Goal: Communication & Community: Answer question/provide support

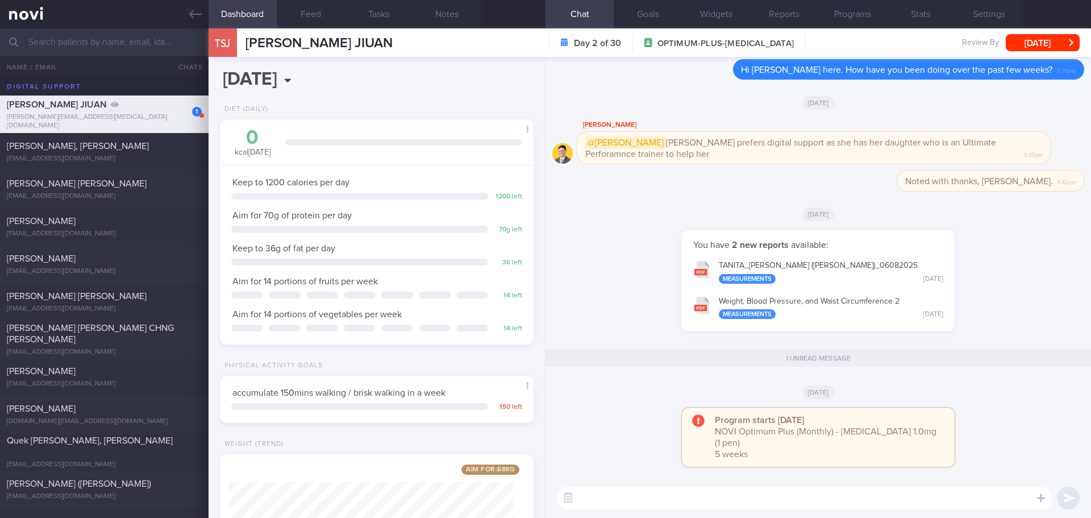
select select "7"
click at [114, 44] on input "text" at bounding box center [545, 41] width 1091 height 27
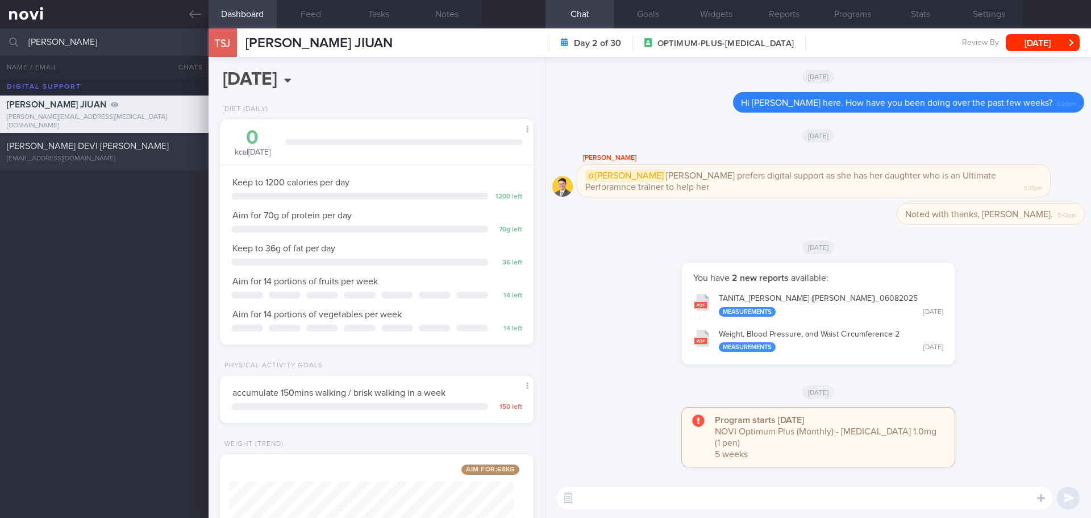
type input "[PERSON_NAME]"
click at [115, 143] on div "[PERSON_NAME] DEVI [PERSON_NAME]" at bounding box center [103, 145] width 192 height 11
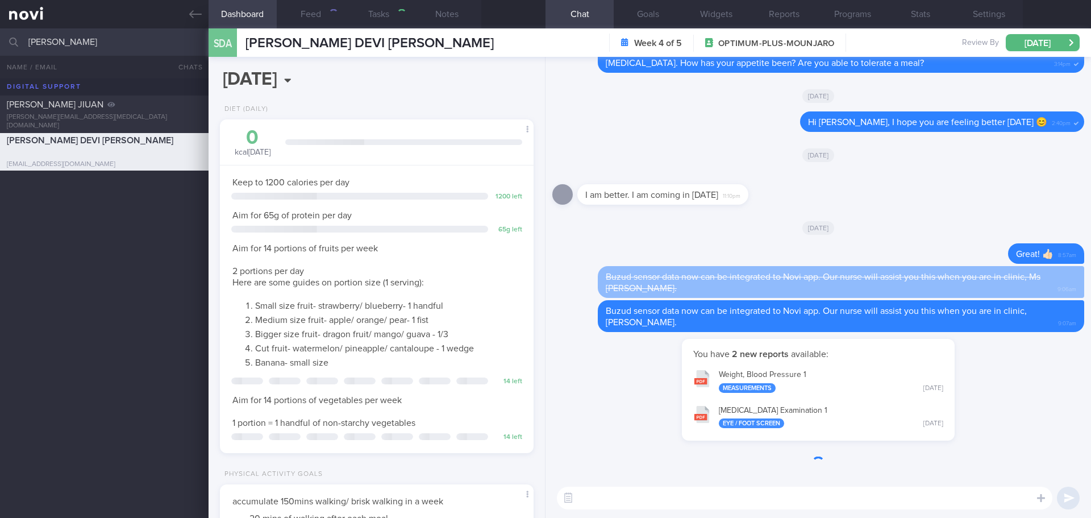
type textarea "T2DM - Claims ppt by steroid use for ?[MEDICAL_DATA] [MEDICAL_DATA] Obesity -S/…"
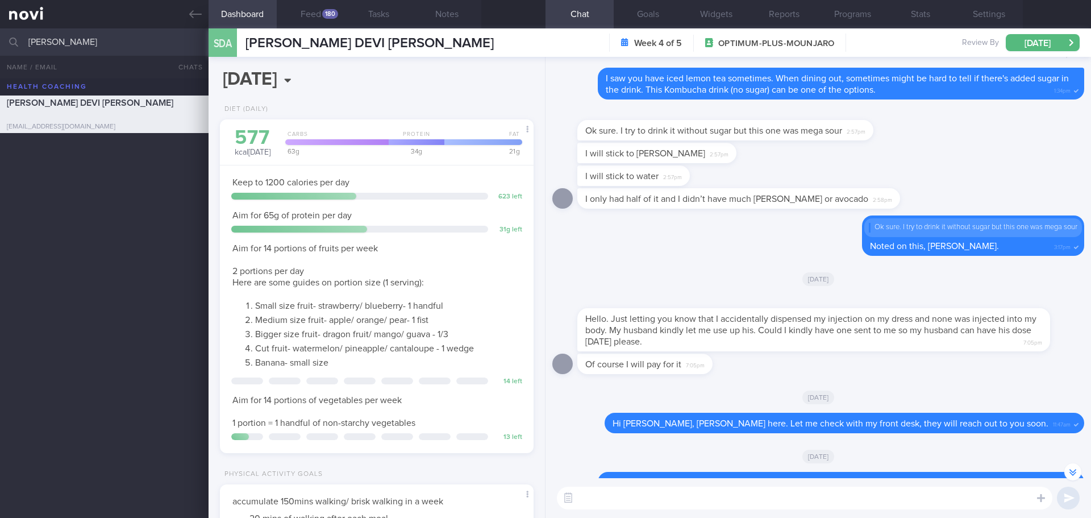
scroll to position [-2029, 0]
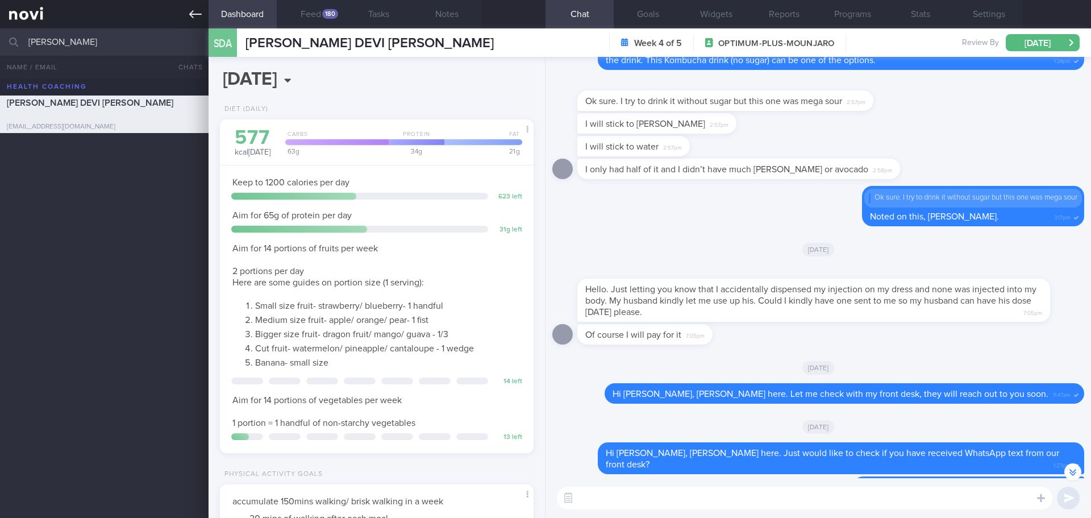
click at [201, 14] on icon at bounding box center [195, 14] width 12 height 12
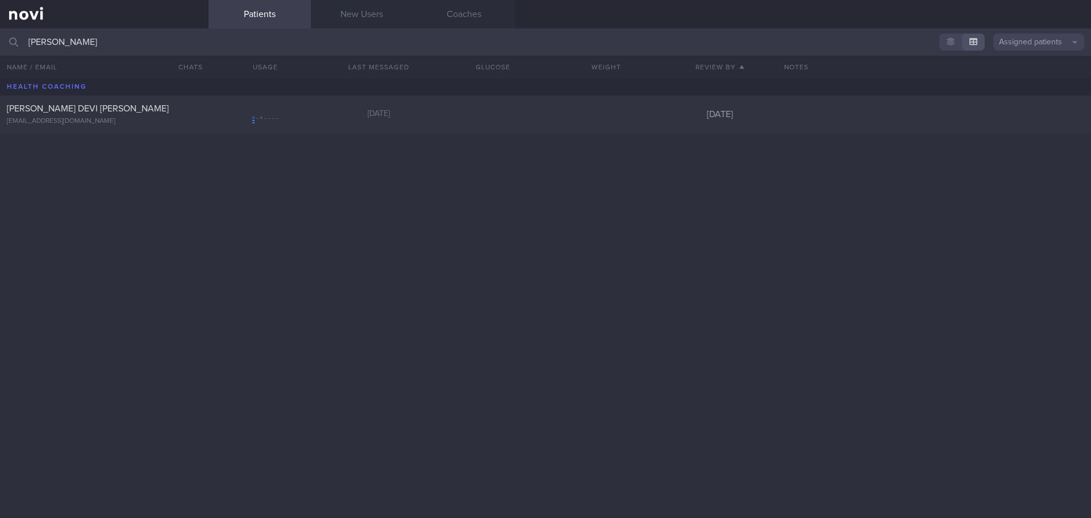
click at [1019, 43] on button "Assigned patients" at bounding box center [1038, 42] width 91 height 17
click at [1018, 93] on button "Archived patients" at bounding box center [1038, 95] width 91 height 17
drag, startPoint x: 59, startPoint y: 40, endPoint x: 7, endPoint y: 43, distance: 51.8
click at [7, 43] on div "[PERSON_NAME] Archived patients Assigned patients All active patients Archived …" at bounding box center [545, 41] width 1091 height 27
type input "d"
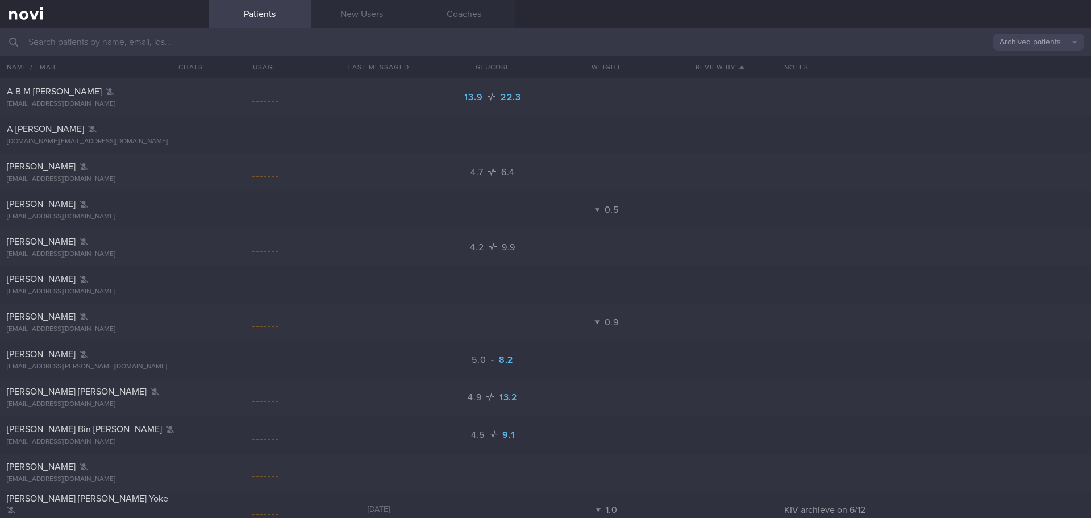
click at [100, 42] on input "text" at bounding box center [545, 41] width 1091 height 27
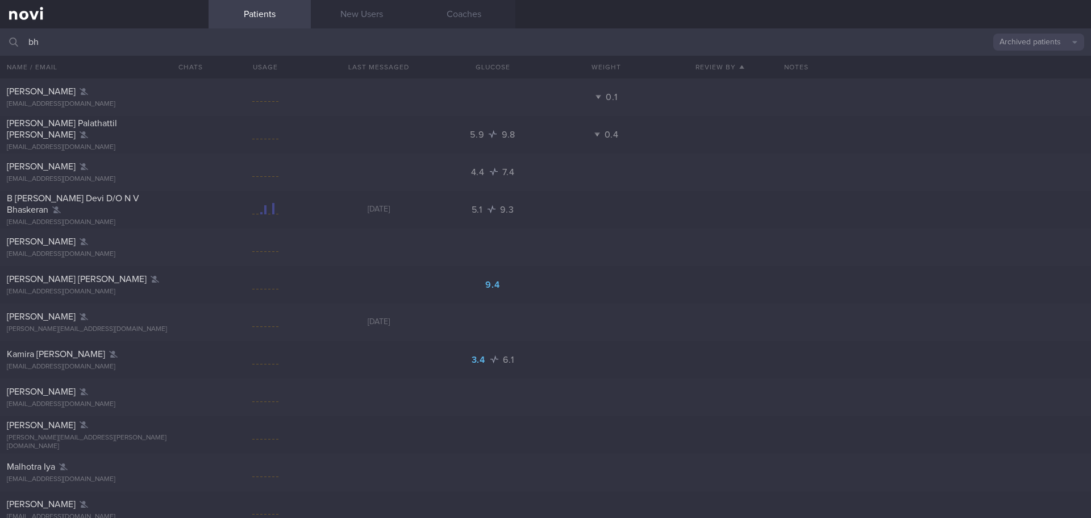
type input "b"
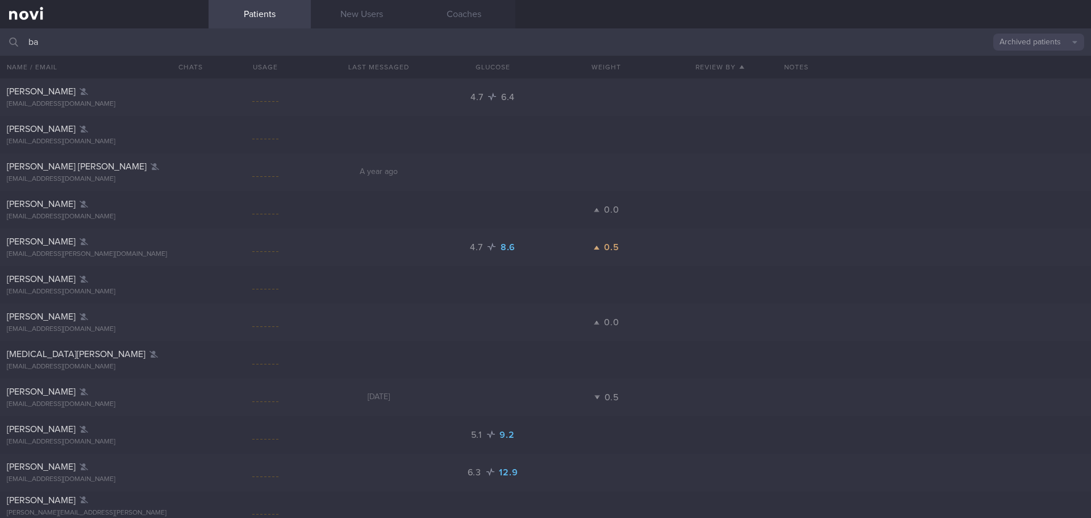
type input "b"
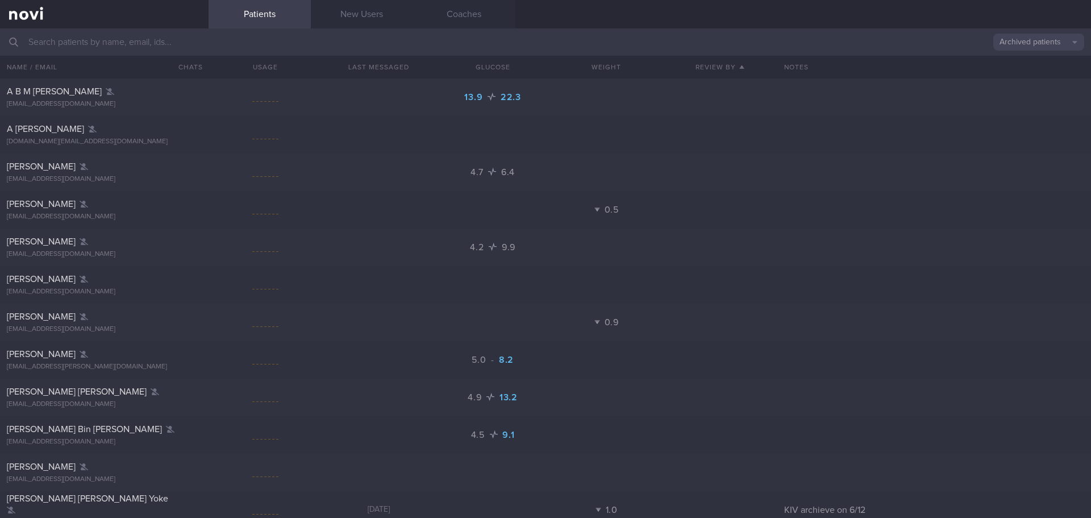
click at [1059, 45] on button "Archived patients" at bounding box center [1038, 42] width 91 height 17
click at [1027, 76] on button "All active patients" at bounding box center [1038, 78] width 91 height 17
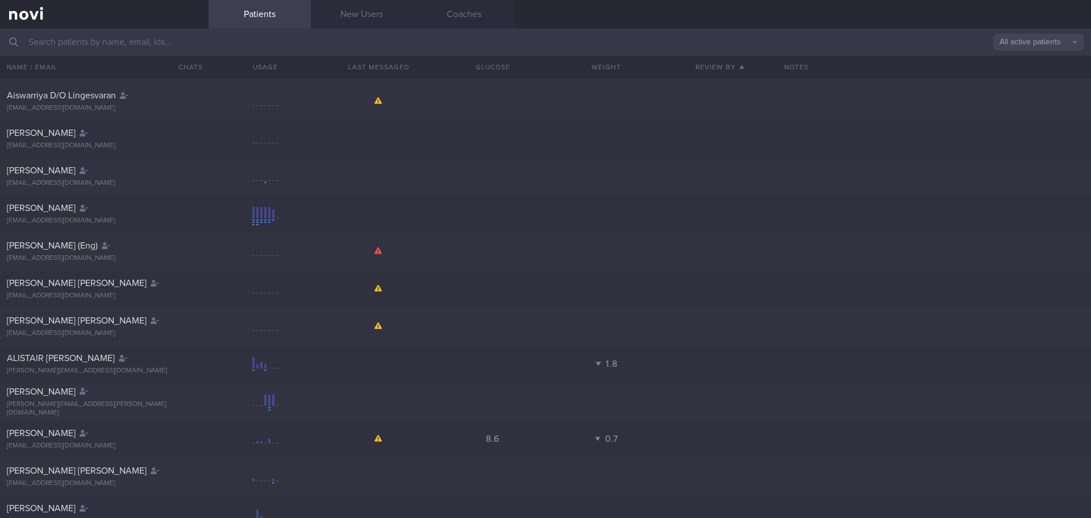
scroll to position [5057, 0]
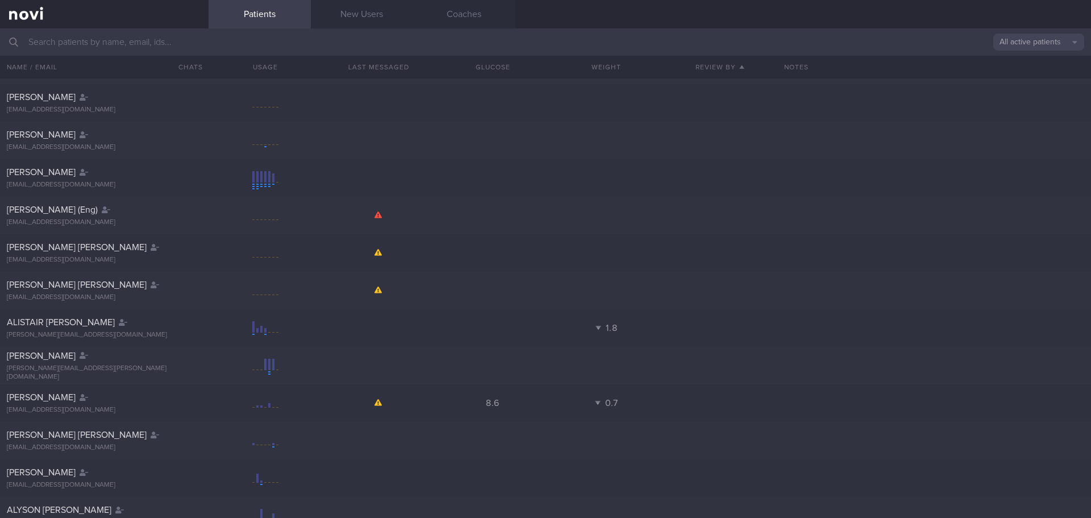
click at [1014, 40] on button "All active patients" at bounding box center [1038, 42] width 91 height 17
click at [1003, 62] on button "Assigned patients" at bounding box center [1038, 61] width 91 height 17
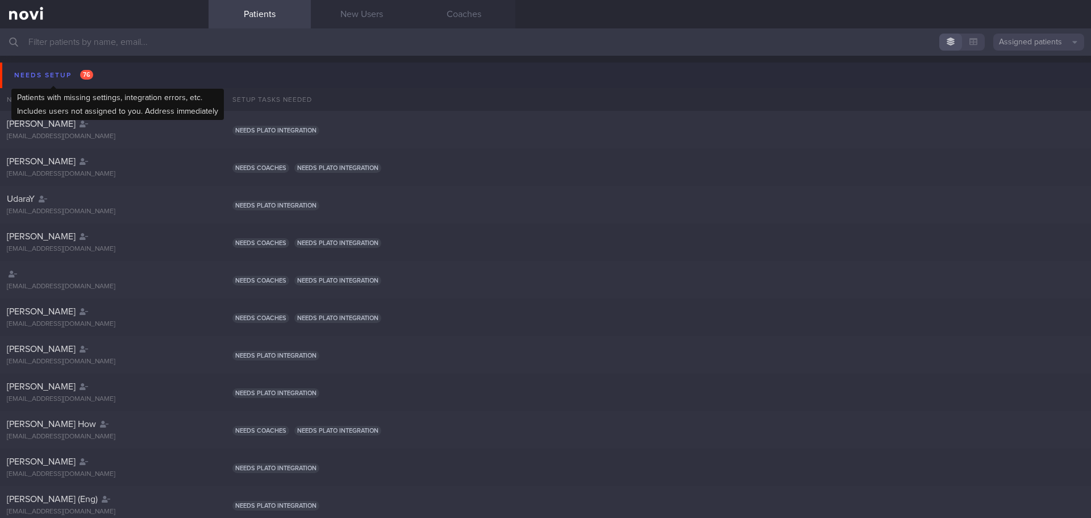
click at [57, 72] on div "Needs setup 76" at bounding box center [53, 75] width 85 height 15
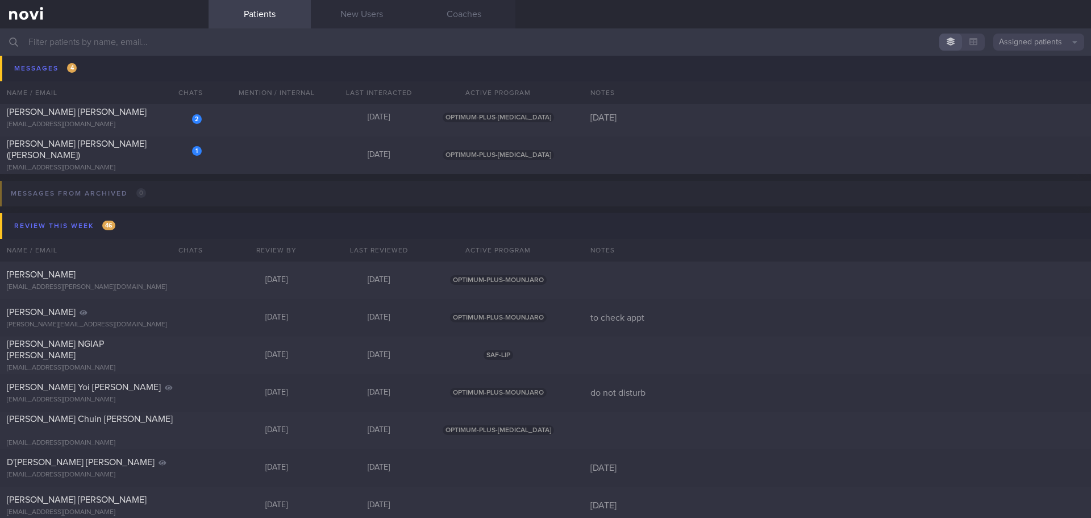
scroll to position [2159, 0]
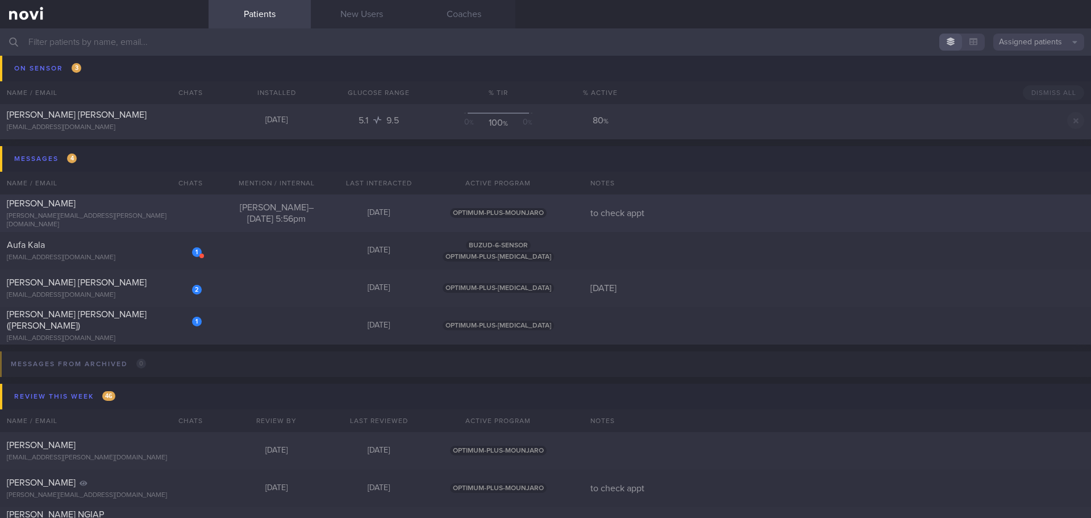
click at [137, 209] on div "[PERSON_NAME]" at bounding box center [103, 203] width 192 height 11
select select "7"
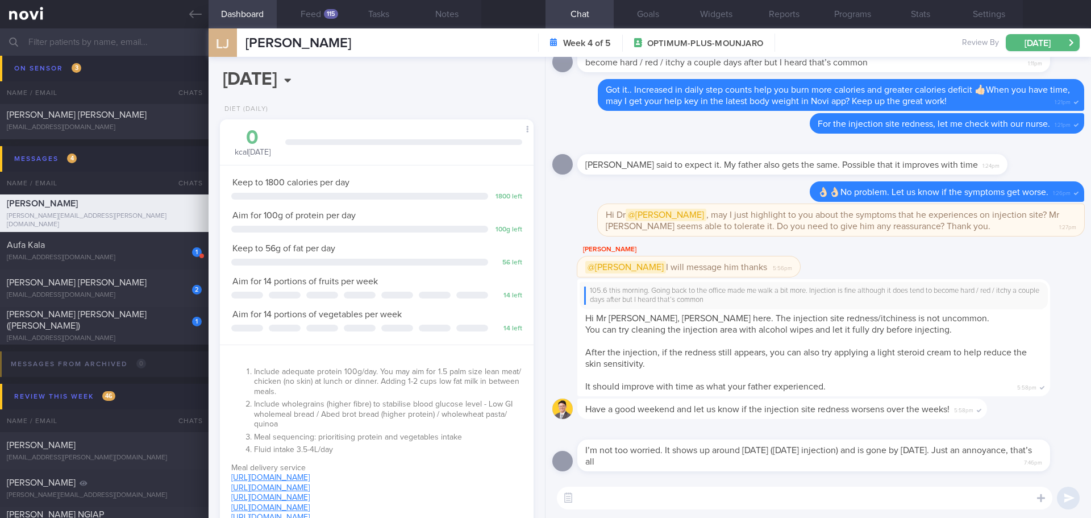
scroll to position [159, 285]
click at [317, 12] on button "Feed 115" at bounding box center [311, 14] width 68 height 28
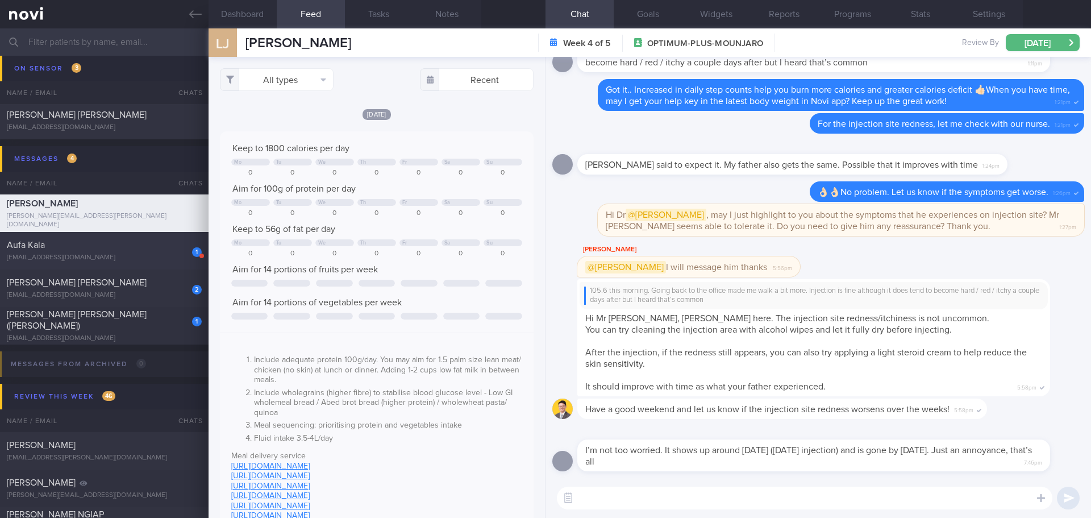
click at [116, 255] on div "[EMAIL_ADDRESS][DOMAIN_NAME]" at bounding box center [104, 257] width 195 height 9
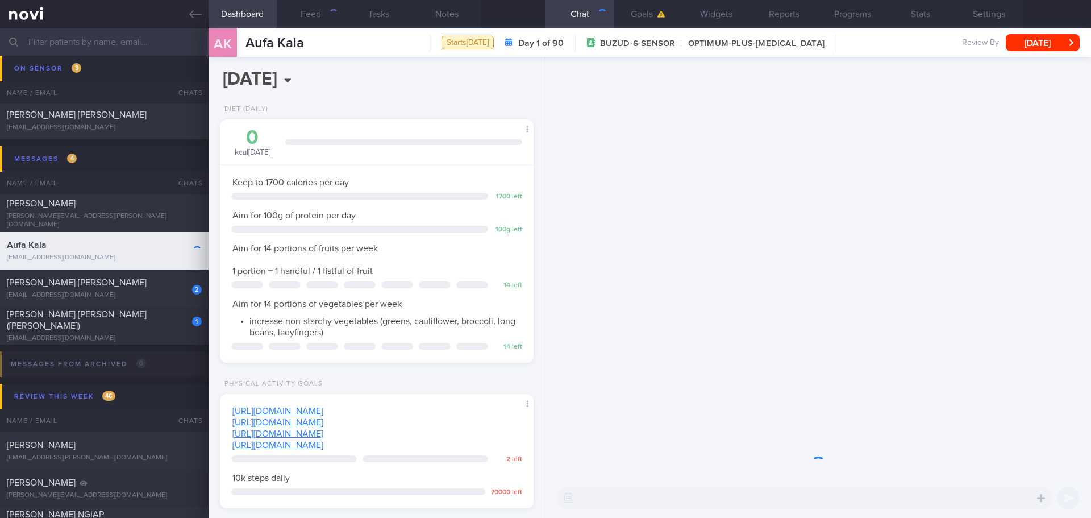
scroll to position [568013, 567869]
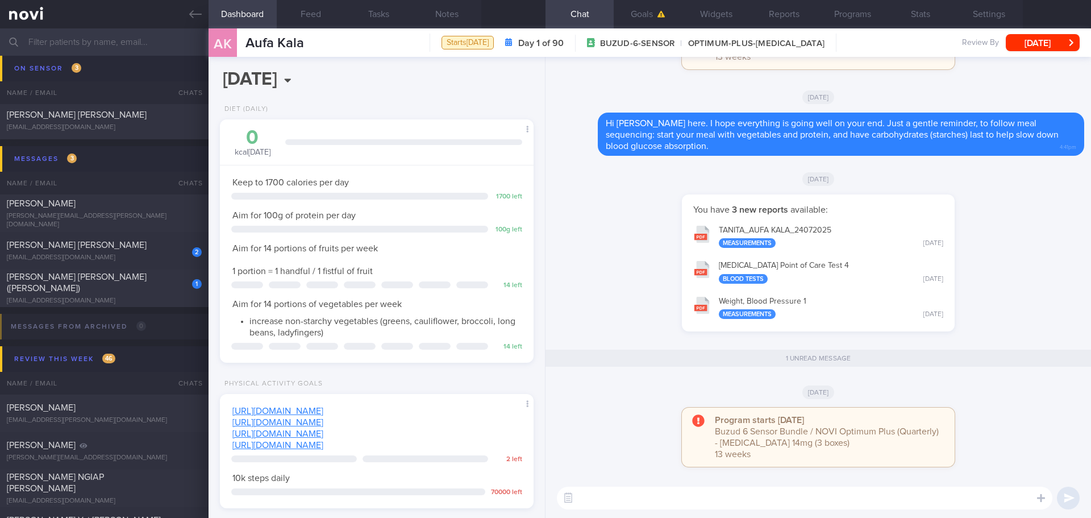
click at [590, 280] on div "You have 3 new reports available: TANITA_ AUFA KALA_ 24072025 Measurements [DAT…" at bounding box center [818, 268] width 532 height 149
click at [852, 20] on button "Programs" at bounding box center [852, 14] width 68 height 28
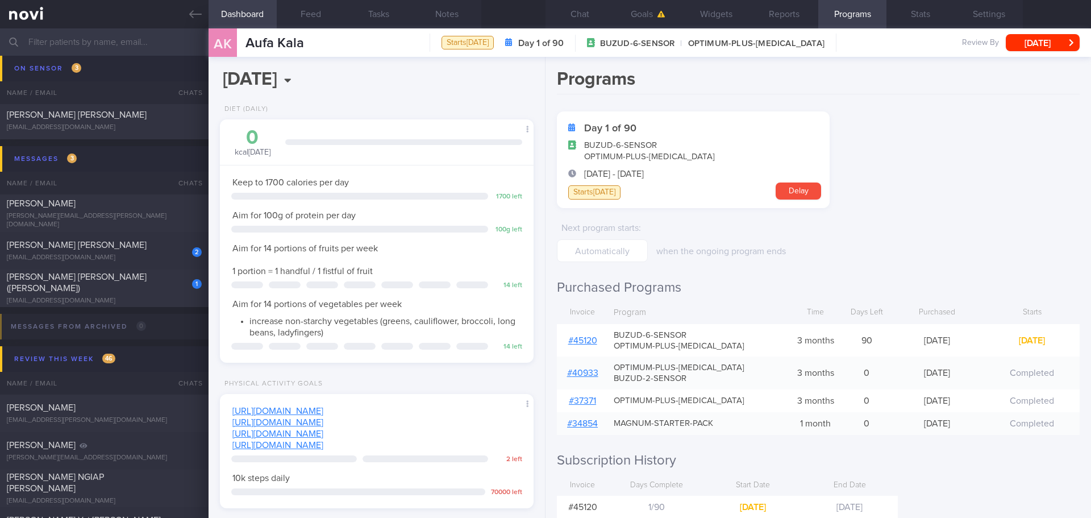
click at [593, 339] on link "# 45120" at bounding box center [582, 340] width 29 height 9
click at [902, 220] on form "Day 1 of 90 BUZUD-6-SENSOR OPTIMUM-PLUS-[MEDICAL_DATA] [DATE] - [DATE] Starts […" at bounding box center [818, 186] width 523 height 151
click at [586, 19] on button "Chat" at bounding box center [579, 14] width 68 height 28
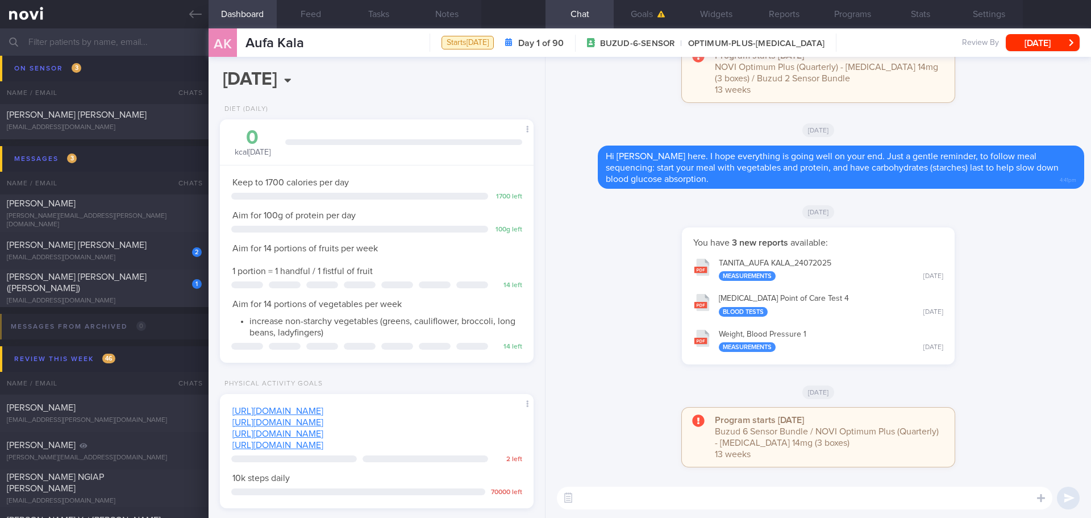
click at [991, 280] on div "You have 3 new reports available: TANITA_ AUFA KALA_ 24072025 Measurements [DAT…" at bounding box center [818, 301] width 532 height 149
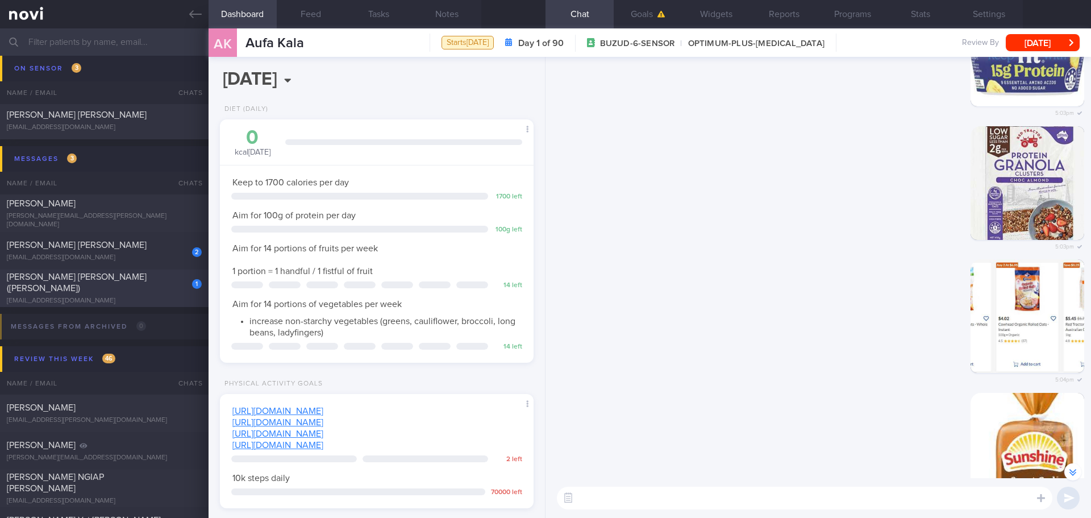
scroll to position [-2219, 0]
click at [661, 250] on div "Delete 5:03pm" at bounding box center [818, 193] width 532 height 134
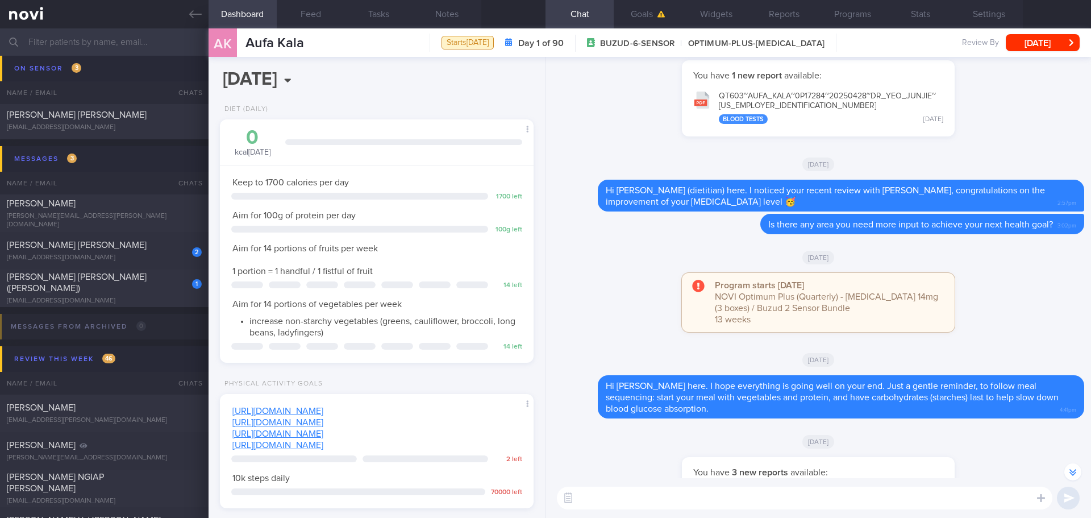
scroll to position [0, 0]
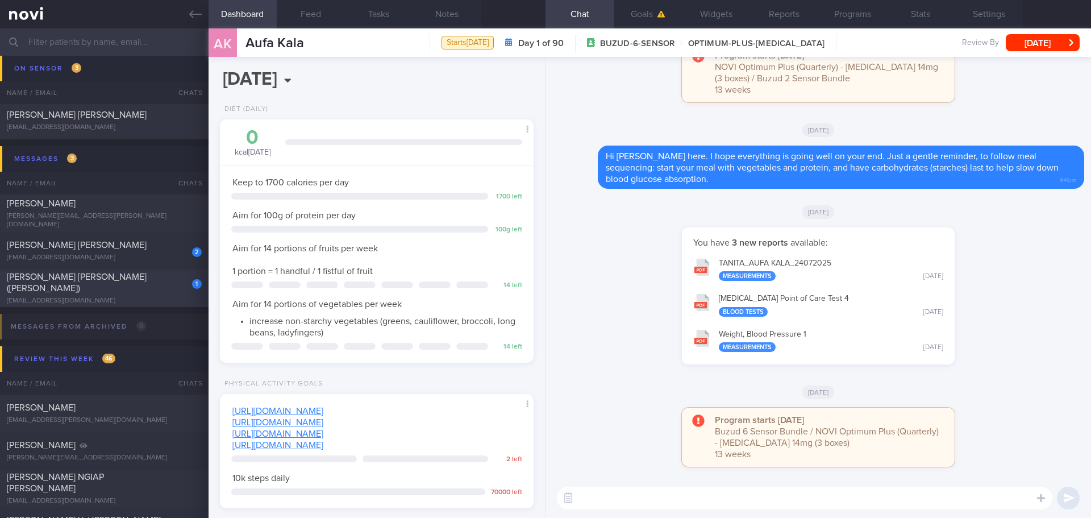
click at [52, 297] on div "[EMAIL_ADDRESS][DOMAIN_NAME]" at bounding box center [104, 301] width 195 height 9
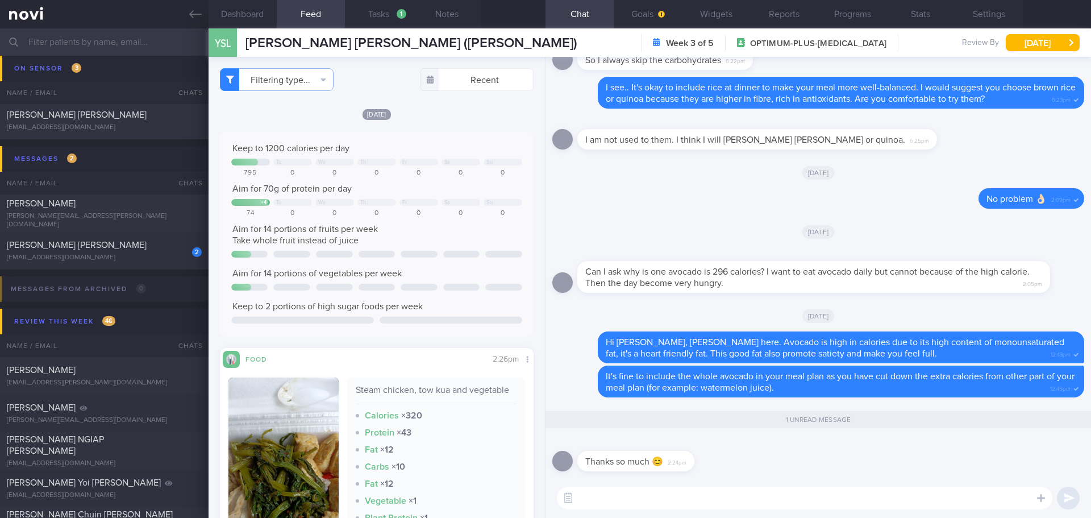
click at [718, 503] on textarea at bounding box center [804, 497] width 495 height 23
type textarea "No problem, have a great week, [PERSON_NAME] 😊"
click at [1065, 494] on button "submit" at bounding box center [1068, 497] width 23 height 23
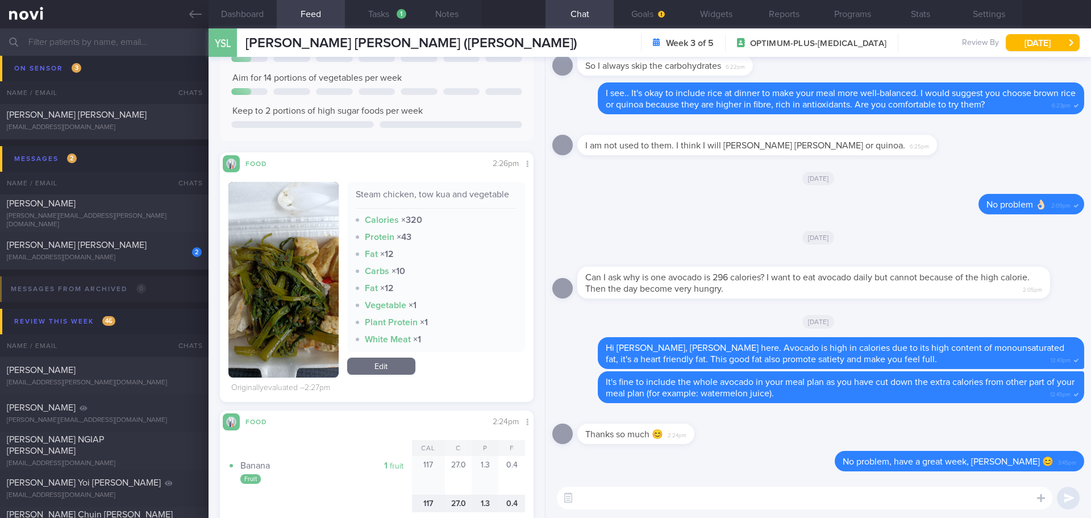
scroll to position [227, 0]
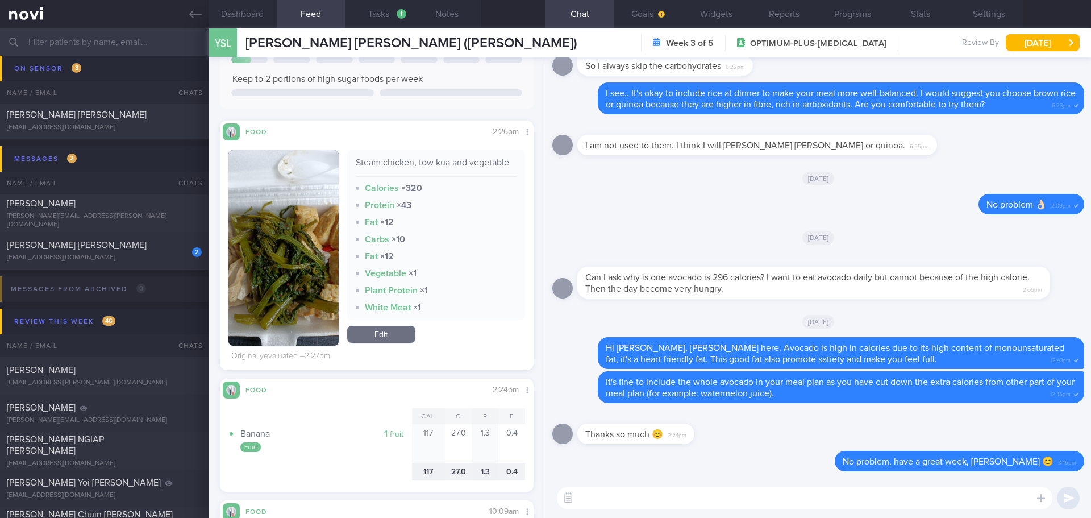
click at [299, 264] on button "button" at bounding box center [283, 247] width 110 height 195
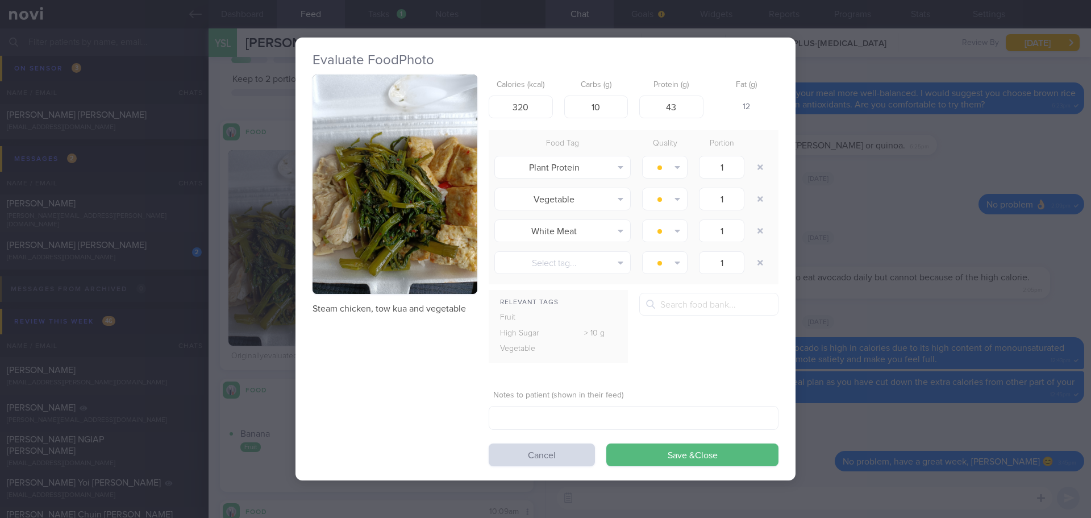
click at [416, 201] on button "button" at bounding box center [394, 184] width 165 height 220
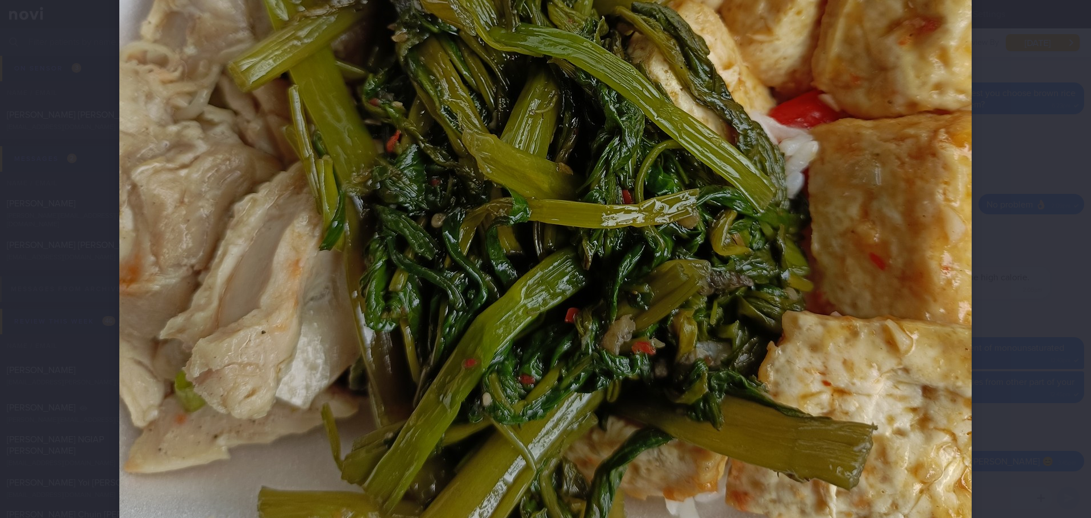
scroll to position [511, 0]
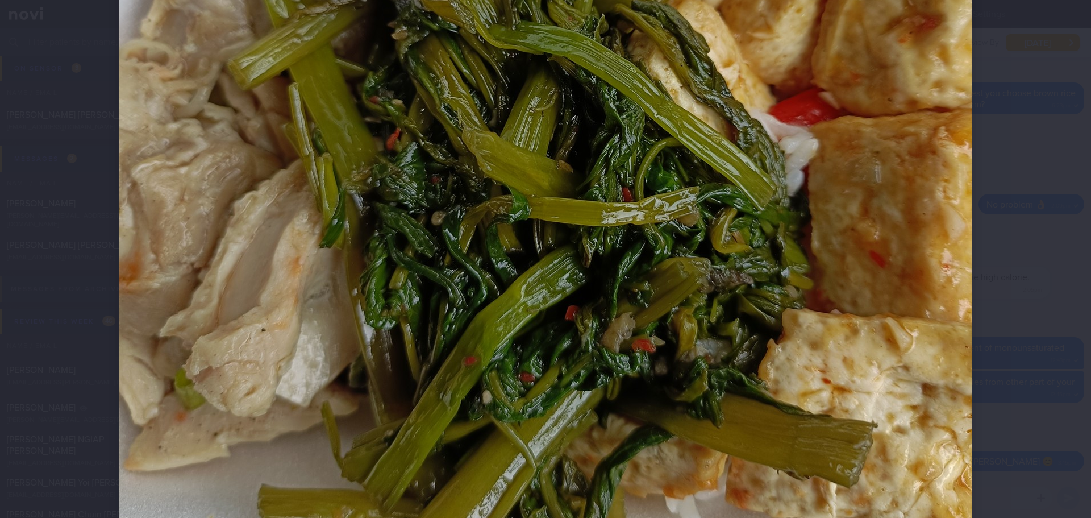
click at [987, 213] on div at bounding box center [545, 102] width 943 height 1227
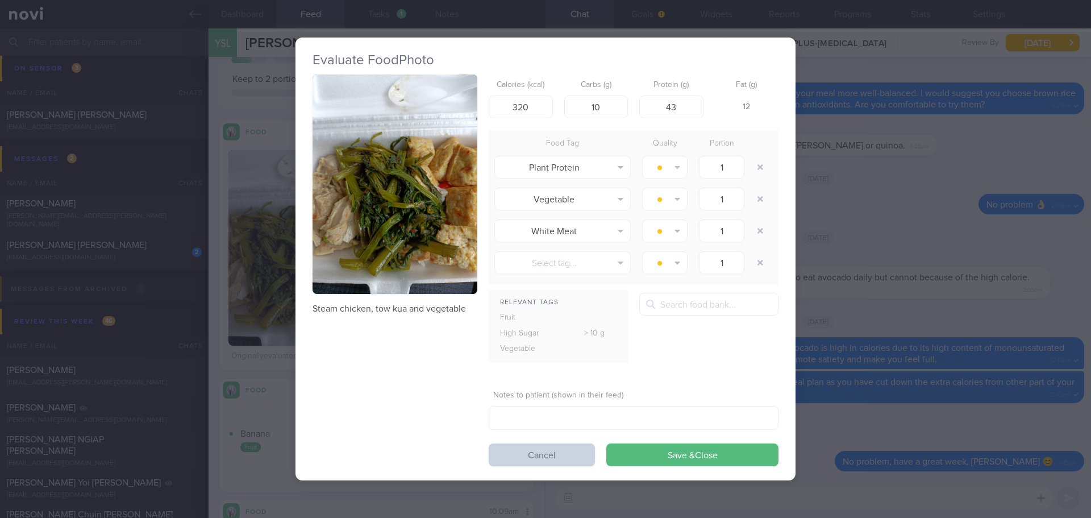
click at [570, 455] on button "Cancel" at bounding box center [542, 454] width 106 height 23
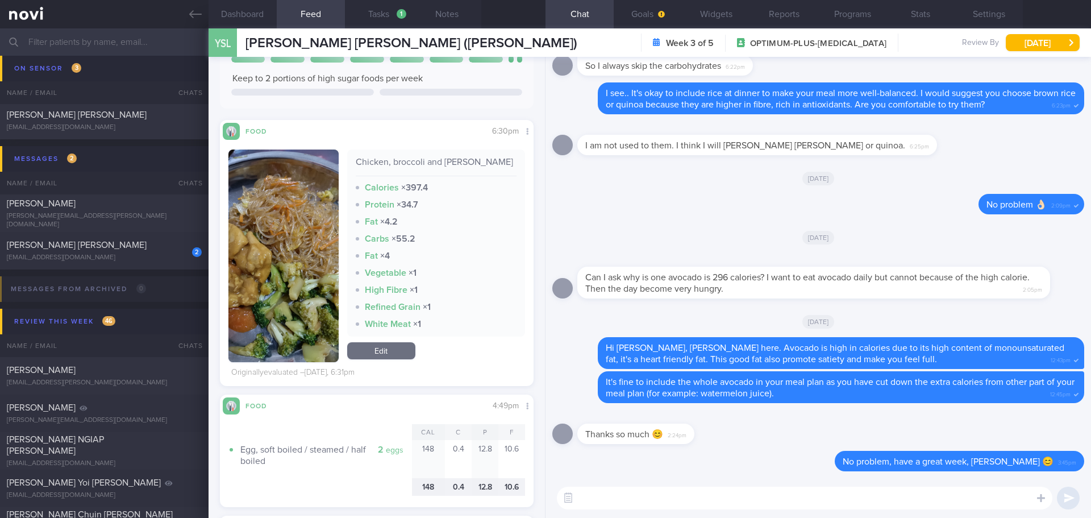
scroll to position [1136, 0]
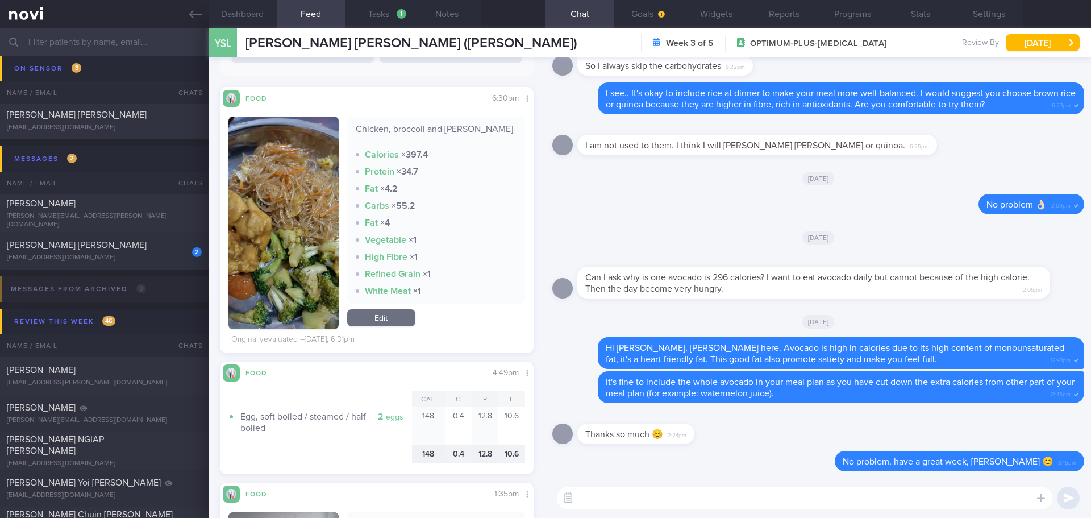
click at [331, 226] on button "button" at bounding box center [283, 222] width 110 height 212
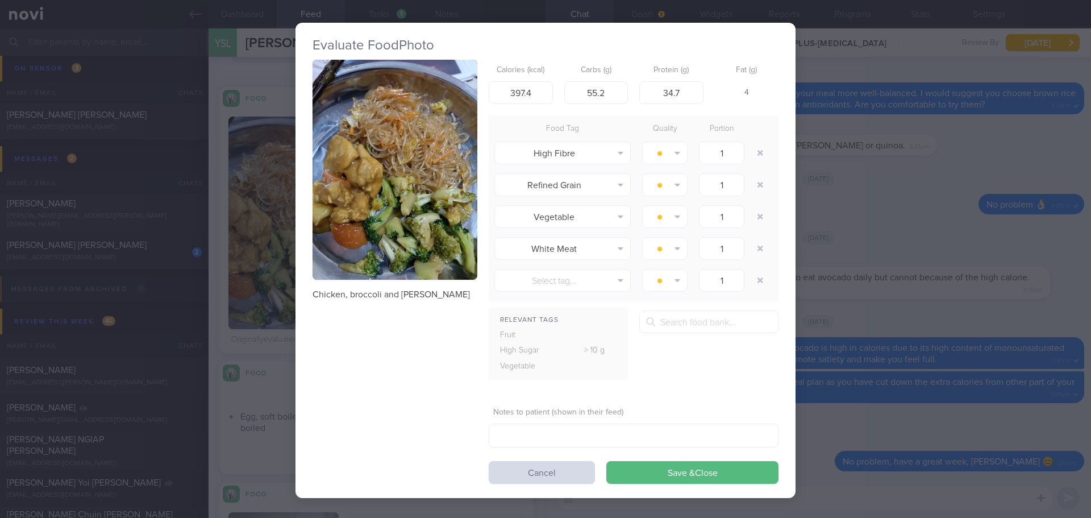
click at [426, 174] on button "button" at bounding box center [394, 170] width 165 height 220
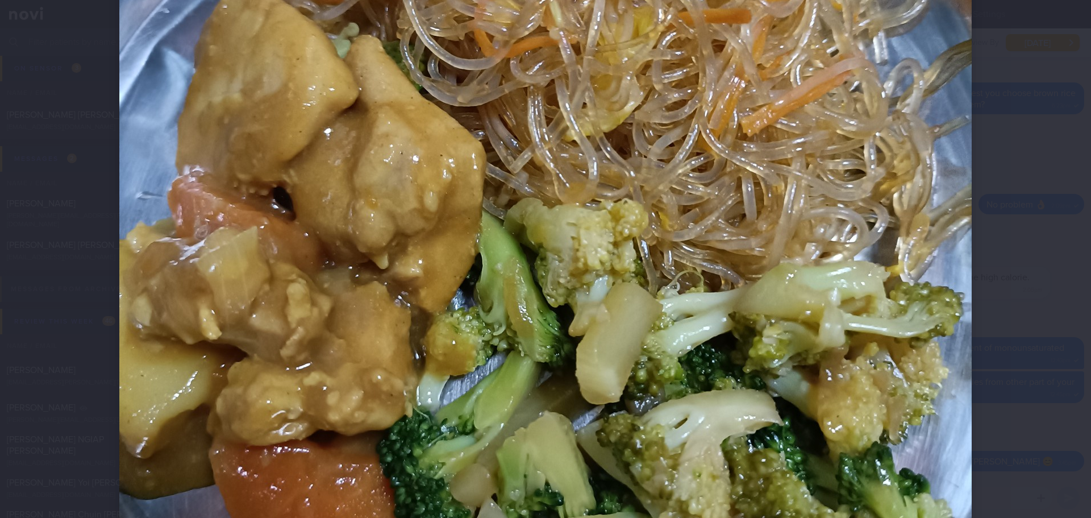
scroll to position [625, 0]
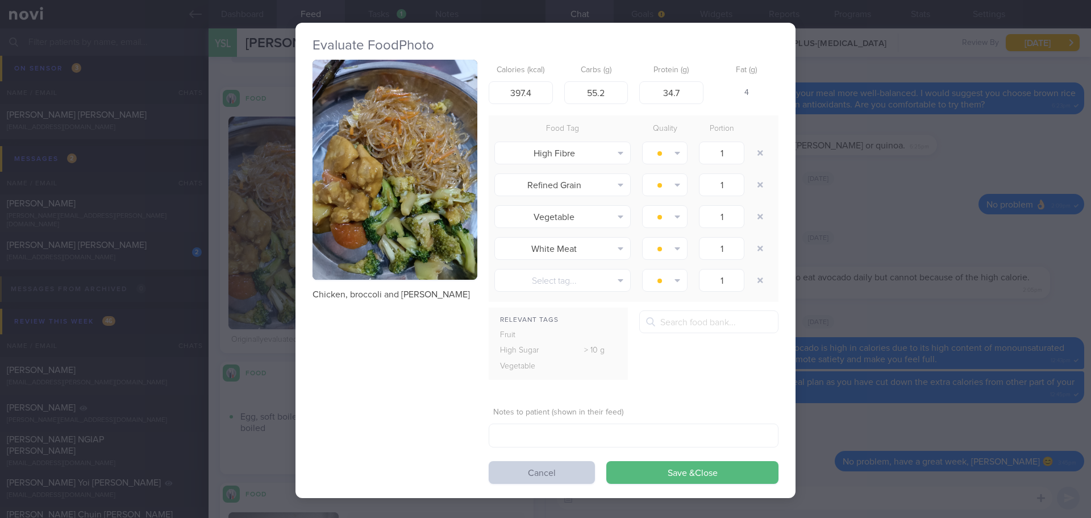
click at [527, 466] on button "Cancel" at bounding box center [542, 472] width 106 height 23
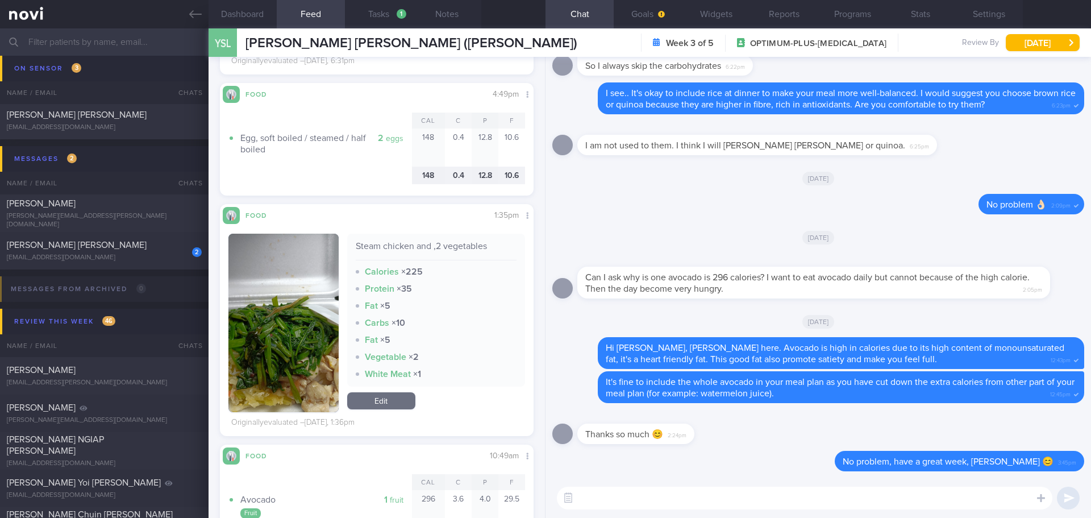
scroll to position [1420, 0]
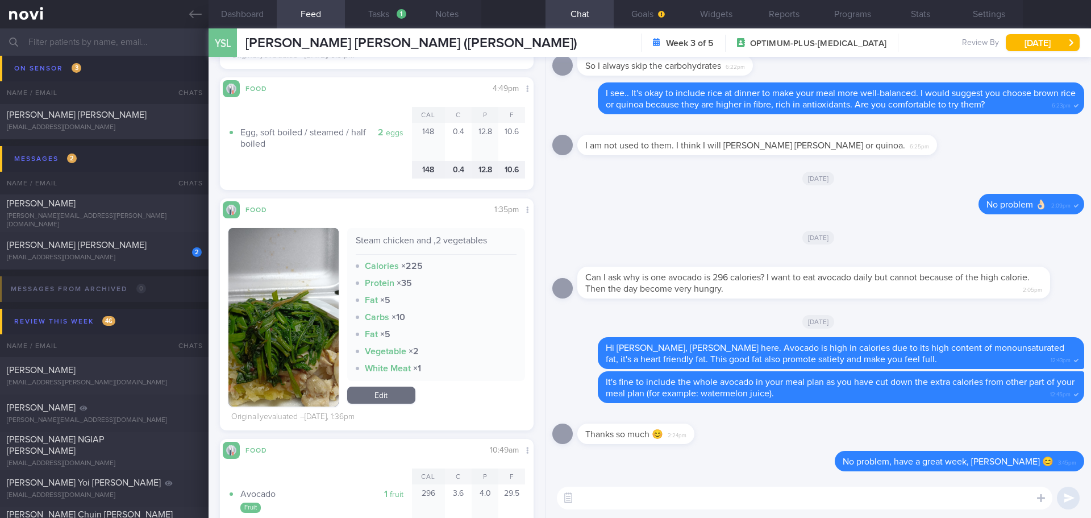
click at [336, 316] on div "Steam chicken and ,2 vegetables Calories × 225 Protein × 35 Fat × 5 Carbs × 10 …" at bounding box center [376, 317] width 297 height 178
click at [325, 302] on button "button" at bounding box center [283, 317] width 110 height 178
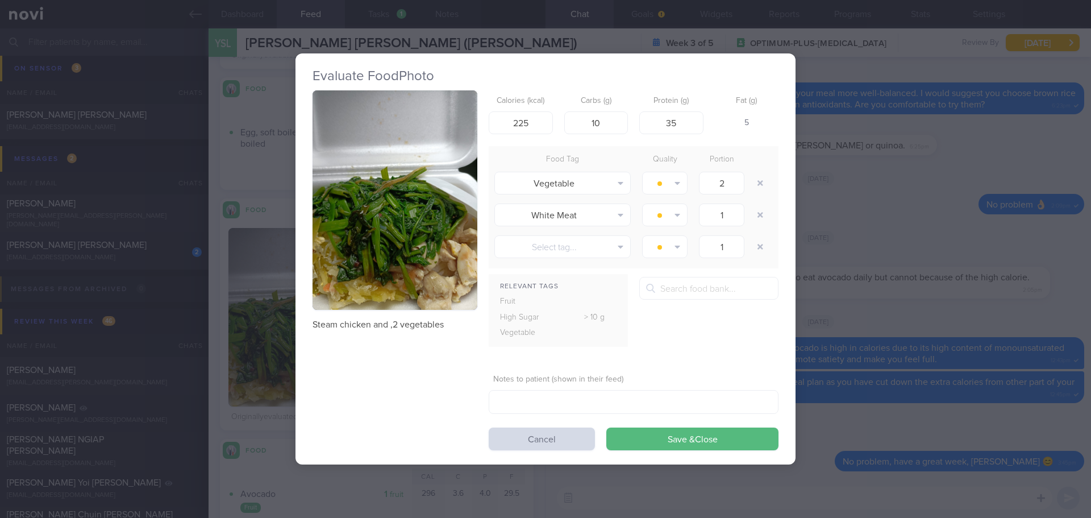
click at [461, 255] on button "button" at bounding box center [394, 200] width 165 height 220
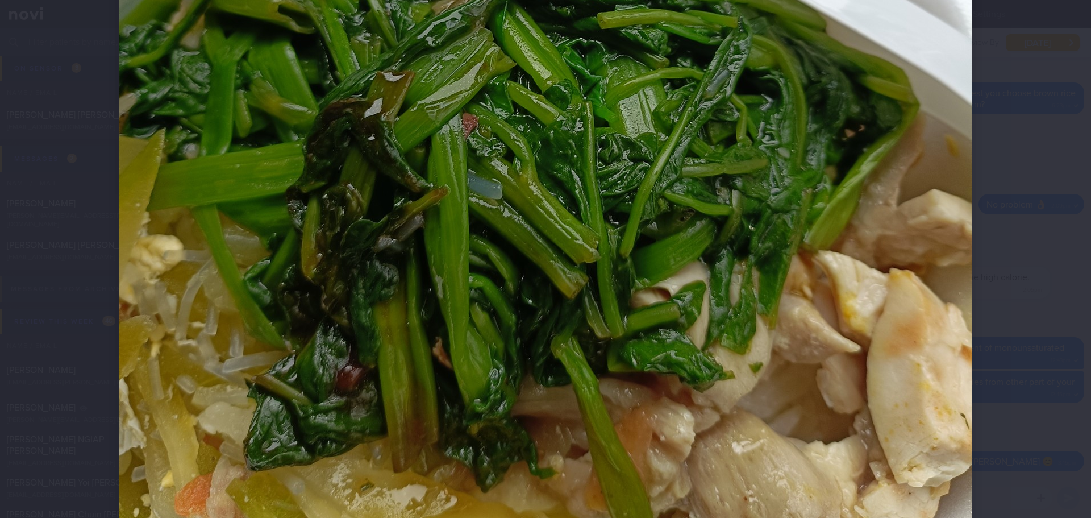
scroll to position [710, 0]
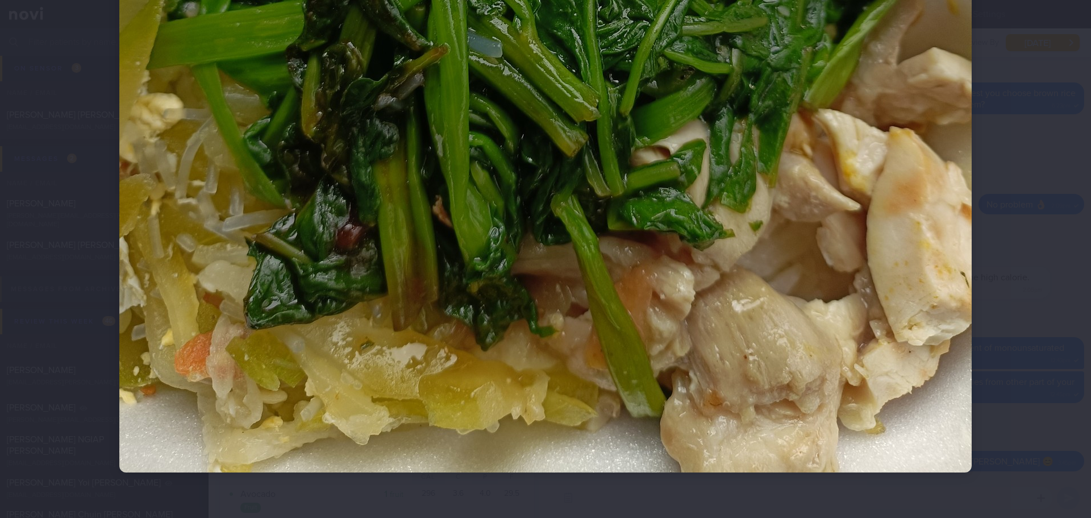
click at [1015, 285] on div at bounding box center [545, 259] width 1091 height 518
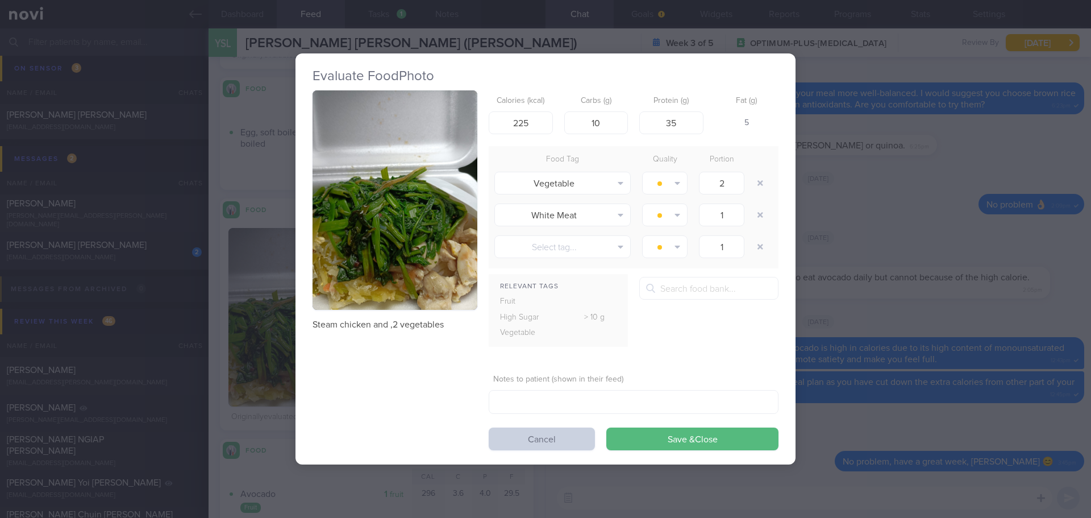
click at [515, 439] on button "Cancel" at bounding box center [542, 438] width 106 height 23
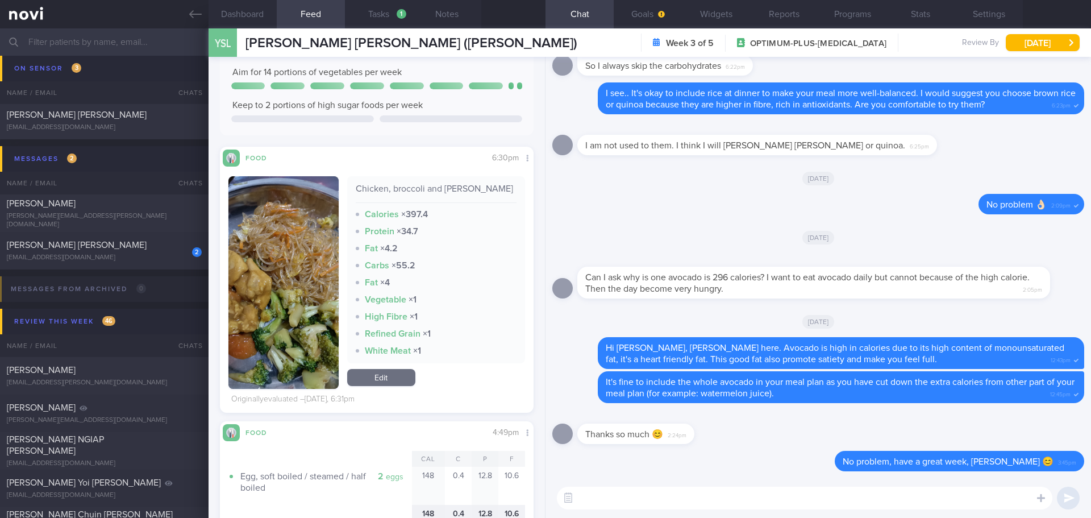
scroll to position [1088, 0]
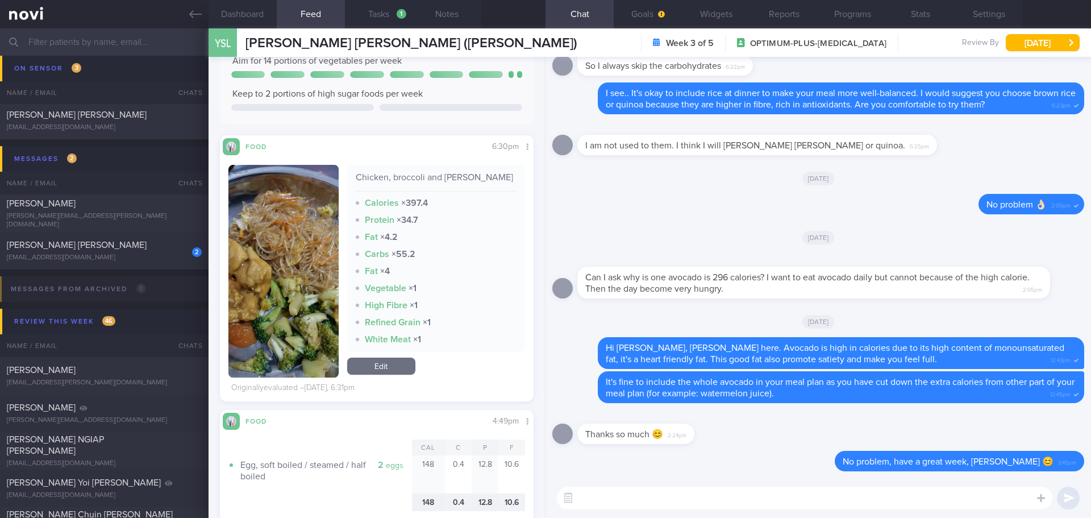
click at [393, 361] on link "Edit" at bounding box center [381, 365] width 68 height 17
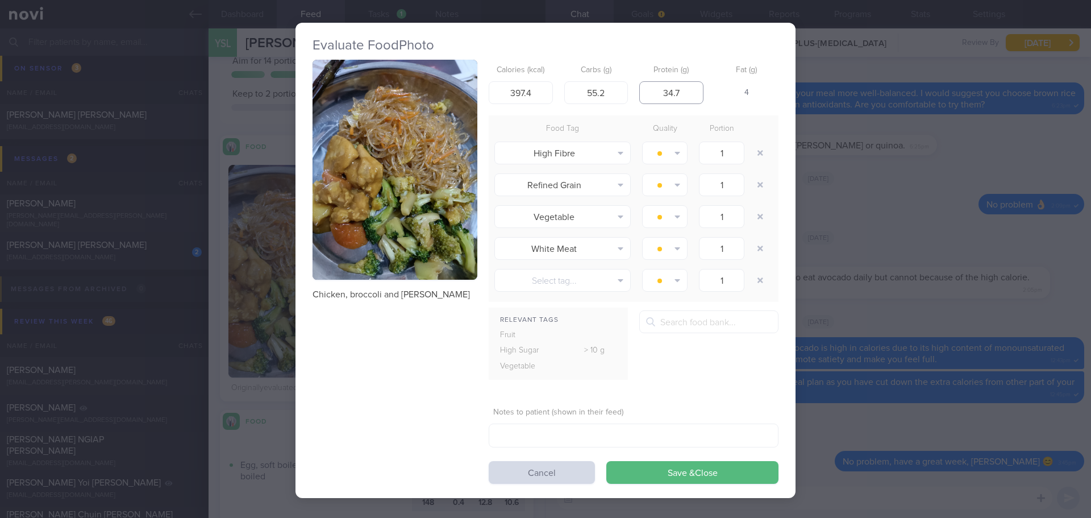
drag, startPoint x: 686, startPoint y: 90, endPoint x: 652, endPoint y: 93, distance: 34.8
click at [652, 93] on input "34.7" at bounding box center [671, 92] width 64 height 23
type input "20"
click at [683, 477] on button "Save & Close" at bounding box center [692, 472] width 172 height 23
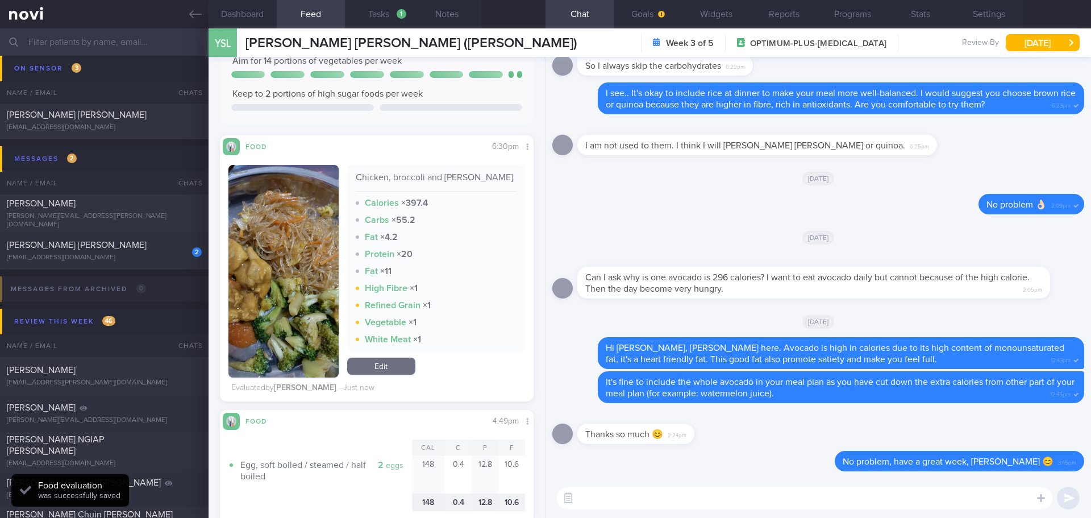
scroll to position [1486, 0]
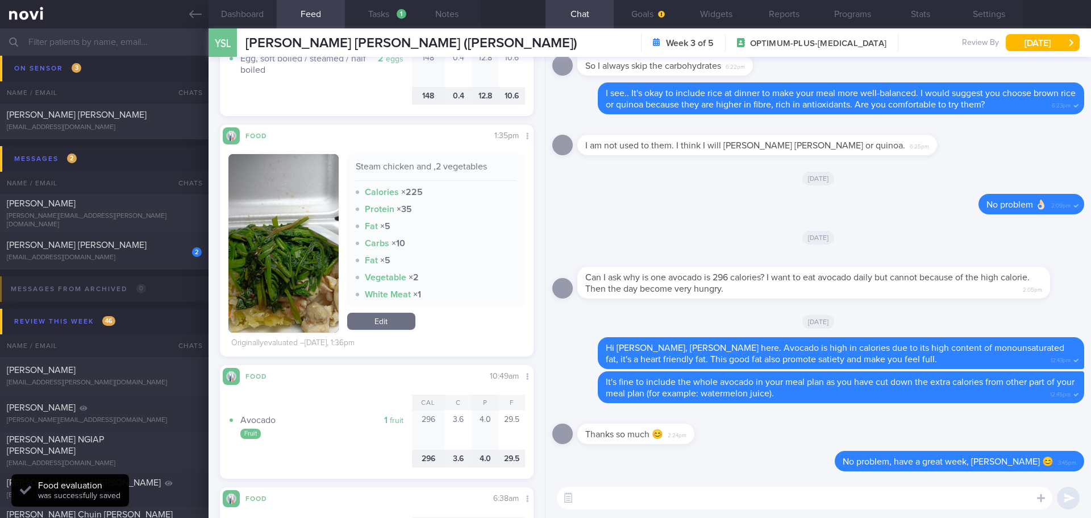
click at [364, 315] on link "Edit" at bounding box center [381, 320] width 68 height 17
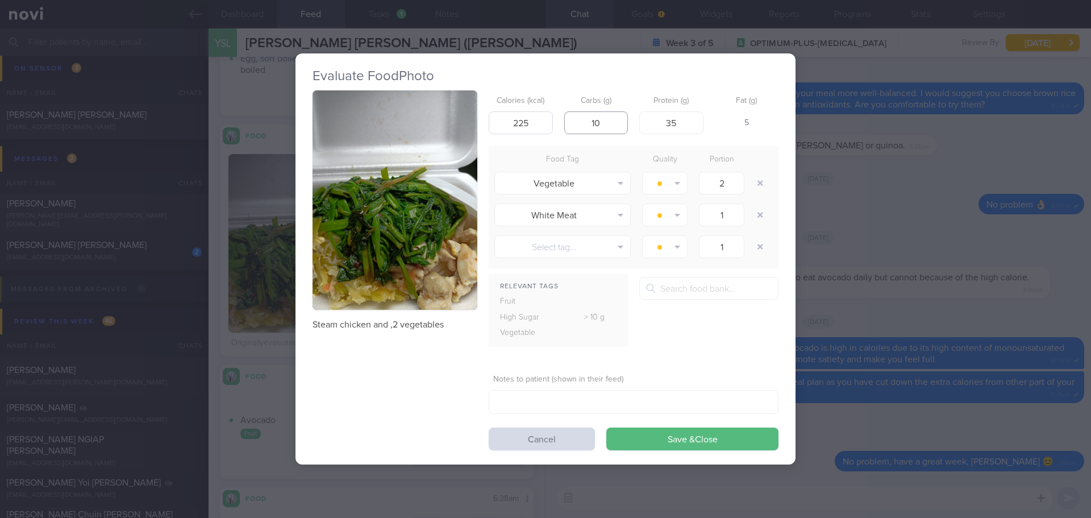
drag, startPoint x: 607, startPoint y: 123, endPoint x: 528, endPoint y: 122, distance: 79.6
click at [528, 122] on div "Calories (kcal) 225 Carbs (g) 10 Protein (g) 35 Fat (g) 5" at bounding box center [634, 112] width 290 height 45
type input "60"
drag, startPoint x: 681, startPoint y: 118, endPoint x: 633, endPoint y: 118, distance: 48.3
click at [633, 118] on div "Calories (kcal) 225 Carbs (g) 60 Protein (g) 35 Fat (g) -" at bounding box center [634, 112] width 290 height 45
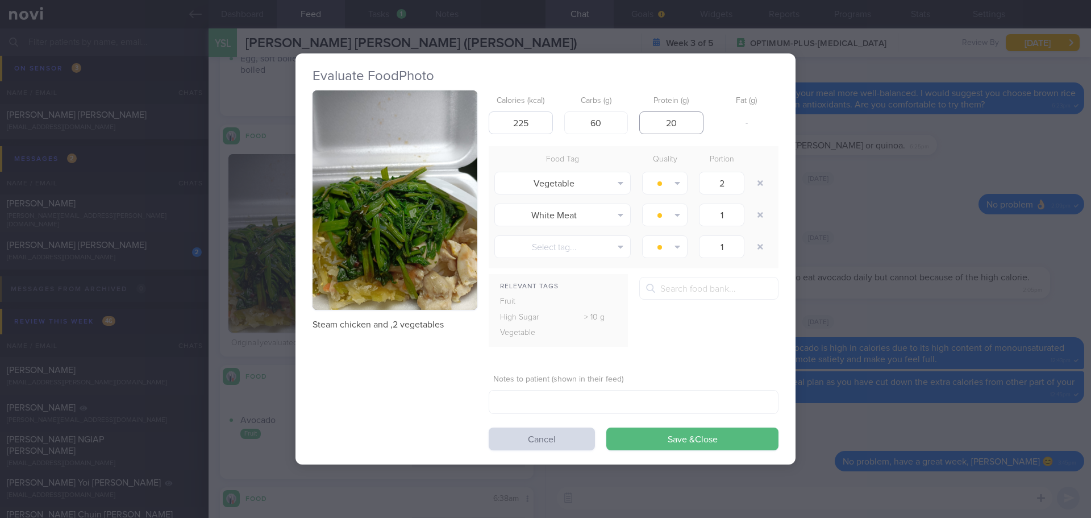
type input "20"
drag, startPoint x: 539, startPoint y: 121, endPoint x: 492, endPoint y: 124, distance: 47.2
click at [492, 124] on input "225" at bounding box center [521, 122] width 64 height 23
type input "5"
type input "6"
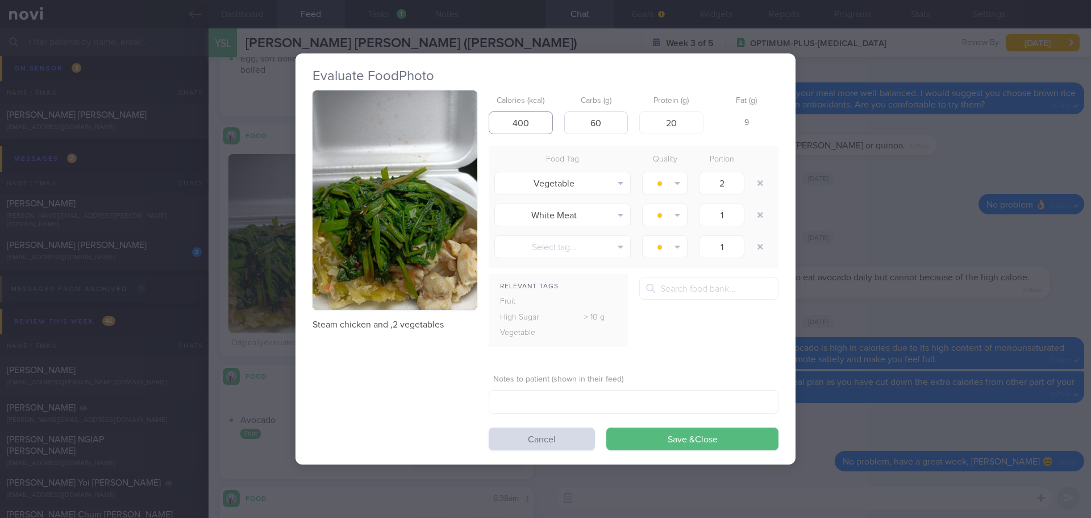
type input "400"
click at [609, 118] on input "60" at bounding box center [596, 122] width 64 height 23
click at [699, 438] on button "Save & Close" at bounding box center [692, 438] width 172 height 23
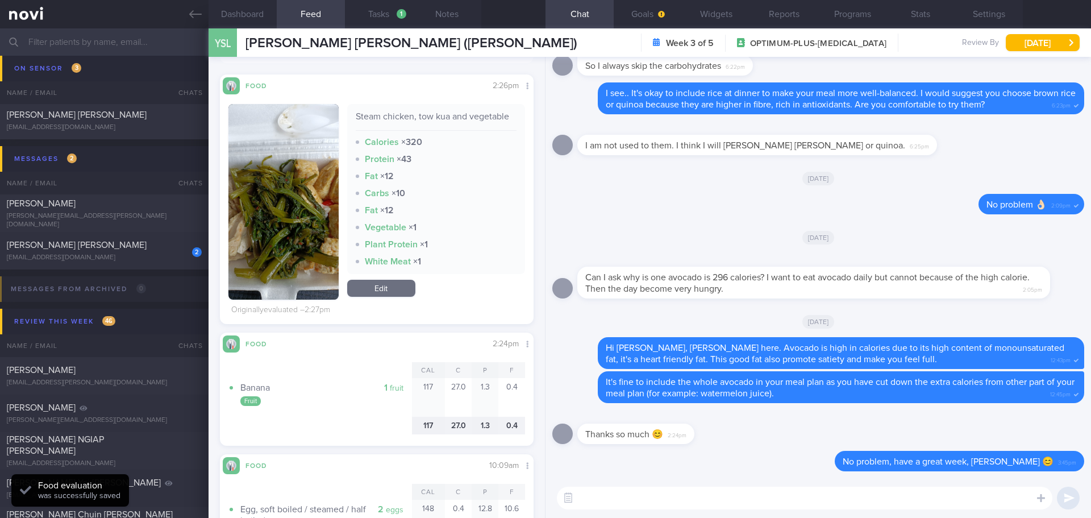
scroll to position [253, 0]
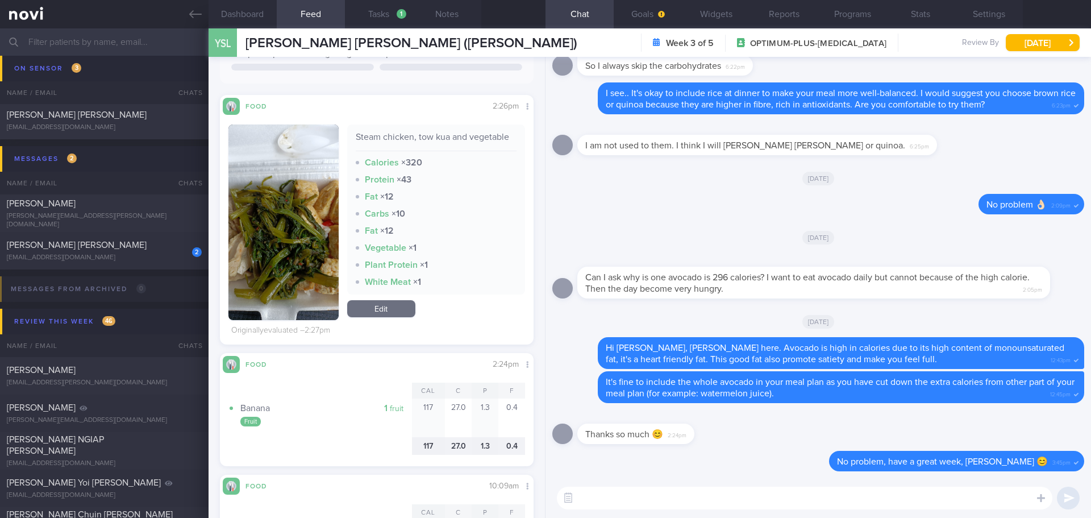
click at [643, 490] on textarea at bounding box center [804, 497] width 495 height 23
type textarea "M"
click at [900, 506] on textarea "May I just check, how much rice do you have for the lunch that you logged" at bounding box center [804, 497] width 495 height 23
type textarea "May I just check, how much rice do you have for the lunch that you logged from …"
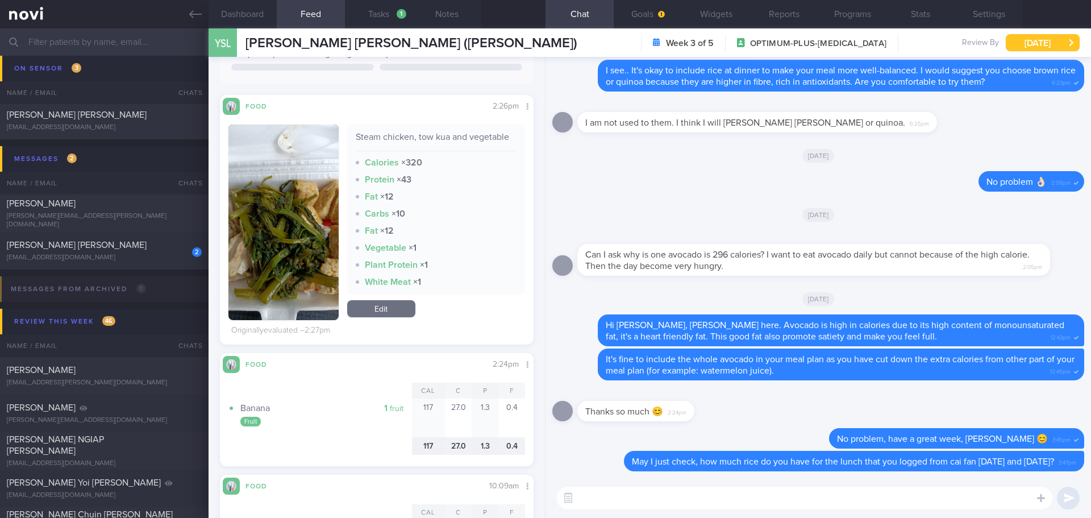
click at [1045, 42] on button "[DATE]" at bounding box center [1043, 42] width 74 height 17
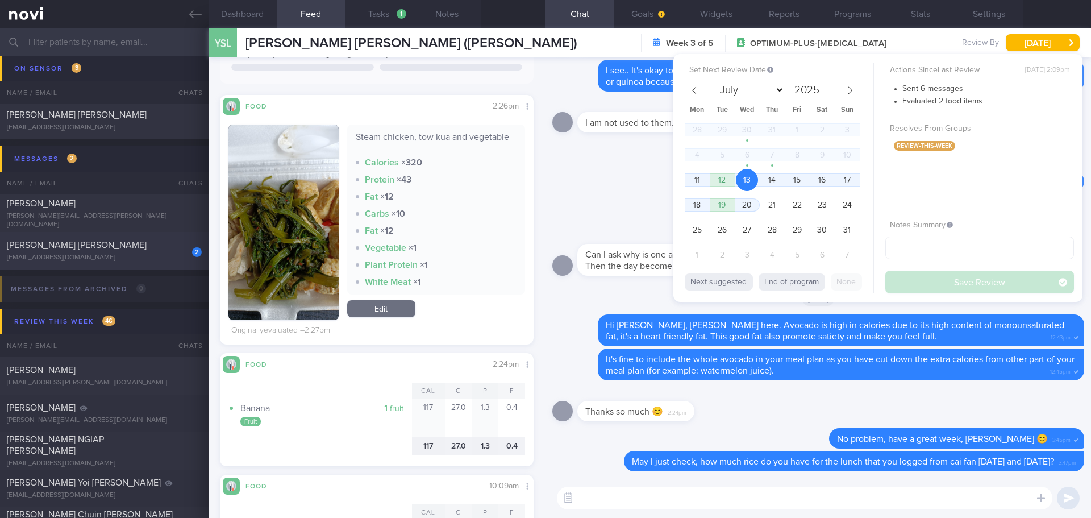
click at [49, 253] on div "2 [PERSON_NAME] [PERSON_NAME] [EMAIL_ADDRESS][DOMAIN_NAME]" at bounding box center [104, 250] width 209 height 23
drag, startPoint x: 72, startPoint y: 250, endPoint x: 218, endPoint y: 254, distance: 146.1
click at [72, 249] on div "[PERSON_NAME] [PERSON_NAME]" at bounding box center [103, 244] width 192 height 11
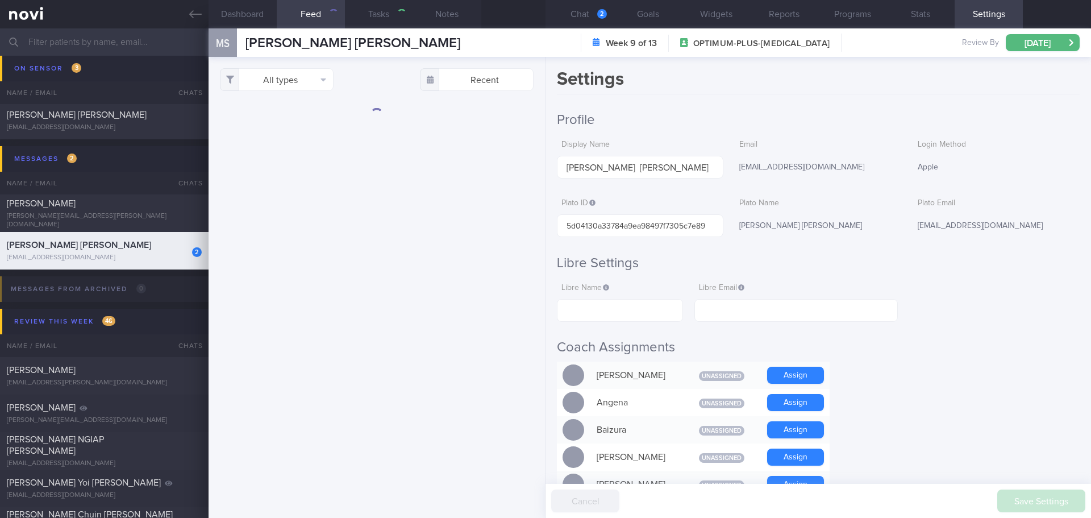
type input "[DATE]"
checkbox input "true"
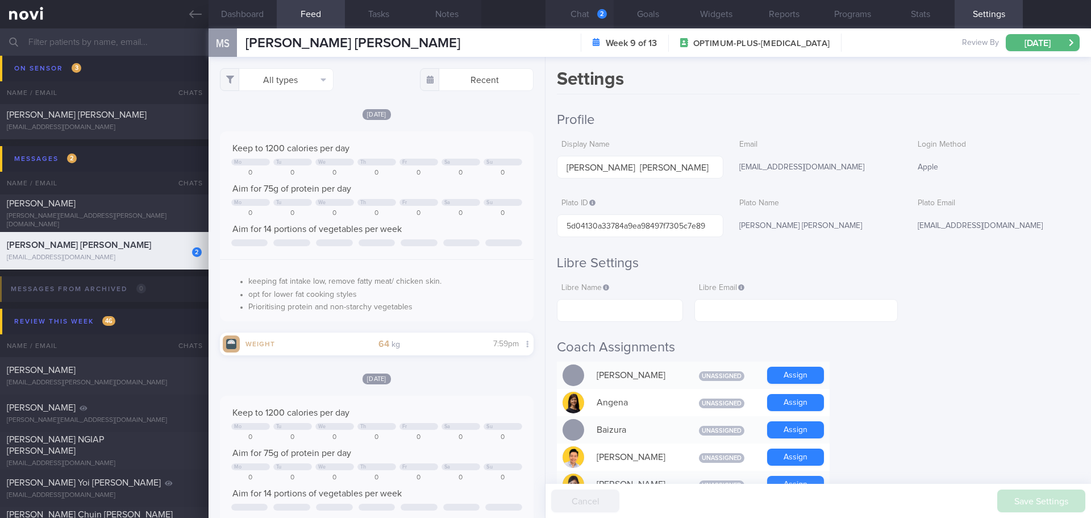
click at [593, 23] on button "Chat 2" at bounding box center [579, 14] width 68 height 28
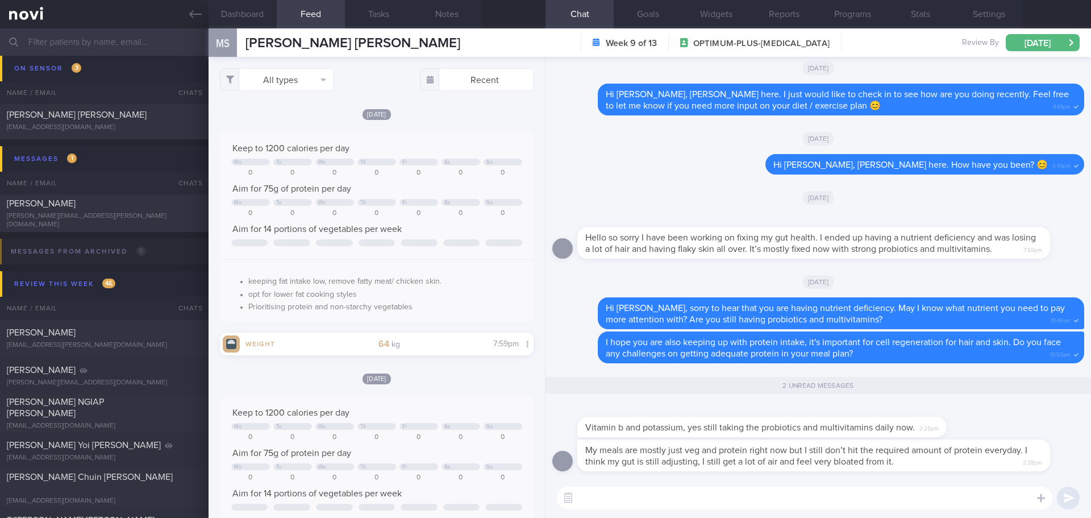
click at [1037, 424] on div "Vitamin b and potassium, yes still taking the probiotics and multivitamins dail…" at bounding box center [818, 421] width 532 height 36
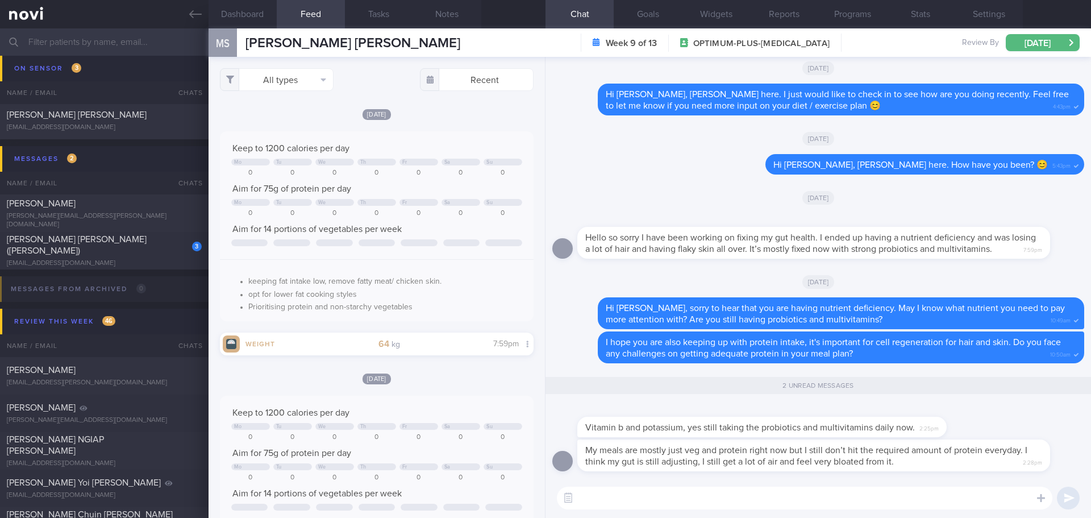
click at [690, 501] on textarea at bounding box center [804, 497] width 495 height 23
click at [876, 8] on button "Programs" at bounding box center [852, 14] width 68 height 28
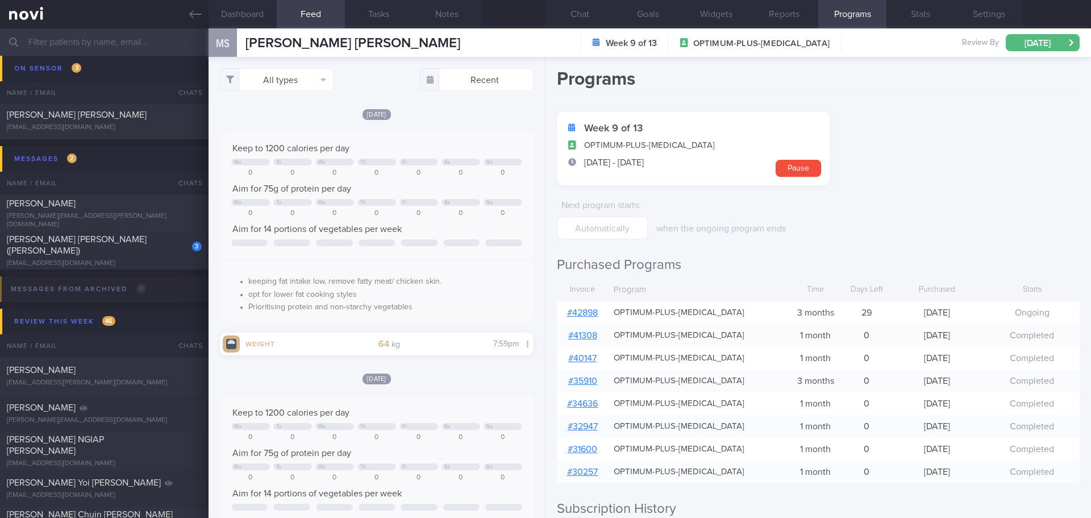
click at [584, 310] on link "# 42898" at bounding box center [582, 312] width 31 height 9
click at [568, 22] on button "Chat" at bounding box center [579, 14] width 68 height 28
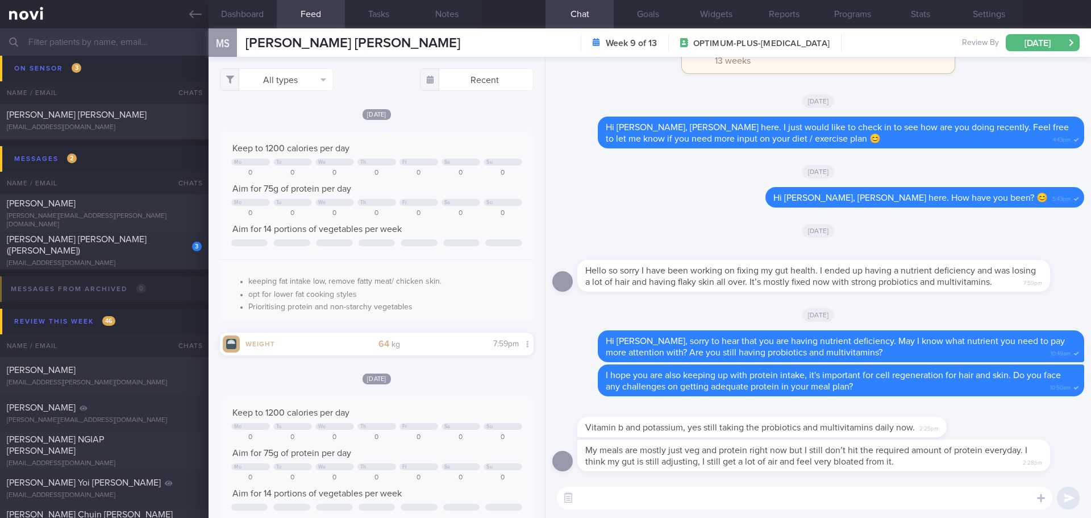
click at [653, 498] on textarea at bounding box center [804, 497] width 495 height 23
type textarea "I see.. Are you still having loose stool?"
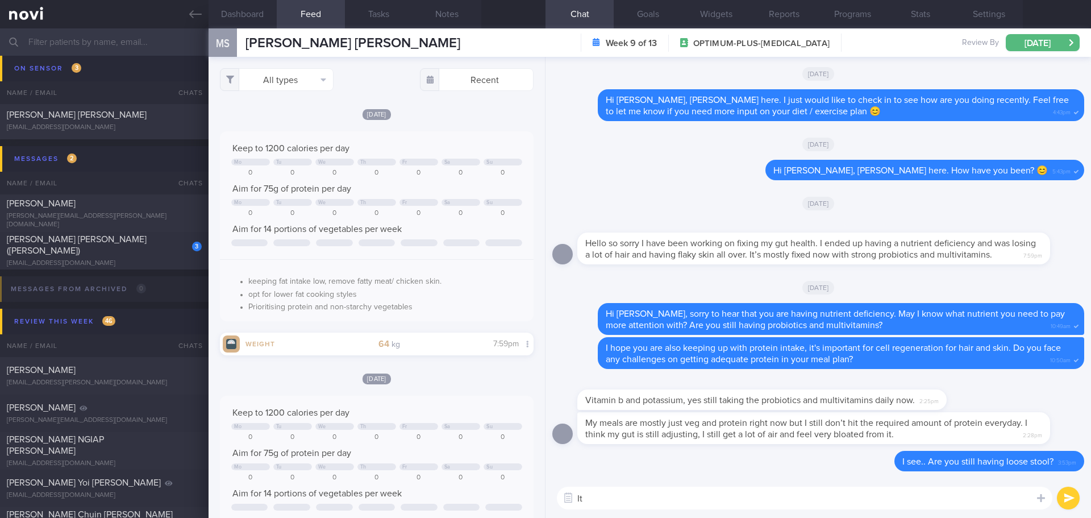
type textarea "I"
type textarea "B"
type textarea "V"
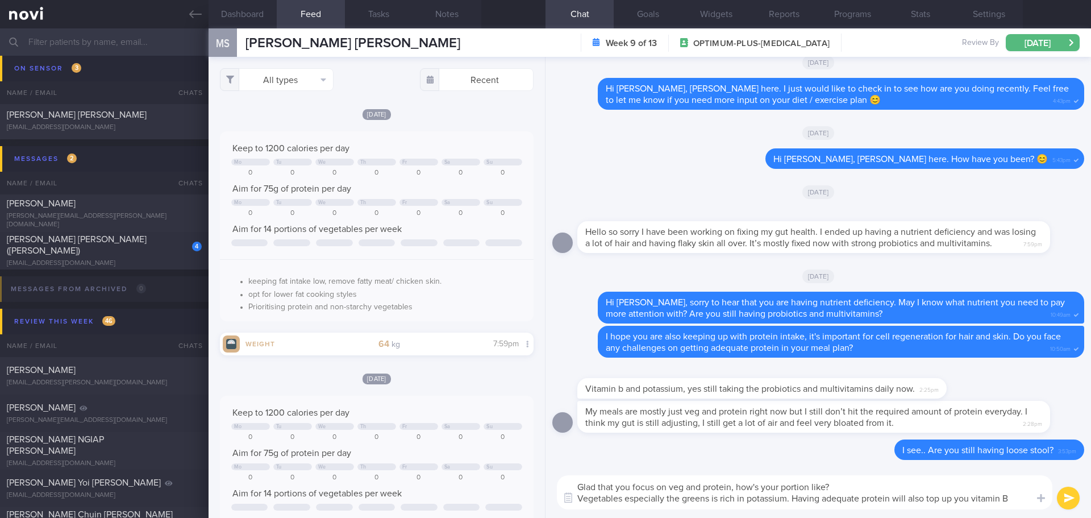
click at [686, 499] on textarea "Glad that you focus on veg and protein, how's your portion like? Vegetables esp…" at bounding box center [804, 492] width 495 height 34
click at [751, 507] on textarea "Glad that you focus on veg and protein, how's your portion like? Vegetables esp…" at bounding box center [804, 492] width 495 height 34
click at [771, 502] on textarea "Glad that you focus on veg and protein, how's your portion like? Vegetables esp…" at bounding box center [804, 492] width 495 height 34
click at [787, 500] on textarea "Glad that you focus on veg and protein, how's your portion like? Vegetables esp…" at bounding box center [804, 492] width 495 height 34
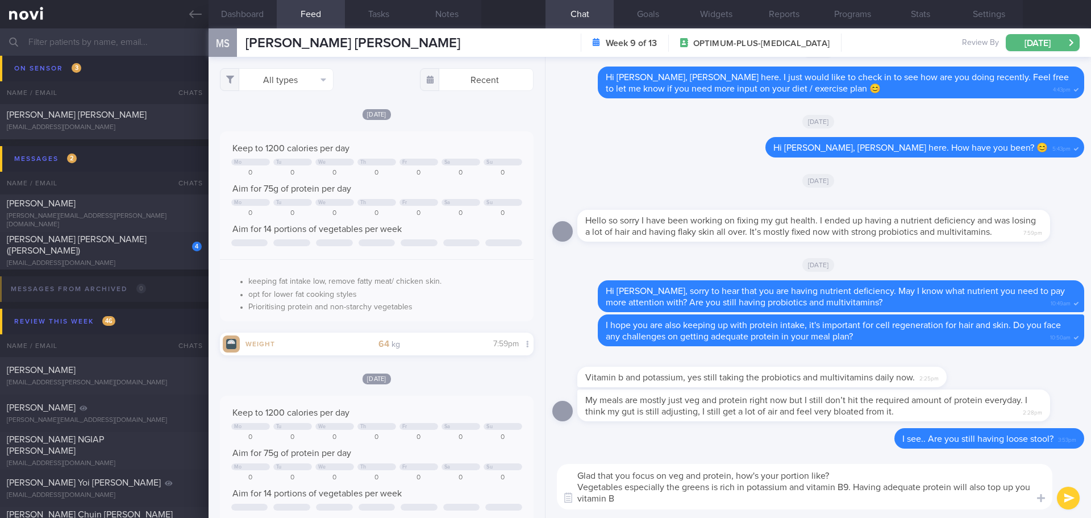
click at [879, 496] on textarea "Glad that you focus on veg and protein, how's your portion like? Vegetables esp…" at bounding box center [804, 486] width 495 height 45
click at [895, 496] on textarea "Glad that you focus on veg and protein, how's your portion like? Vegetables esp…" at bounding box center [804, 486] width 495 height 45
click at [778, 499] on textarea "Glad that you focus on veg and protein, how's your portion like? Vegetables esp…" at bounding box center [804, 486] width 495 height 45
click at [773, 504] on textarea "Glad that you focus on veg and protein, how's your portion like? Vegetables esp…" at bounding box center [804, 486] width 495 height 45
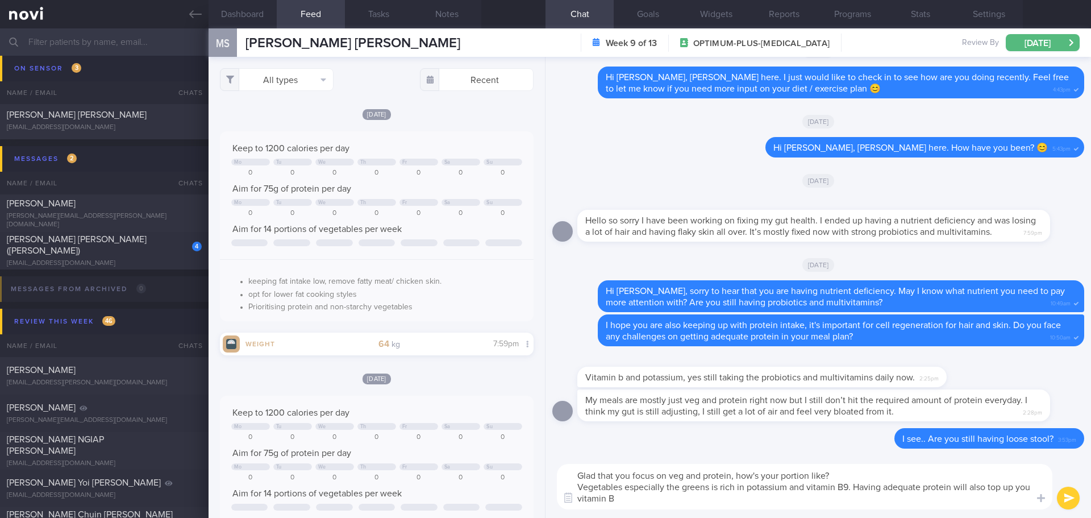
click at [766, 504] on textarea "Glad that you focus on veg and protein, how's your portion like? Vegetables esp…" at bounding box center [804, 486] width 495 height 45
click at [677, 502] on textarea "Glad that you focus on veg and protein, how's your portion like? Vegetables esp…" at bounding box center [804, 486] width 495 height 45
type textarea "Glad that you focus on veg and protein, how's your portion like? Vegetables esp…"
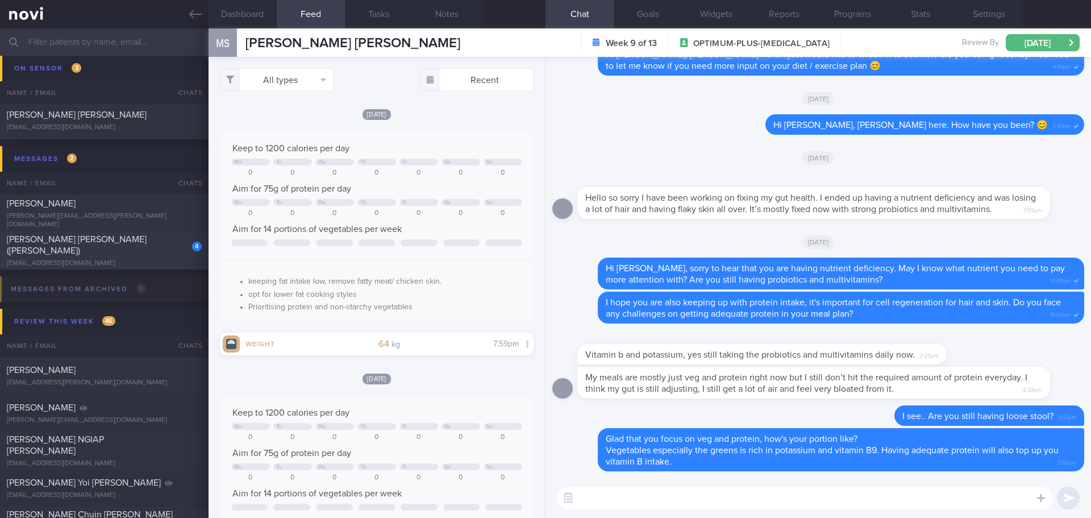
click at [143, 246] on div "[PERSON_NAME] [PERSON_NAME] ([PERSON_NAME])" at bounding box center [103, 245] width 192 height 23
checkbox input "false"
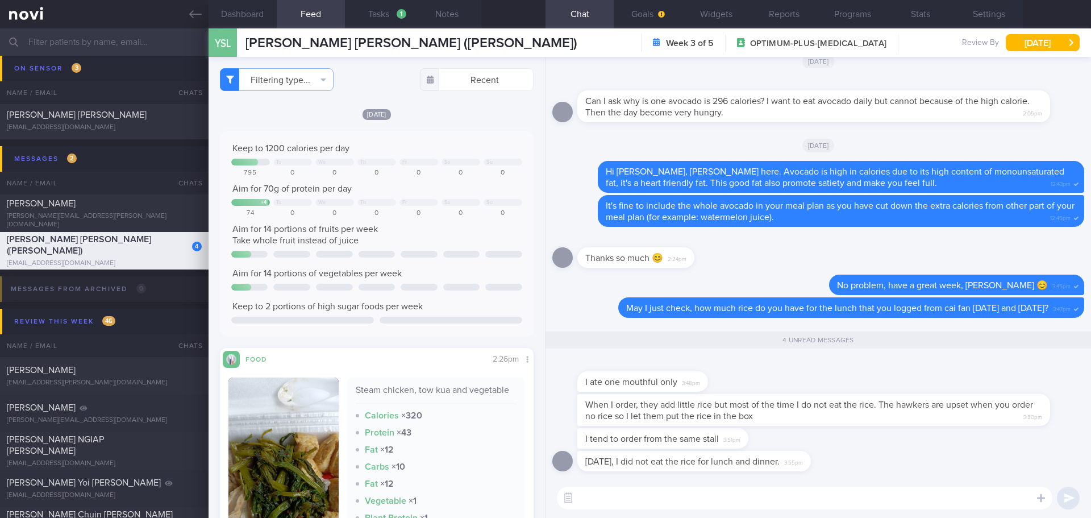
click at [700, 493] on textarea at bounding box center [804, 497] width 495 height 23
type textarea "I"
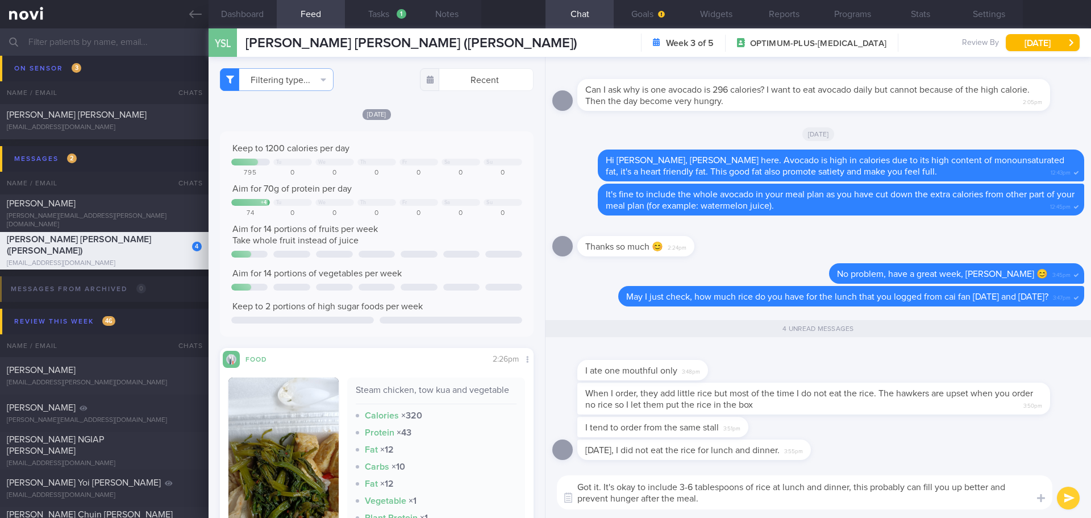
click at [853, 486] on textarea "Got it. It's okay to include 3-6 tablespoons of rice at lunch and dinner, this …" at bounding box center [804, 492] width 495 height 34
drag, startPoint x: 633, startPoint y: 495, endPoint x: 597, endPoint y: 500, distance: 36.1
click at [597, 500] on textarea "Got it. It's okay to include 3-6 tablespoons of rice at lunch and dinner, [PERS…" at bounding box center [804, 492] width 495 height 34
click at [878, 498] on textarea "Got it. It's okay to include 3-6 tablespoons of rice at lunch and dinner, [PERS…" at bounding box center [804, 492] width 495 height 34
click at [895, 498] on textarea "Got it. It's okay to include 3-6 tablespoons of rice at lunch and dinner, [PERS…" at bounding box center [804, 492] width 495 height 34
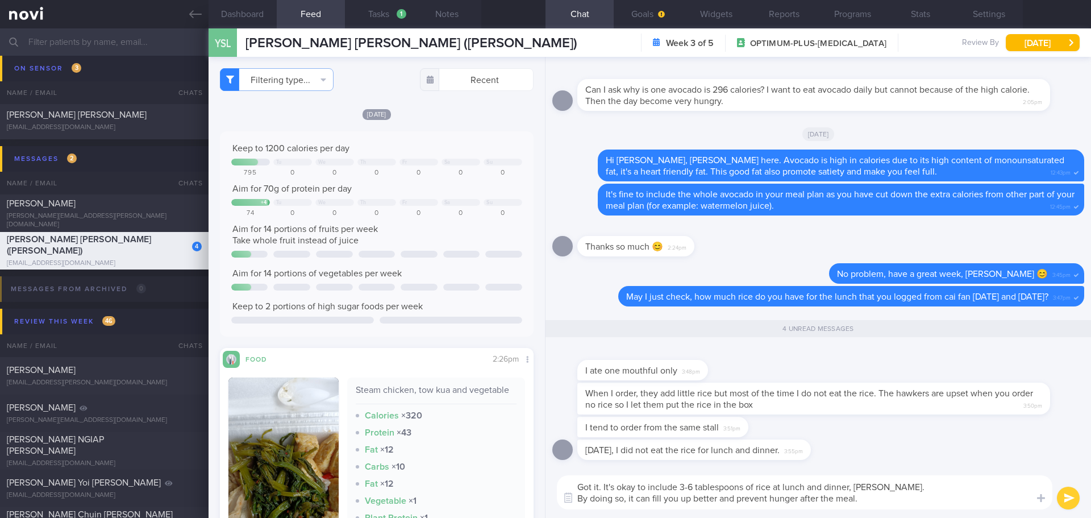
click at [911, 499] on textarea "Got it. It's okay to include 3-6 tablespoons of rice at lunch and dinner, [PERS…" at bounding box center [804, 492] width 495 height 34
click at [938, 499] on textarea "Got it. It's okay to include 3-6 tablespoons of rice at lunch and dinner, [PERS…" at bounding box center [804, 492] width 495 height 34
type textarea "Got it. It's okay to include 3-6 tablespoons of rice at lunch and dinner, [PERS…"
click at [1065, 491] on button "submit" at bounding box center [1068, 497] width 23 height 23
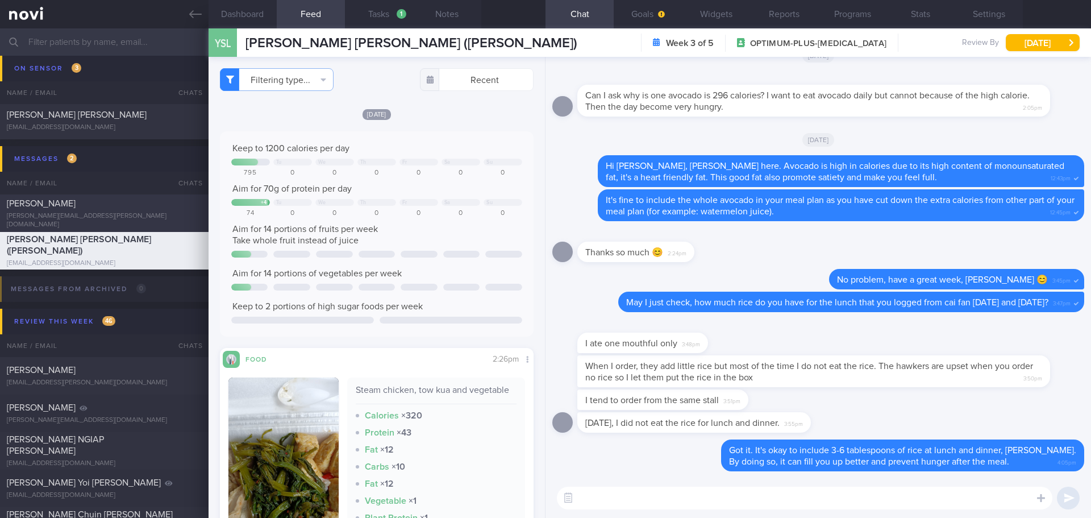
click at [110, 213] on div "[PERSON_NAME] [PERSON_NAME][EMAIL_ADDRESS][PERSON_NAME][DOMAIN_NAME]" at bounding box center [104, 213] width 209 height 31
type input "to check appt"
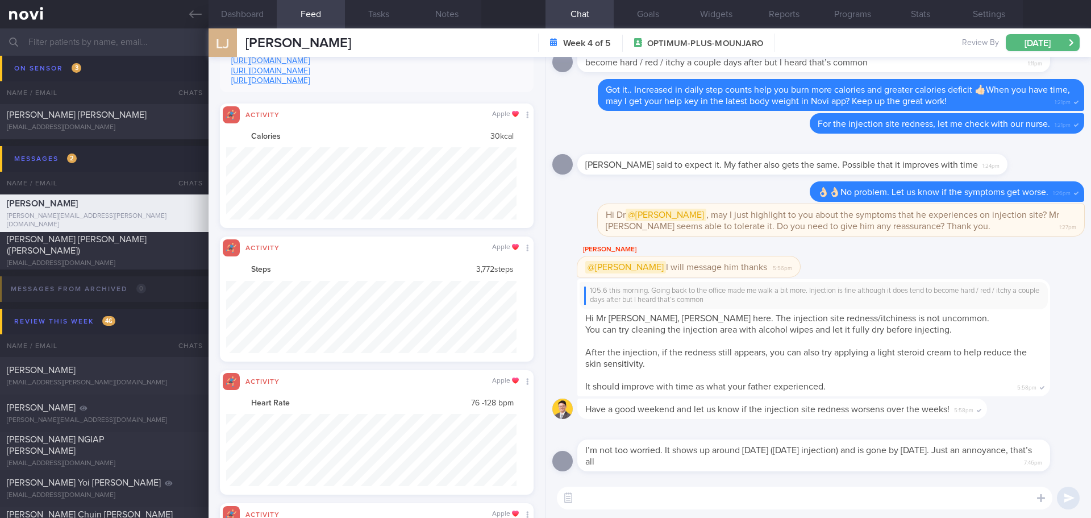
scroll to position [568086, 567867]
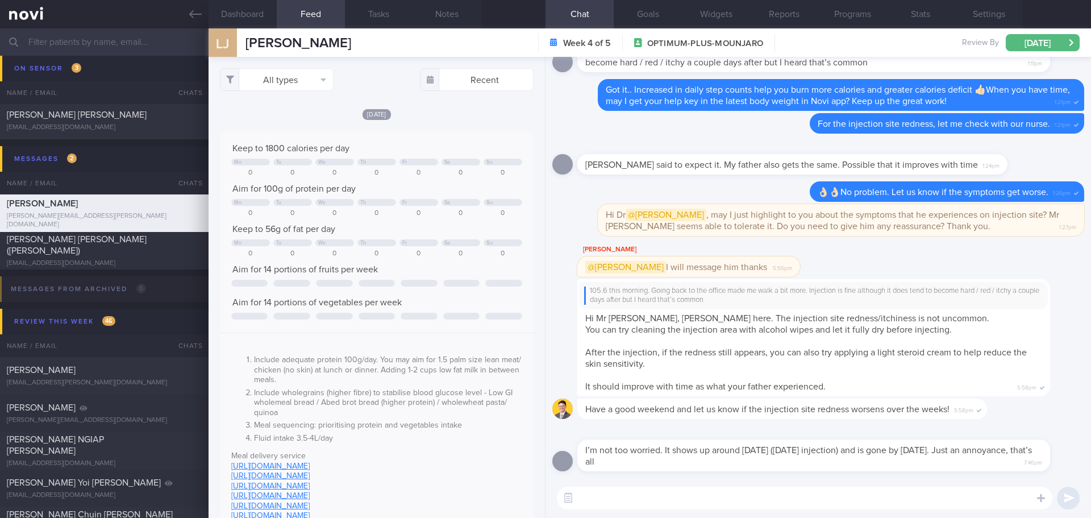
click at [327, 123] on div "[DATE] Keep to 1800 calories per day Mo Tu We Th Fr Sa Su 0 0 0 0 0 0 0 Aim for…" at bounding box center [377, 395] width 314 height 574
click at [436, 127] on div "[DATE] Keep to 1800 calories per day Mo Tu We Th Fr Sa Su 0 0 0 0 0 0 0 Aim for…" at bounding box center [377, 395] width 314 height 574
click at [307, 77] on button "All types" at bounding box center [277, 79] width 114 height 23
click at [266, 120] on button "Activity" at bounding box center [276, 118] width 112 height 17
checkbox input "false"
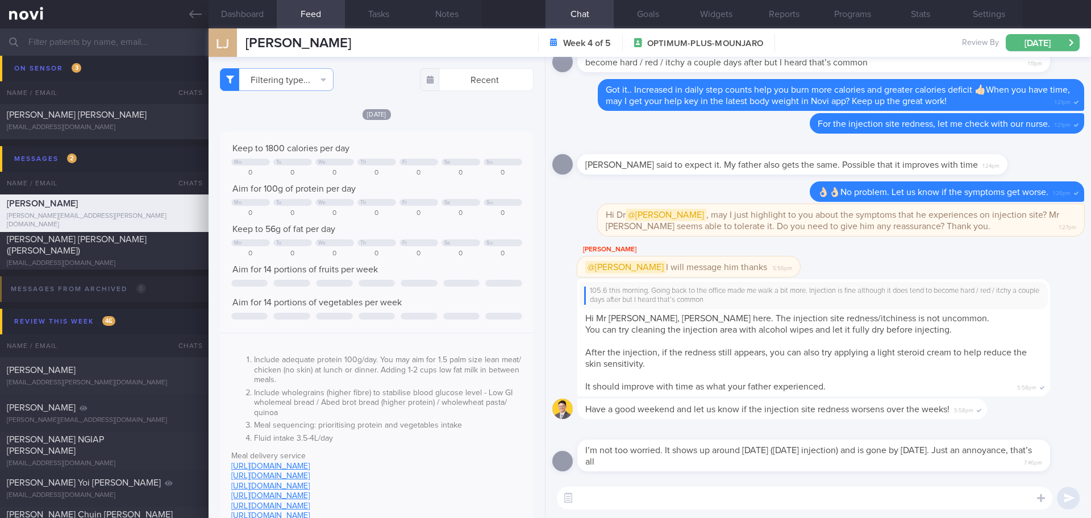
click at [461, 116] on div "[DATE]" at bounding box center [377, 114] width 314 height 12
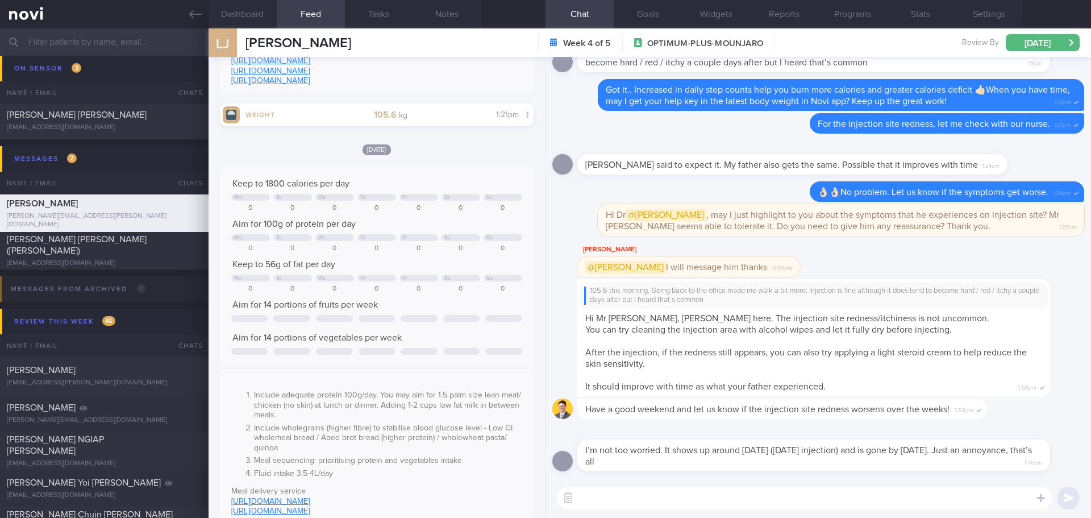
click at [610, 498] on textarea at bounding box center [804, 497] width 495 height 23
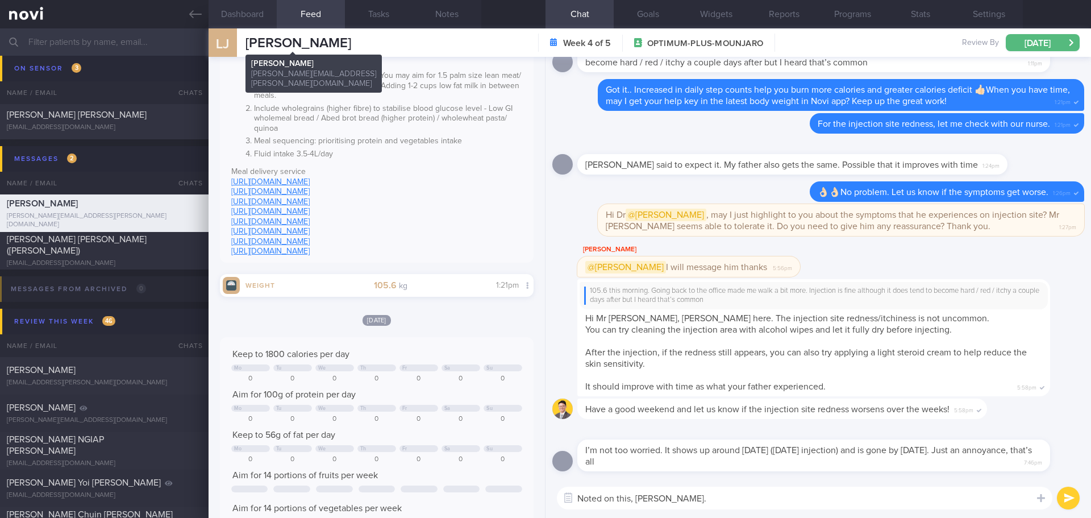
type textarea "Noted on this, [PERSON_NAME]."
click at [264, 22] on button "Dashboard" at bounding box center [243, 14] width 68 height 28
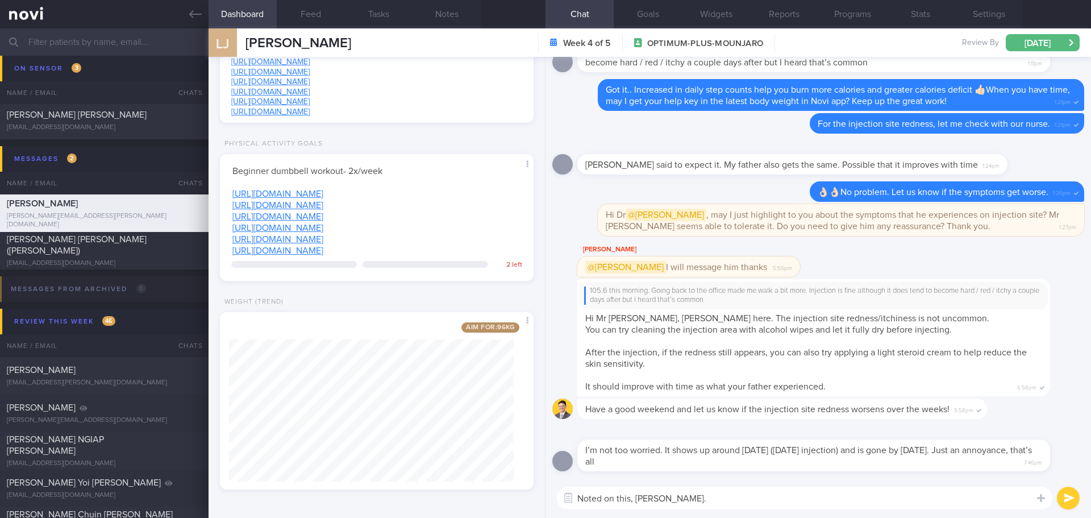
click at [693, 500] on textarea "Noted on this, [PERSON_NAME]." at bounding box center [804, 497] width 495 height 23
click at [698, 498] on textarea "Noted on this, [PERSON_NAME]." at bounding box center [804, 497] width 495 height 23
click at [698, 495] on textarea "Noted on this, [PERSON_NAME]." at bounding box center [804, 497] width 495 height 23
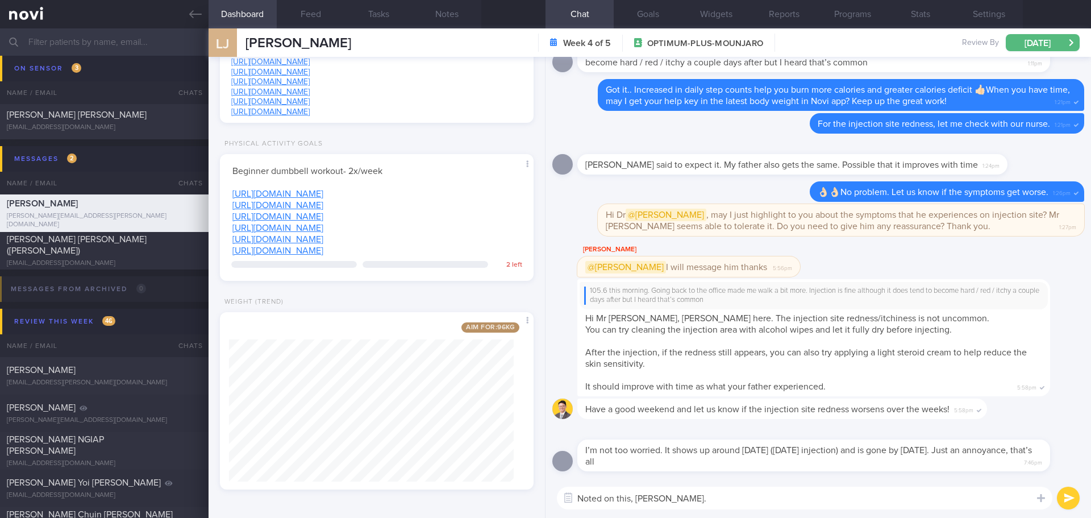
click at [687, 495] on textarea "Noted on this, [PERSON_NAME]." at bounding box center [804, 497] width 495 height 23
click at [1068, 495] on button "submit" at bounding box center [1068, 497] width 23 height 23
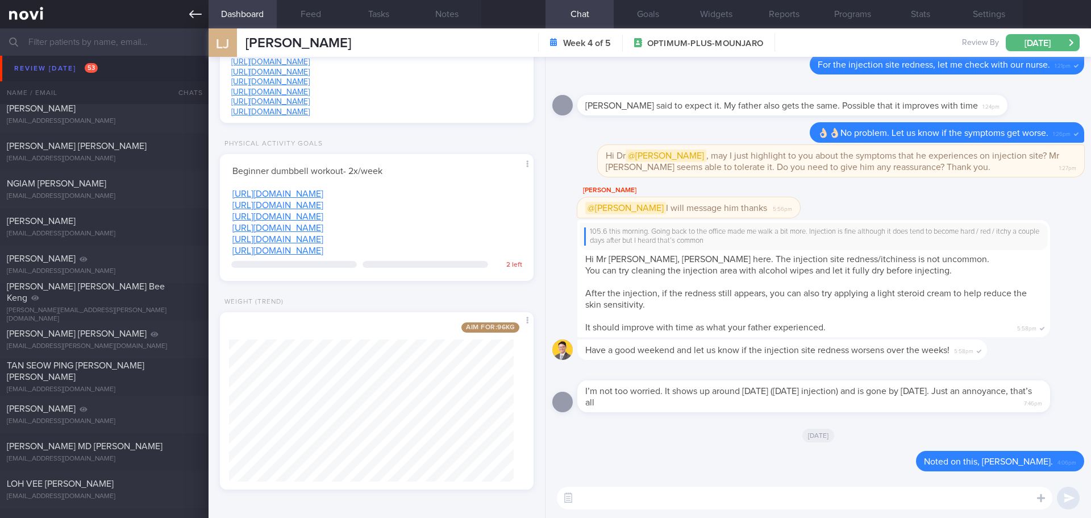
click at [195, 15] on icon at bounding box center [195, 14] width 12 height 12
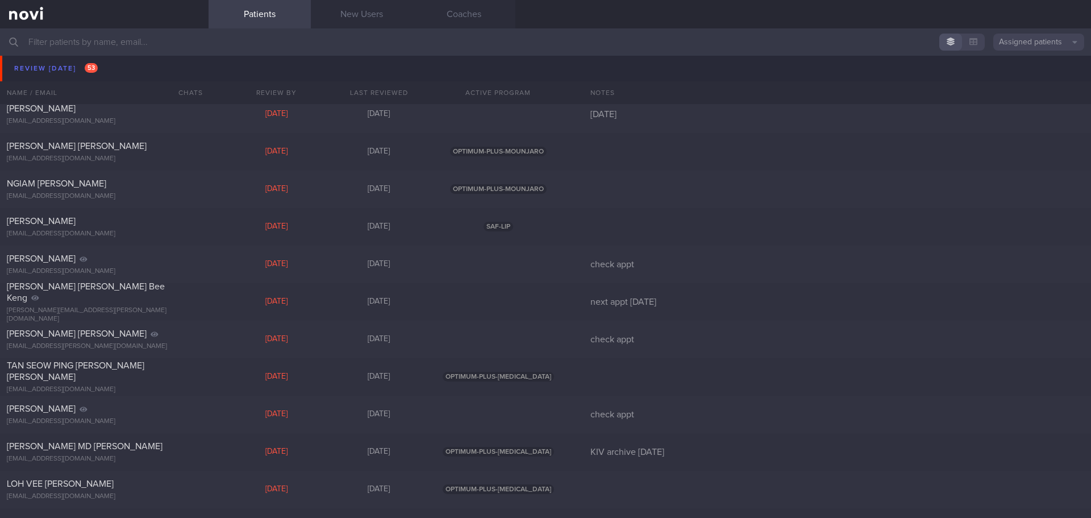
click at [968, 48] on button "button" at bounding box center [973, 42] width 23 height 17
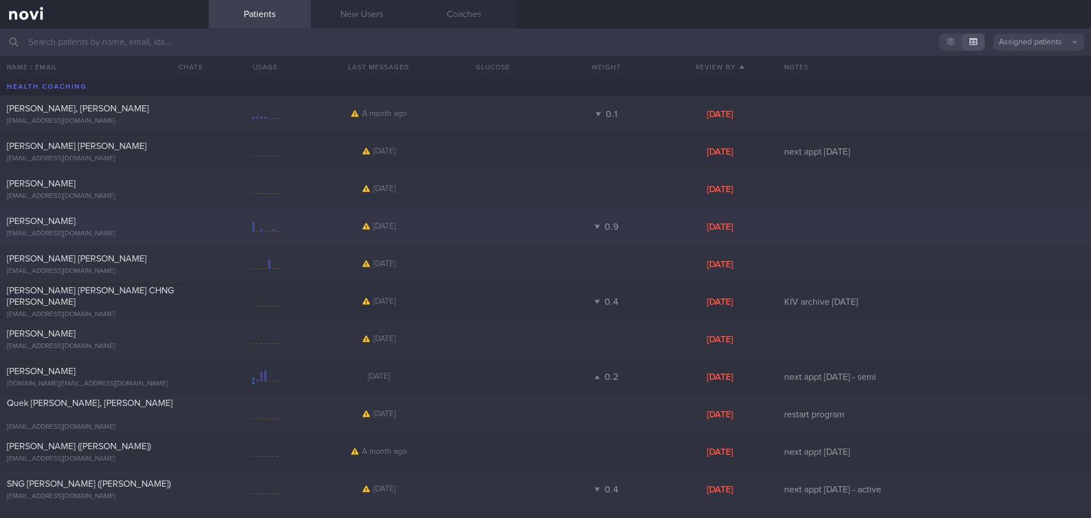
click at [224, 220] on div at bounding box center [266, 227] width 114 height 14
select select "6"
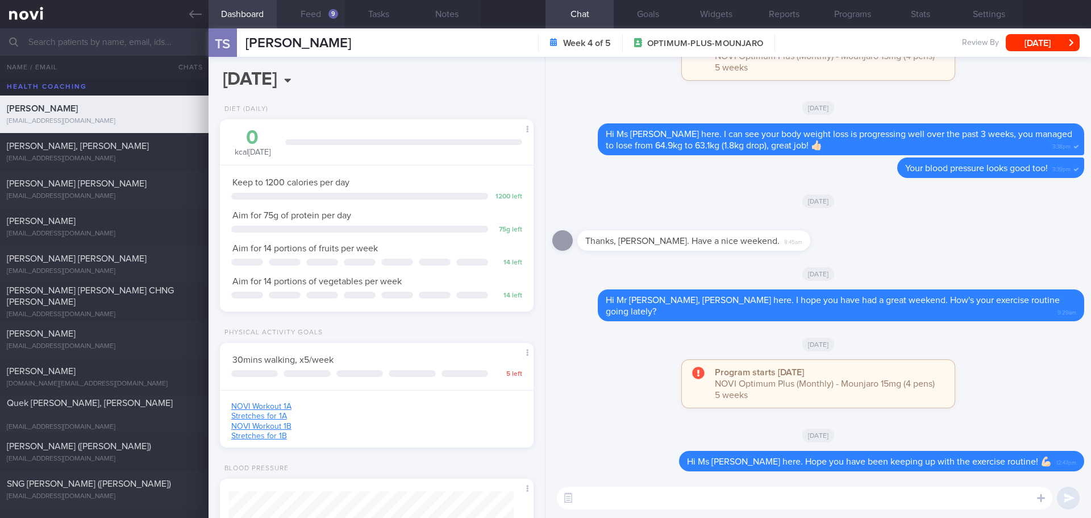
click at [320, 11] on button "Feed 9" at bounding box center [311, 14] width 68 height 28
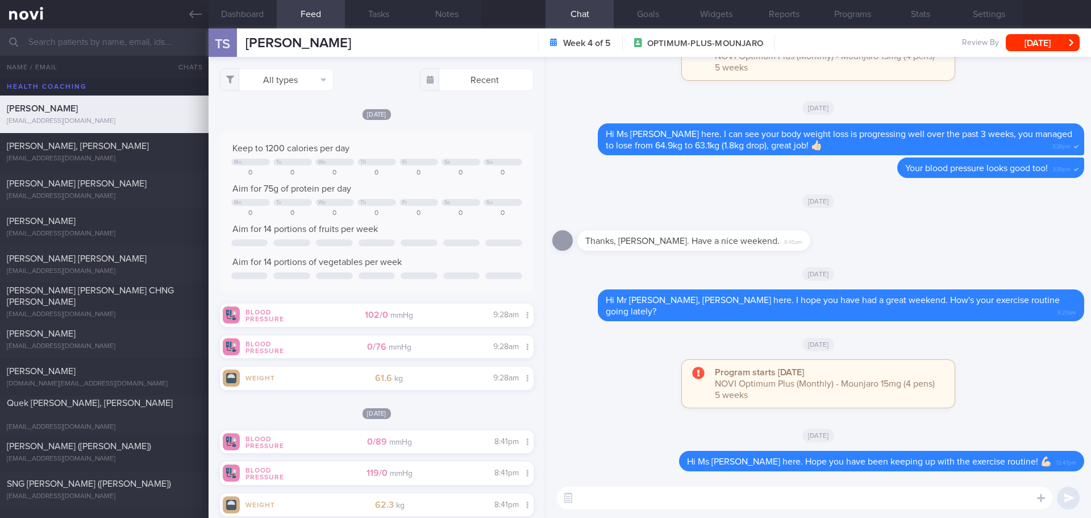
click at [447, 407] on div "[DATE] Keep to 1200 calories per day Mo Tu We Th Fr Sa Su 0 0 0 0 0 0 0 Aim for…" at bounding box center [377, 430] width 314 height 47
click at [244, 12] on button "Dashboard" at bounding box center [243, 14] width 68 height 28
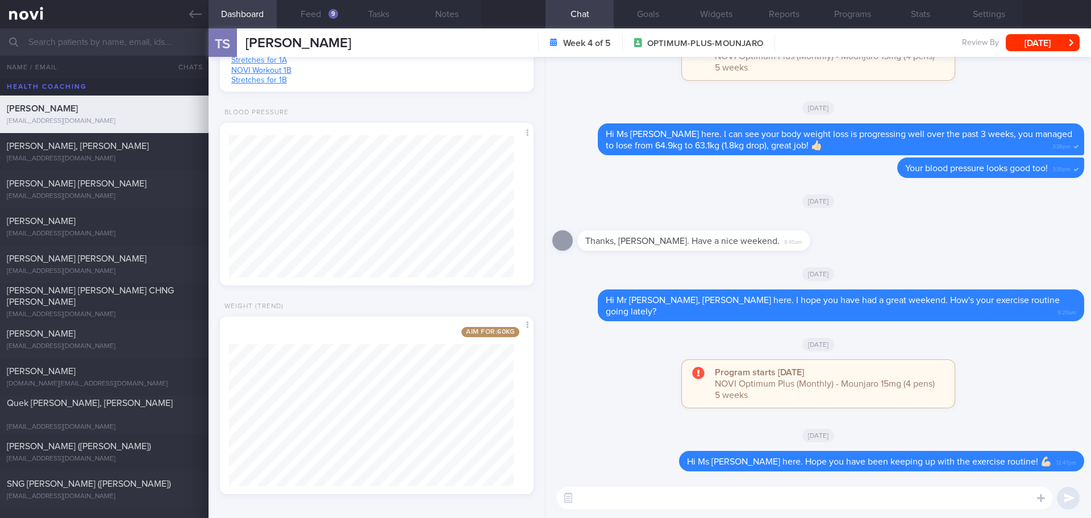
scroll to position [360, 0]
click at [657, 498] on textarea at bounding box center [804, 497] width 495 height 23
click at [731, 502] on textarea "Hi Ms [PERSON_NAME] here." at bounding box center [804, 497] width 495 height 23
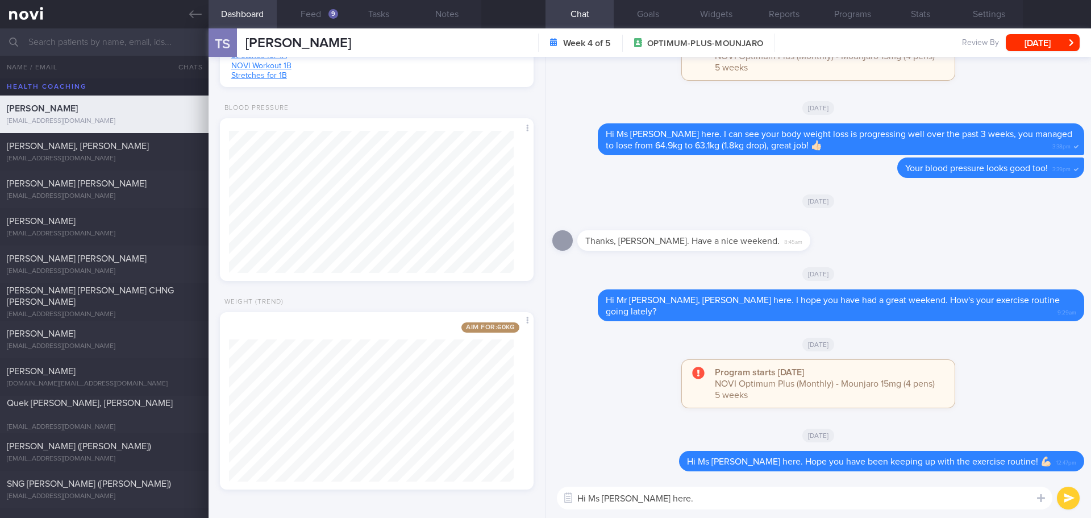
click at [731, 502] on textarea "Hi Ms [PERSON_NAME] here." at bounding box center [804, 497] width 495 height 23
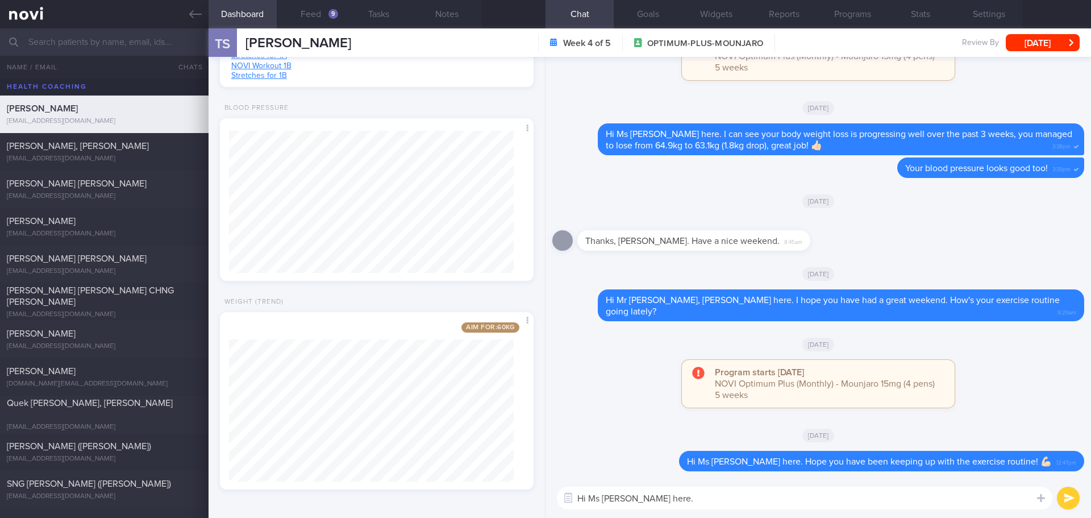
click at [731, 502] on textarea "Hi Ms [PERSON_NAME] here." at bounding box center [804, 497] width 495 height 23
click at [728, 495] on textarea "Hi Ms [PERSON_NAME] here." at bounding box center [804, 497] width 495 height 23
click at [755, 498] on textarea "Hi Ms [PERSON_NAME] here." at bounding box center [804, 497] width 495 height 23
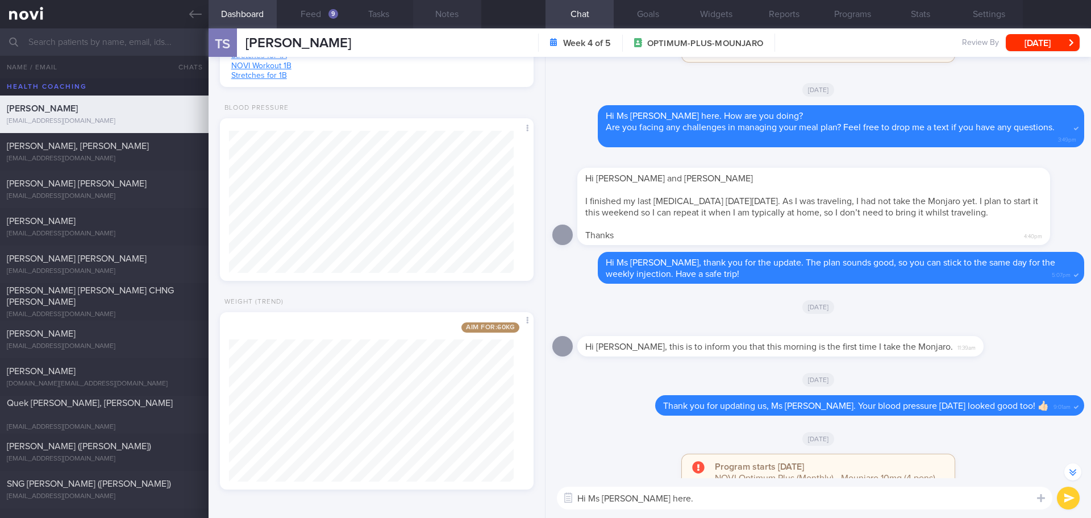
scroll to position [-1194, 0]
click at [324, 11] on button "Feed 9" at bounding box center [311, 14] width 68 height 28
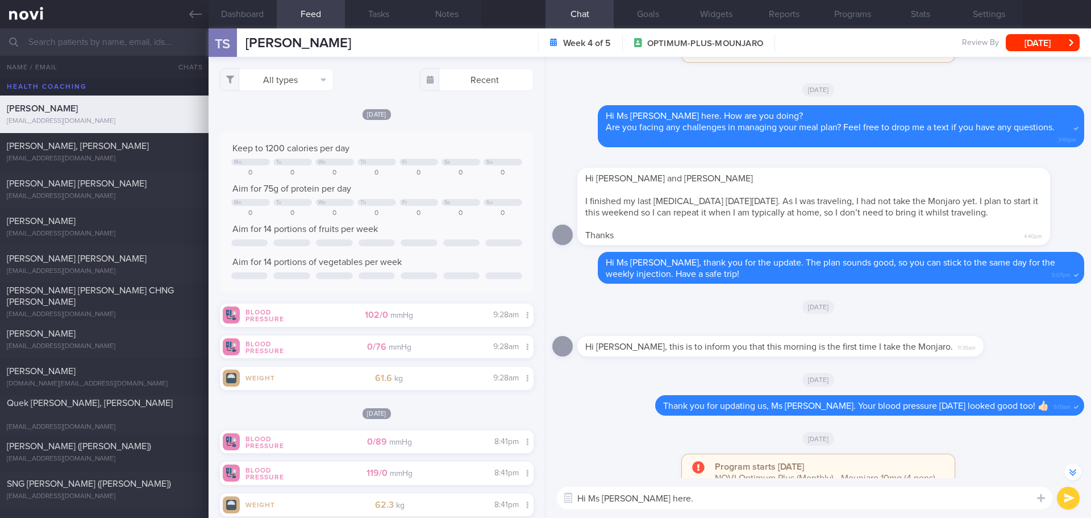
scroll to position [142, 285]
click at [714, 503] on textarea "Hi Ms [PERSON_NAME] here." at bounding box center [804, 497] width 495 height 23
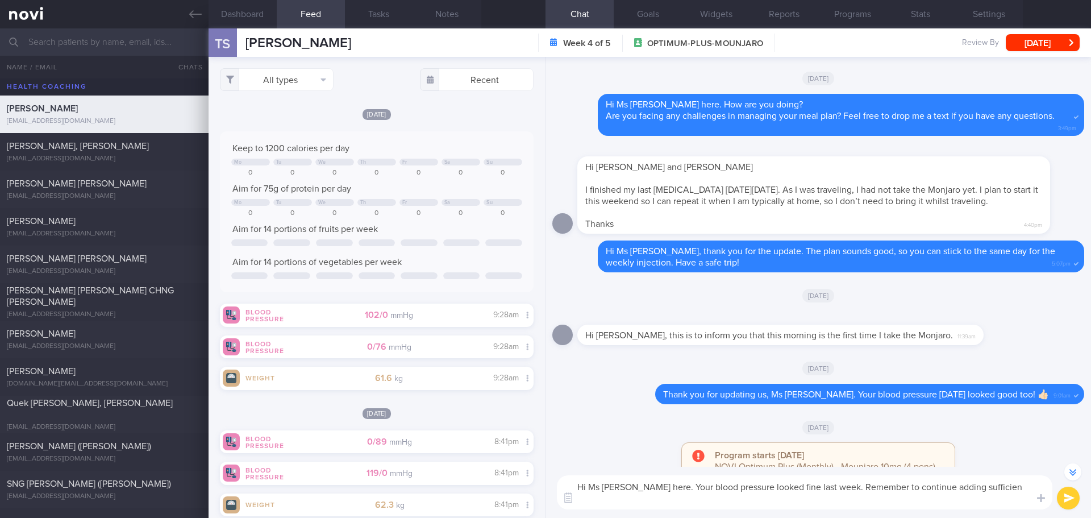
scroll to position [-1205, 0]
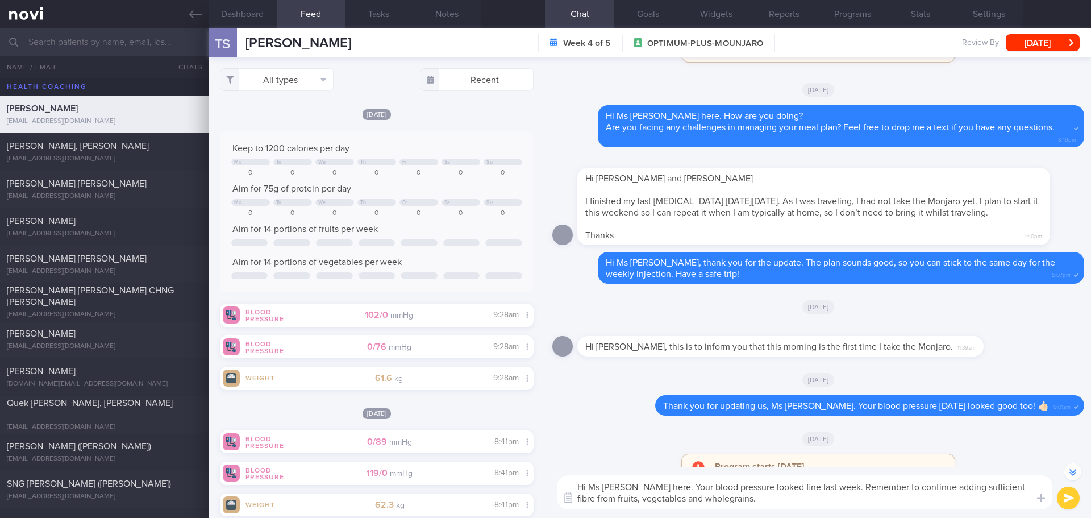
drag, startPoint x: 973, startPoint y: 489, endPoint x: 994, endPoint y: 488, distance: 20.5
click at [995, 489] on textarea "Hi Ms [PERSON_NAME] here. Your blood pressure looked fine last week. Remember t…" at bounding box center [804, 492] width 495 height 34
click at [633, 497] on textarea "Hi Ms [PERSON_NAME] here. Your blood pressure looked fine last week. Remember t…" at bounding box center [804, 492] width 495 height 34
click at [951, 502] on textarea "Hi Ms [PERSON_NAME] here. Your blood pressure looked fine last week. Remember t…" at bounding box center [804, 492] width 495 height 34
drag, startPoint x: 615, startPoint y: 493, endPoint x: 578, endPoint y: 495, distance: 37.0
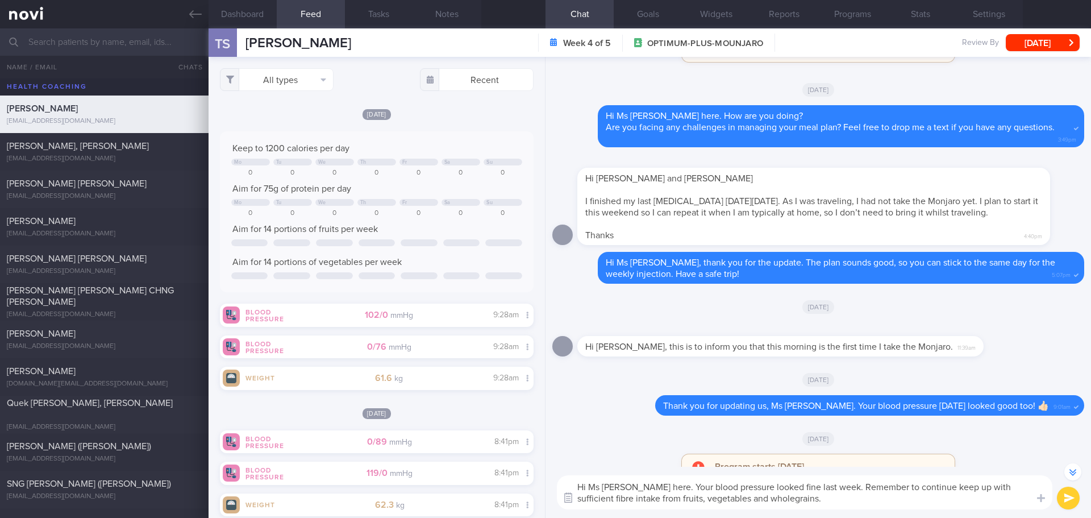
click at [578, 495] on div "Chat Templates Admin [MEDICAL_DATA] Weight Nutrition Physical Activity Infograp…" at bounding box center [817, 491] width 545 height 51
type textarea "Hi Ms [PERSON_NAME] here. Your blood pressure looked fine last week. Remember t…"
click at [876, 502] on textarea "Hi Ms [PERSON_NAME] here. Your blood pressure looked fine last week. Remember t…" at bounding box center [804, 492] width 495 height 34
click at [1056, 496] on div "Hi Ms [PERSON_NAME] here. Your blood pressure looked fine last week. Remember t…" at bounding box center [817, 491] width 545 height 51
click at [1059, 497] on button "submit" at bounding box center [1068, 497] width 23 height 23
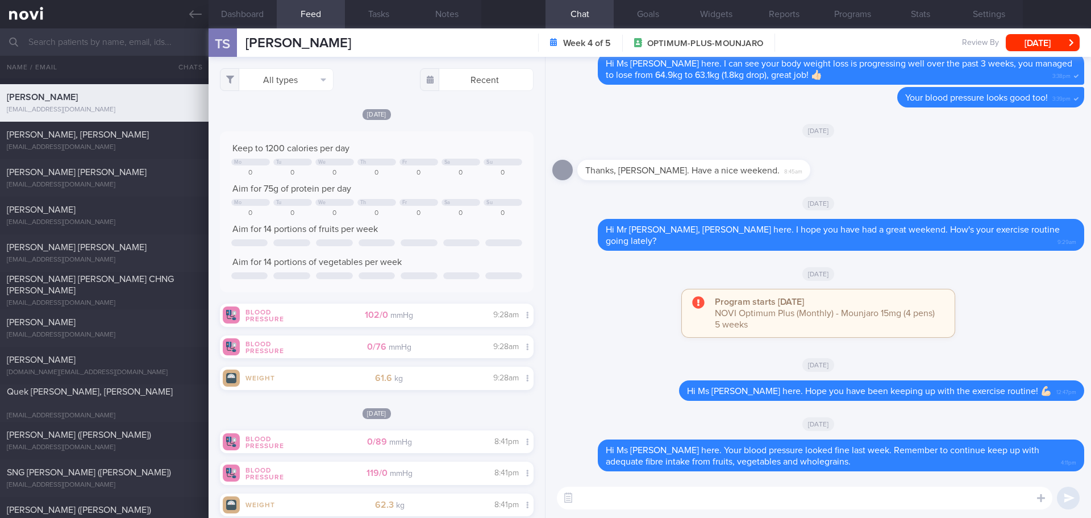
scroll to position [0, 0]
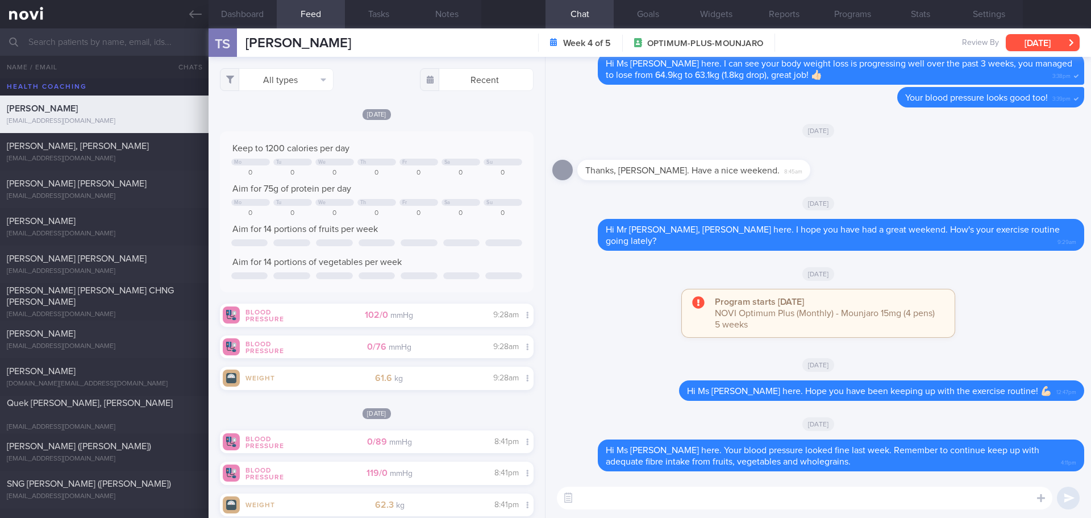
click at [1019, 48] on button "[DATE]" at bounding box center [1043, 42] width 74 height 17
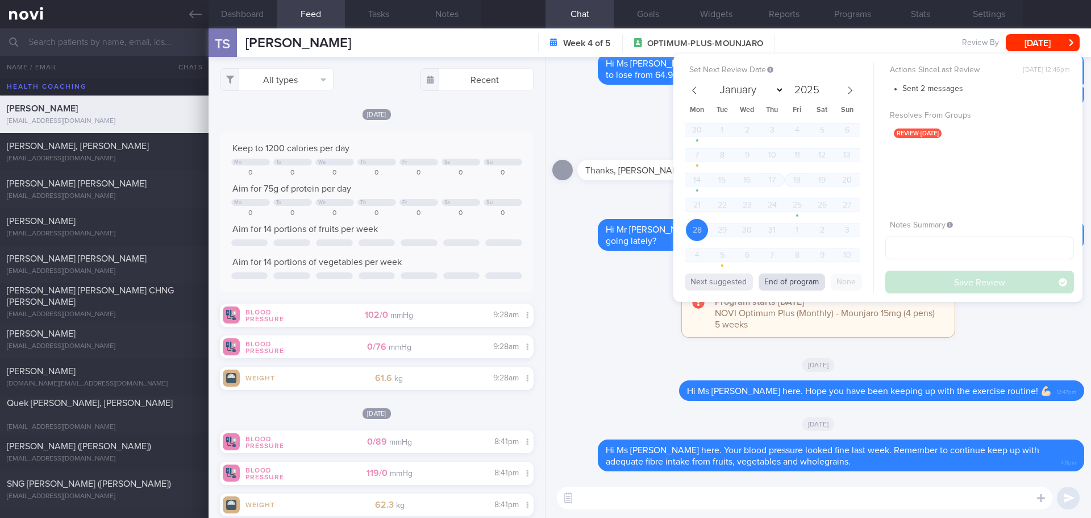
click at [774, 284] on button "End of program" at bounding box center [791, 281] width 66 height 17
select select "7"
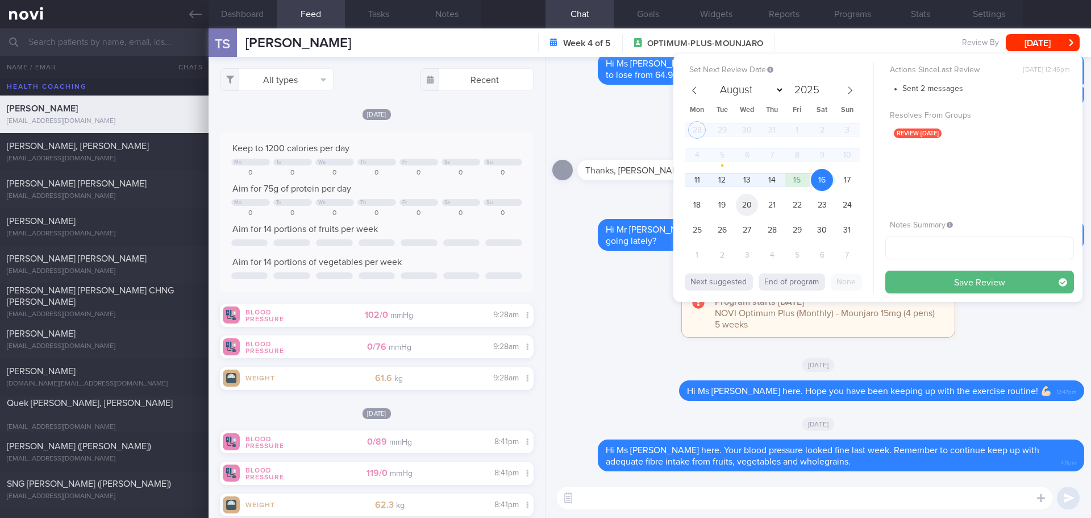
click at [749, 206] on span "20" at bounding box center [747, 205] width 22 height 22
click at [777, 222] on div "28 29 30 31 1 2 3 4 5 6 7 8 9 10 11 12 13 14 15 16 17 18 19 20 21 22 23 24 25 2…" at bounding box center [772, 194] width 175 height 150
click at [773, 221] on span "28" at bounding box center [772, 230] width 22 height 22
click at [777, 206] on span "21" at bounding box center [772, 205] width 22 height 22
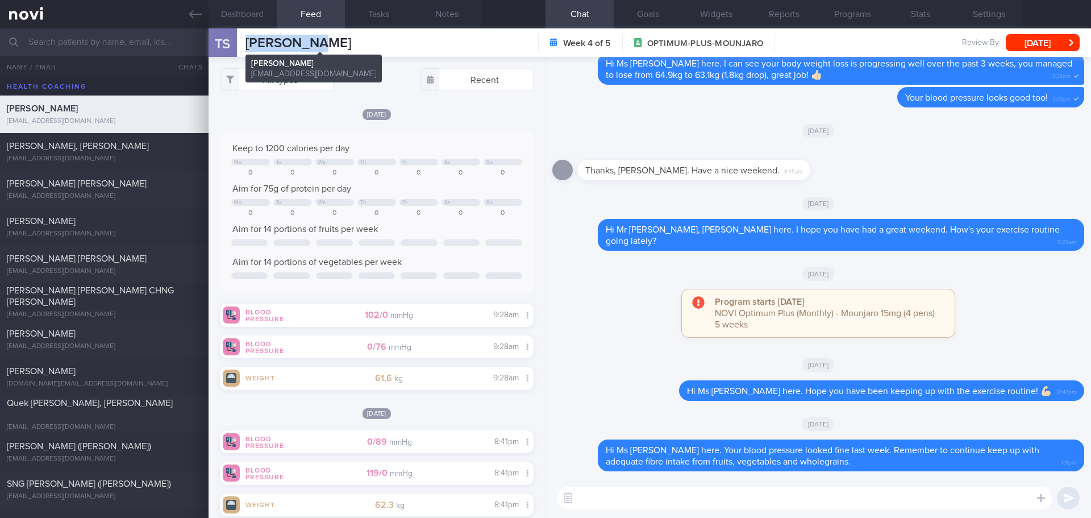
drag, startPoint x: 322, startPoint y: 41, endPoint x: 246, endPoint y: 43, distance: 76.2
click at [246, 43] on span "[PERSON_NAME]" at bounding box center [298, 43] width 106 height 14
copy span "TRIAGUSTIN"
click at [1043, 47] on button "[DATE]" at bounding box center [1043, 42] width 74 height 17
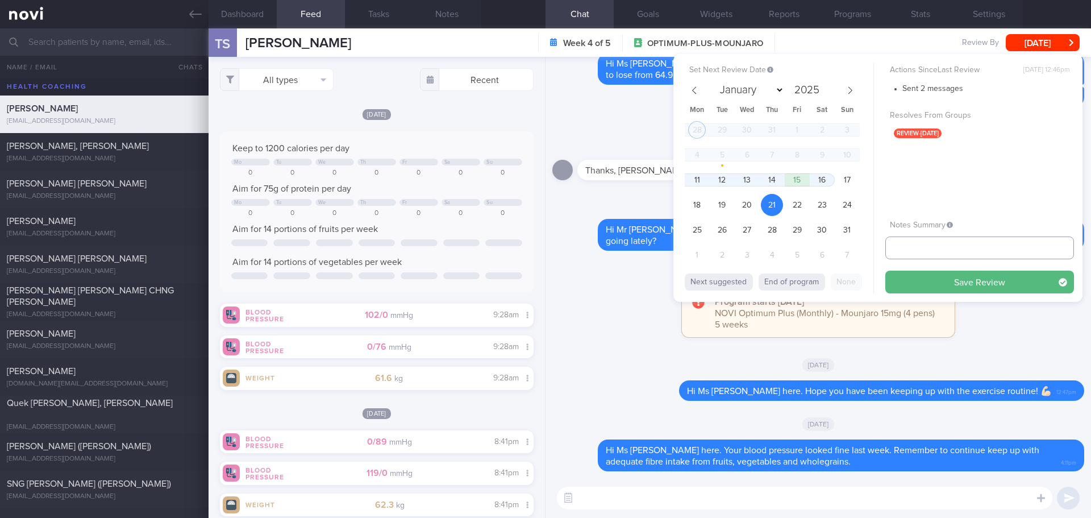
click at [943, 243] on input "text" at bounding box center [979, 247] width 189 height 23
type input "check appt"
click at [981, 280] on button "Save Review" at bounding box center [979, 281] width 189 height 23
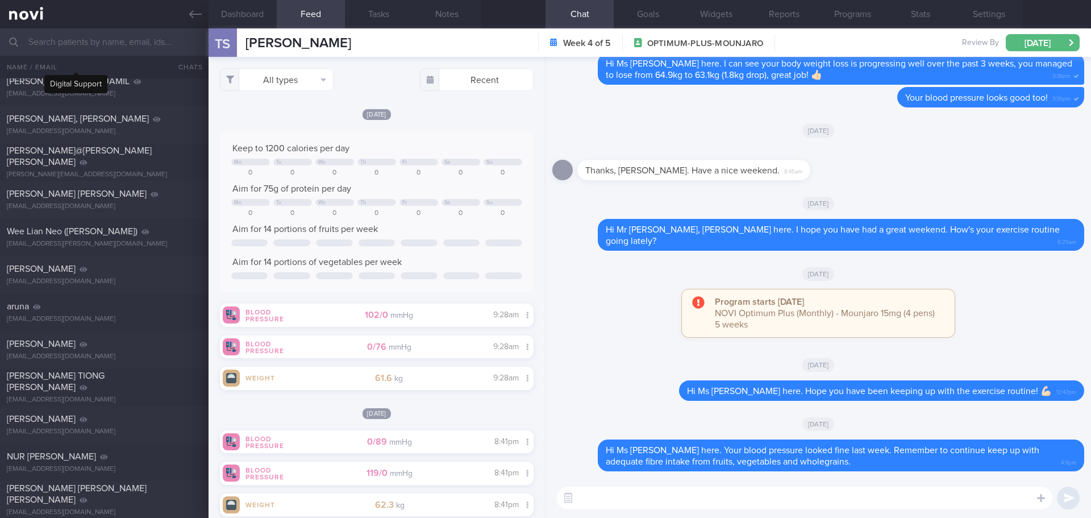
scroll to position [6853, 0]
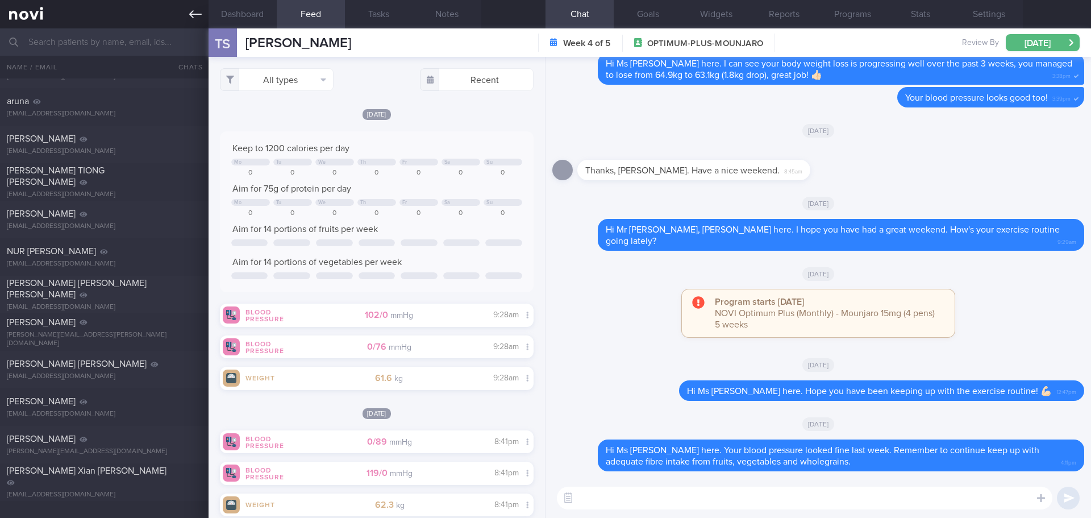
drag, startPoint x: 194, startPoint y: 18, endPoint x: 182, endPoint y: 22, distance: 12.6
click at [194, 18] on icon at bounding box center [195, 14] width 12 height 12
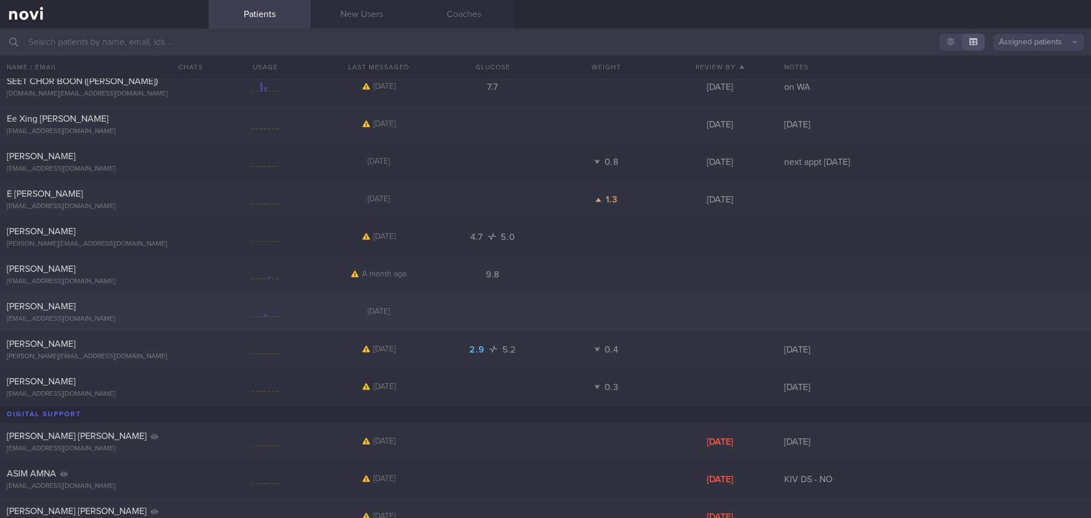
scroll to position [3784, 0]
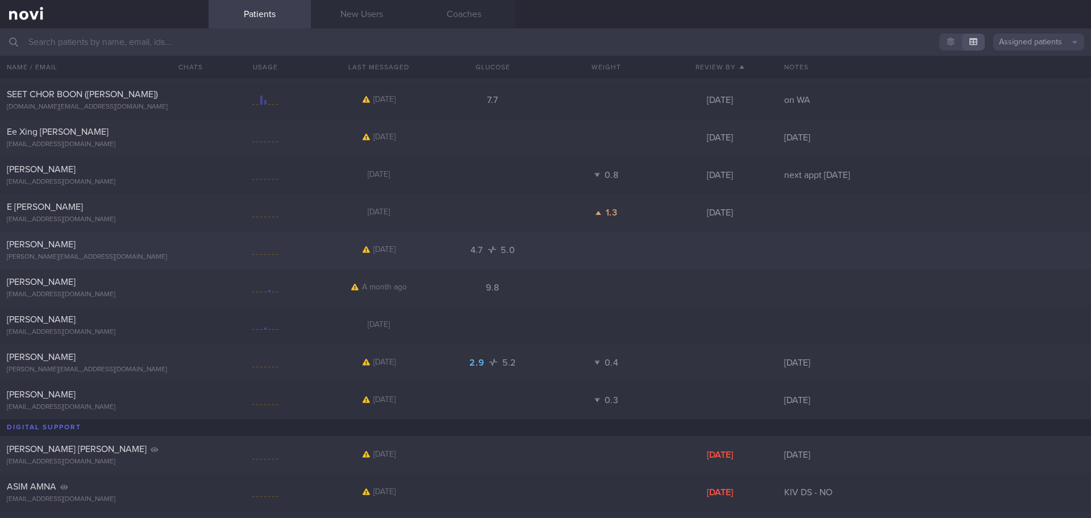
click at [293, 247] on div at bounding box center [266, 250] width 114 height 14
select select "7"
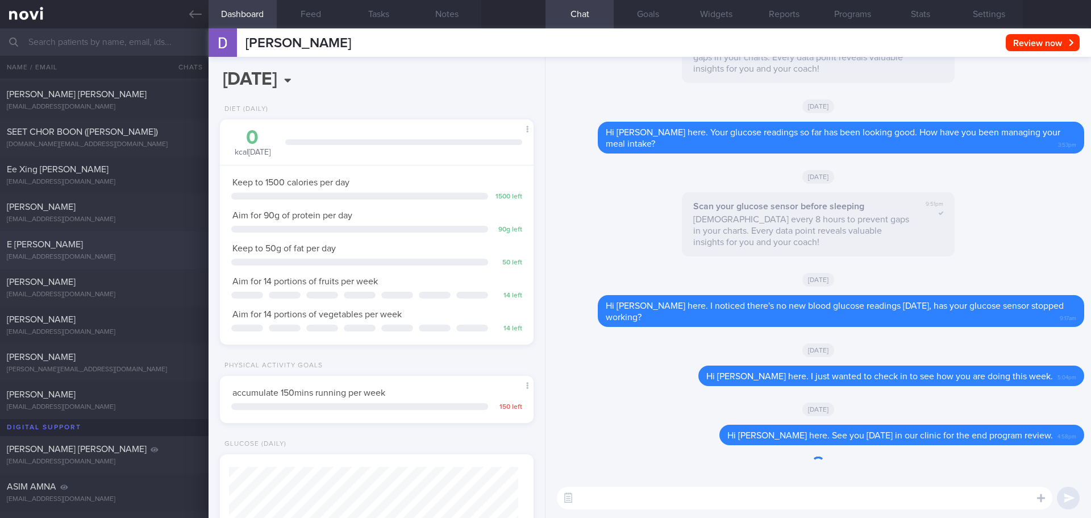
scroll to position [144, 290]
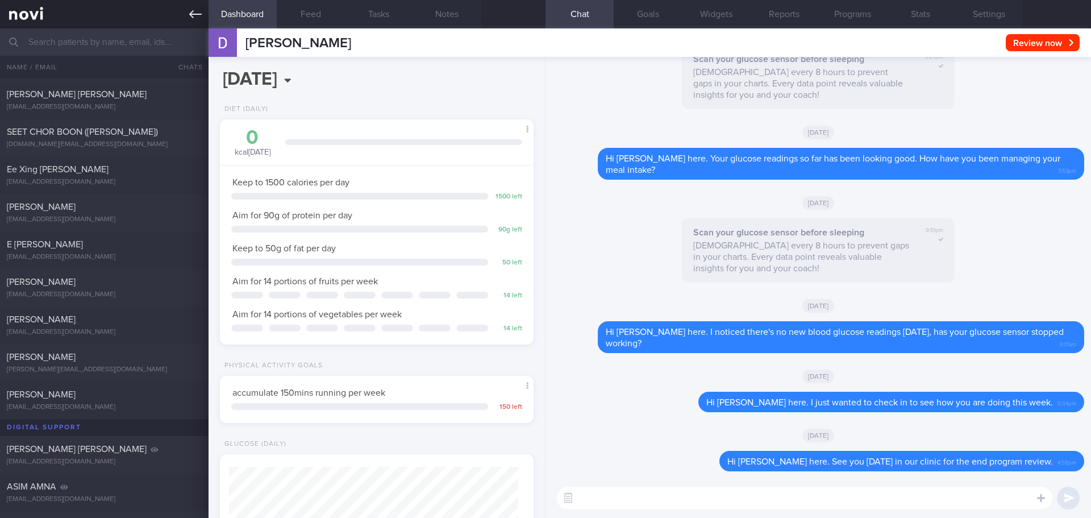
click at [194, 16] on icon at bounding box center [195, 14] width 12 height 12
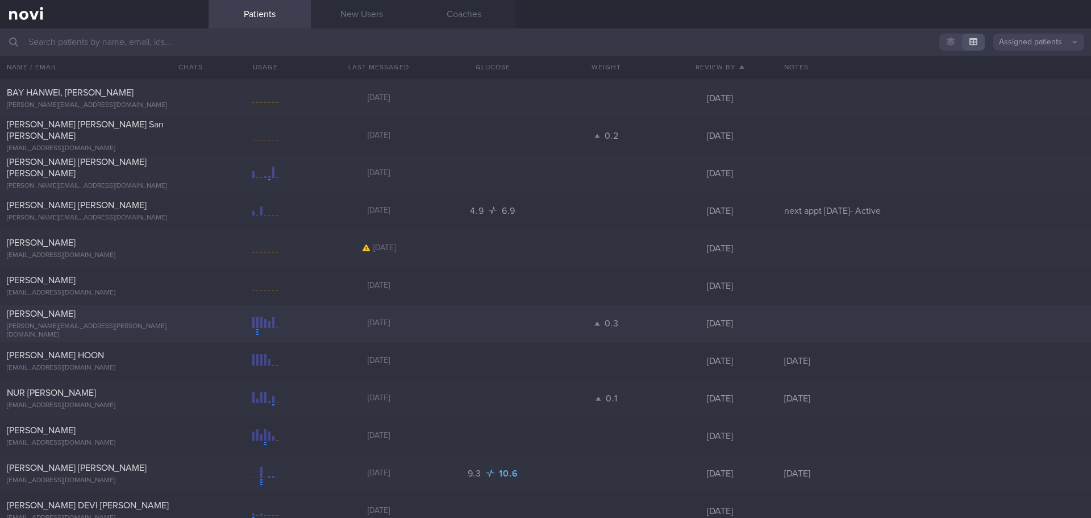
scroll to position [2819, 0]
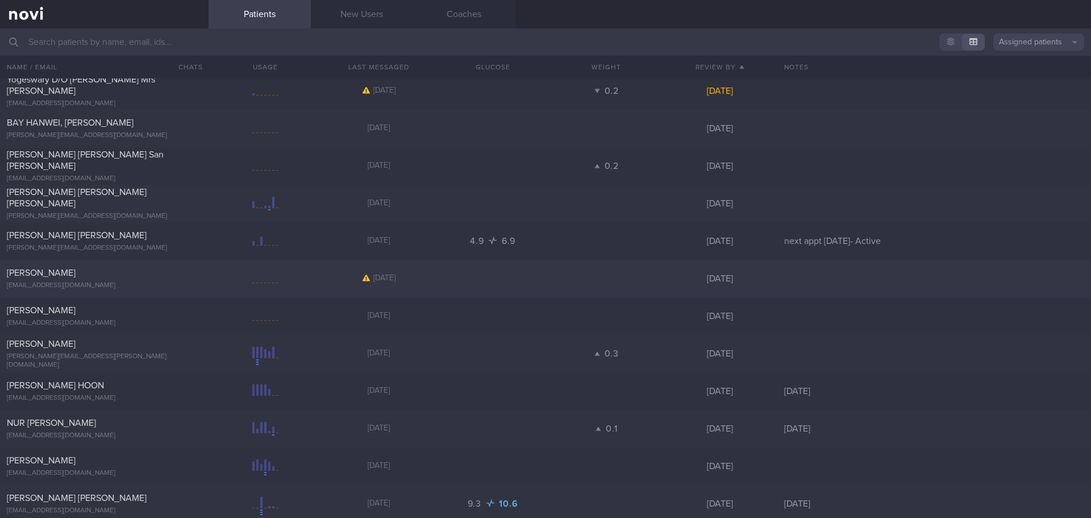
drag, startPoint x: 169, startPoint y: 270, endPoint x: 155, endPoint y: 285, distance: 20.1
click at [169, 270] on div "[PERSON_NAME]" at bounding box center [103, 272] width 192 height 11
select select "7"
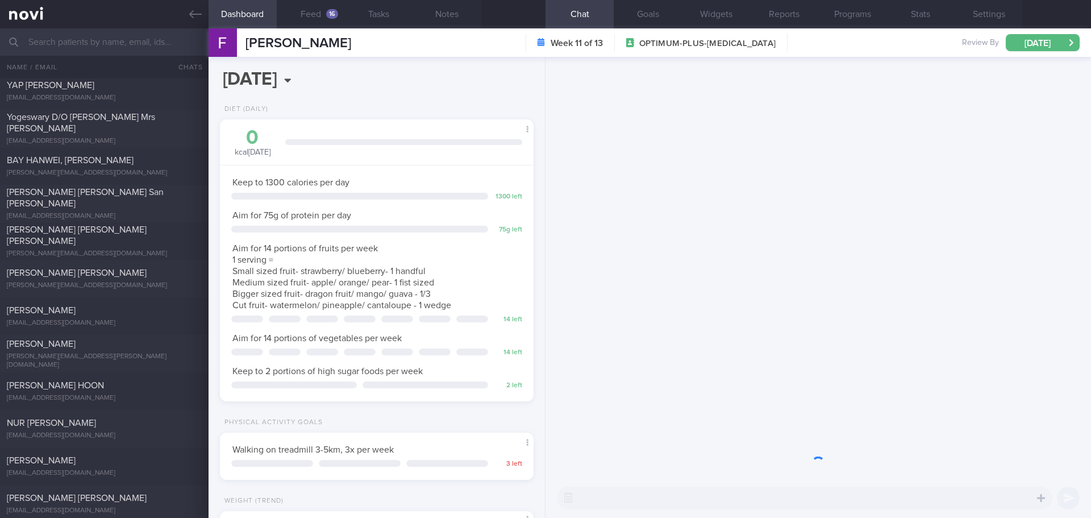
scroll to position [159, 285]
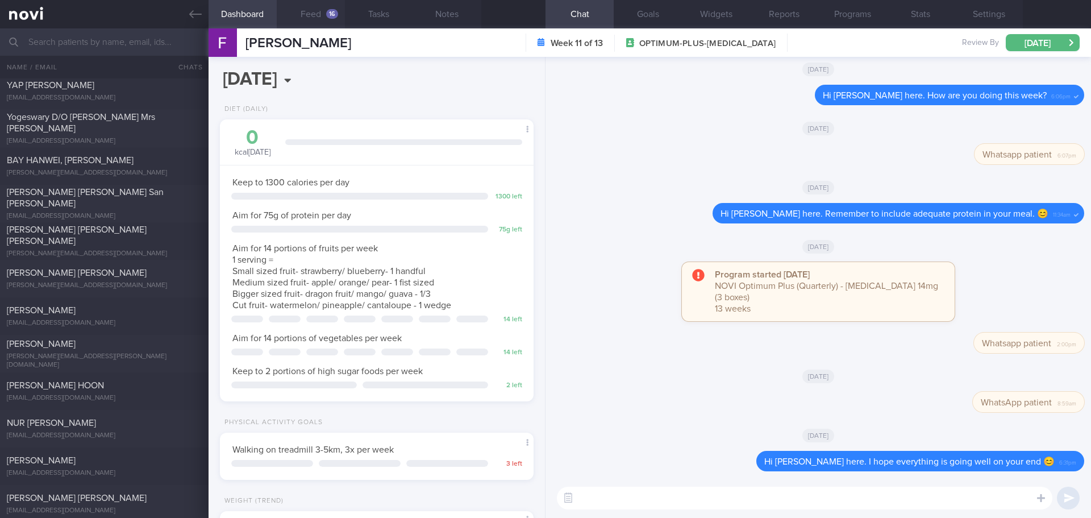
click at [326, 16] on div "16" at bounding box center [332, 14] width 12 height 10
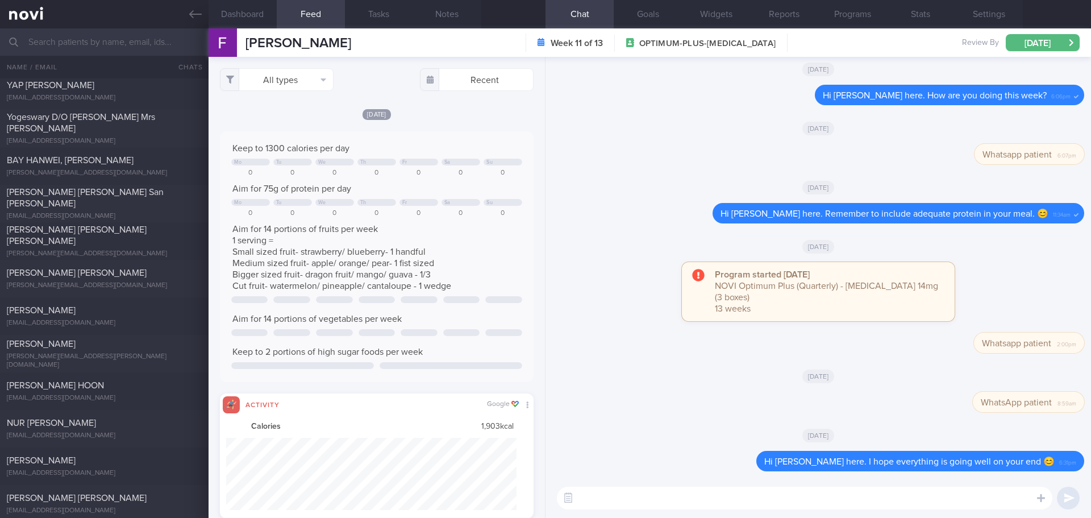
scroll to position [72, 291]
click at [294, 73] on button "All types" at bounding box center [277, 79] width 114 height 23
click at [290, 119] on button "Activity" at bounding box center [276, 118] width 112 height 17
checkbox input "false"
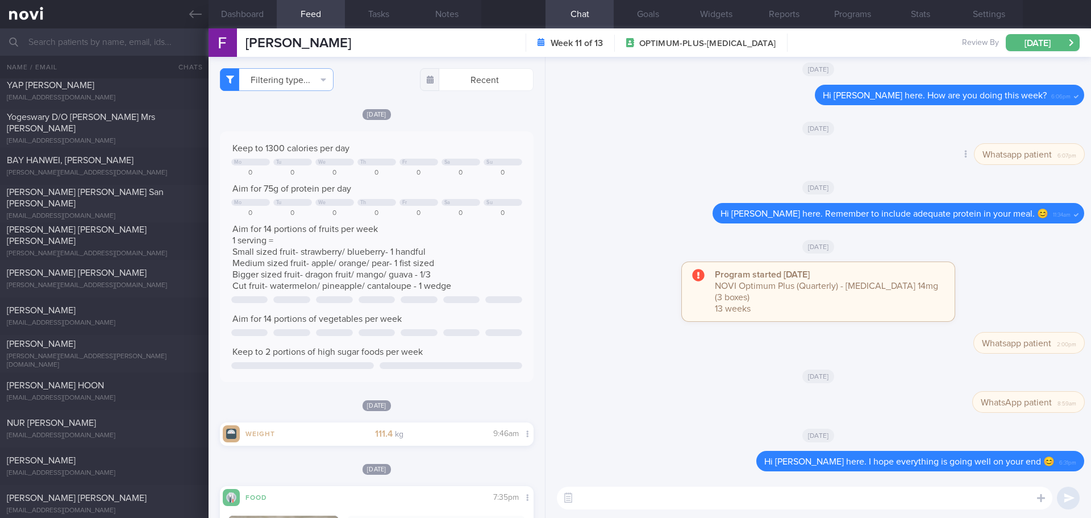
click at [711, 157] on div "Delete Whatsapp patient 6:07pm" at bounding box center [818, 157] width 532 height 27
click at [686, 155] on div "Delete Whatsapp patient 6:07pm" at bounding box center [818, 157] width 532 height 27
click at [608, 497] on textarea at bounding box center [804, 497] width 495 height 23
paste textarea "Hi We noticed there haven’t been any food or workout logs recently, and we’ve m…"
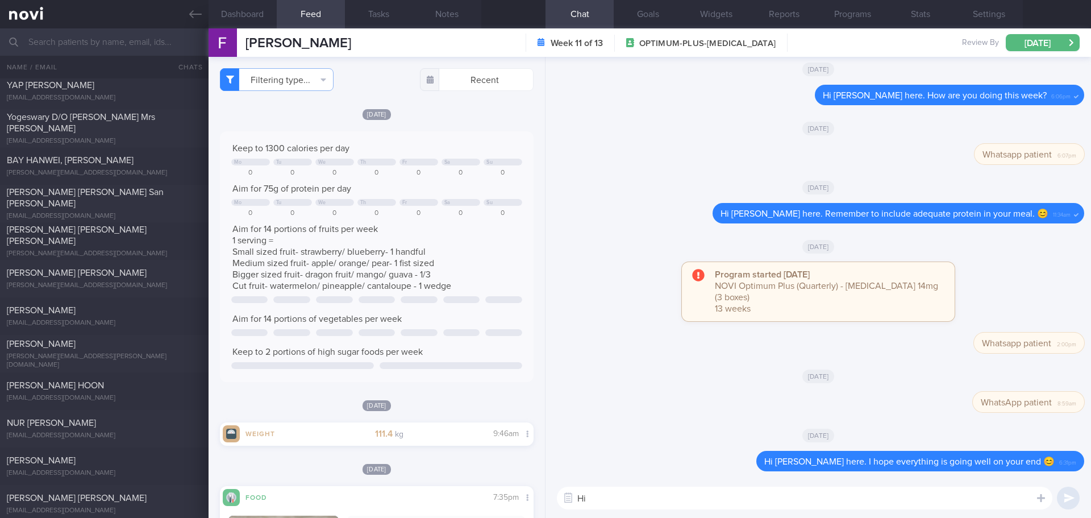
scroll to position [-193, 0]
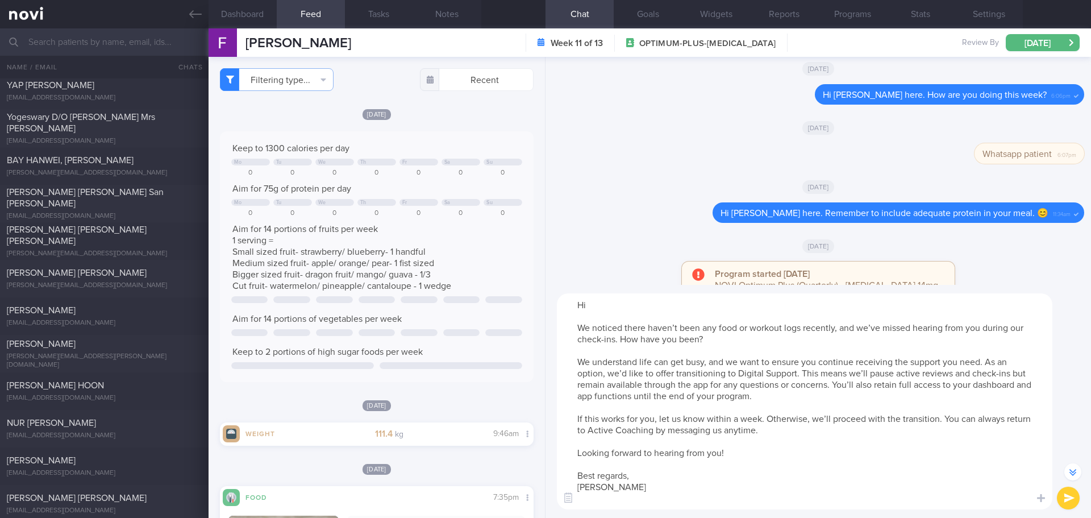
click at [619, 305] on textarea "Hi We noticed there haven’t been any food or workout logs recently, and we’ve m…" at bounding box center [804, 401] width 495 height 216
click at [626, 351] on textarea "Hi [PERSON_NAME], We noticed there haven’t been any food or workout logs recent…" at bounding box center [804, 401] width 495 height 216
click at [619, 427] on textarea "Hi [PERSON_NAME], We noticed there haven’t been any food or workout logs recent…" at bounding box center [804, 401] width 495 height 216
click at [610, 495] on textarea "Hi [PERSON_NAME], We noticed there haven’t been any food or workout logs recent…" at bounding box center [804, 401] width 495 height 216
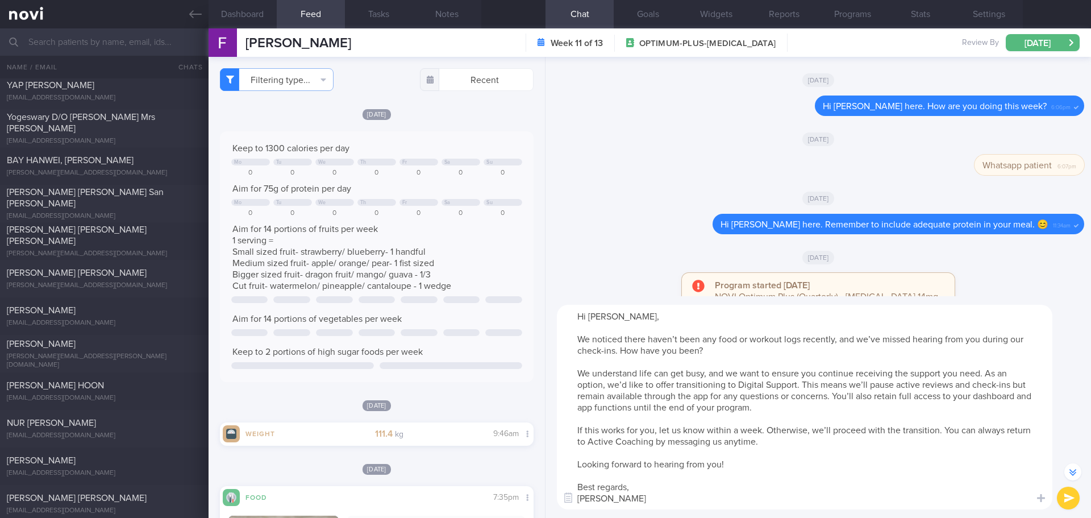
scroll to position [-181, 0]
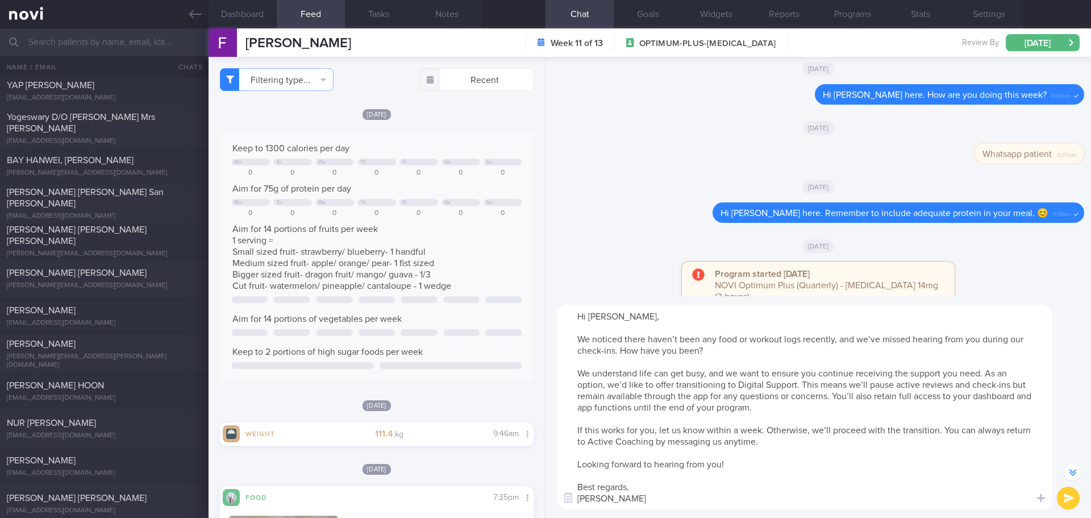
drag, startPoint x: 766, startPoint y: 485, endPoint x: 975, endPoint y: 486, distance: 208.5
click at [770, 485] on textarea "Hi [PERSON_NAME], We noticed there haven’t been any food or workout logs recent…" at bounding box center [804, 407] width 495 height 205
type textarea "Hi [PERSON_NAME], We noticed there haven’t been any food or workout logs recent…"
click at [1068, 496] on button "submit" at bounding box center [1068, 497] width 23 height 23
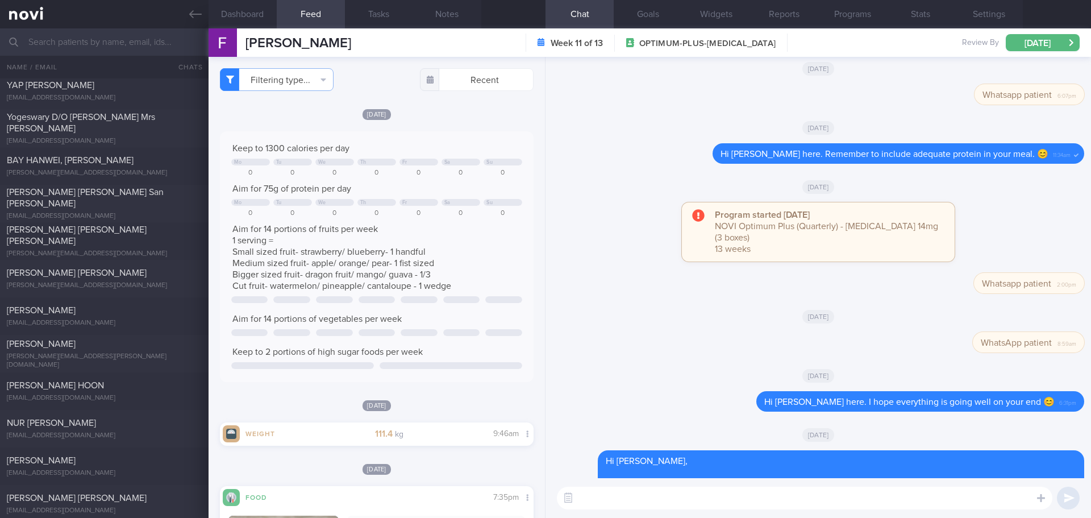
scroll to position [0, 0]
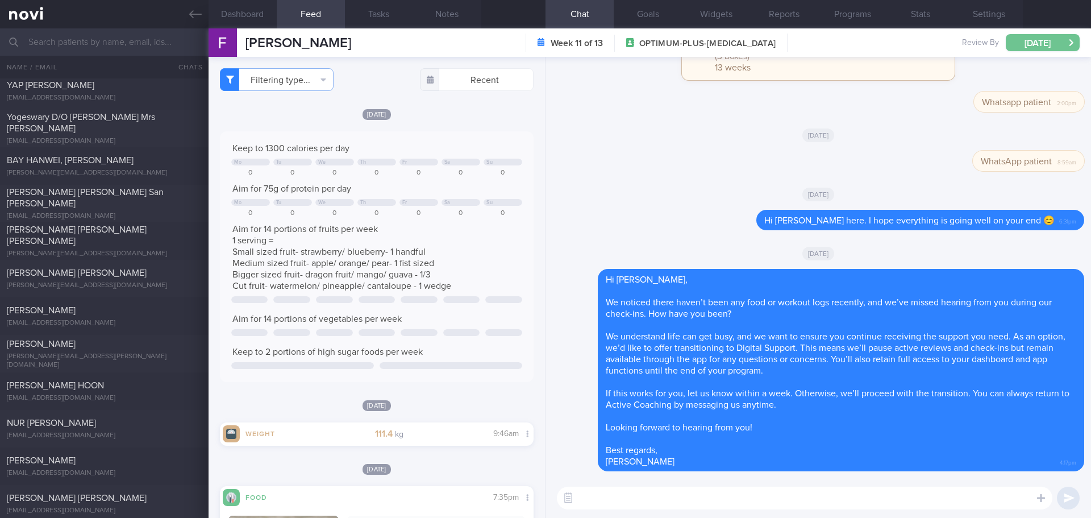
click at [1037, 48] on button "[DATE]" at bounding box center [1043, 42] width 74 height 17
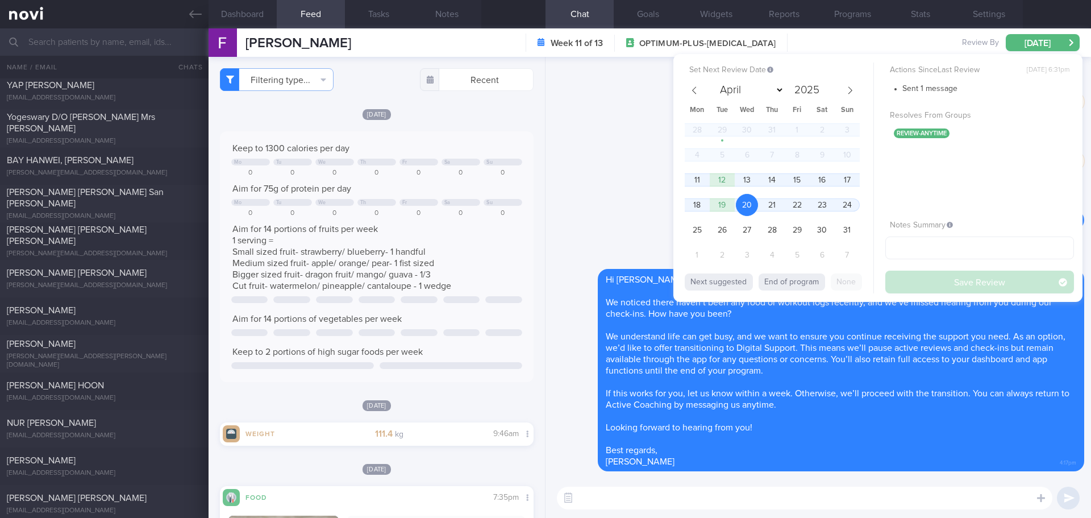
click at [751, 201] on span "20" at bounding box center [747, 205] width 22 height 22
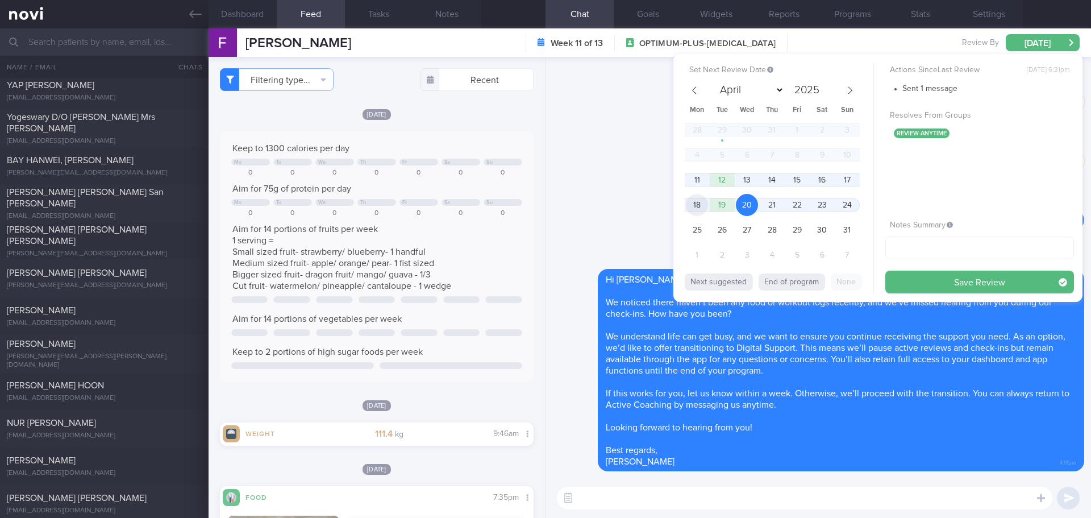
click at [686, 205] on span "18" at bounding box center [697, 205] width 22 height 22
click at [938, 286] on button "Save Review" at bounding box center [979, 281] width 189 height 23
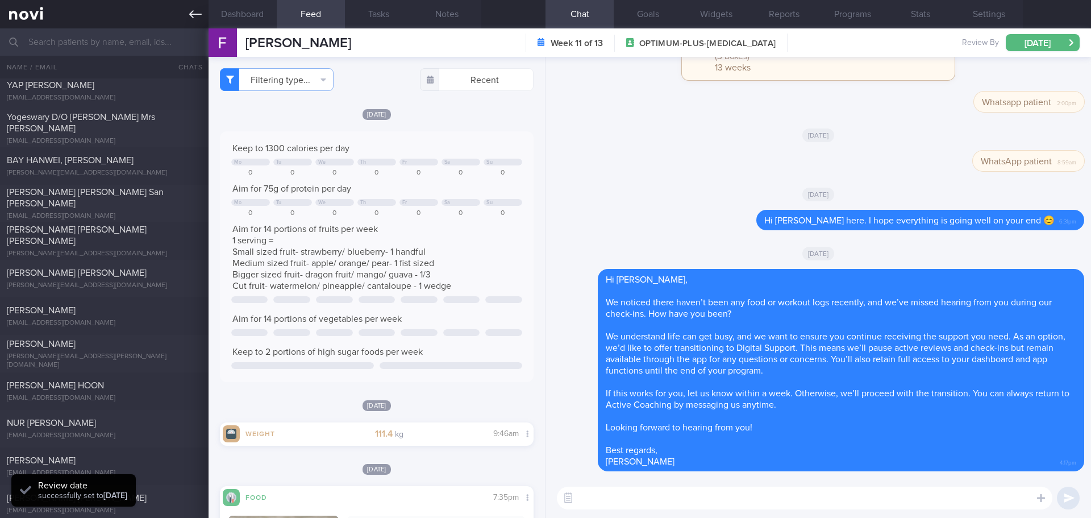
click at [187, 16] on link at bounding box center [104, 14] width 209 height 28
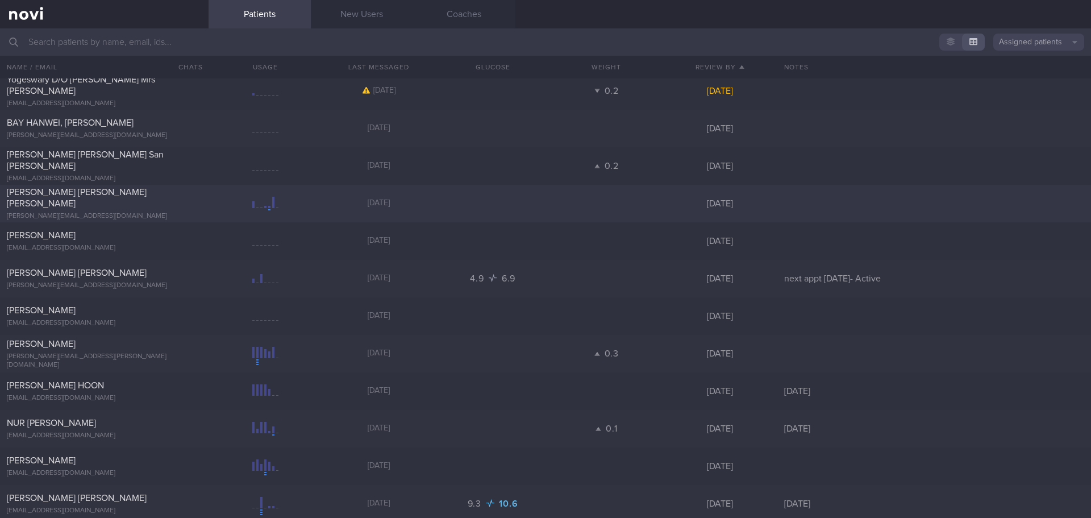
scroll to position [2762, 0]
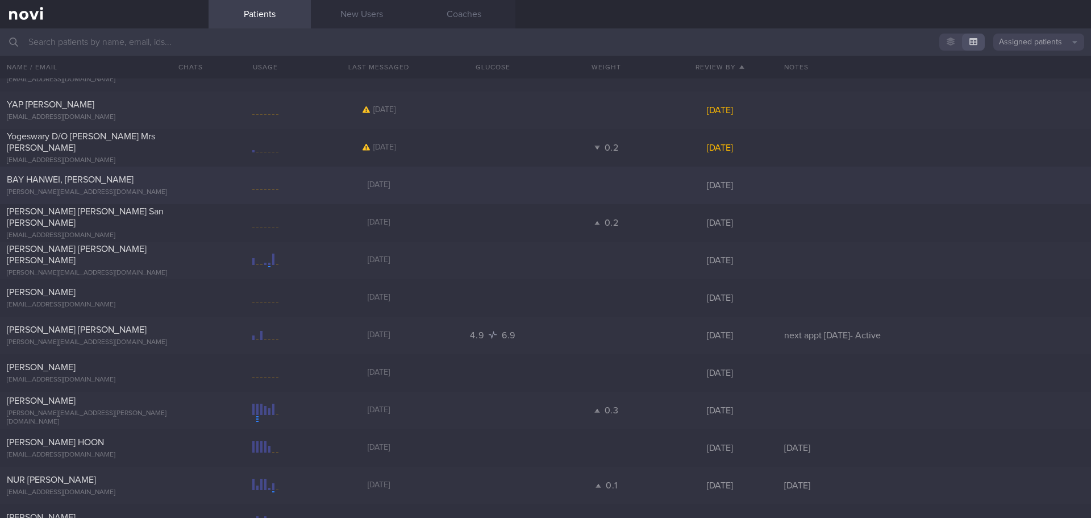
click at [286, 197] on div "BAY HANWEI, [PERSON_NAME] [PERSON_NAME][EMAIL_ADDRESS][DOMAIN_NAME] [DATE] [DAT…" at bounding box center [545, 184] width 1091 height 37
select select "7"
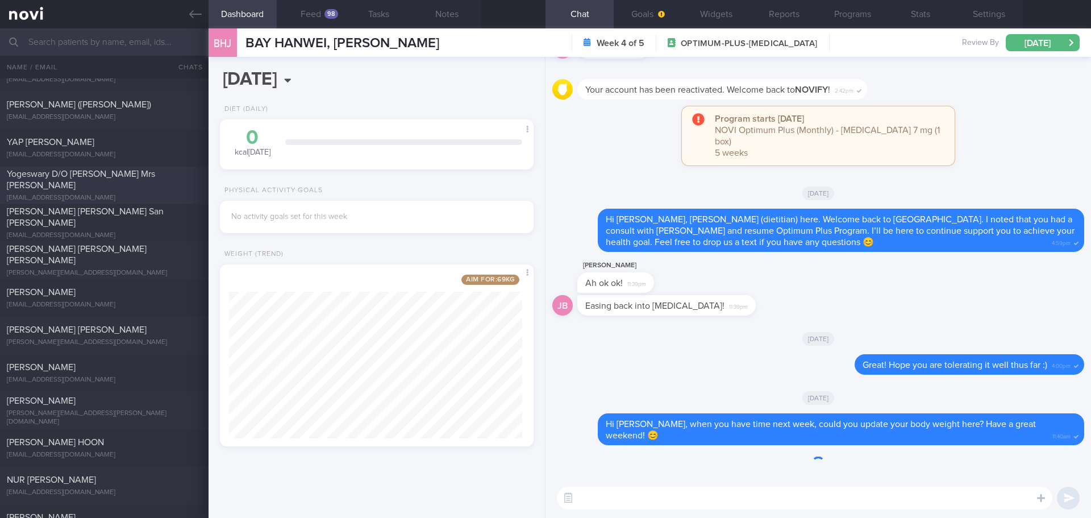
scroll to position [163, 294]
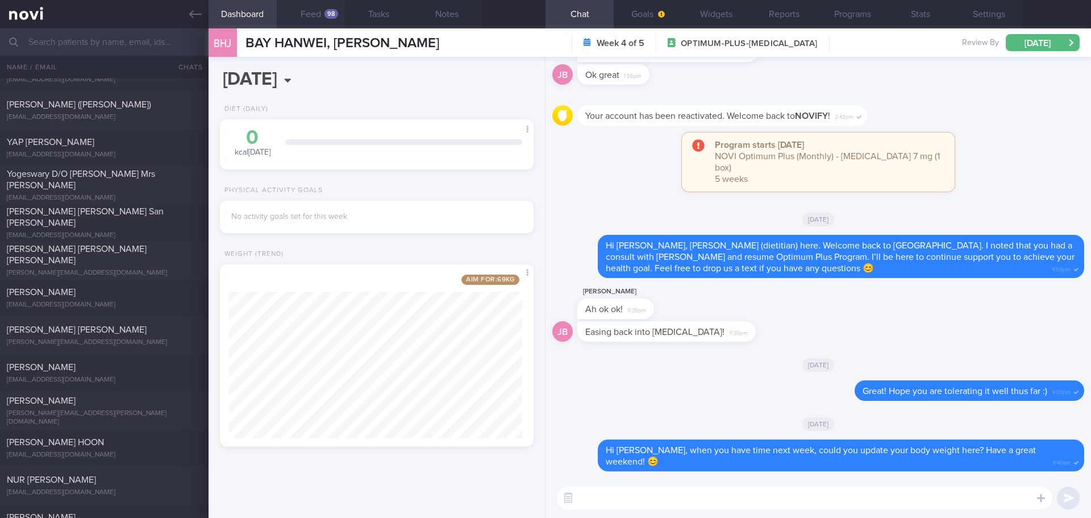
click at [330, 10] on div "98" at bounding box center [331, 14] width 14 height 10
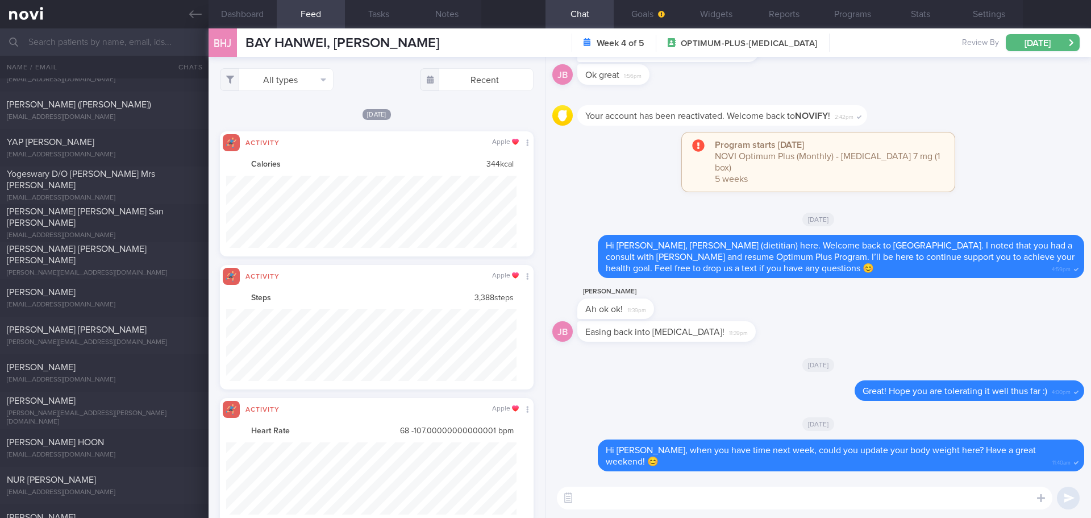
scroll to position [72, 291]
click at [291, 84] on button "All types" at bounding box center [277, 79] width 114 height 23
click at [273, 121] on button "Activity" at bounding box center [276, 118] width 112 height 17
checkbox input "false"
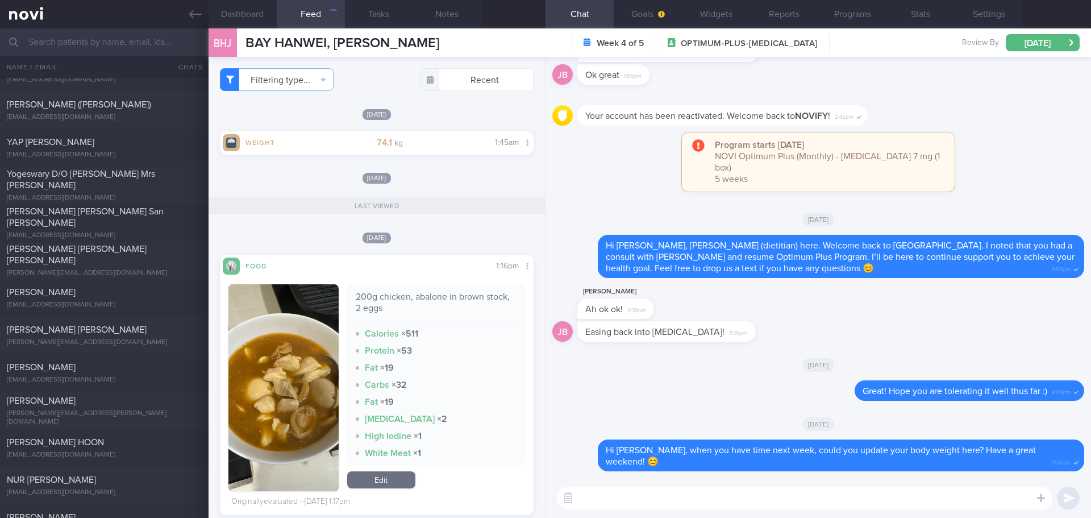
click at [441, 104] on div "Filtering type... Food Activity Glucose Weight Medicine Blood Pressure [MEDICAL…" at bounding box center [377, 287] width 336 height 461
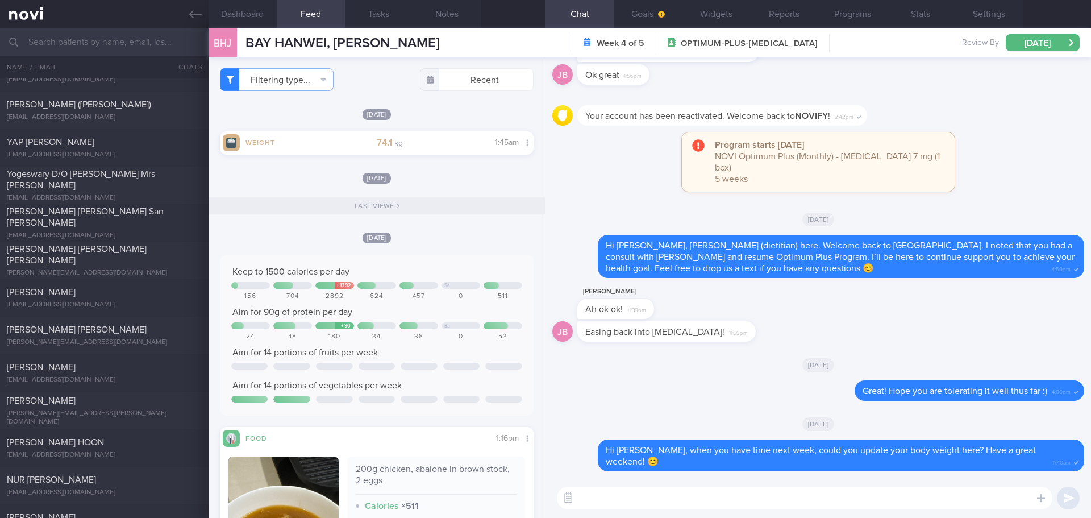
click at [422, 110] on div "[DATE]" at bounding box center [377, 114] width 314 height 12
click at [850, 18] on button "Programs" at bounding box center [852, 14] width 68 height 28
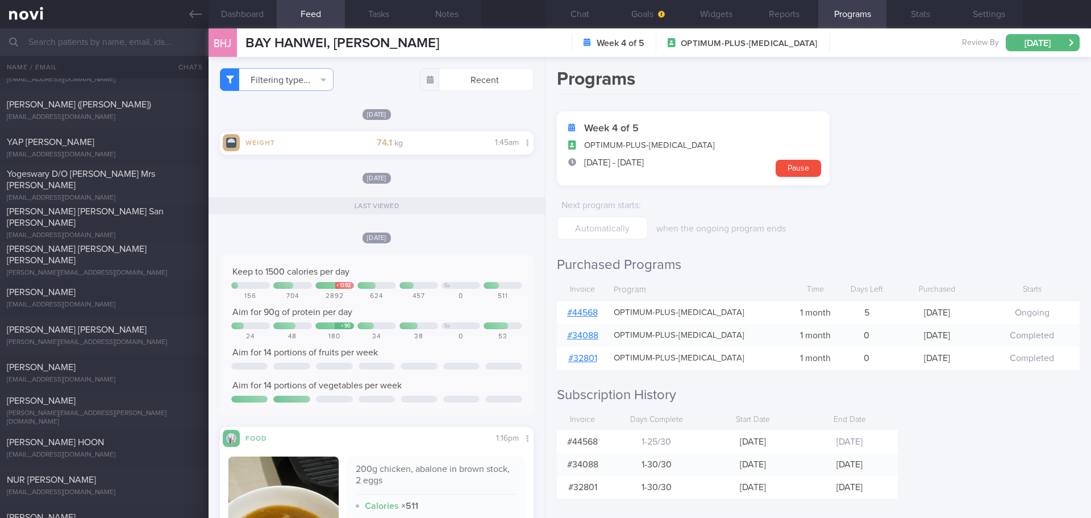
click at [593, 313] on link "# 44568" at bounding box center [582, 312] width 31 height 9
click at [582, 19] on button "Chat" at bounding box center [579, 14] width 68 height 28
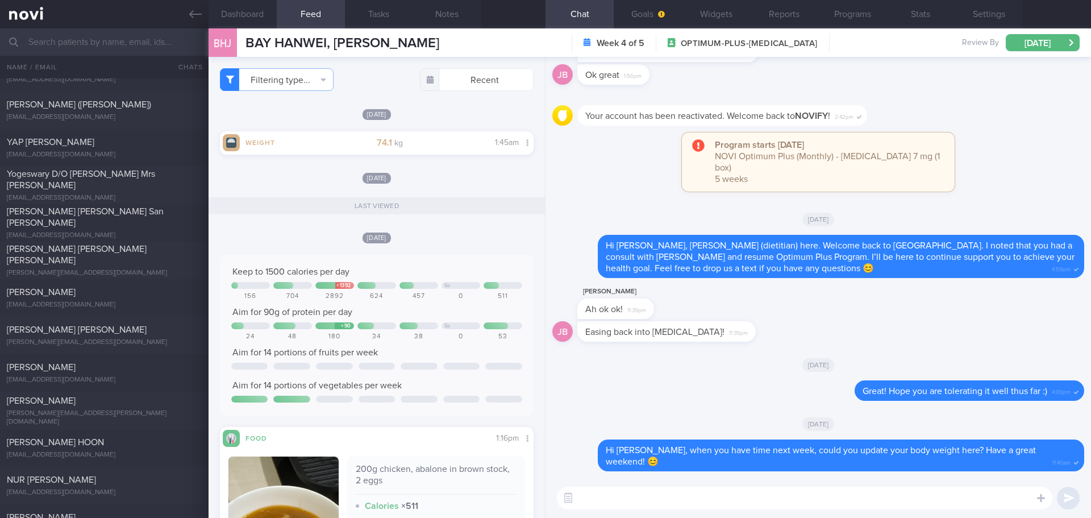
click at [715, 502] on textarea at bounding box center [804, 497] width 495 height 23
click at [218, 10] on button "Dashboard" at bounding box center [243, 14] width 68 height 28
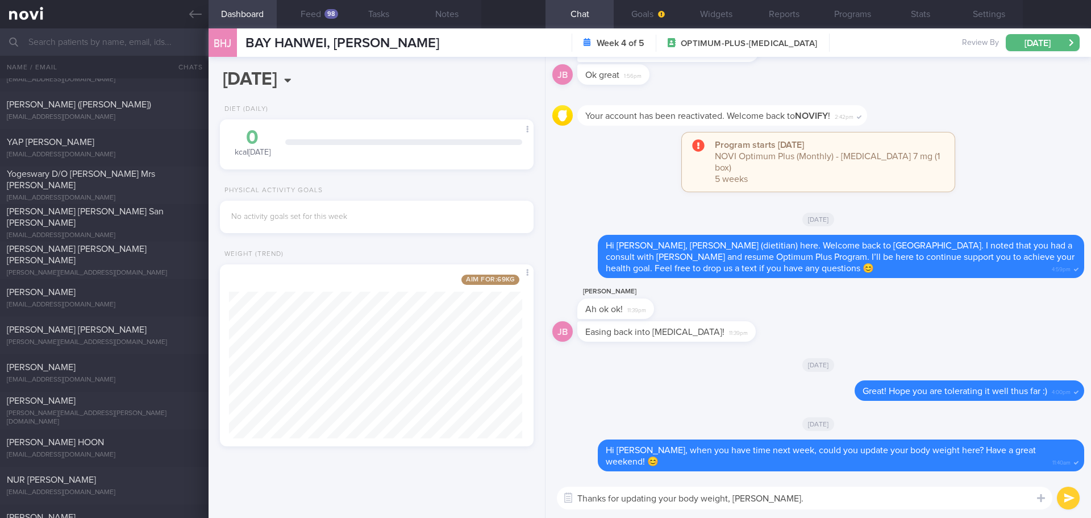
click at [784, 500] on textarea "Thanks for updating your body weight, [PERSON_NAME]." at bounding box center [804, 497] width 495 height 23
drag, startPoint x: 803, startPoint y: 499, endPoint x: 492, endPoint y: 506, distance: 310.9
click at [492, 506] on div "Dashboard Feed 98 Tasks Notes Chat Goals Widgets Reports Programs Stats Setting…" at bounding box center [650, 272] width 882 height 489
paste textarea "monitoring your body weight. Stay consistent, and you’ll keep moving closer to …"
drag, startPoint x: 622, startPoint y: 498, endPoint x: 666, endPoint y: 497, distance: 44.3
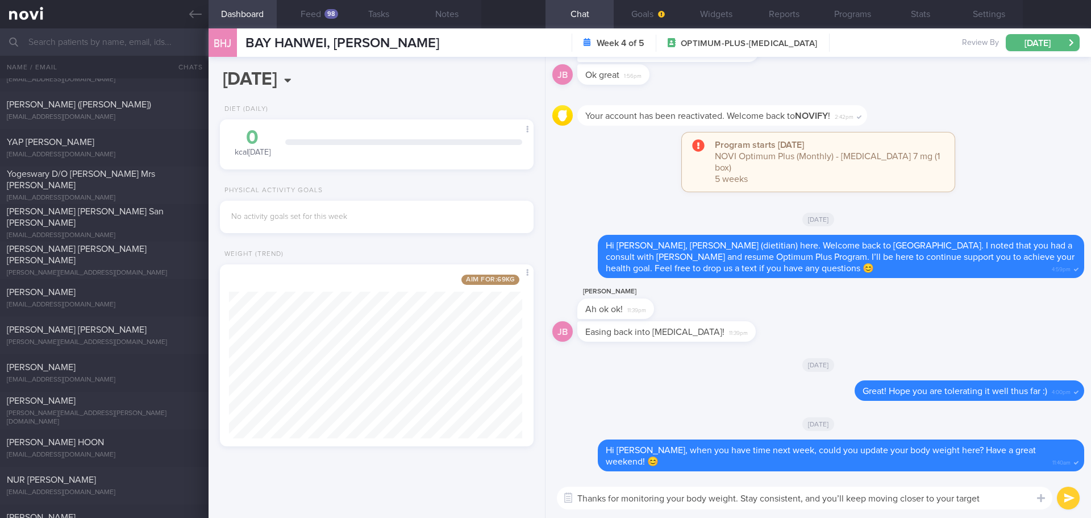
click at [666, 497] on textarea "Thanks for monitoring your body weight. Stay consistent, and you’ll keep moving…" at bounding box center [804, 497] width 495 height 23
click at [734, 501] on textarea "Thanks for updating your body weight. Stay consistent, and you’ll keep moving c…" at bounding box center [804, 497] width 495 height 23
click at [1018, 504] on textarea "Thanks for updating your body weight, [PERSON_NAME]. Stay consistent, and you’l…" at bounding box center [804, 497] width 495 height 23
drag, startPoint x: 843, startPoint y: 497, endPoint x: 761, endPoint y: 495, distance: 81.8
click at [761, 495] on textarea "Thanks for updating your body weight, [PERSON_NAME]. Stay consistent, and you’l…" at bounding box center [804, 497] width 495 height 23
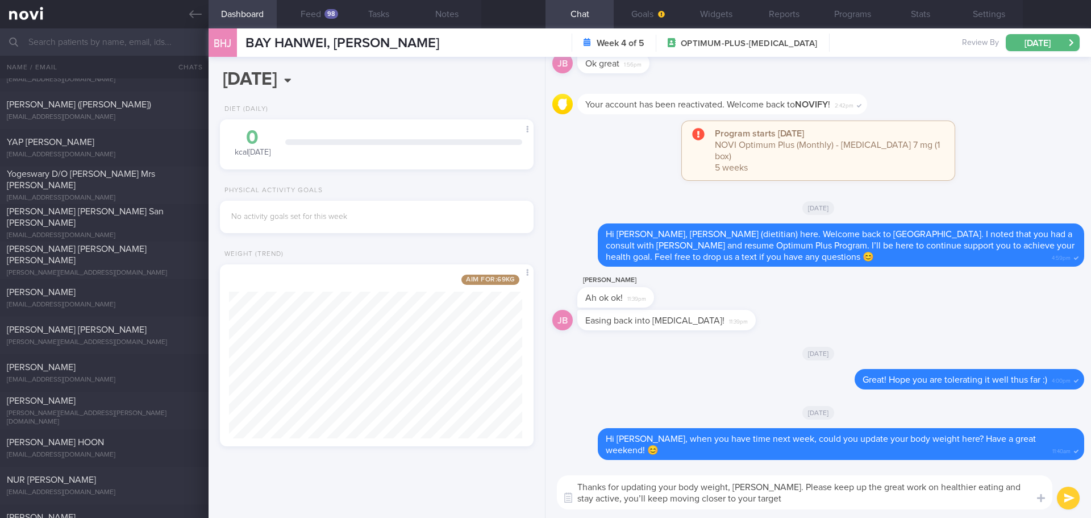
drag, startPoint x: 830, startPoint y: 499, endPoint x: 820, endPoint y: 506, distance: 11.7
click at [830, 499] on textarea "Thanks for updating your body weight, [PERSON_NAME]. Please keep up the great w…" at bounding box center [804, 492] width 495 height 34
click at [788, 506] on textarea "Thanks for updating your body weight, [PERSON_NAME]. Please keep up the great w…" at bounding box center [804, 492] width 495 height 34
drag, startPoint x: 770, startPoint y: 504, endPoint x: 762, endPoint y: 492, distance: 14.7
click at [762, 492] on textarea "Thanks for updating your body weight, [PERSON_NAME]. Please keep up the great w…" at bounding box center [804, 492] width 495 height 34
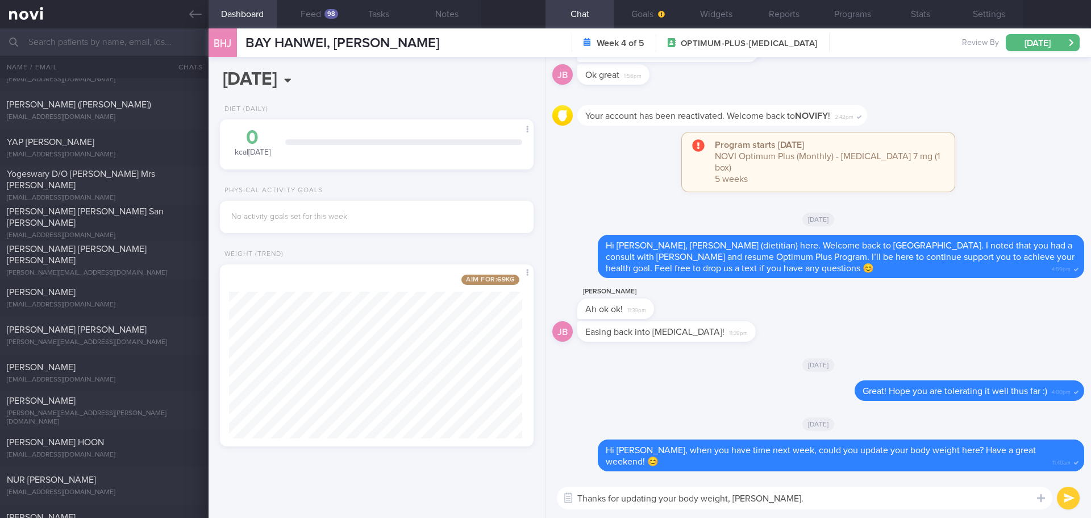
click at [851, 502] on textarea "Thanks for updating your body weight, [PERSON_NAME]." at bounding box center [804, 497] width 495 height 23
click at [868, 493] on textarea "Thanks for updating your body weight, [PERSON_NAME]." at bounding box center [804, 497] width 495 height 23
click at [767, 501] on textarea "Thanks for updating your body weight, [PERSON_NAME]." at bounding box center [804, 497] width 495 height 23
type textarea "Thanks for updating your body weight, [PERSON_NAME]."
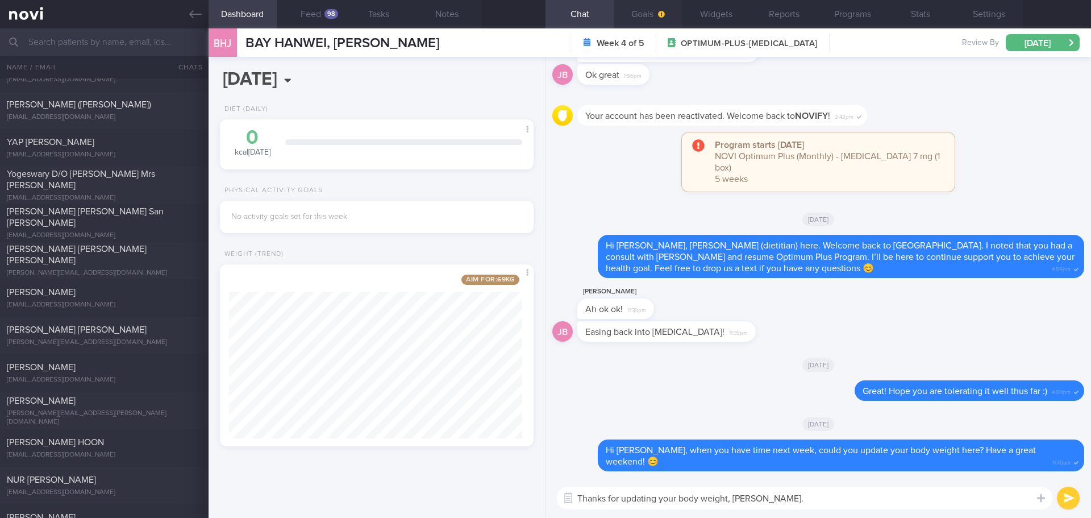
click at [657, 14] on span "button" at bounding box center [660, 14] width 9 height 9
select select "7"
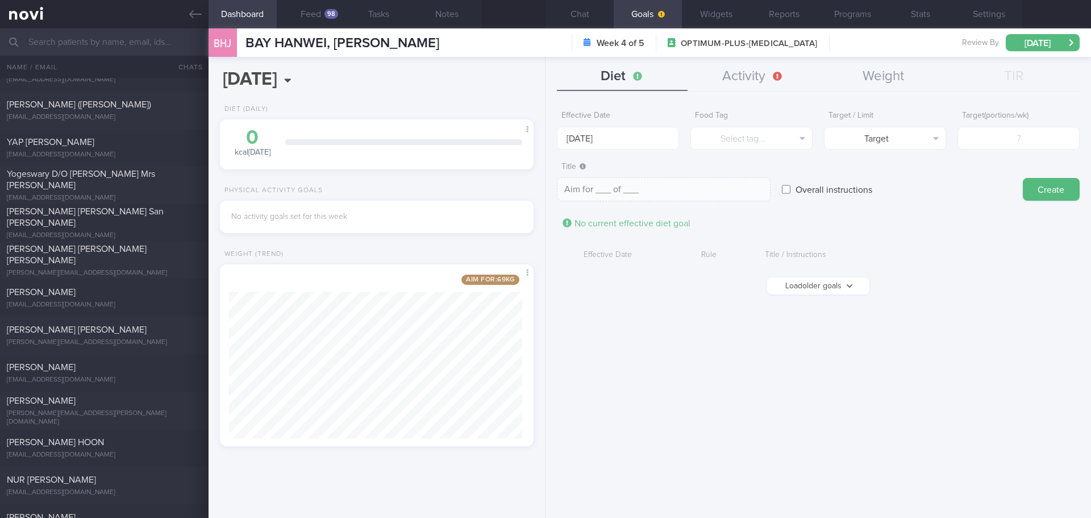
drag, startPoint x: 703, startPoint y: 314, endPoint x: 699, endPoint y: 293, distance: 21.3
click at [703, 310] on div "Effective Date [DATE] Food Tag Select tag... Select tag... Calories Carbs Prote…" at bounding box center [817, 307] width 545 height 421
click at [632, 132] on input "[DATE]" at bounding box center [618, 138] width 122 height 23
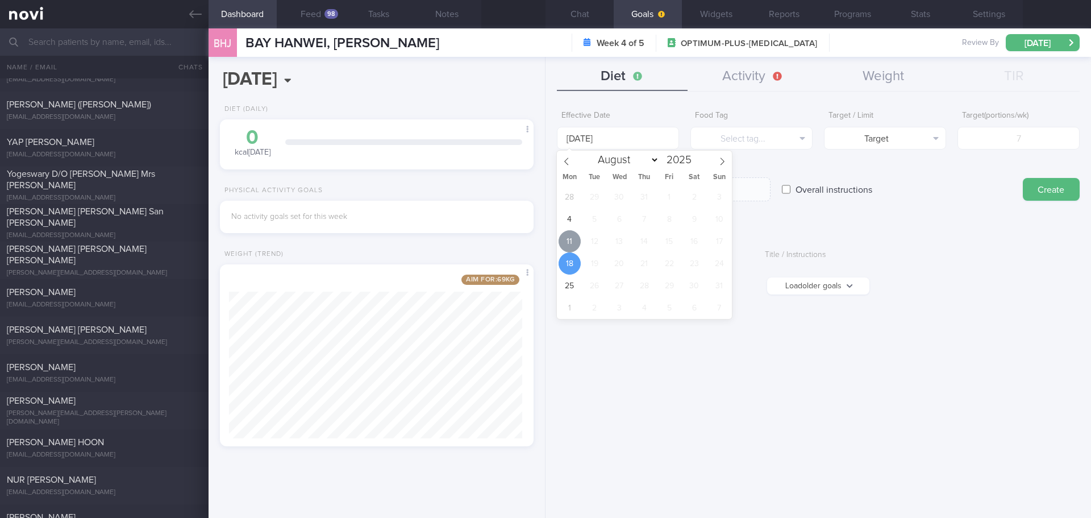
click at [567, 244] on span "11" at bounding box center [569, 241] width 22 height 22
type input "[DATE]"
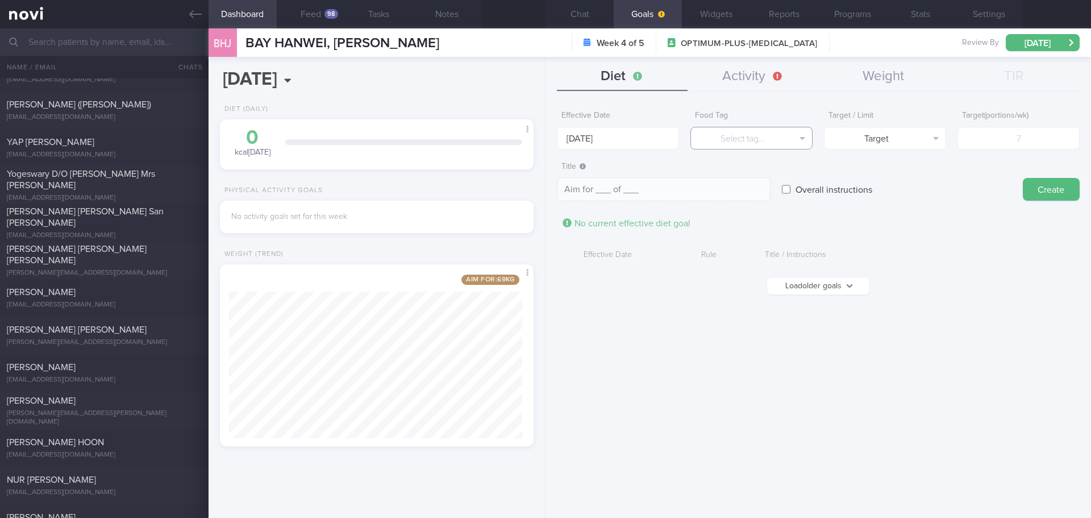
click at [780, 138] on button "Select tag..." at bounding box center [751, 138] width 122 height 23
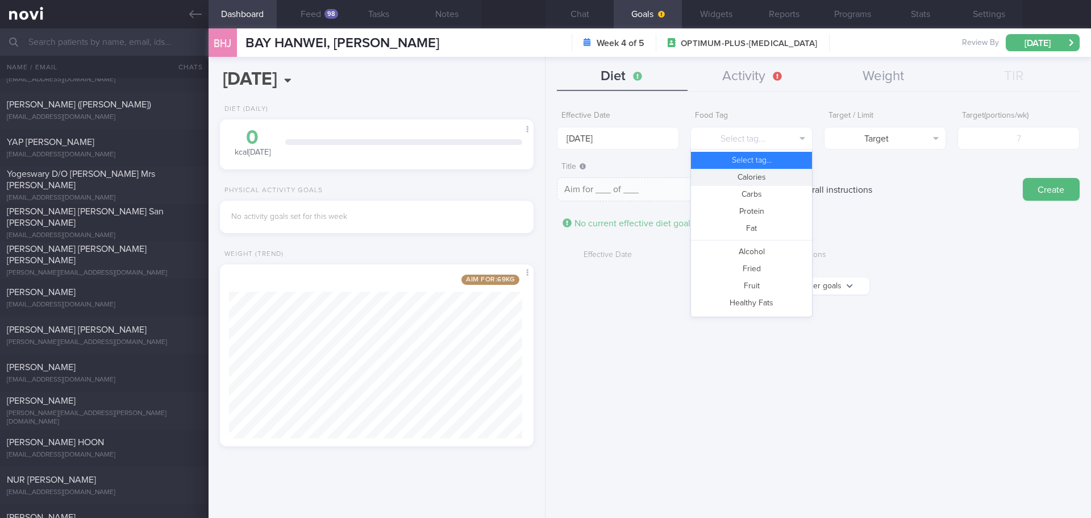
click at [764, 176] on button "Calories" at bounding box center [751, 177] width 121 height 17
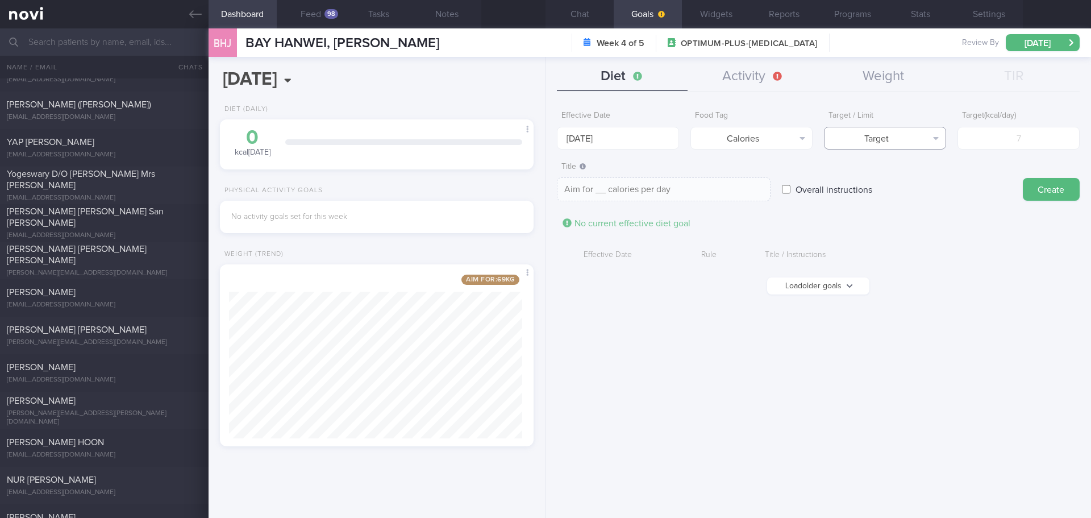
click at [898, 137] on button "Target" at bounding box center [885, 138] width 122 height 23
click at [898, 179] on button "Limit" at bounding box center [884, 177] width 121 height 17
type textarea "Keep to __ calories per day"
click at [1014, 144] on input "number" at bounding box center [1018, 138] width 122 height 23
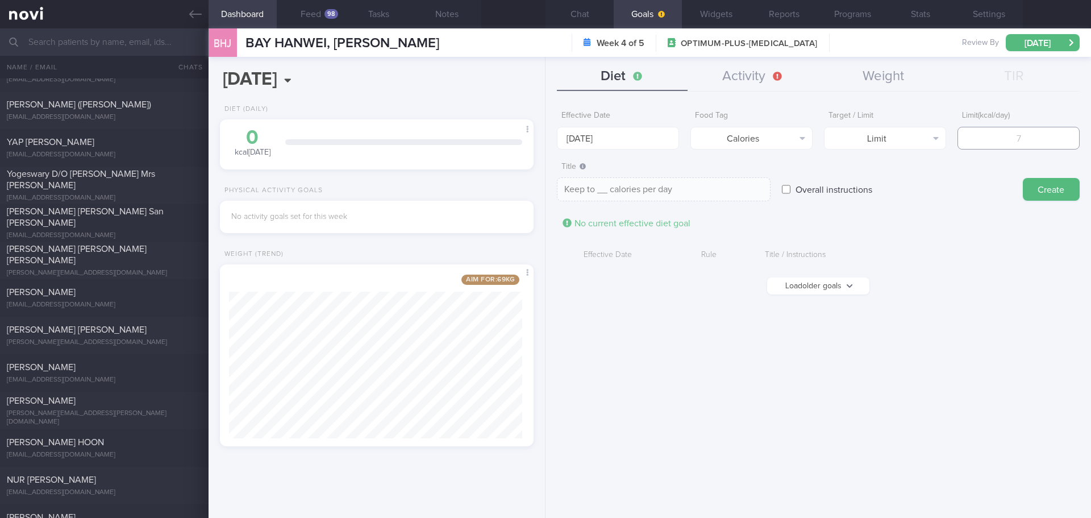
click at [1014, 144] on input "number" at bounding box center [1018, 138] width 122 height 23
click at [849, 285] on button "Load older goals" at bounding box center [818, 285] width 102 height 17
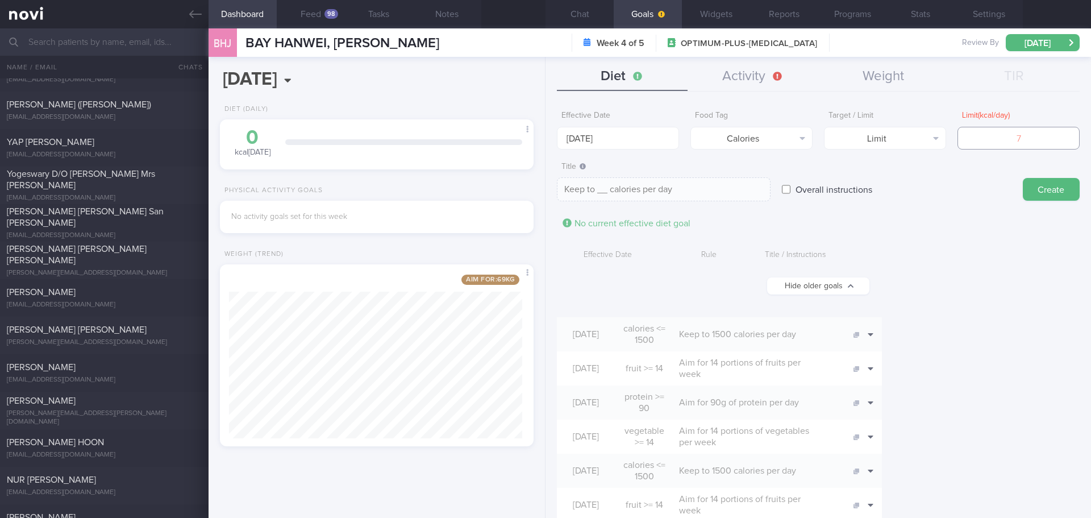
click at [1046, 132] on input "number" at bounding box center [1018, 138] width 122 height 23
type input "1"
type textarea "Keep to 1 calories per day"
type input "15"
type textarea "Keep to 15 calories per day"
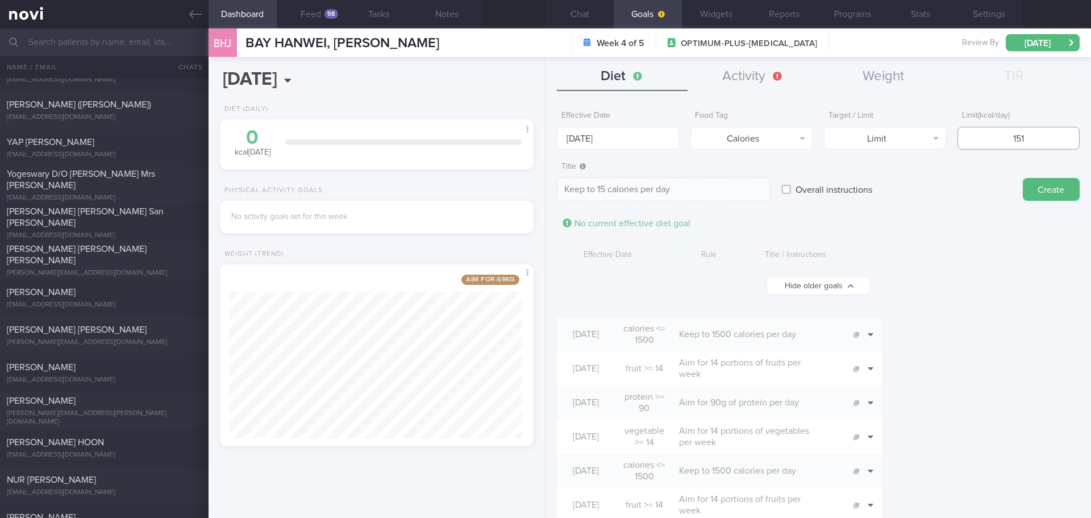
type input "1510"
type textarea "Keep to 1510 calories per day"
type input "15100"
type textarea "Keep to 15100 calories per day"
type input "1510"
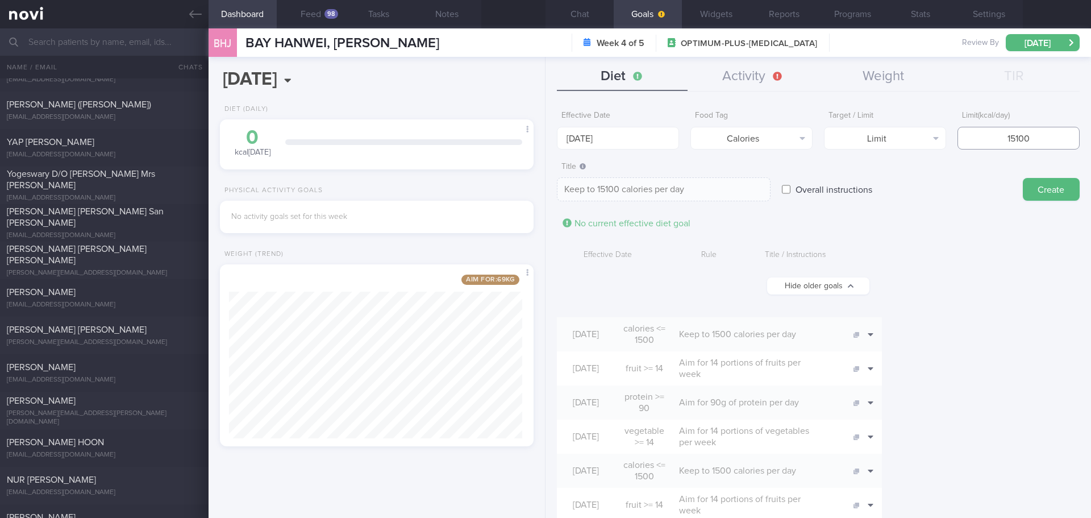
type textarea "Keep to 1510 calories per day"
type input "151"
type textarea "Keep to 151 calories per day"
type input "15"
type textarea "Keep to 15 calories per day"
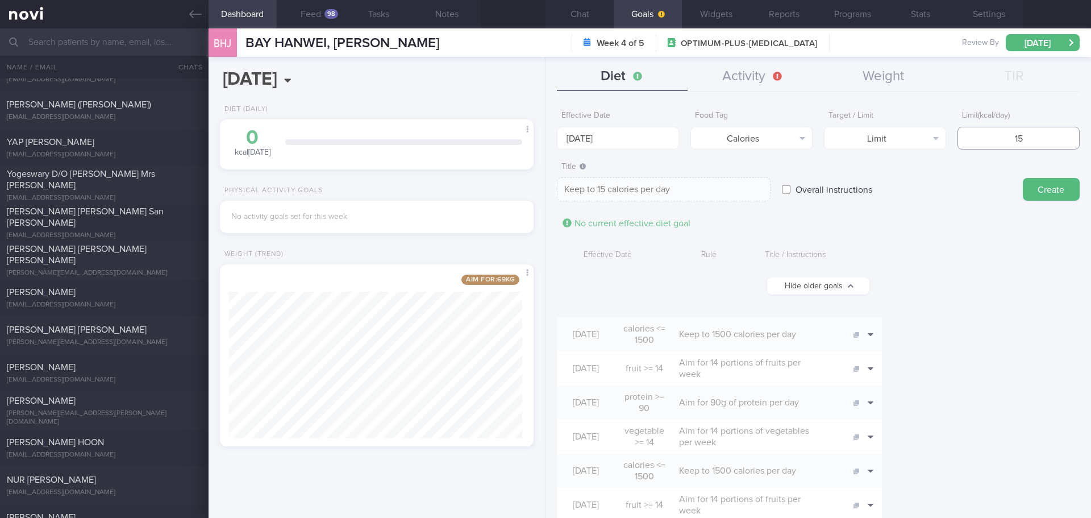
type input "150"
type textarea "Keep to 150 calories per day"
type input "1500"
type textarea "Keep to 1500 calories per day"
type input "1500"
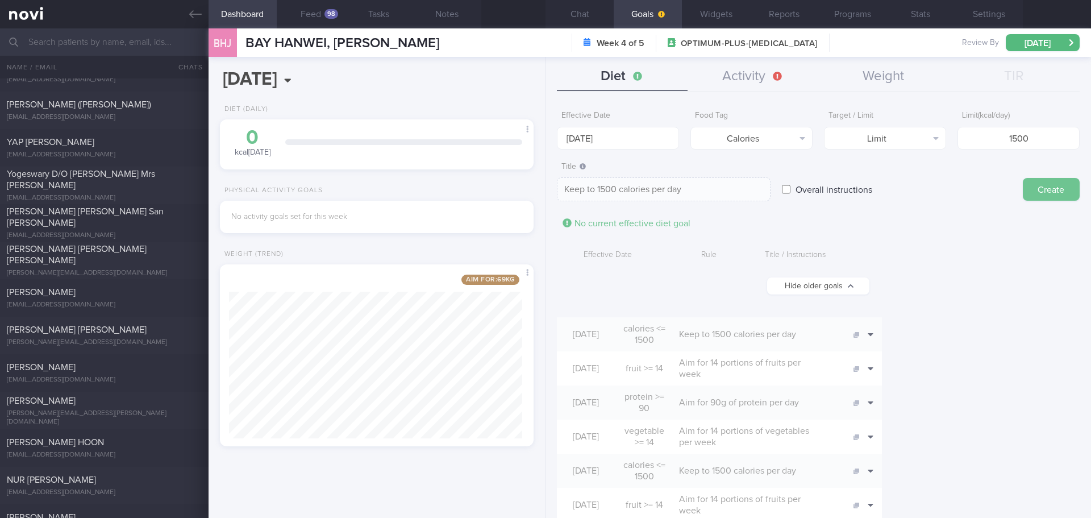
click at [1039, 187] on button "Create" at bounding box center [1051, 189] width 57 height 23
type input "[DATE]"
type textarea "Aim for ___ of ___"
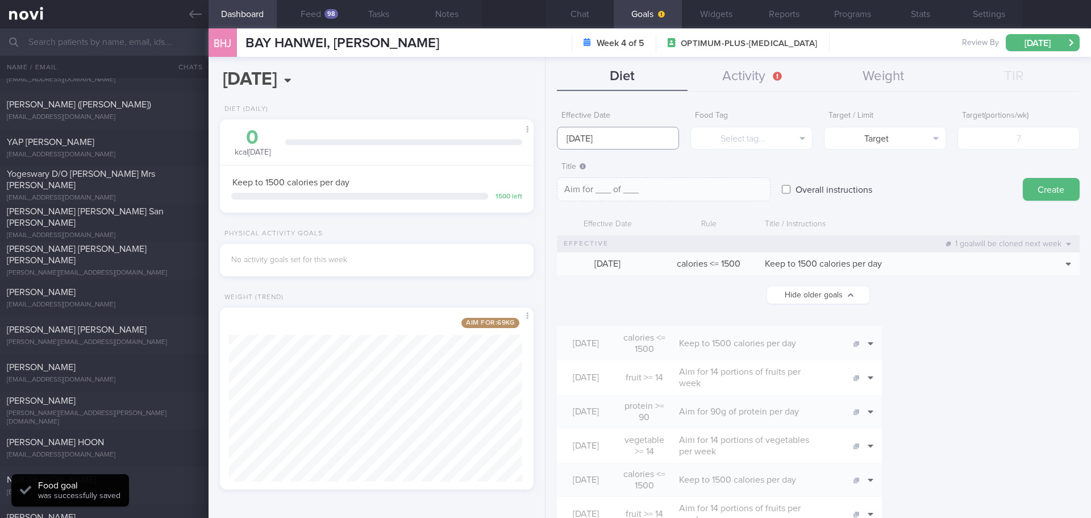
click at [616, 141] on input "[DATE]" at bounding box center [618, 138] width 122 height 23
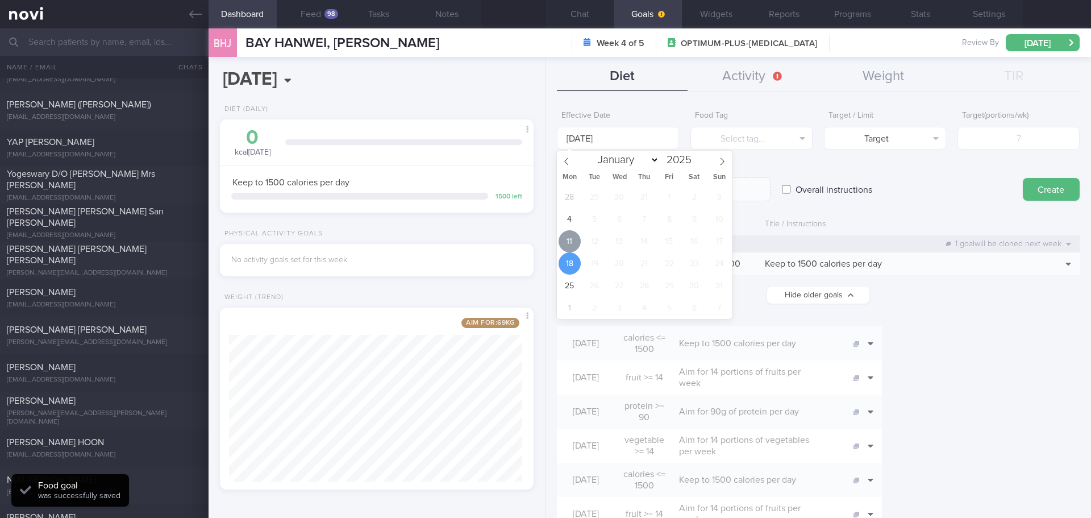
click at [567, 241] on span "11" at bounding box center [569, 241] width 22 height 22
type input "[DATE]"
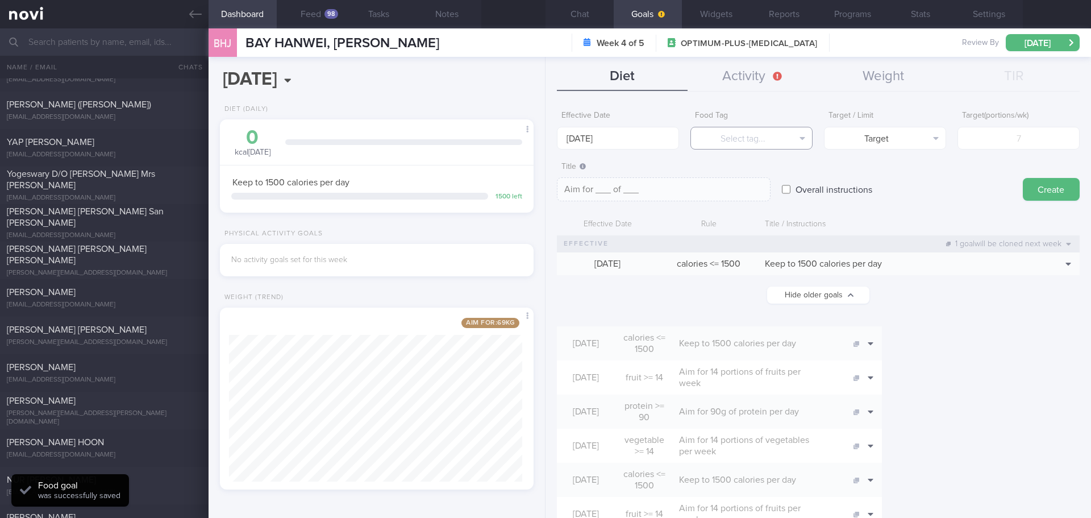
click at [733, 130] on button "Select tag..." at bounding box center [751, 138] width 122 height 23
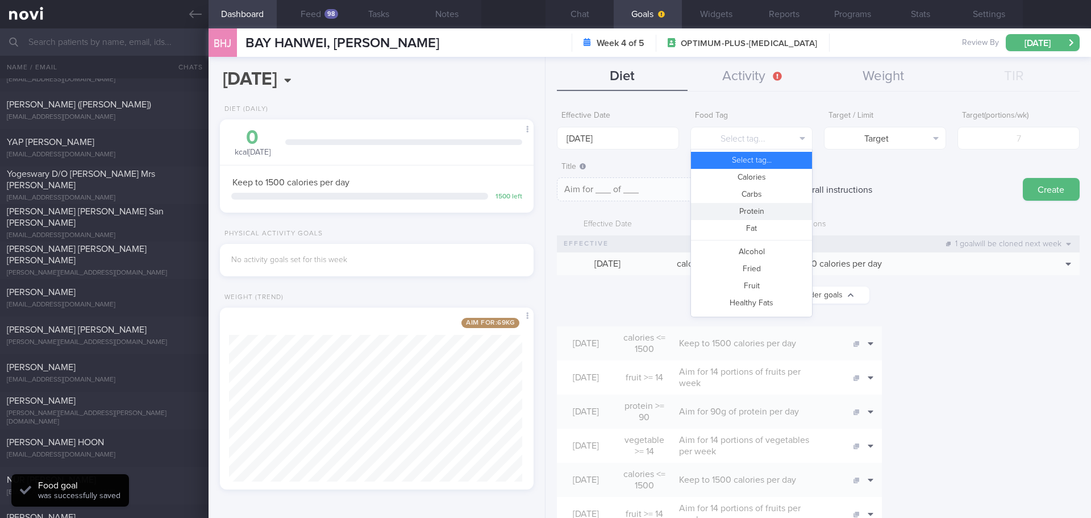
click at [756, 211] on button "Protein" at bounding box center [751, 211] width 121 height 17
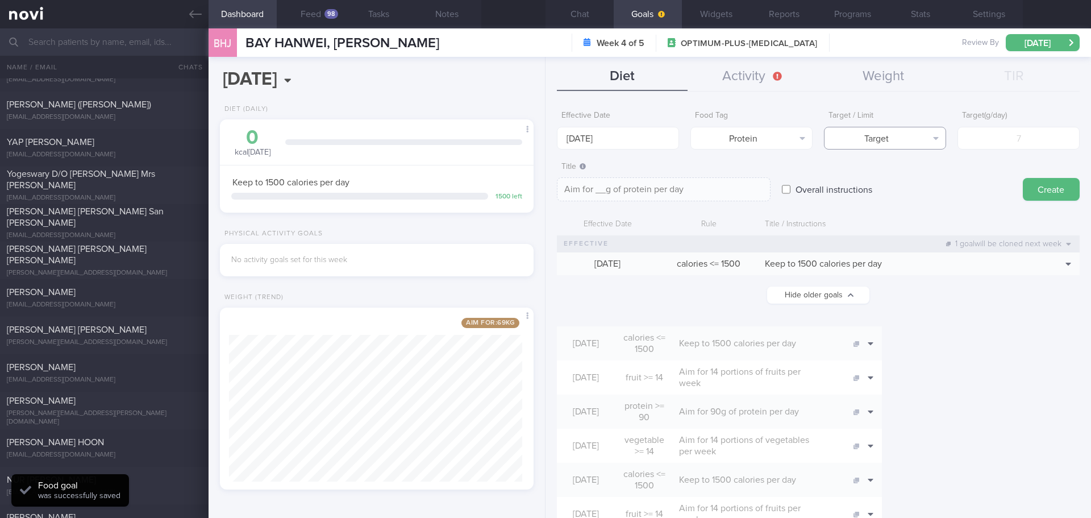
click at [894, 135] on button "Target" at bounding box center [885, 138] width 122 height 23
click at [895, 180] on button "Limit" at bounding box center [884, 177] width 121 height 17
click at [981, 145] on input "number" at bounding box center [1018, 138] width 122 height 23
click at [918, 143] on button "Limit" at bounding box center [885, 138] width 122 height 23
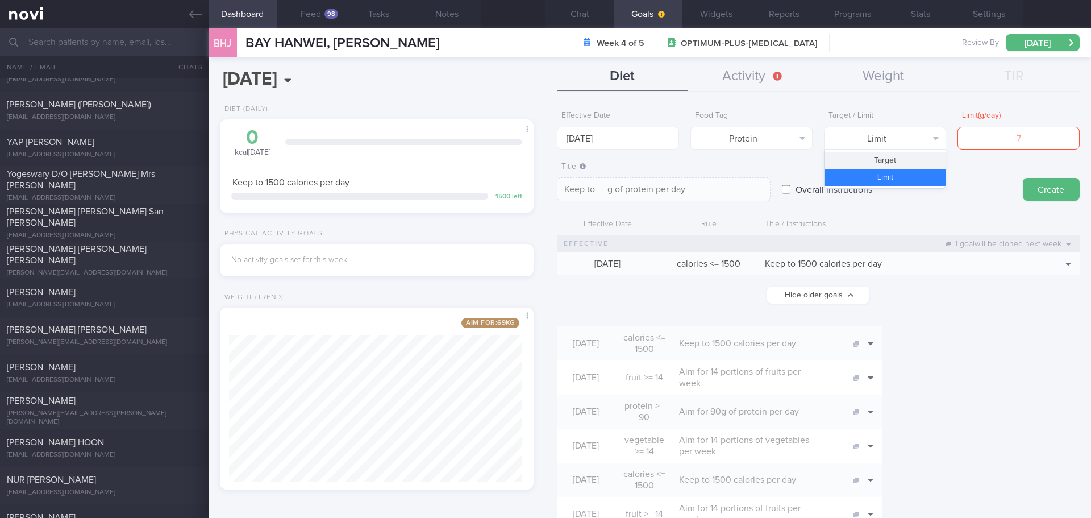
click at [911, 156] on button "Target" at bounding box center [884, 160] width 121 height 17
type textarea "Aim for __g of protein per day"
click at [982, 143] on input "number" at bounding box center [1018, 138] width 122 height 23
type input "9"
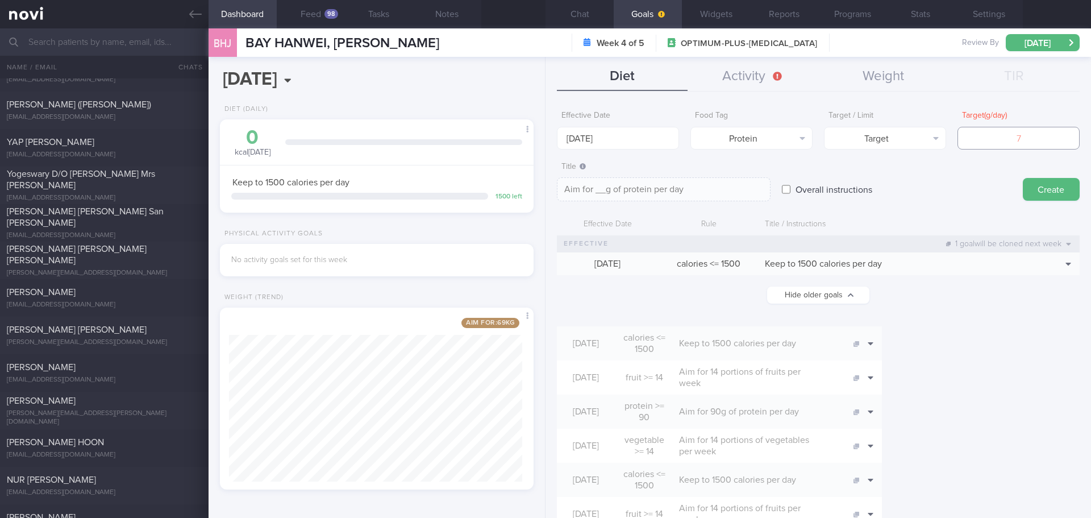
type textarea "Aim for 9g of protein per day"
type input "90"
type textarea "Aim for 90g of protein per day"
type input "90"
click at [1037, 182] on button "Create" at bounding box center [1051, 189] width 57 height 23
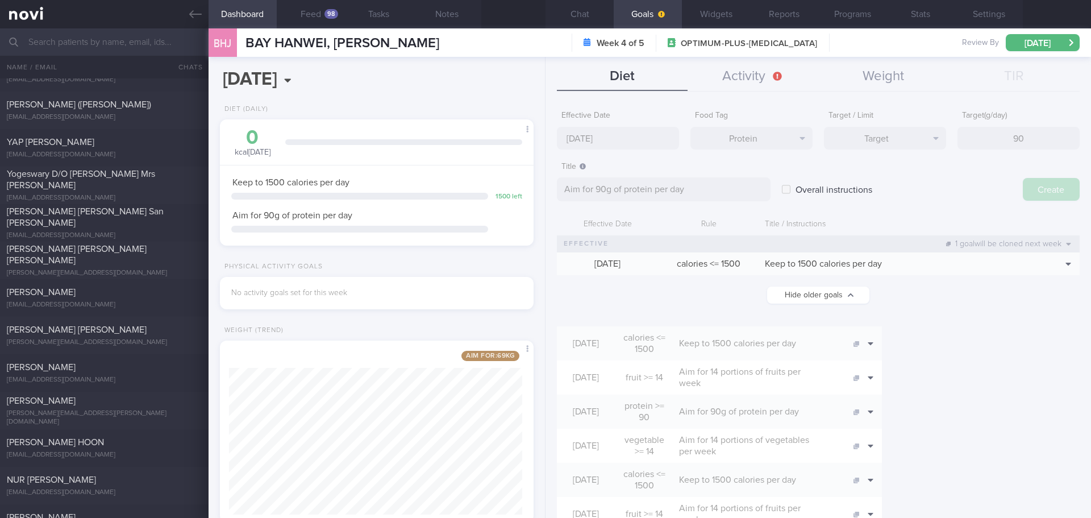
type input "[DATE]"
type textarea "Aim for ___ of ___"
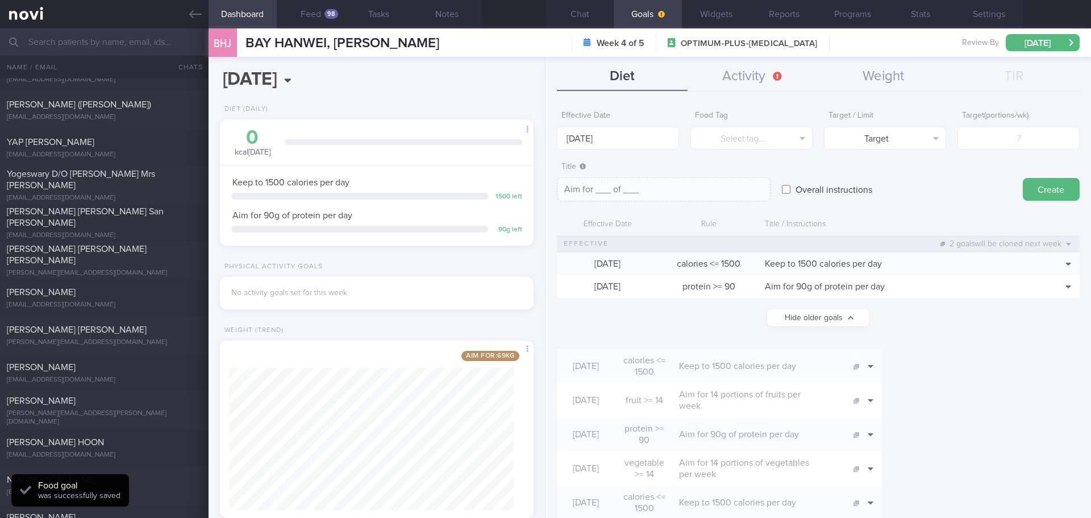
scroll to position [567999, 567873]
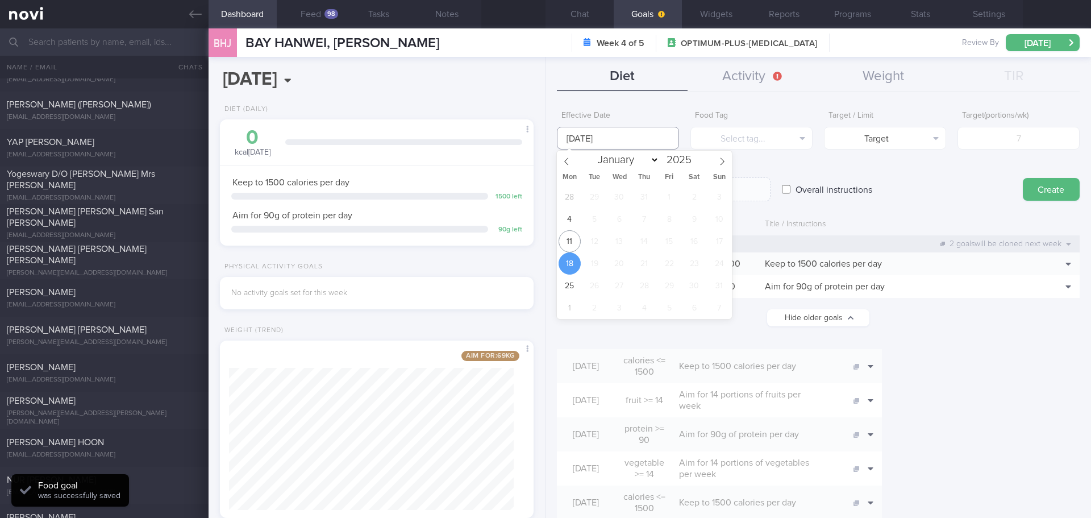
click at [606, 137] on input "[DATE]" at bounding box center [618, 138] width 122 height 23
click at [566, 235] on span "11" at bounding box center [569, 241] width 22 height 22
type input "[DATE]"
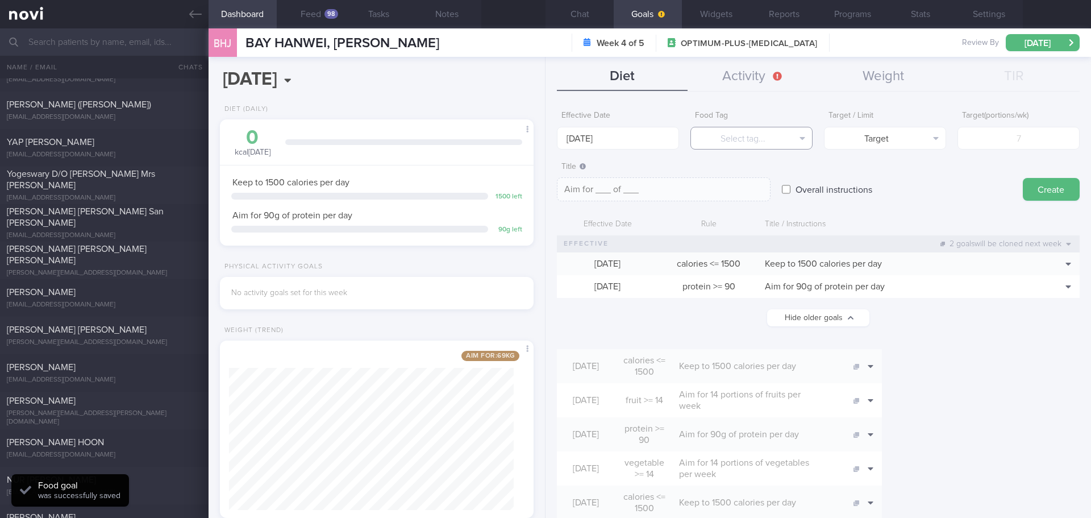
click at [739, 128] on button "Select tag..." at bounding box center [751, 138] width 122 height 23
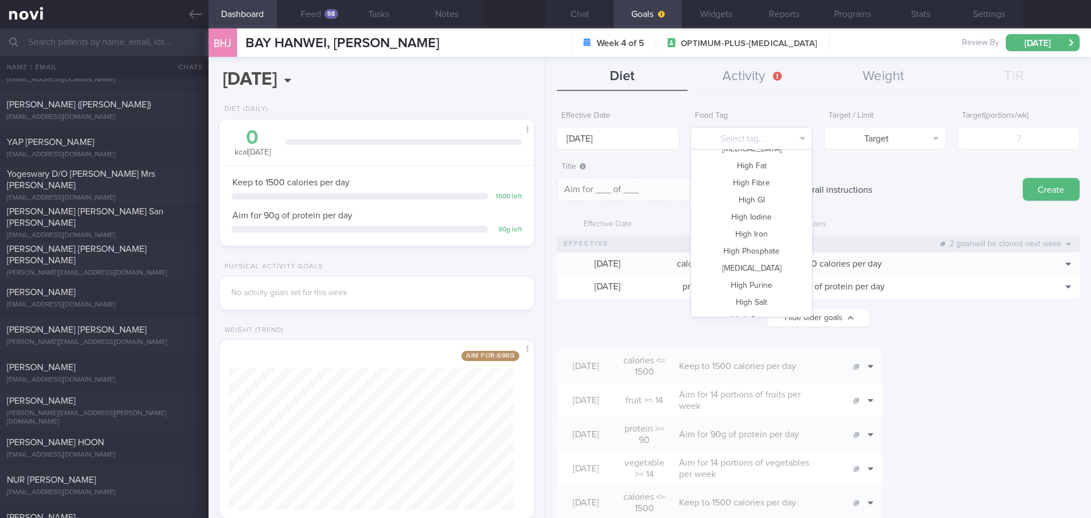
scroll to position [0, 0]
click at [760, 287] on button "Fruit" at bounding box center [751, 285] width 121 height 17
type textarea "Aim for __ portions of fruits per week"
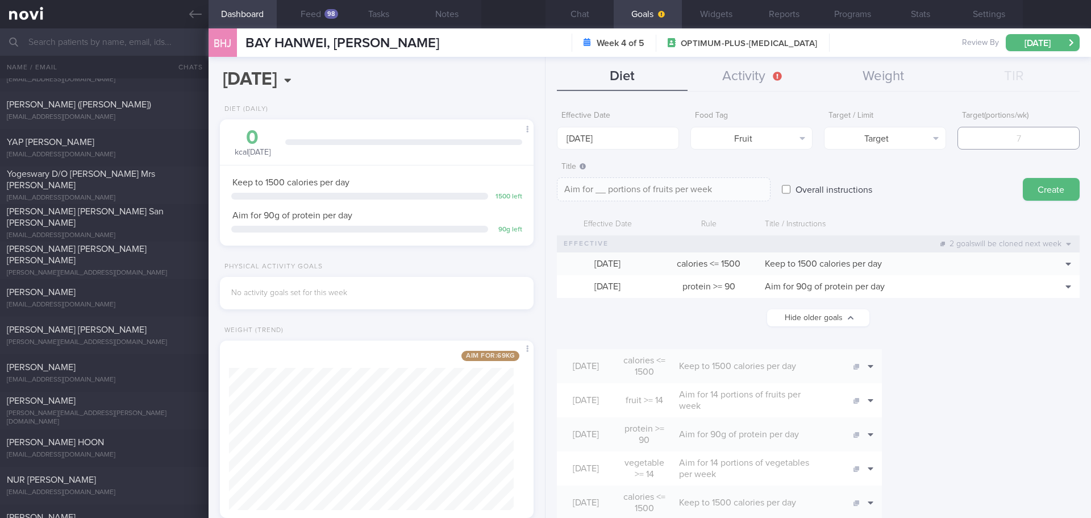
click at [965, 142] on input "number" at bounding box center [1018, 138] width 122 height 23
type input "1"
type textarea "Aim for 1 portions of fruits per week"
type input "14"
type textarea "Aim for 14 portions of fruits per week"
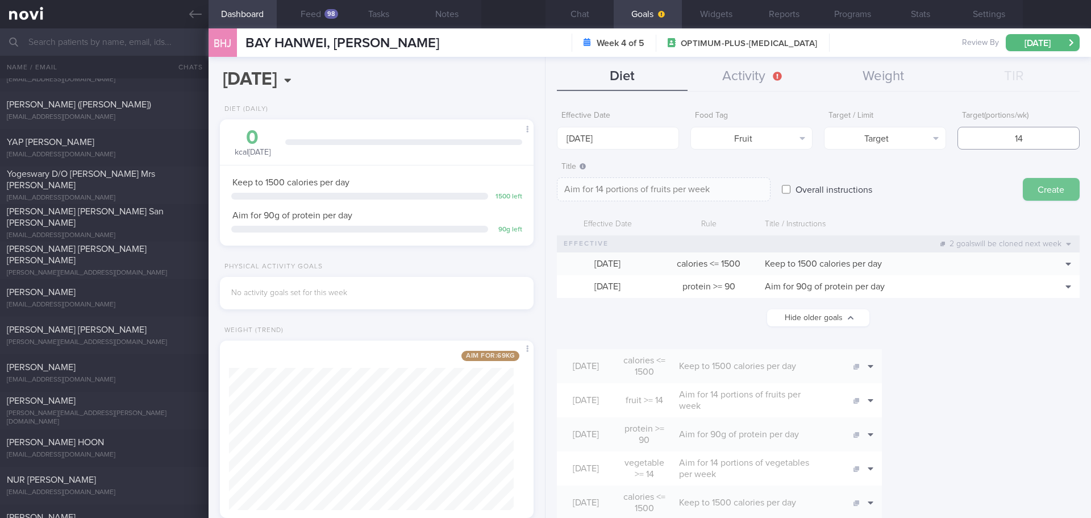
type input "14"
click at [1024, 182] on button "Create" at bounding box center [1051, 189] width 57 height 23
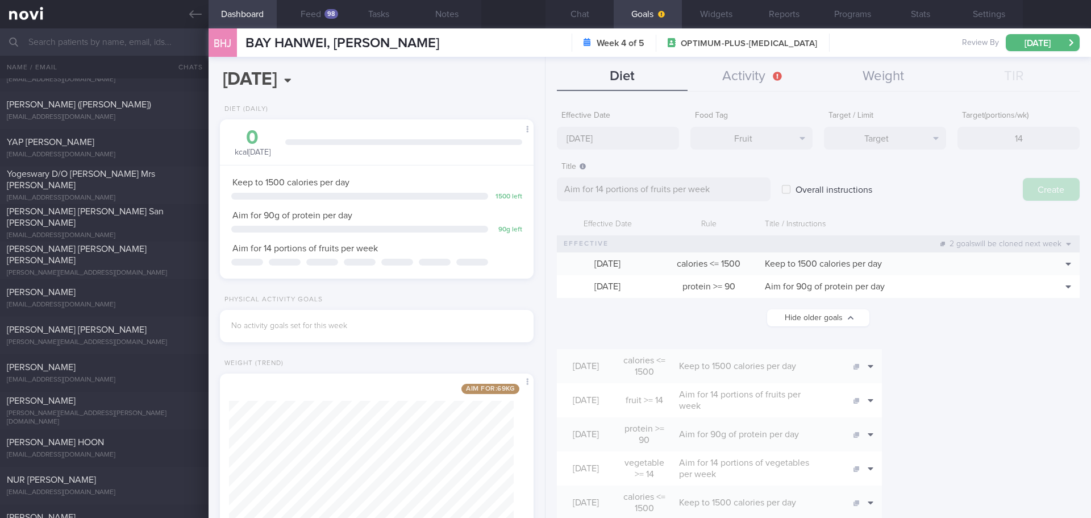
type input "[DATE]"
type textarea "Aim for ___ of ___"
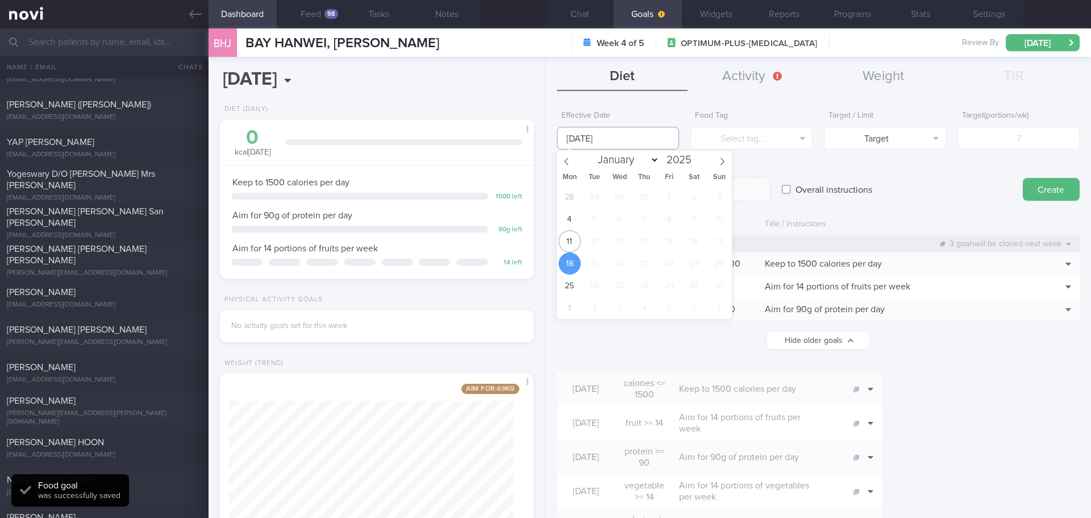
click at [599, 139] on body "You are offline! Some functionality will be unavailable Patients New Users Coac…" at bounding box center [545, 259] width 1091 height 518
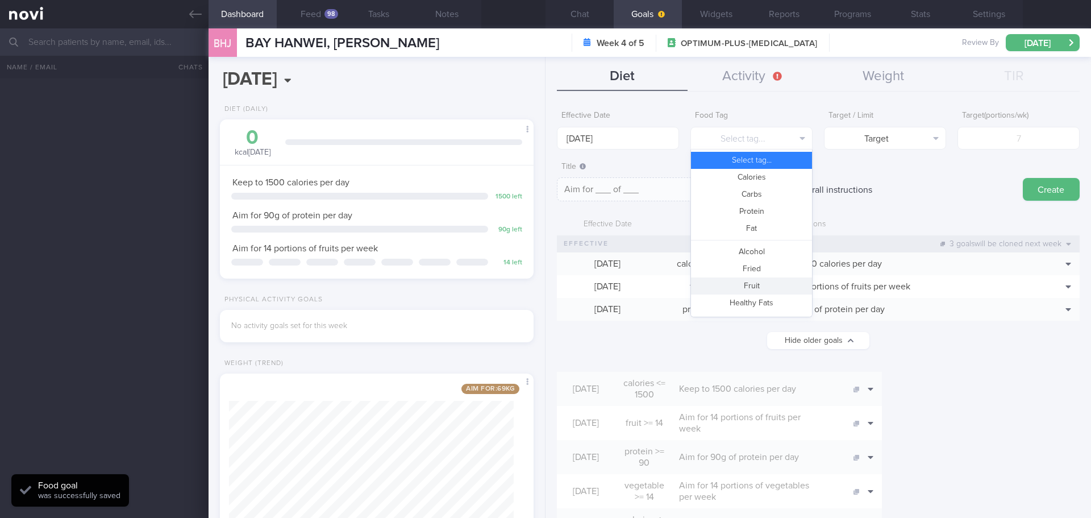
select select "7"
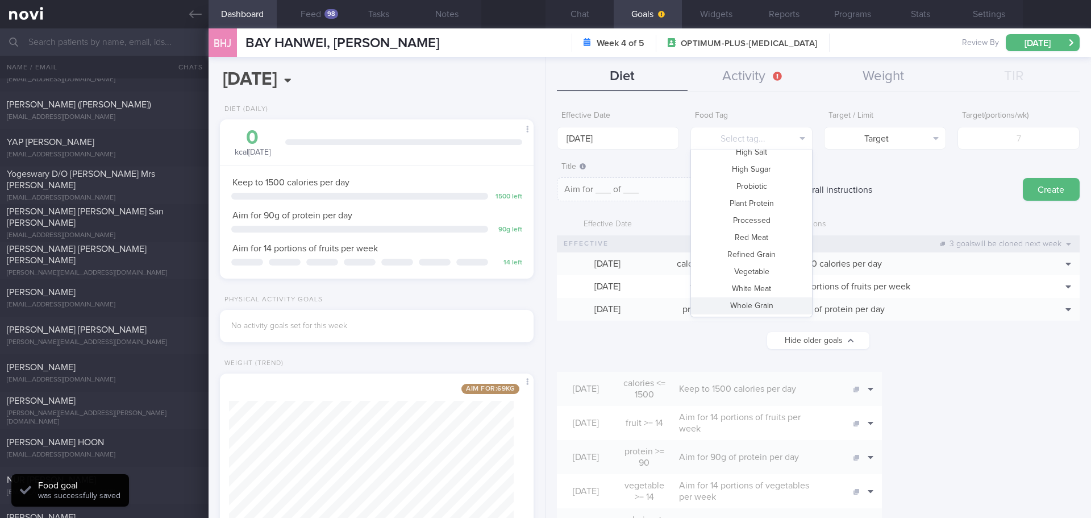
scroll to position [170, 0]
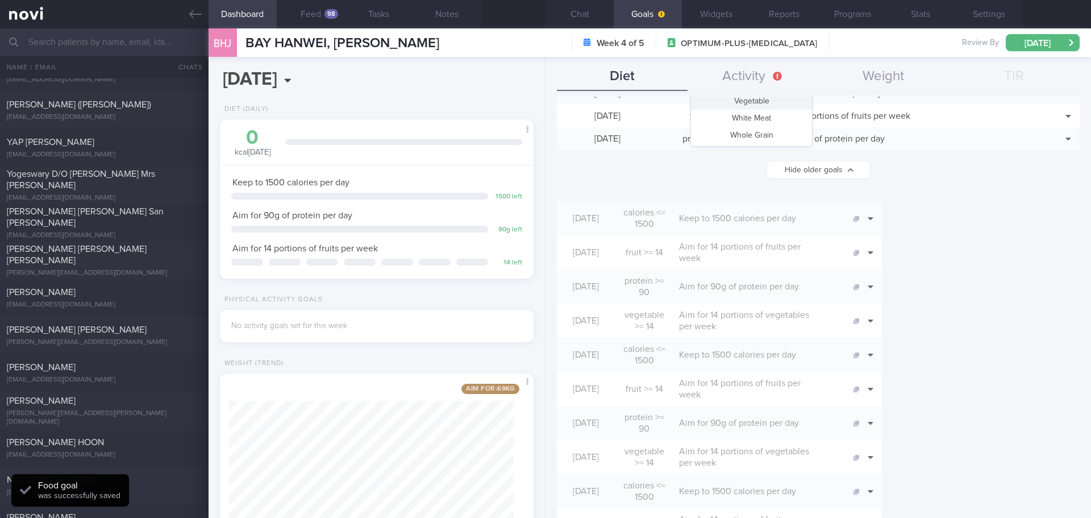
click at [745, 104] on button "Vegetable" at bounding box center [751, 101] width 121 height 17
type textarea "Aim for __ portions of vegetables per week"
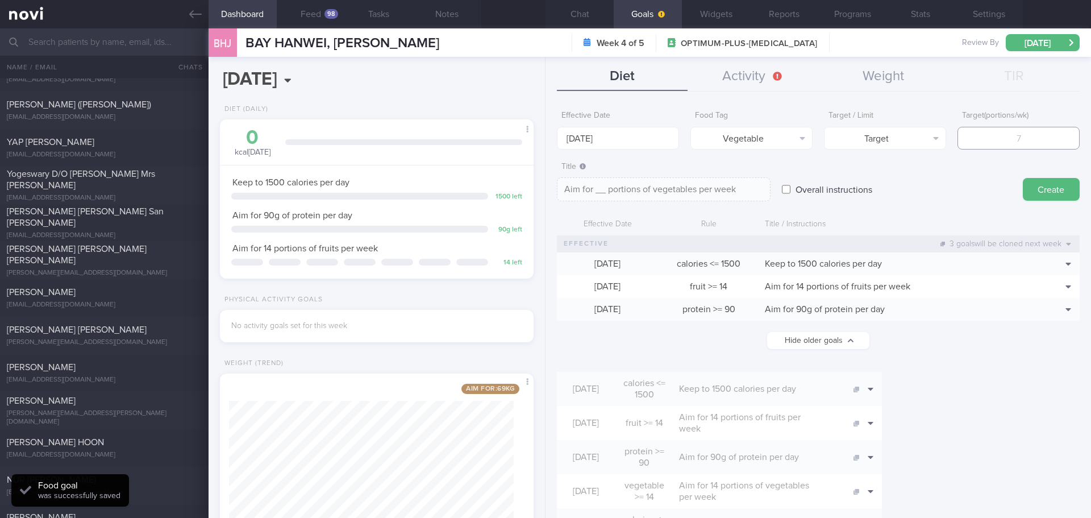
click at [1012, 136] on input "number" at bounding box center [1018, 138] width 122 height 23
type input "1"
type textarea "Aim for 1 portions of vegetables per week"
type input "14"
type textarea "Aim for 14 portions of vegetables per week"
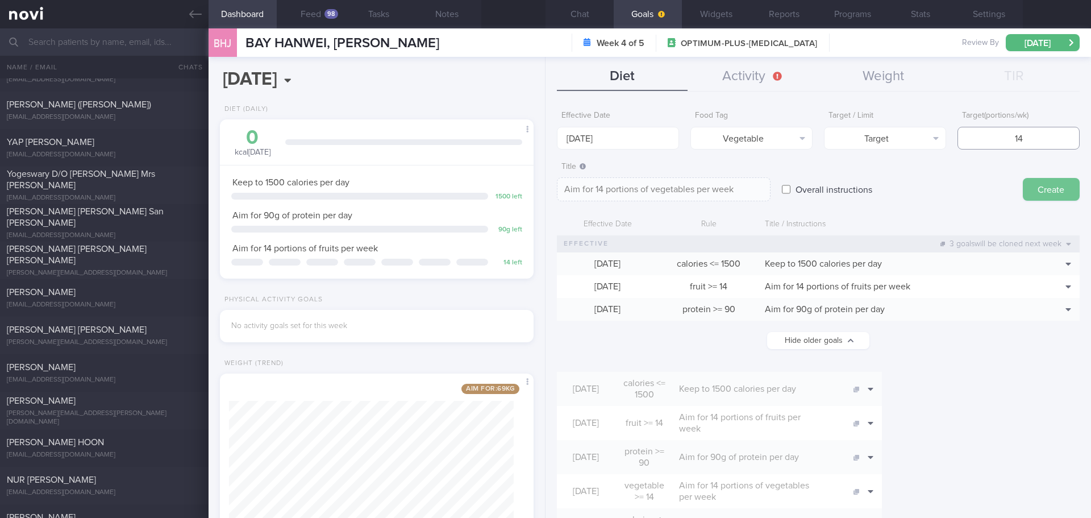
type input "14"
click at [1028, 184] on button "Create" at bounding box center [1051, 189] width 57 height 23
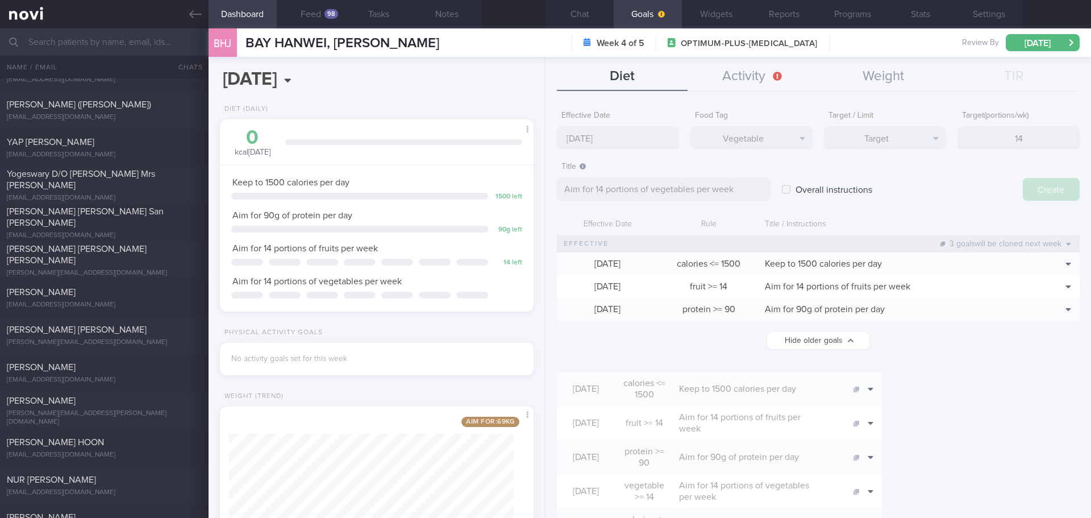
type input "[DATE]"
type textarea "Aim for ___ of ___"
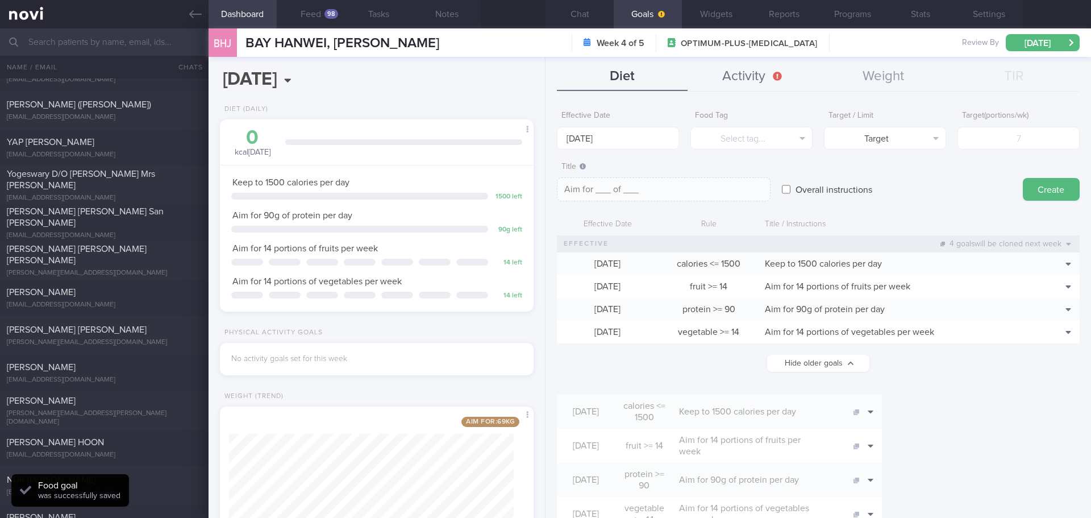
click at [708, 76] on button "Activity" at bounding box center [752, 76] width 131 height 28
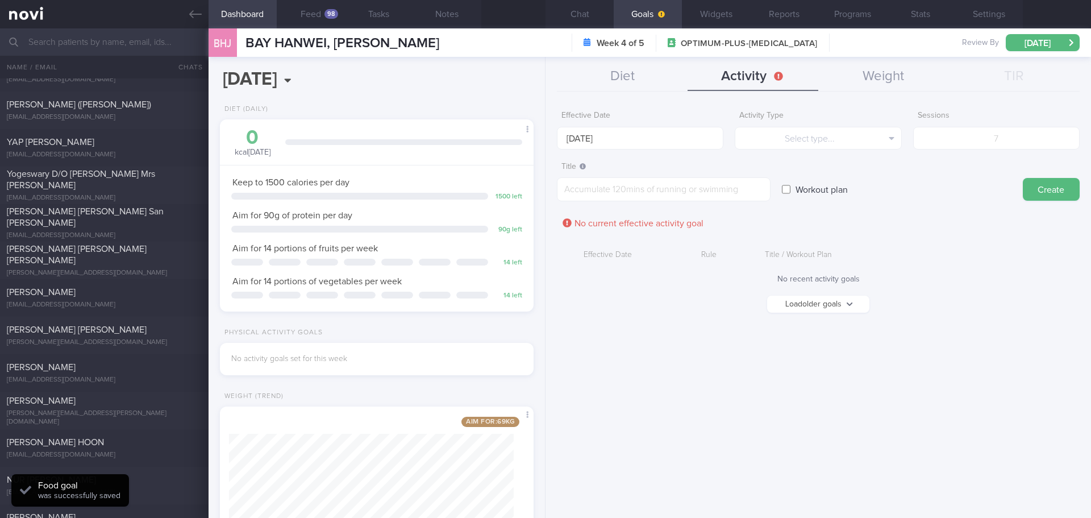
click at [824, 303] on button "Load older goals" at bounding box center [818, 303] width 102 height 17
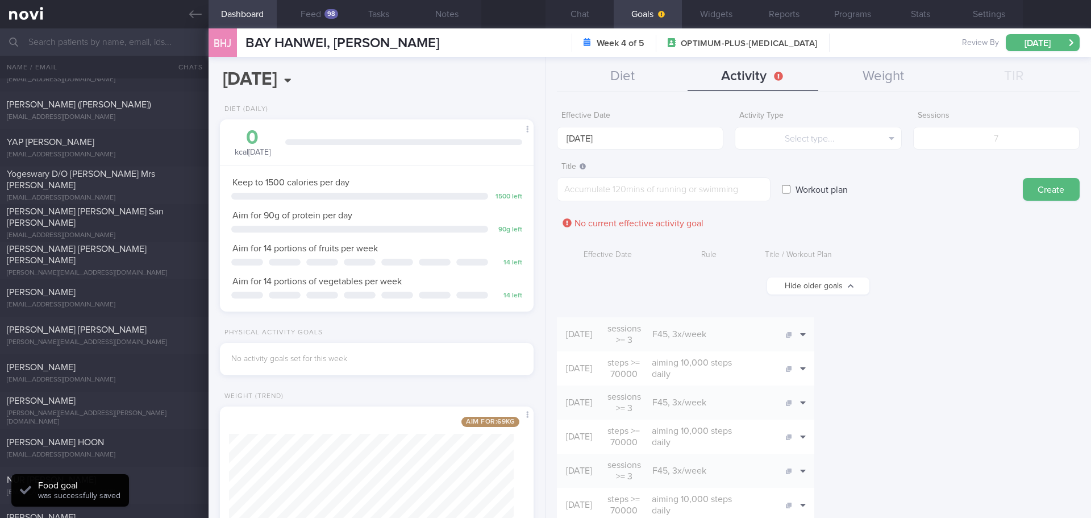
click at [566, 20] on button "Chat" at bounding box center [579, 14] width 68 height 28
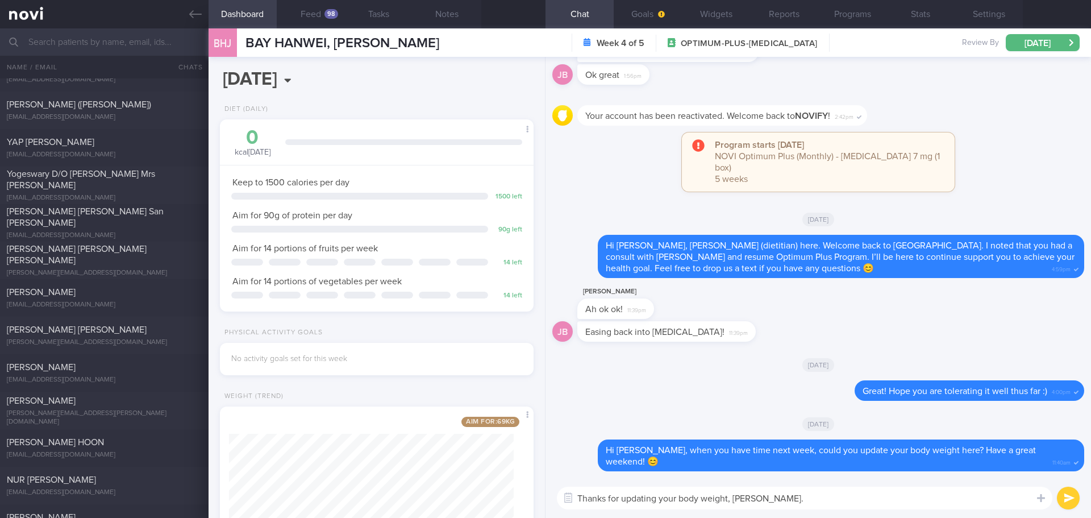
click at [799, 497] on textarea "Thanks for updating your body weight, [PERSON_NAME]." at bounding box center [804, 497] width 495 height 23
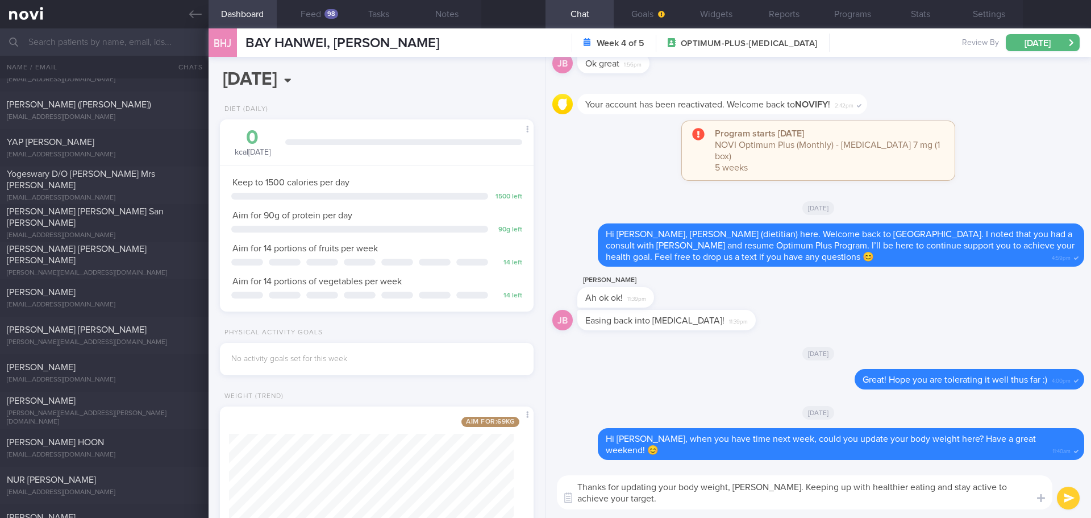
drag, startPoint x: 792, startPoint y: 497, endPoint x: 760, endPoint y: 486, distance: 33.4
click at [760, 486] on textarea "Thanks for updating your body weight, Jason. Keeping up with healthier eating a…" at bounding box center [804, 492] width 495 height 34
click at [831, 503] on textarea "Thanks for updating your body weight, Jason. Keeping up with healthier eating a…" at bounding box center [804, 492] width 495 height 34
drag, startPoint x: 790, startPoint y: 505, endPoint x: 761, endPoint y: 485, distance: 35.1
click at [761, 485] on textarea "Thanks for updating your body weight, Jason. Keeping up with healthier eating a…" at bounding box center [804, 492] width 495 height 34
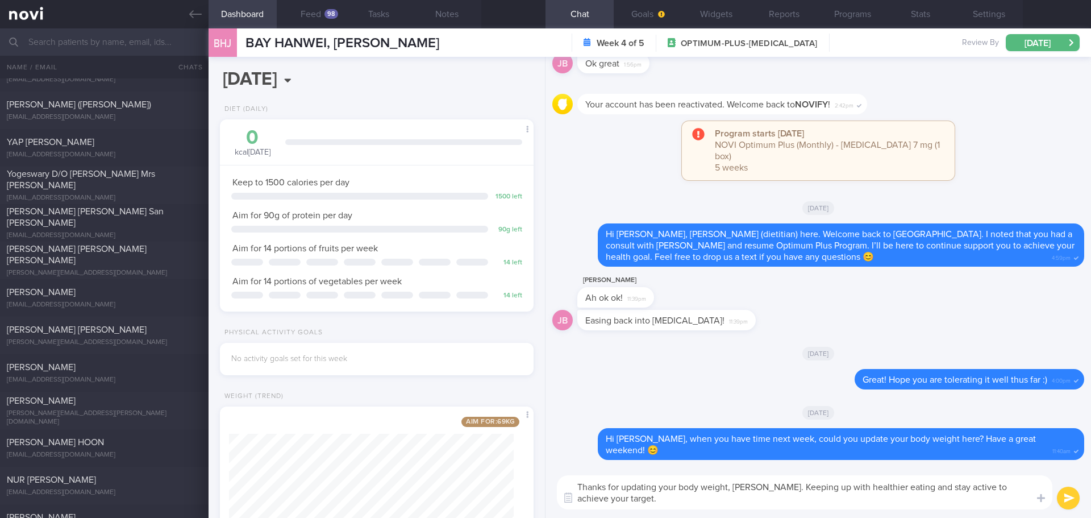
paste textarea "Continue eating well and staying active to achieve your target."
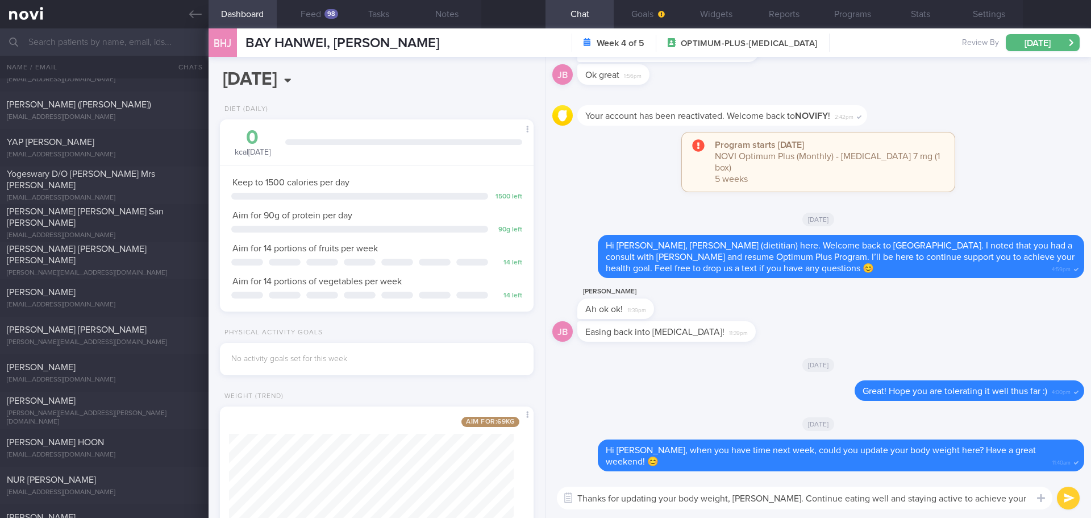
drag, startPoint x: 841, startPoint y: 500, endPoint x: 830, endPoint y: 502, distance: 12.1
click at [830, 502] on textarea "Thanks for updating your body weight, Jason. Continue eating well and staying a…" at bounding box center [804, 497] width 495 height 23
click at [881, 506] on textarea "Thanks for updating your body weight, Jason. Continue eating well and staying a…" at bounding box center [804, 497] width 495 height 23
drag, startPoint x: 861, startPoint y: 499, endPoint x: 762, endPoint y: 497, distance: 98.3
click at [762, 497] on textarea "Thanks for updating your body weight, Jason. Continue eating well and staying a…" at bounding box center [804, 497] width 495 height 23
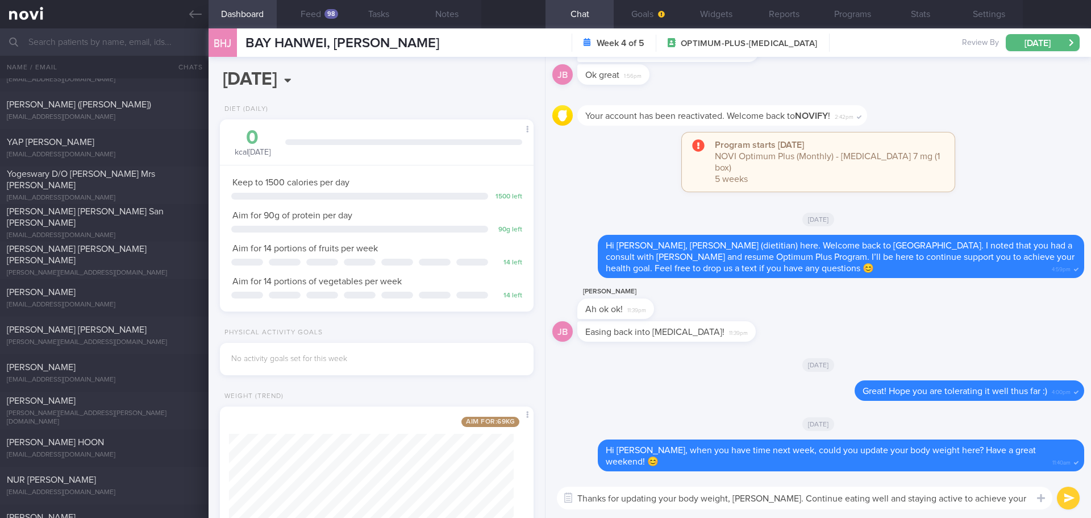
paste textarea "Stay consistent with healthy eating"
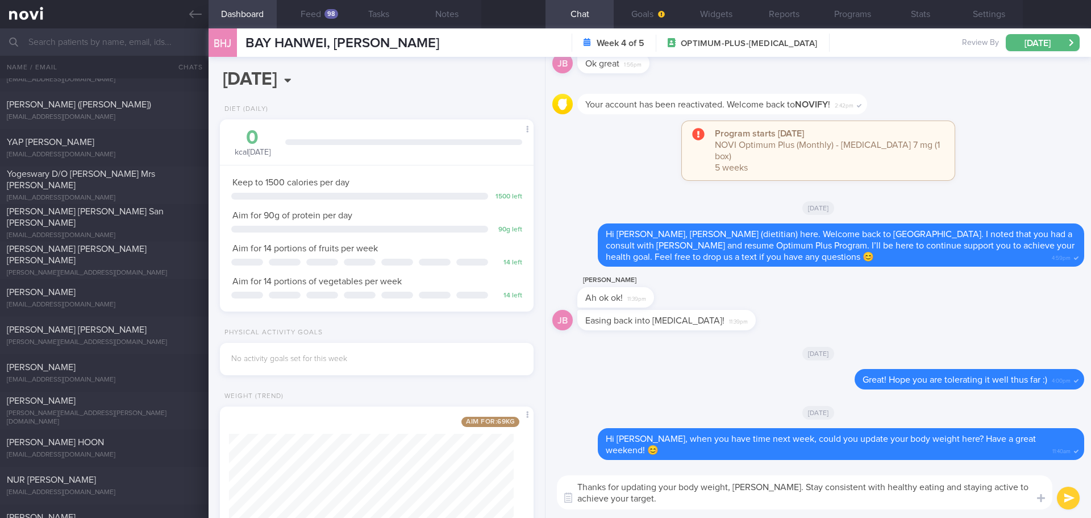
click at [899, 499] on textarea "Thanks for updating your body weight, Jason. Stay consistent with healthy eatin…" at bounding box center [804, 492] width 495 height 34
click at [636, 501] on textarea "Thanks for updating your body weight, Jason. Stay consistent with healthy eatin…" at bounding box center [804, 492] width 495 height 34
drag, startPoint x: 666, startPoint y: 501, endPoint x: 672, endPoint y: 503, distance: 5.9
click at [668, 502] on textarea "Thanks for updating your body weight, Jason. Stay consistent with healthy eatin…" at bounding box center [804, 492] width 495 height 34
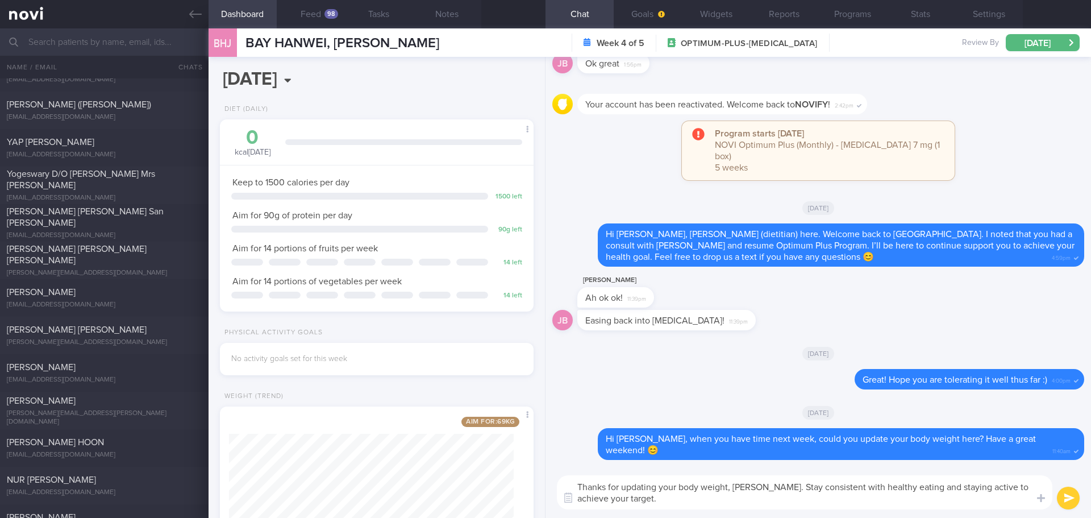
click at [710, 505] on textarea "Thanks for updating your body weight, Jason. Stay consistent with healthy eatin…" at bounding box center [804, 492] width 495 height 34
type textarea "Thanks for updating your body weight, Jason. Stay consistent with healthy eatin…"
click at [1060, 491] on button "submit" at bounding box center [1068, 497] width 23 height 23
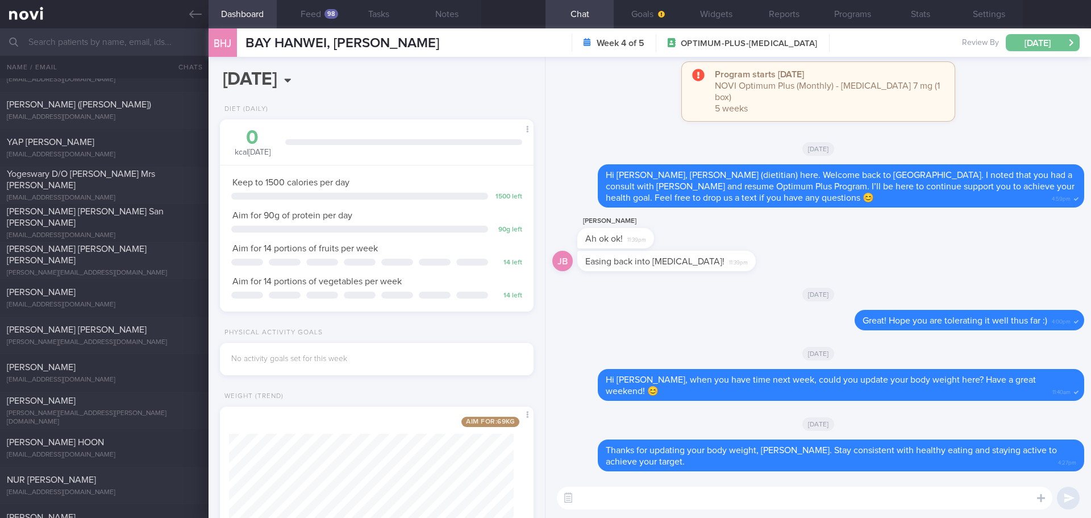
click at [1047, 47] on button "[DATE]" at bounding box center [1043, 42] width 74 height 17
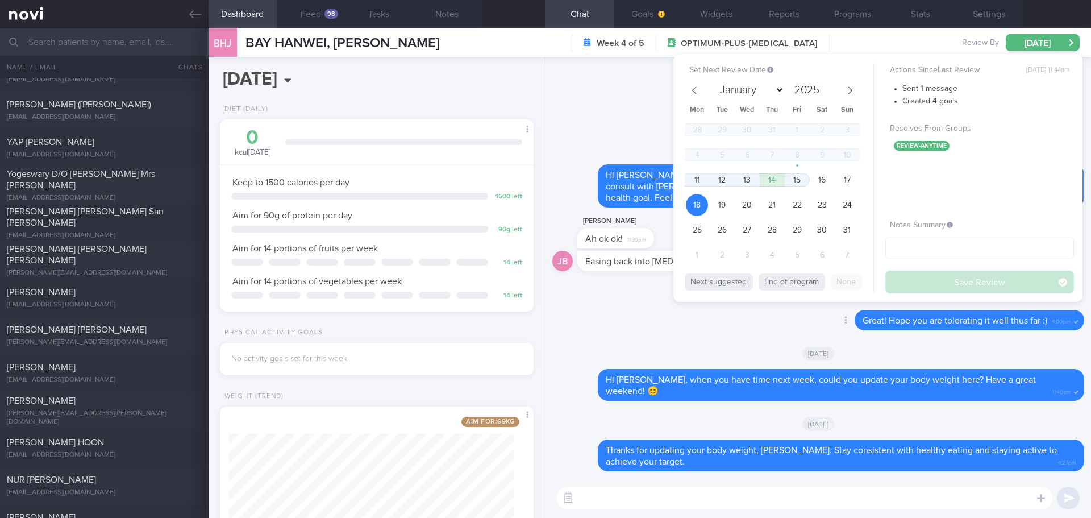
click at [680, 311] on div "Delete Great! Hope you are tolerating it well thus far :) 4:00pm" at bounding box center [818, 323] width 532 height 27
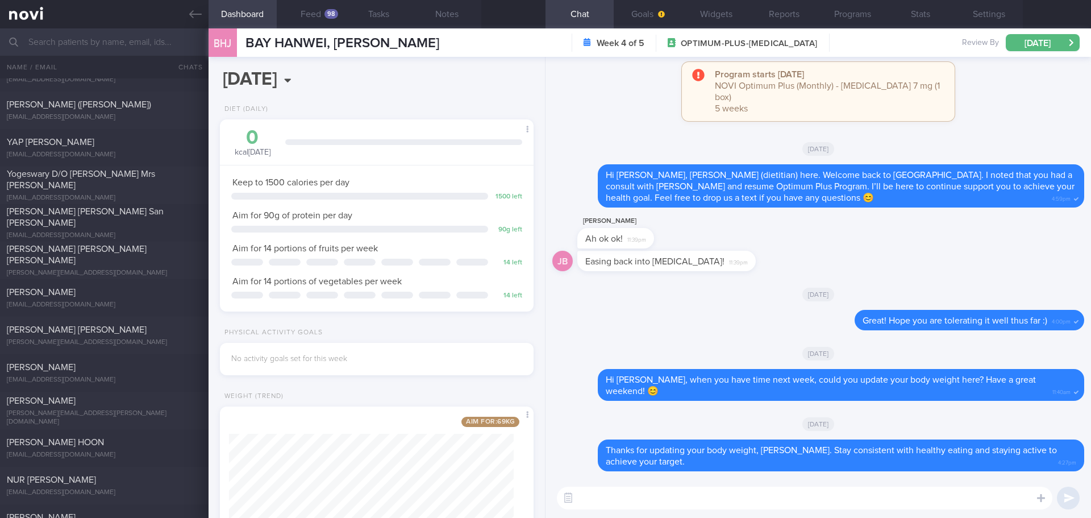
click at [324, 10] on button "Feed 98" at bounding box center [311, 14] width 68 height 28
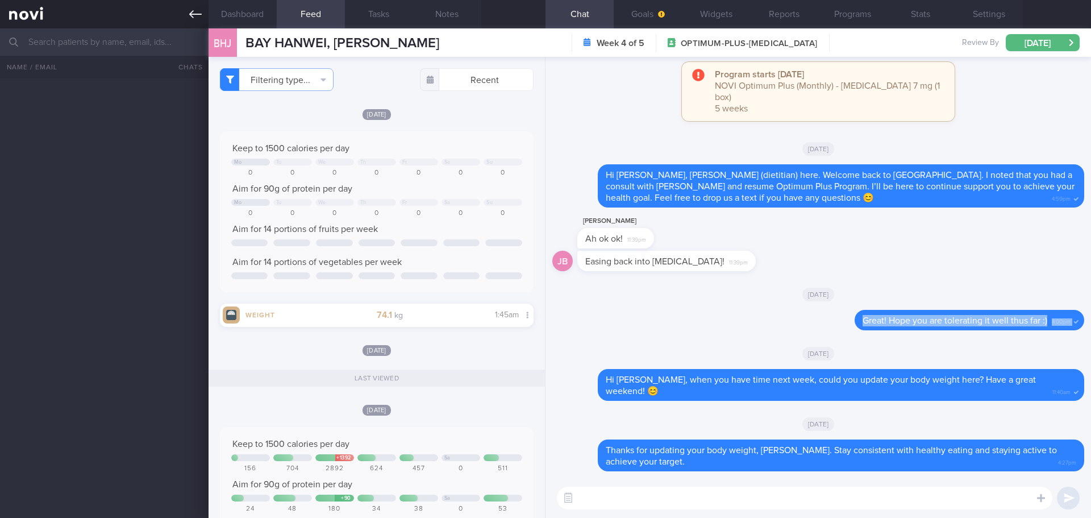
scroll to position [887, 0]
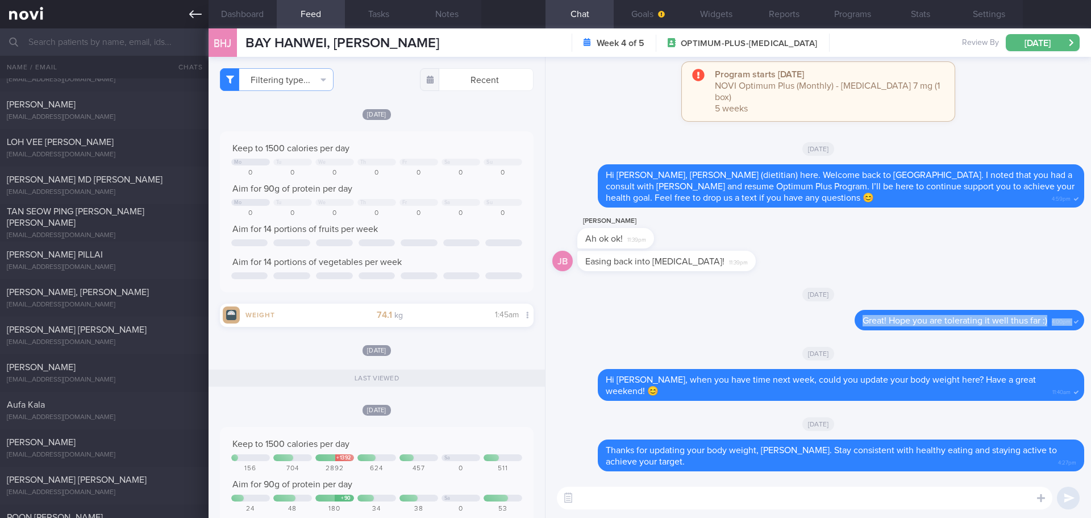
click at [183, 10] on link at bounding box center [104, 14] width 209 height 28
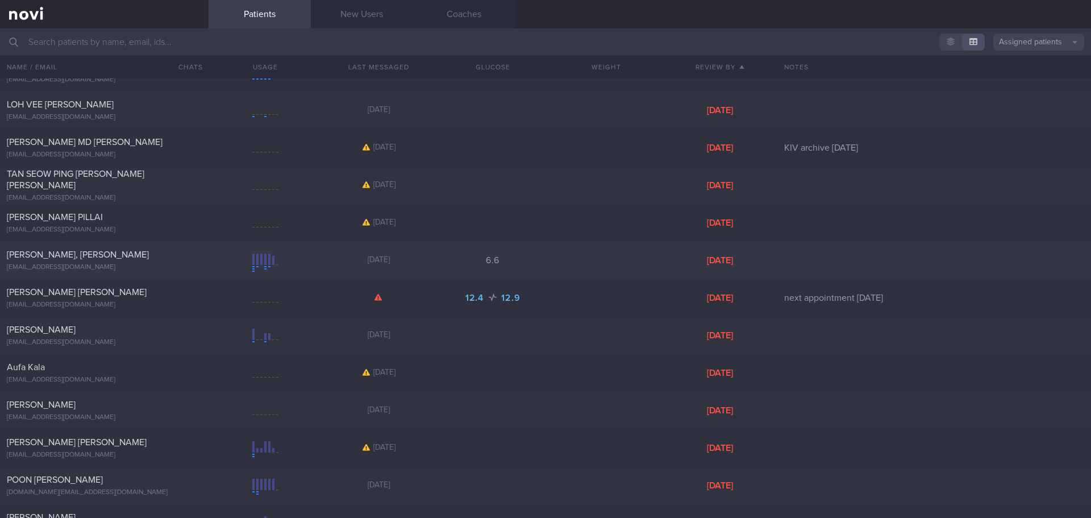
click at [260, 255] on div at bounding box center [261, 258] width 2 height 11
select select "7"
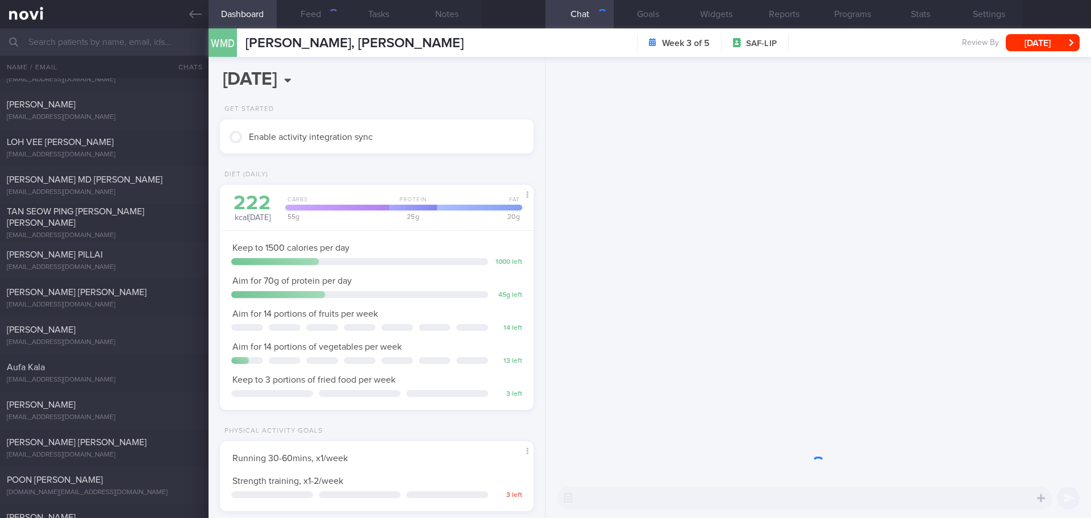
scroll to position [144, 290]
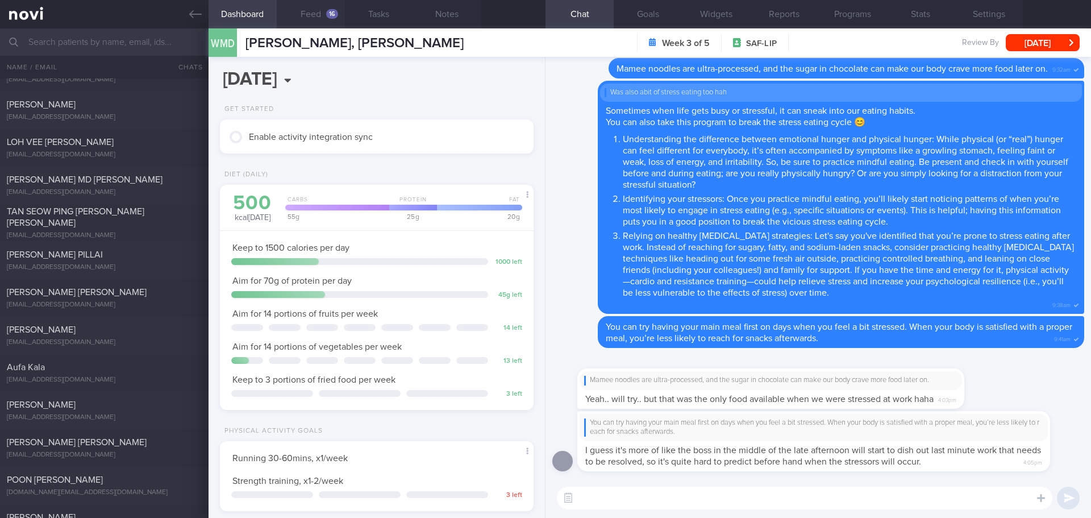
click at [309, 14] on button "Feed 16" at bounding box center [311, 14] width 68 height 28
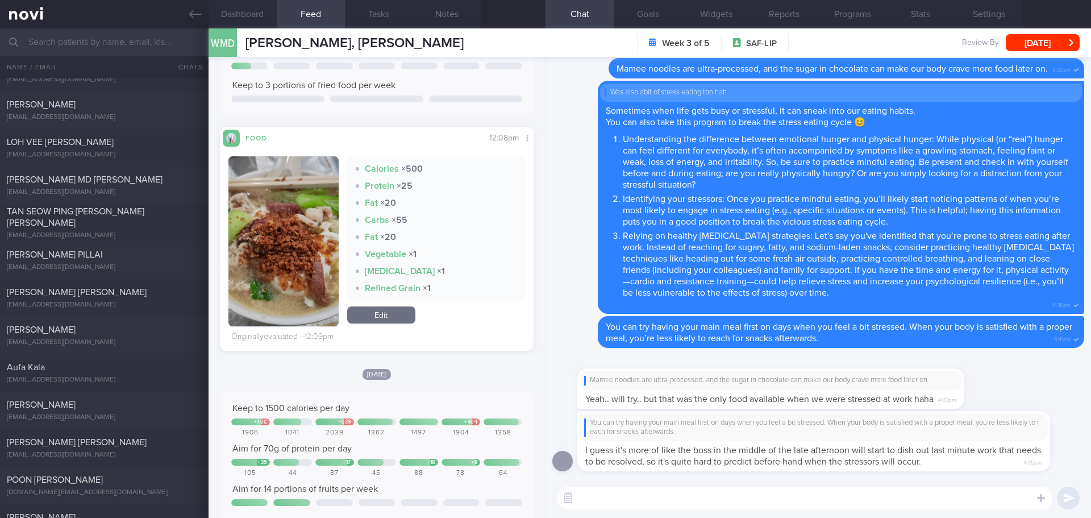
scroll to position [227, 0]
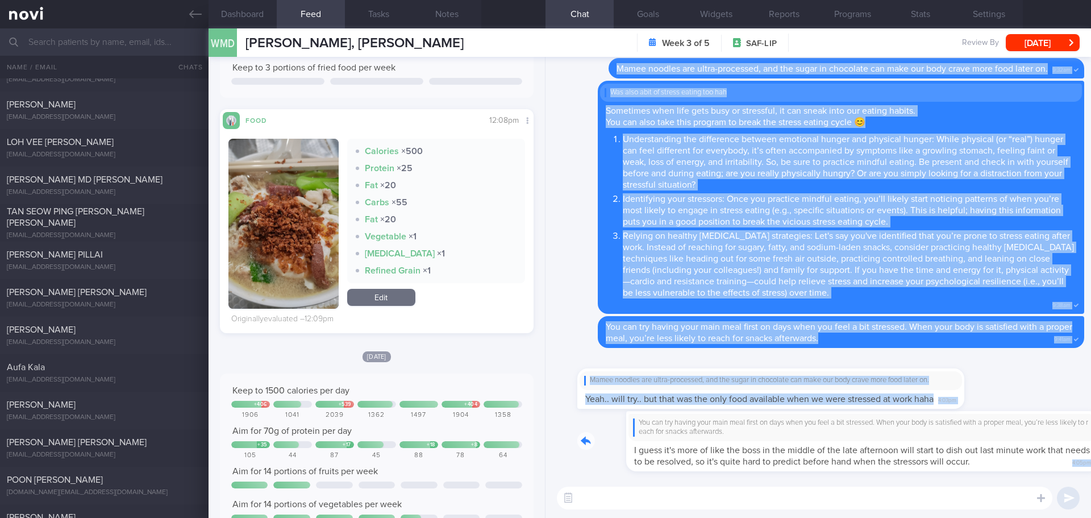
drag, startPoint x: 953, startPoint y: 468, endPoint x: 1061, endPoint y: 481, distance: 108.2
click at [1061, 481] on div "You can try having your main meal first on days when you feel a bit stressed. W…" at bounding box center [817, 287] width 545 height 461
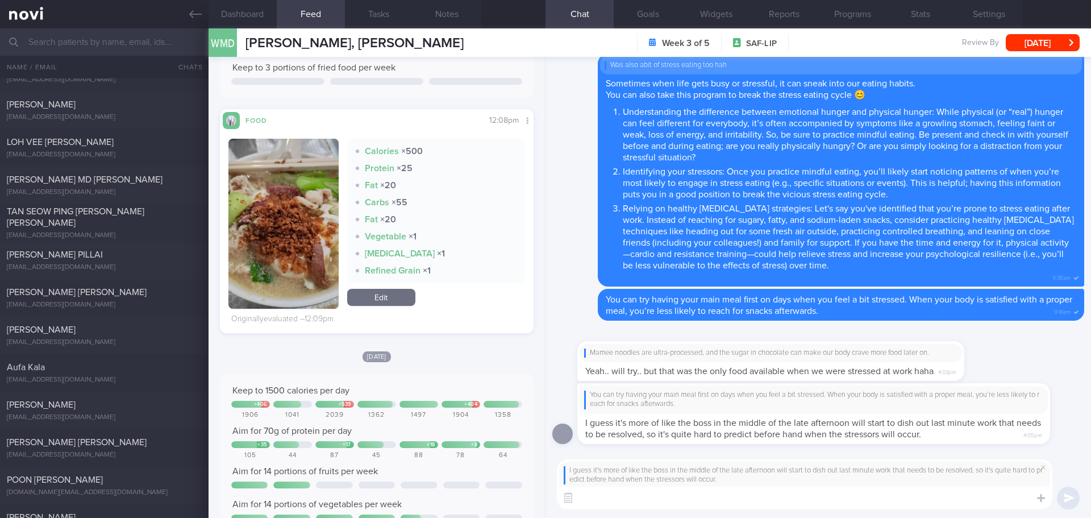
click at [932, 499] on textarea at bounding box center [804, 497] width 495 height 23
type textarea "P"
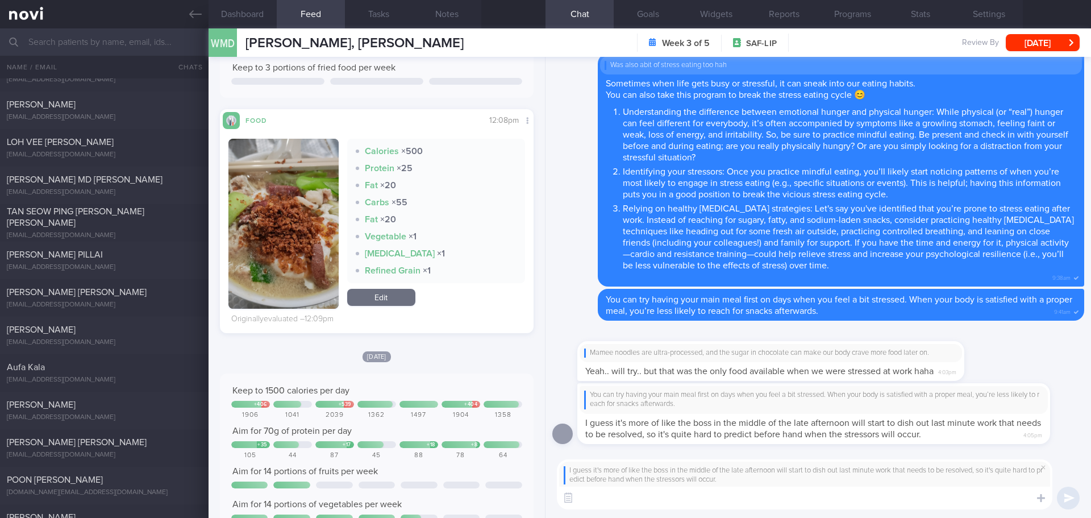
drag, startPoint x: 1066, startPoint y: 413, endPoint x: 1049, endPoint y: 459, distance: 48.5
click at [1066, 414] on div "You can try having your main meal first on days when you feel a bit stressed. W…" at bounding box center [830, 413] width 507 height 61
click at [1043, 465] on span at bounding box center [1043, 467] width 14 height 14
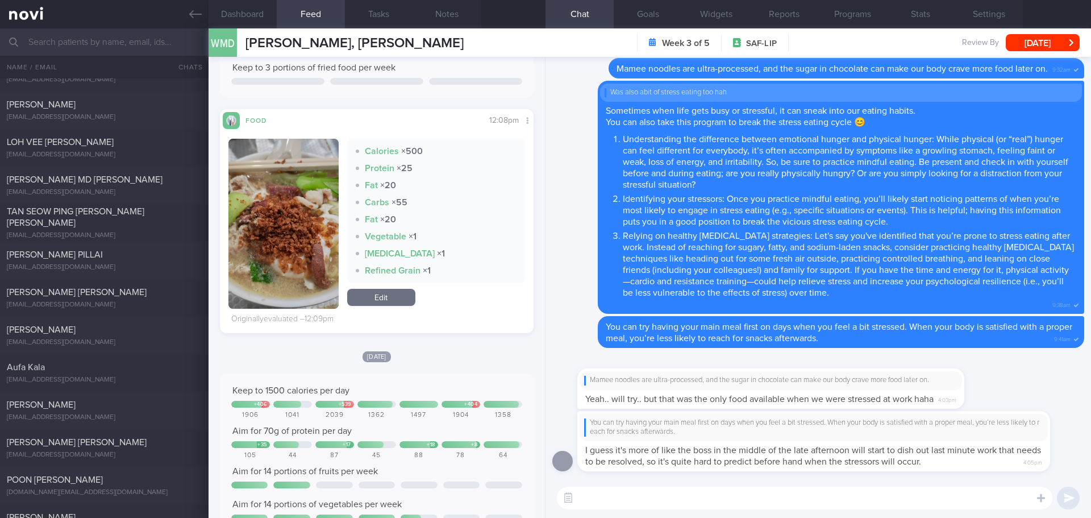
click at [822, 495] on textarea at bounding box center [804, 497] width 495 height 23
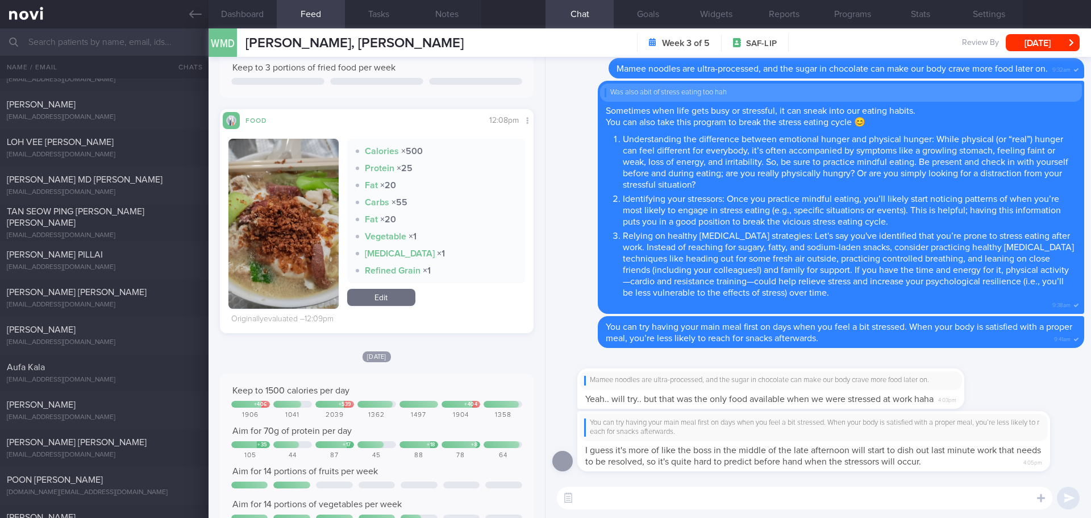
click at [822, 495] on textarea at bounding box center [804, 497] width 495 height 23
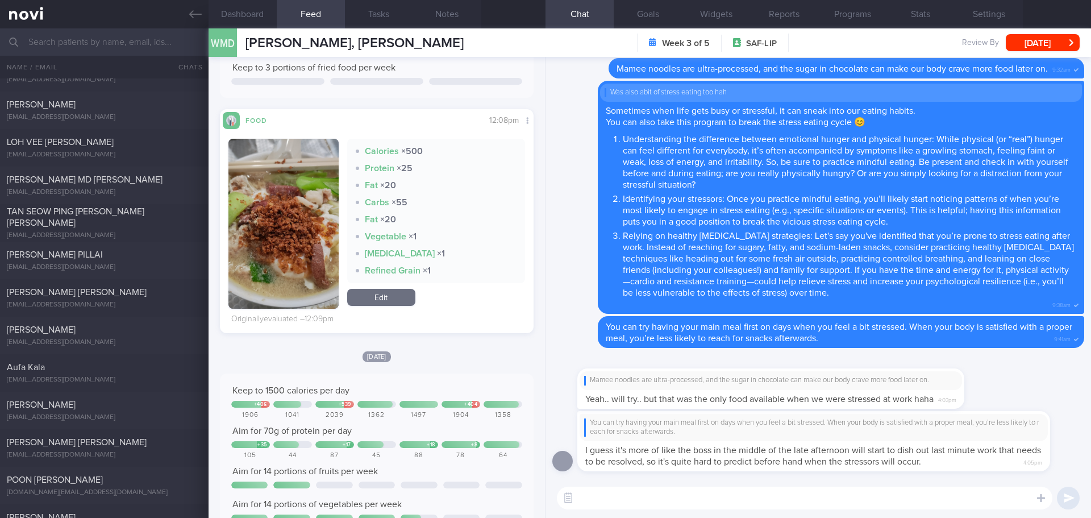
click at [822, 495] on textarea at bounding box center [804, 497] width 495 height 23
click at [821, 496] on textarea at bounding box center [804, 497] width 495 height 23
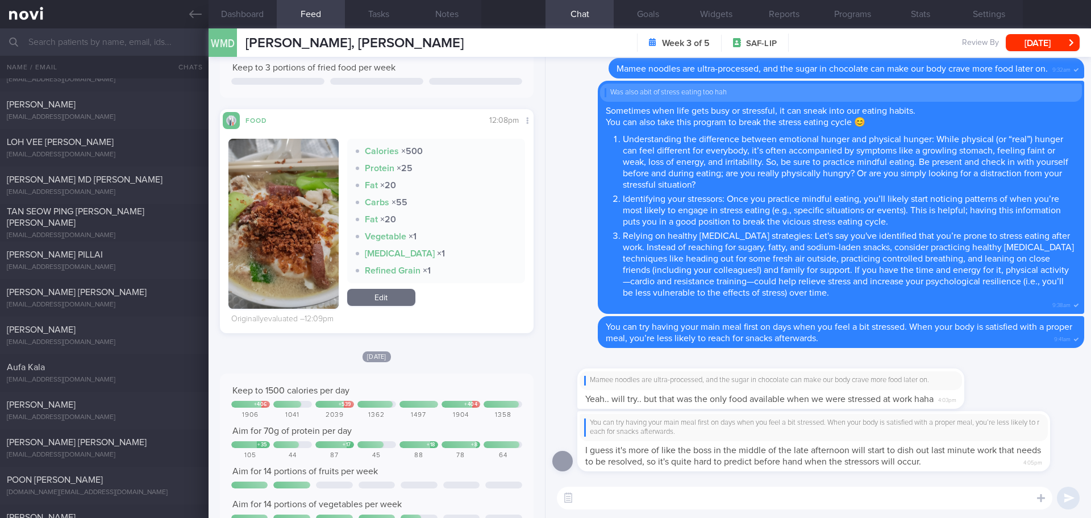
click at [821, 496] on textarea at bounding box center [804, 497] width 495 height 23
click at [849, 465] on span "I guess it's more of like the boss in the middle of the late afternoon will sta…" at bounding box center [813, 455] width 456 height 20
drag, startPoint x: 851, startPoint y: 468, endPoint x: 943, endPoint y: 472, distance: 92.1
click at [943, 472] on div "You can try having your main meal first on days when you feel a bit stressed. W…" at bounding box center [818, 445] width 532 height 68
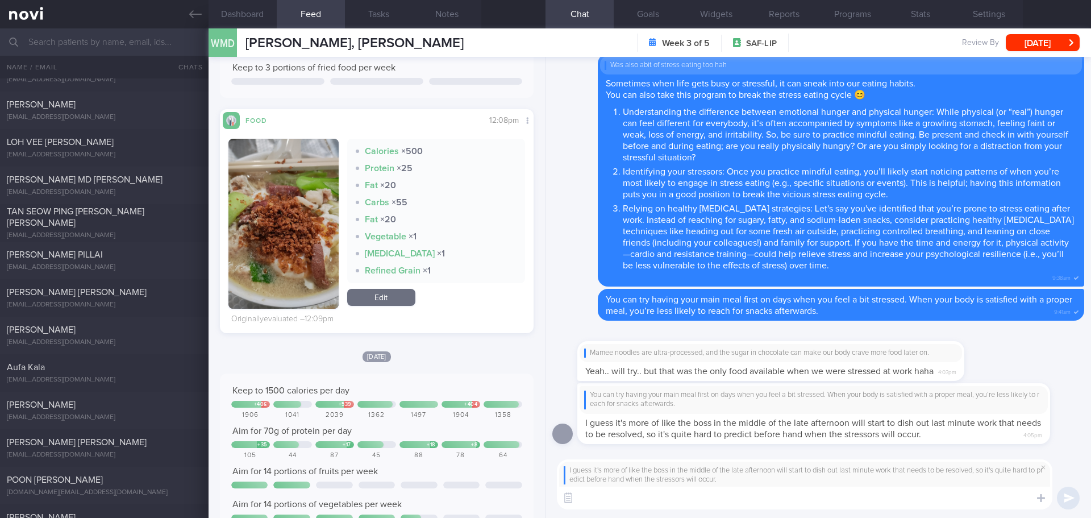
click at [912, 494] on textarea at bounding box center [804, 497] width 495 height 23
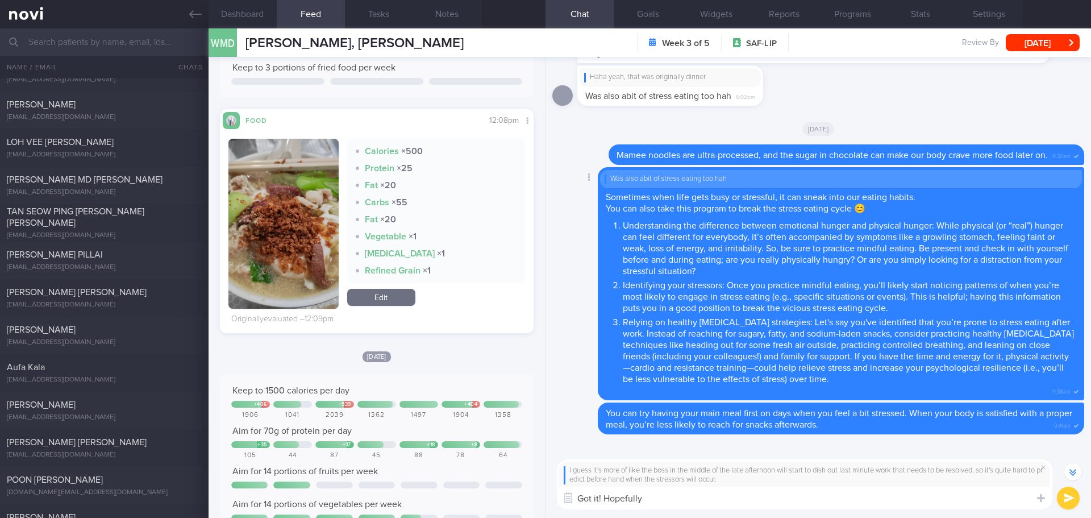
scroll to position [-57, 0]
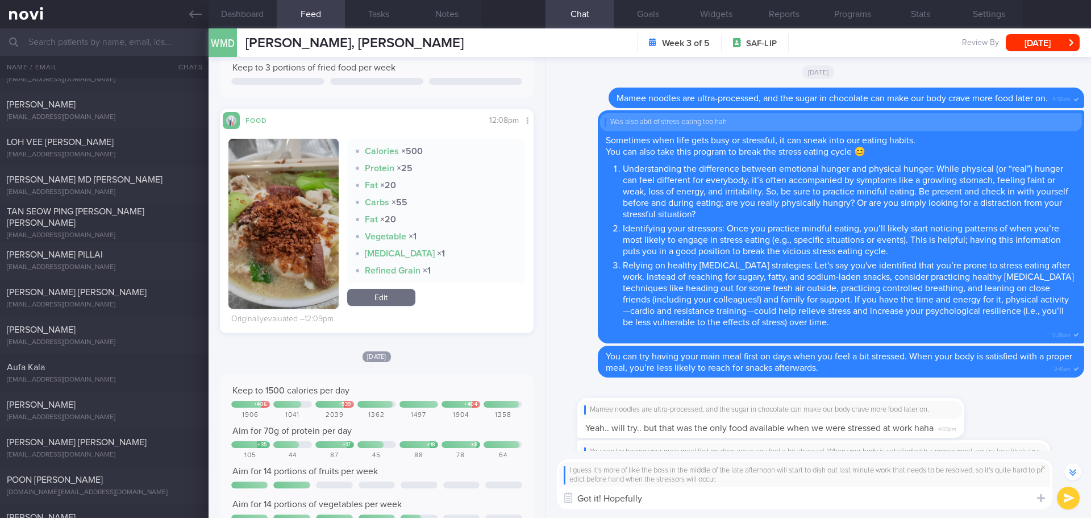
click at [666, 495] on textarea "Got it! Hopefully" at bounding box center [804, 497] width 495 height 23
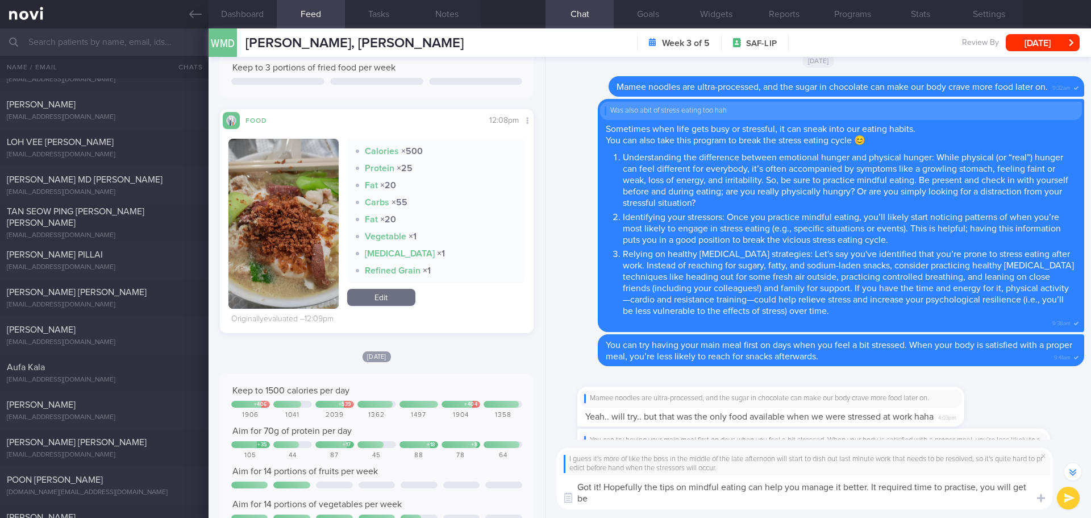
scroll to position [-68, 0]
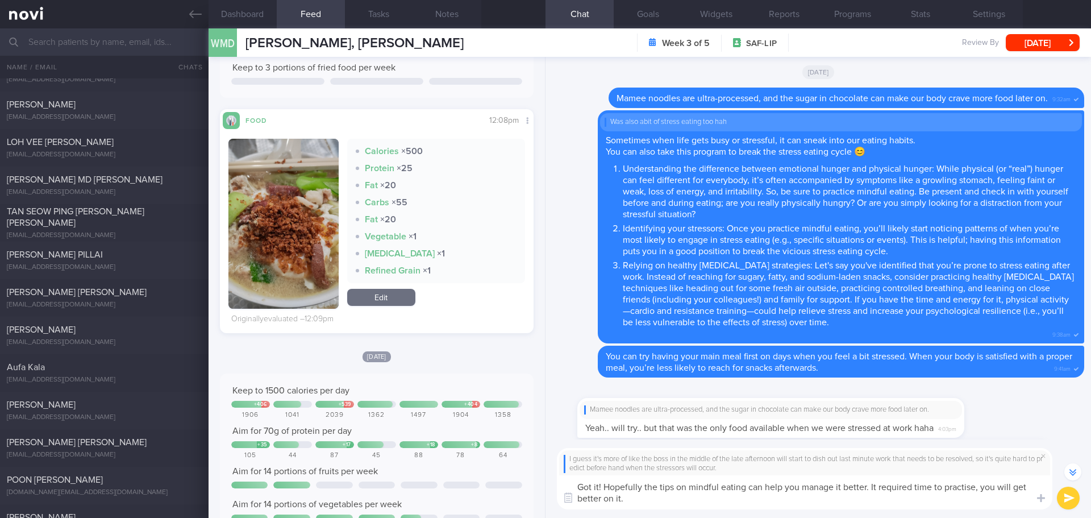
drag, startPoint x: 643, startPoint y: 498, endPoint x: 604, endPoint y: 486, distance: 41.0
click at [604, 486] on textarea "Got it! Hopefully the tips on mindful eating can help you manage it better. It …" at bounding box center [804, 492] width 495 height 34
drag, startPoint x: 761, startPoint y: 499, endPoint x: 753, endPoint y: 498, distance: 8.0
click at [760, 499] on textarea "Got it! Hopefully the tips on mindful eating can help you manage it better. It …" at bounding box center [804, 492] width 495 height 34
click at [655, 496] on textarea "Got it! Hopefully the tips on mindful eating can help you manage it better. It …" at bounding box center [804, 492] width 495 height 34
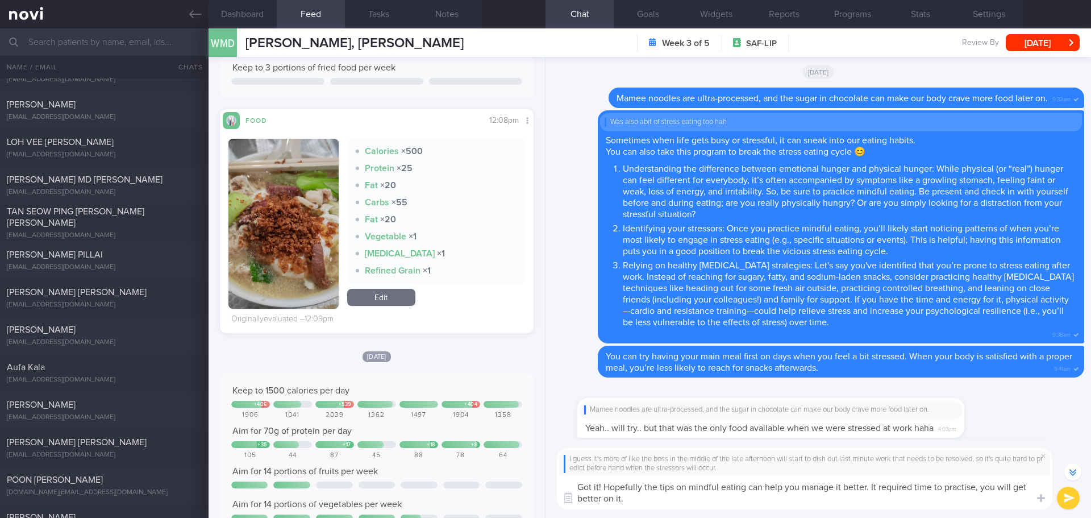
drag, startPoint x: 632, startPoint y: 501, endPoint x: 604, endPoint y: 486, distance: 31.8
click at [604, 486] on textarea "Got it! Hopefully the tips on mindful eating can help you manage it better. It …" at bounding box center [804, 492] width 495 height 34
paste textarea "the tips on mindful eating will help you manage it better. It takes time to pra…"
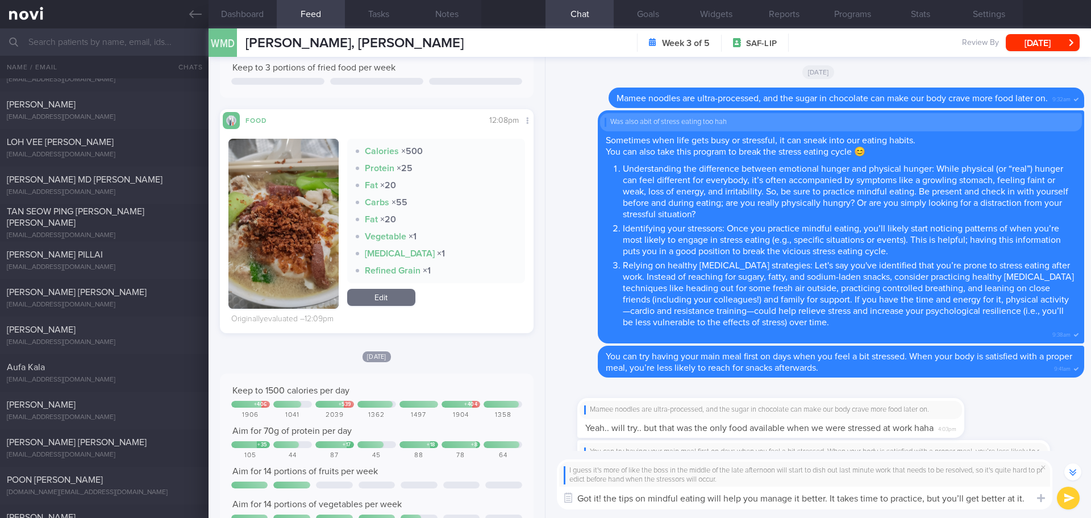
click at [603, 495] on textarea "Got it! the tips on mindful eating will help you manage it better. It takes tim…" at bounding box center [804, 497] width 495 height 23
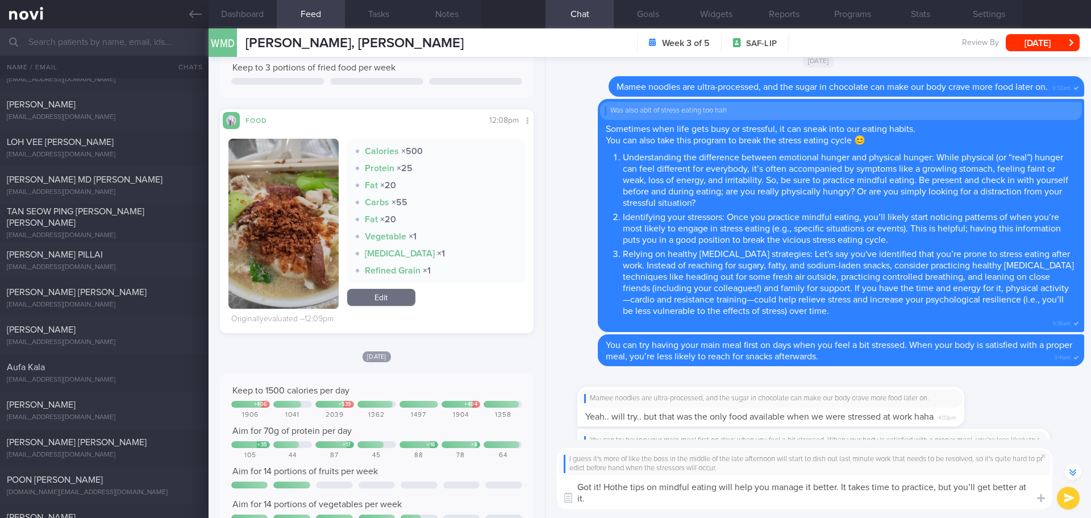
scroll to position [-68, 0]
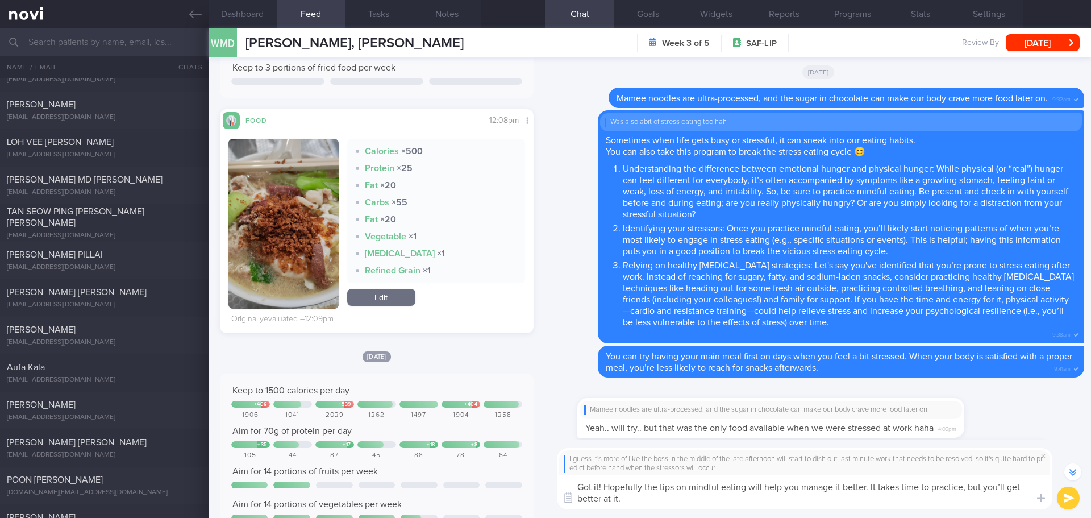
click at [823, 503] on textarea "Got it! Hopefully the tips on mindful eating will help you manage it better. It…" at bounding box center [804, 492] width 495 height 34
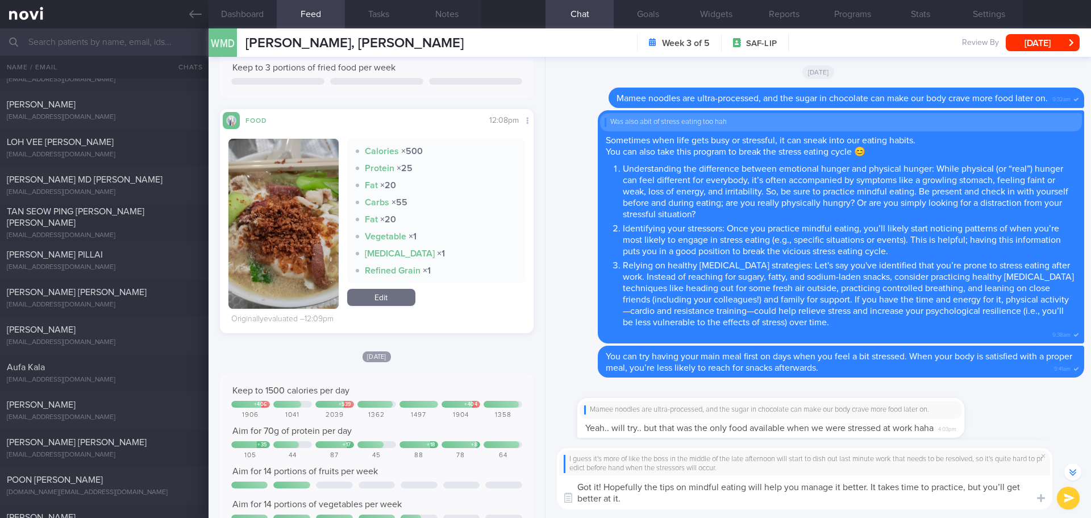
click at [823, 503] on textarea "Got it! Hopefully the tips on mindful eating will help you manage it better. It…" at bounding box center [804, 492] width 495 height 34
type textarea "Got it! Hopefully the tips on mindful eating will help you manage it better. It…"
click at [1064, 495] on button "submit" at bounding box center [1068, 497] width 23 height 23
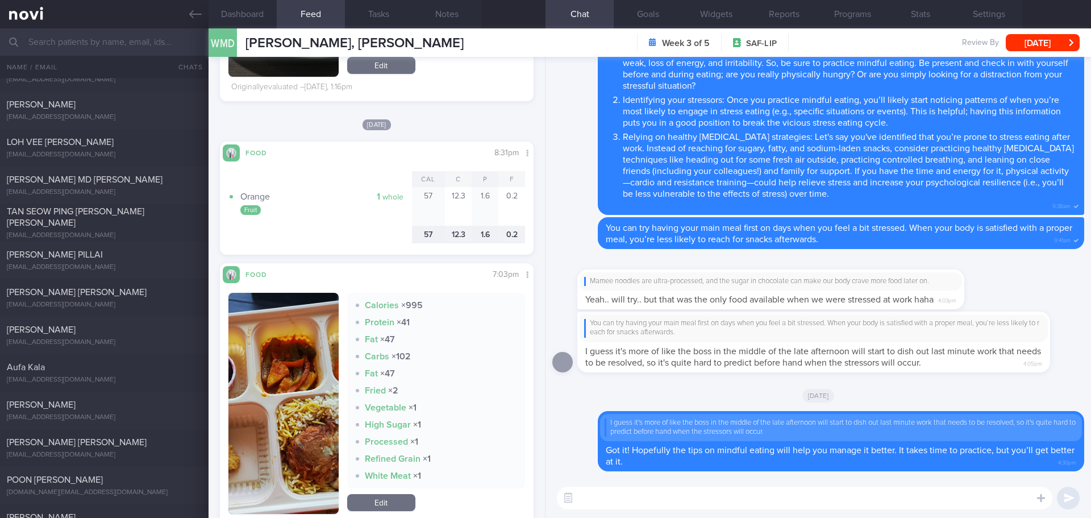
scroll to position [1648, 0]
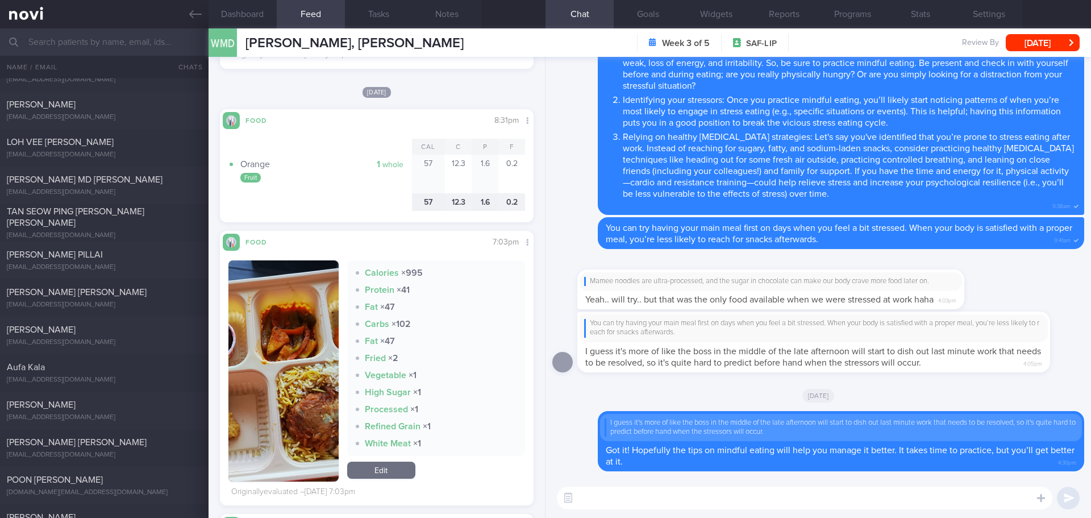
click at [286, 279] on img "button" at bounding box center [283, 370] width 110 height 221
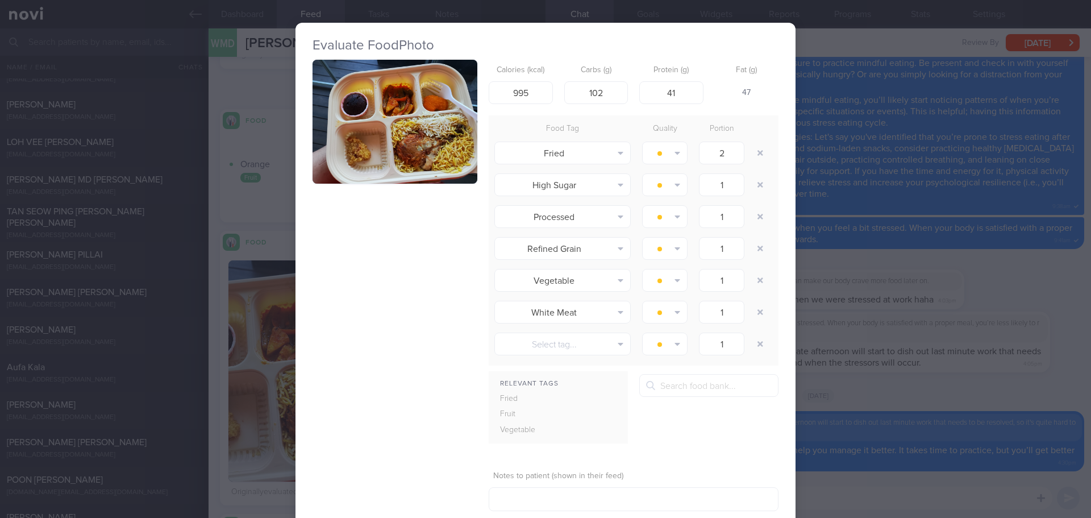
click at [394, 116] on button "button" at bounding box center [394, 122] width 165 height 124
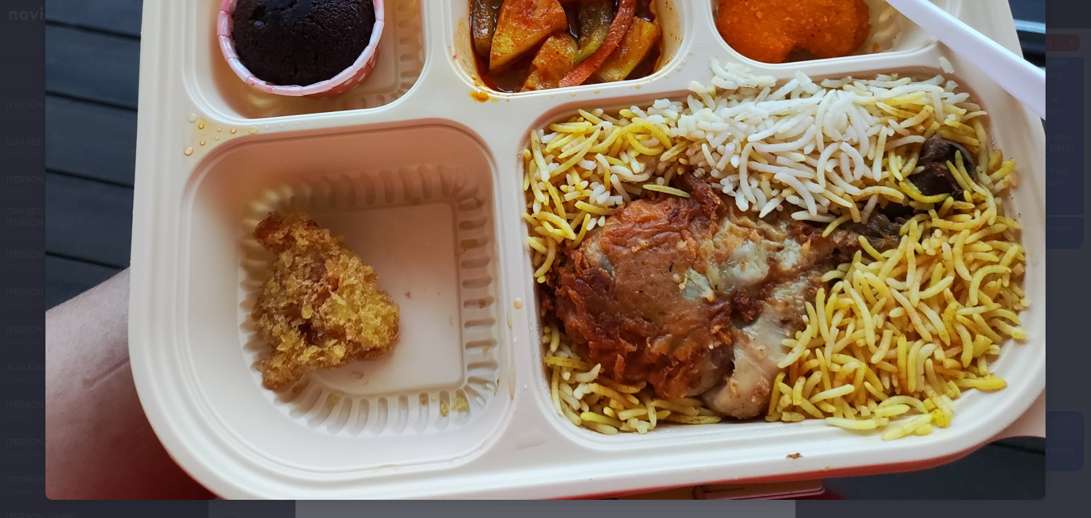
scroll to position [317, 0]
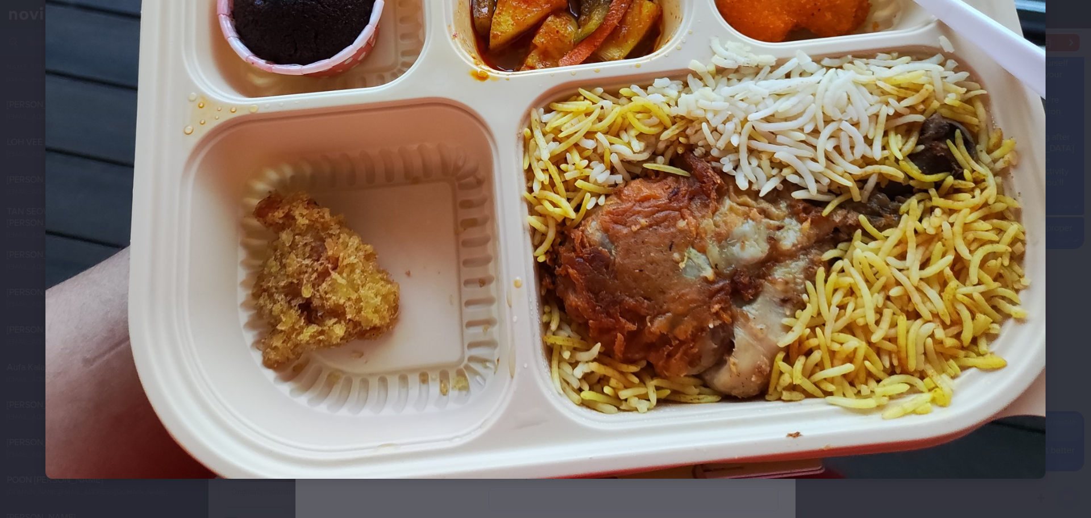
click at [1051, 242] on div at bounding box center [545, 103] width 1091 height 841
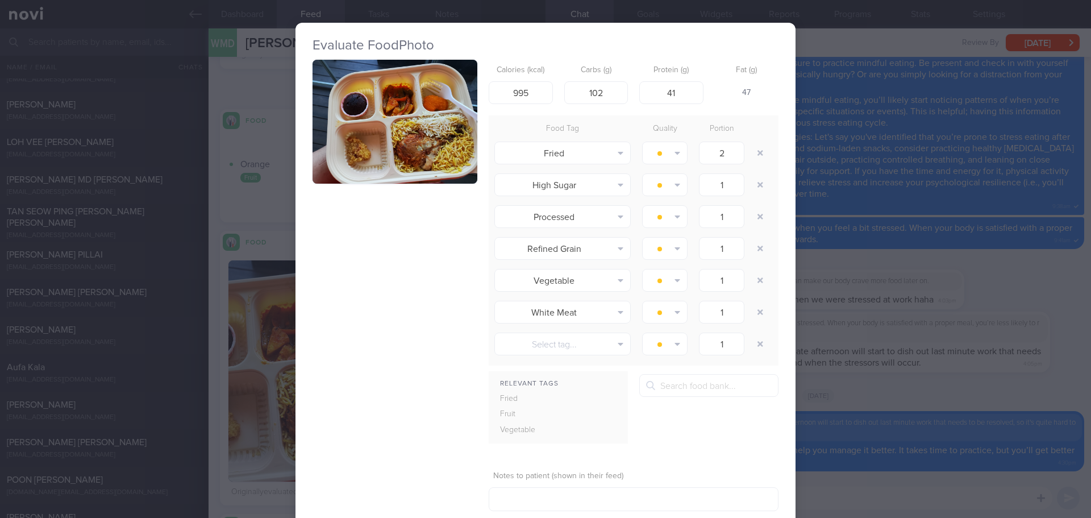
drag, startPoint x: 857, startPoint y: 386, endPoint x: 840, endPoint y: 376, distance: 19.4
click at [857, 385] on div "Evaluate Food Photo Calories (kcal) 995 Carbs (g) 102 Protein (g) 41 Fat (g) 47…" at bounding box center [545, 259] width 1091 height 518
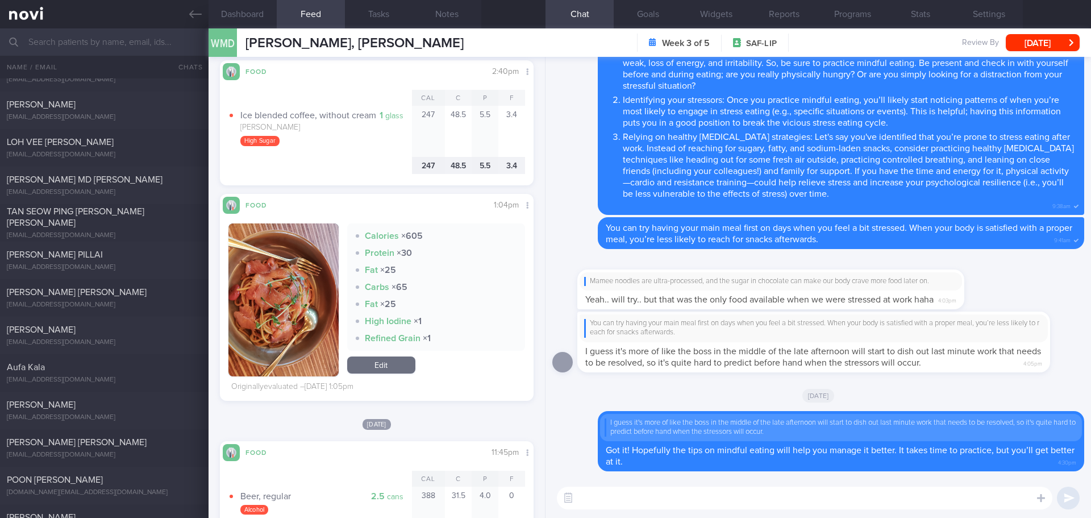
scroll to position [2159, 0]
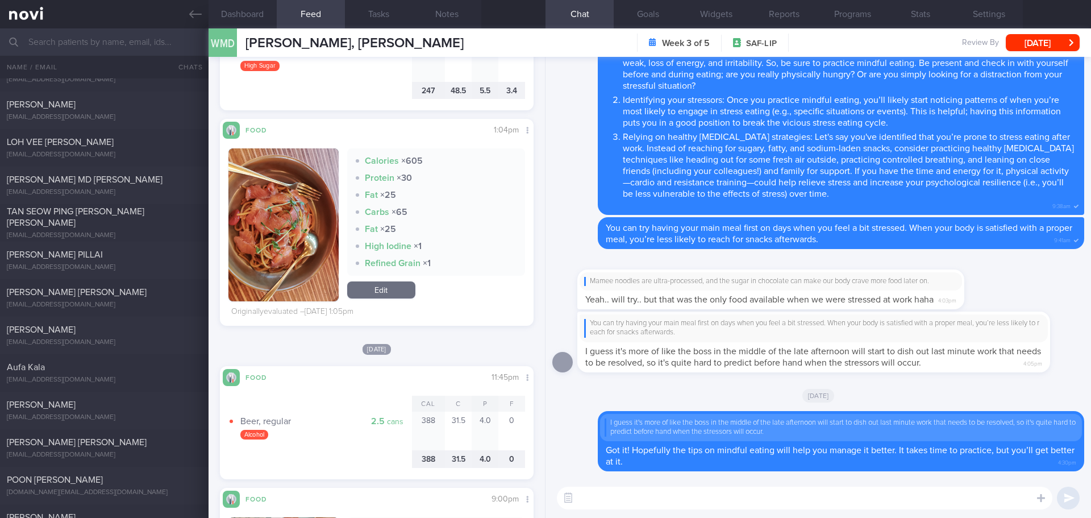
click at [307, 246] on button "button" at bounding box center [283, 224] width 110 height 153
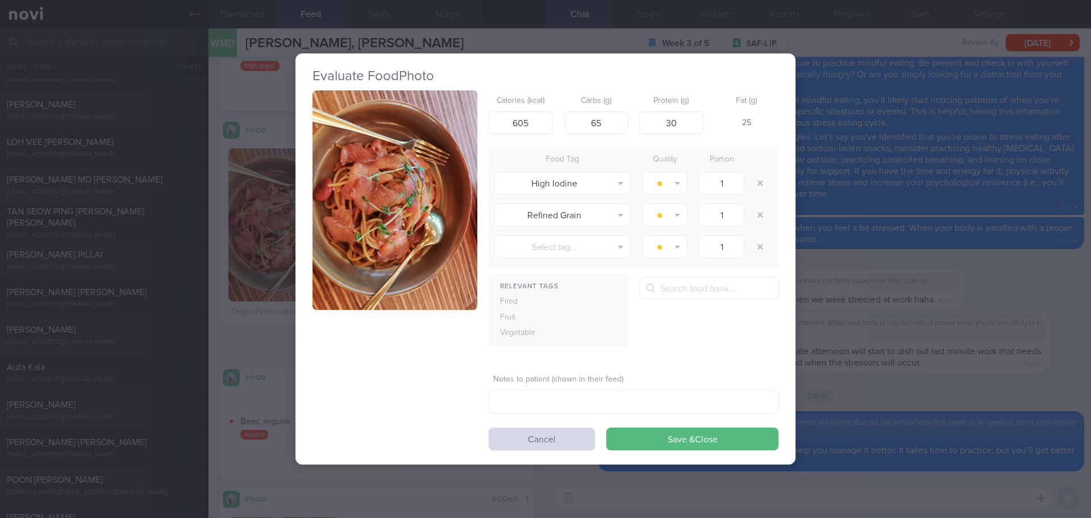
click at [380, 171] on img "button" at bounding box center [394, 200] width 165 height 220
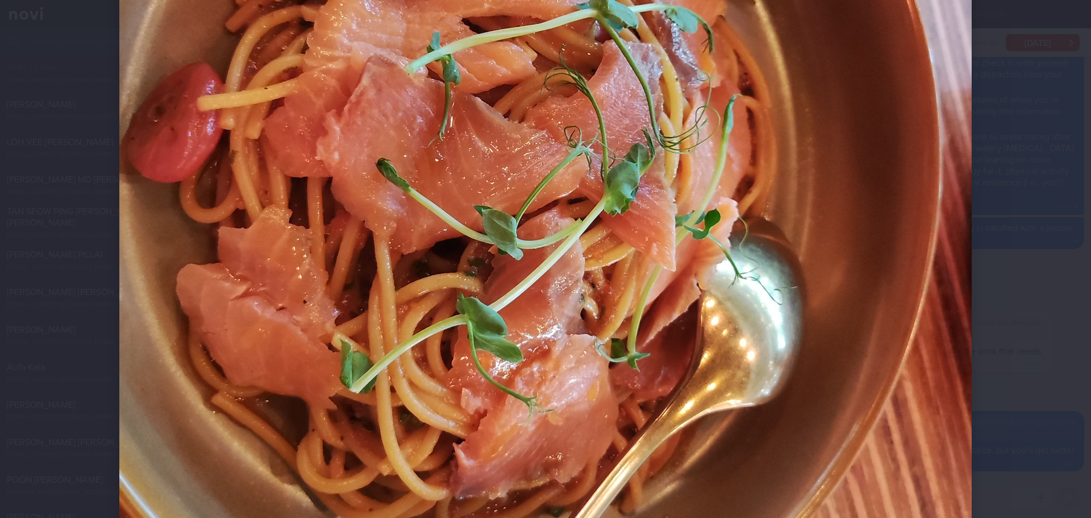
scroll to position [455, 0]
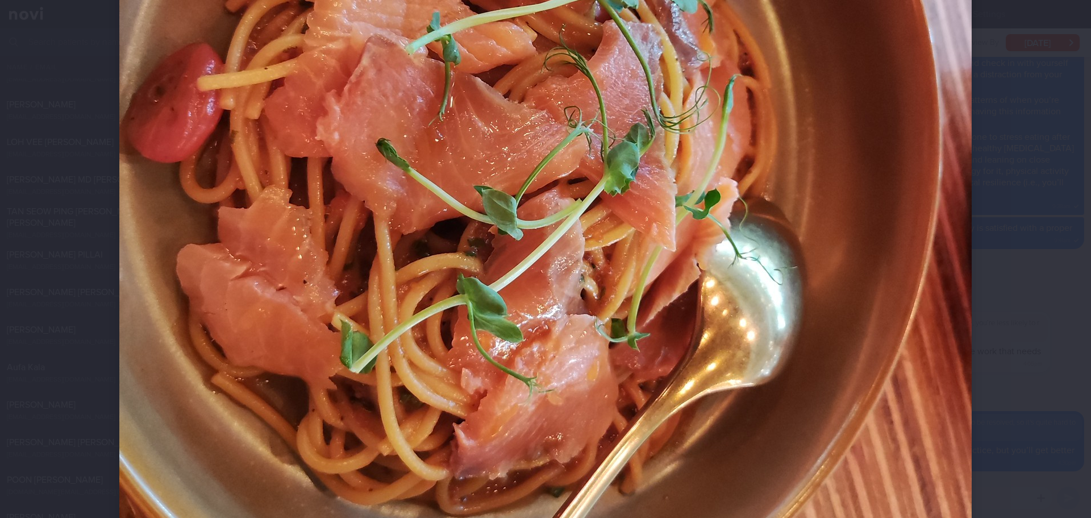
click at [977, 290] on div at bounding box center [545, 158] width 943 height 1227
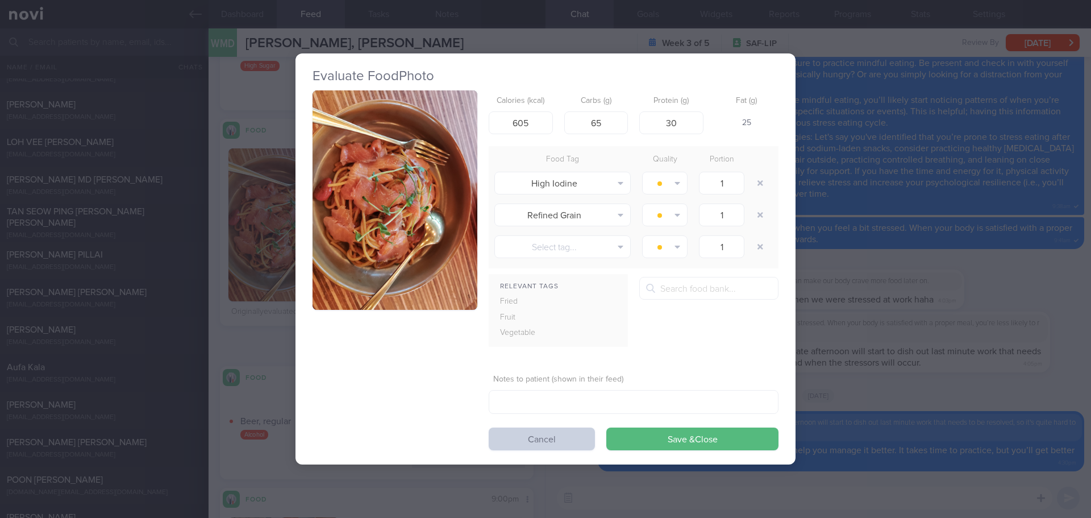
click at [538, 436] on button "Cancel" at bounding box center [542, 438] width 106 height 23
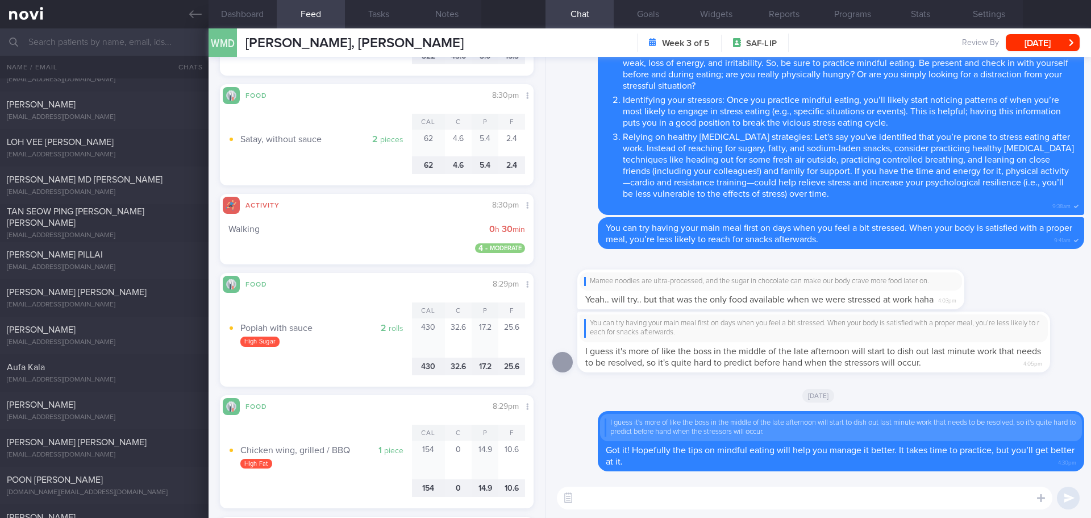
scroll to position [861, 0]
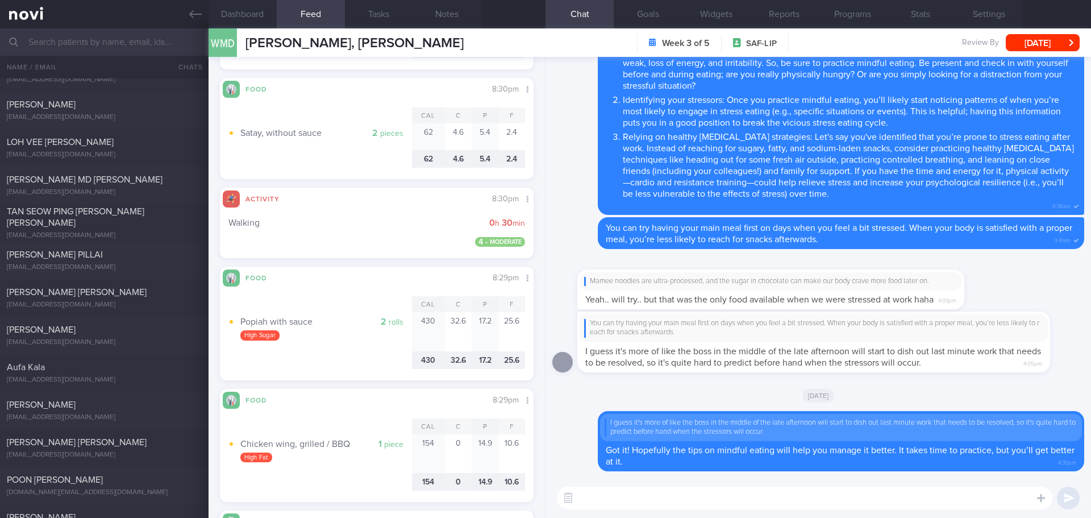
click at [619, 491] on textarea at bounding box center [804, 497] width 495 height 23
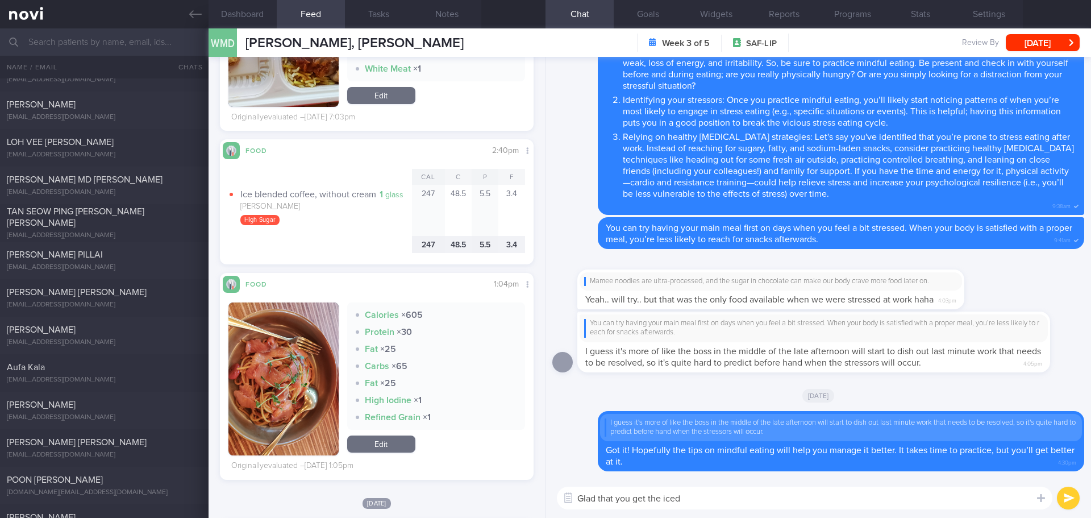
scroll to position [1997, 0]
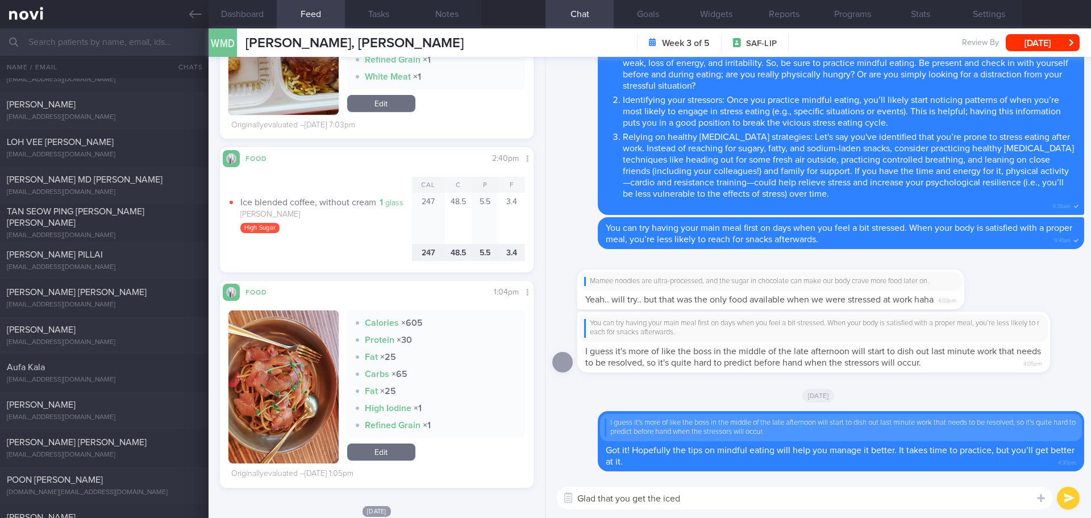
click at [693, 500] on textarea "Glad that you get the iced" at bounding box center [804, 497] width 495 height 23
type textarea "Glad that you get the iced blended coffee without cream and"
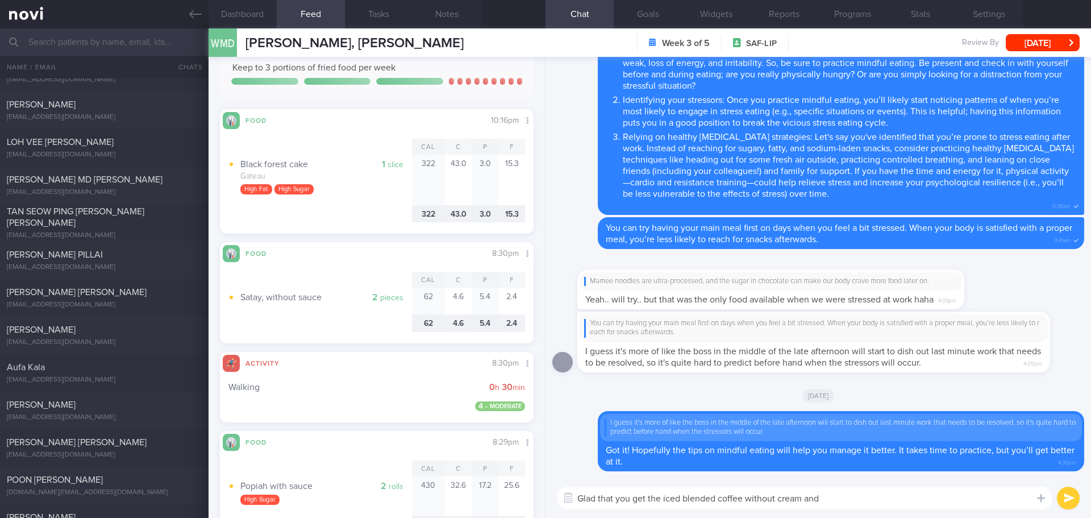
scroll to position [690, 0]
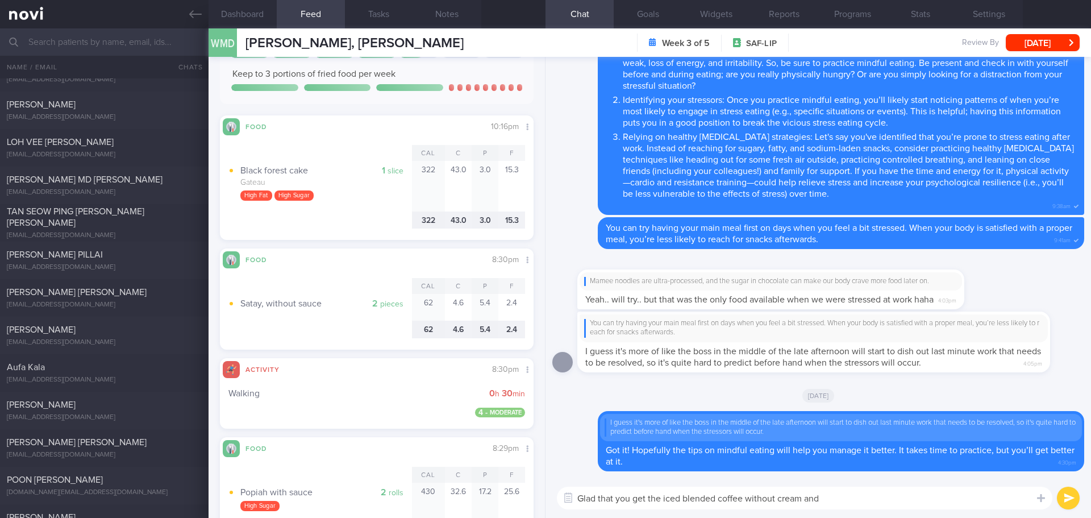
click at [851, 493] on textarea "Glad that you get the iced blended coffee without cream and" at bounding box center [804, 497] width 495 height 23
drag, startPoint x: 833, startPoint y: 498, endPoint x: 499, endPoint y: 504, distance: 334.7
click at [499, 504] on div "Dashboard Feed 16 Tasks Notes Chat Goals Widgets Reports Programs Stats Setting…" at bounding box center [650, 272] width 882 height 489
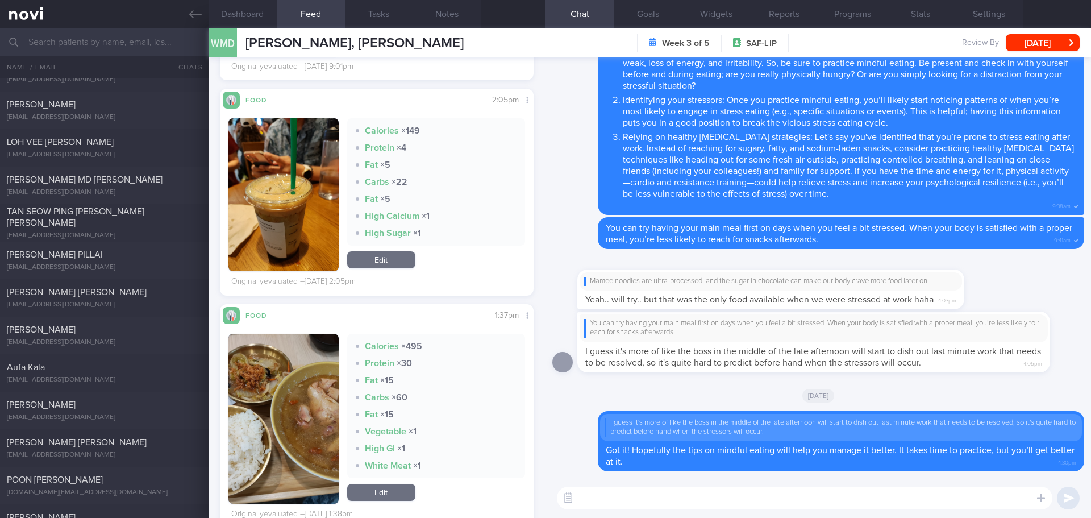
scroll to position [2906, 0]
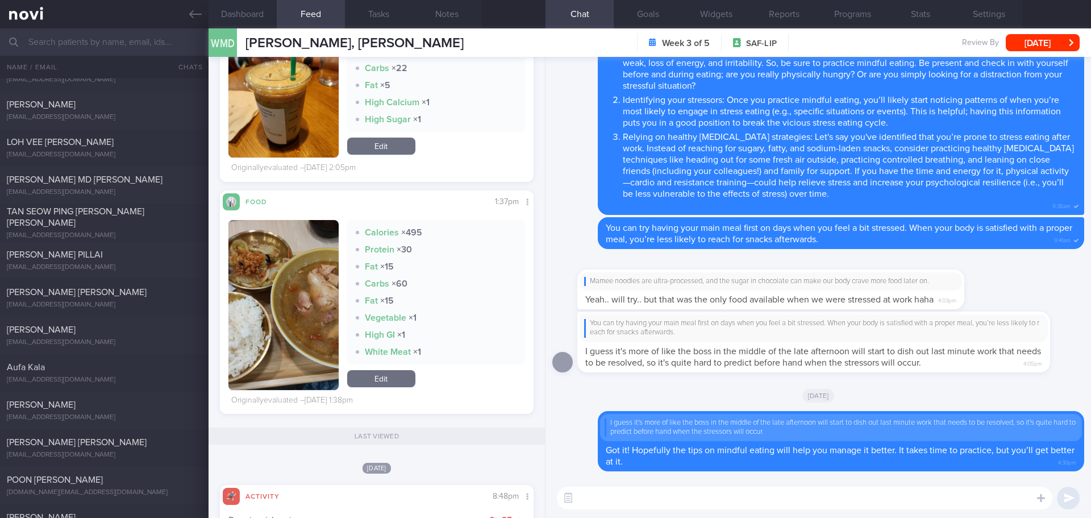
click at [257, 292] on button "button" at bounding box center [283, 305] width 110 height 170
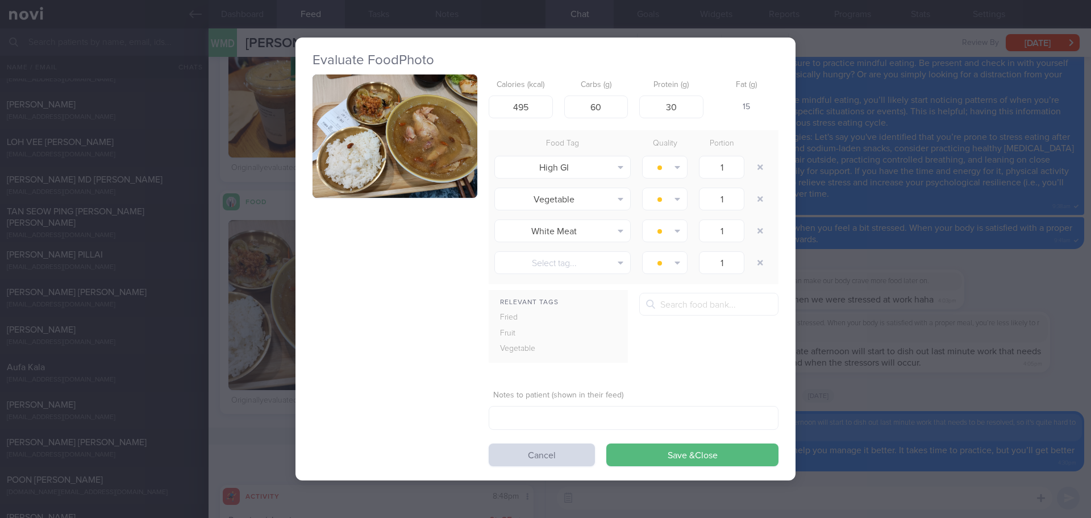
click at [361, 153] on button "button" at bounding box center [394, 136] width 165 height 124
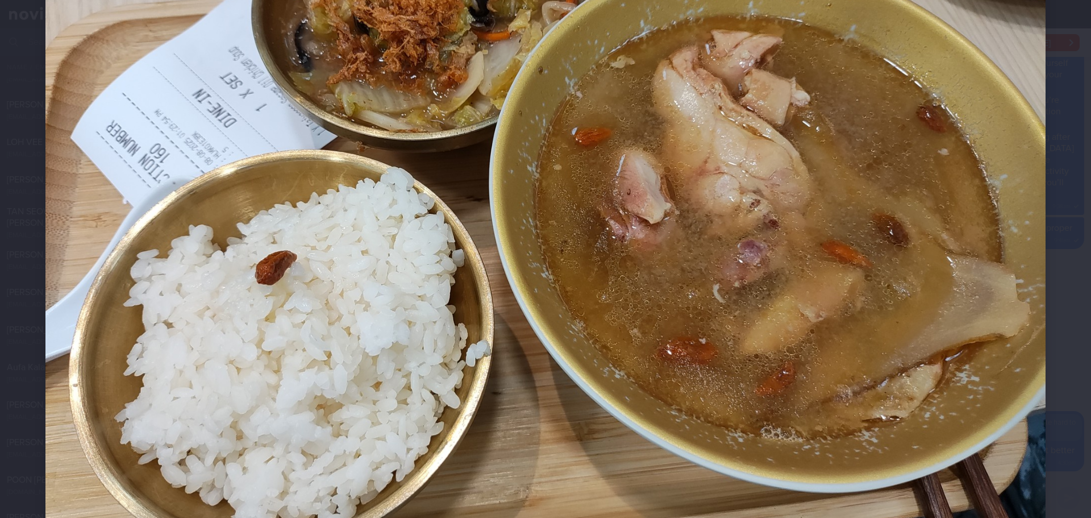
scroll to position [227, 0]
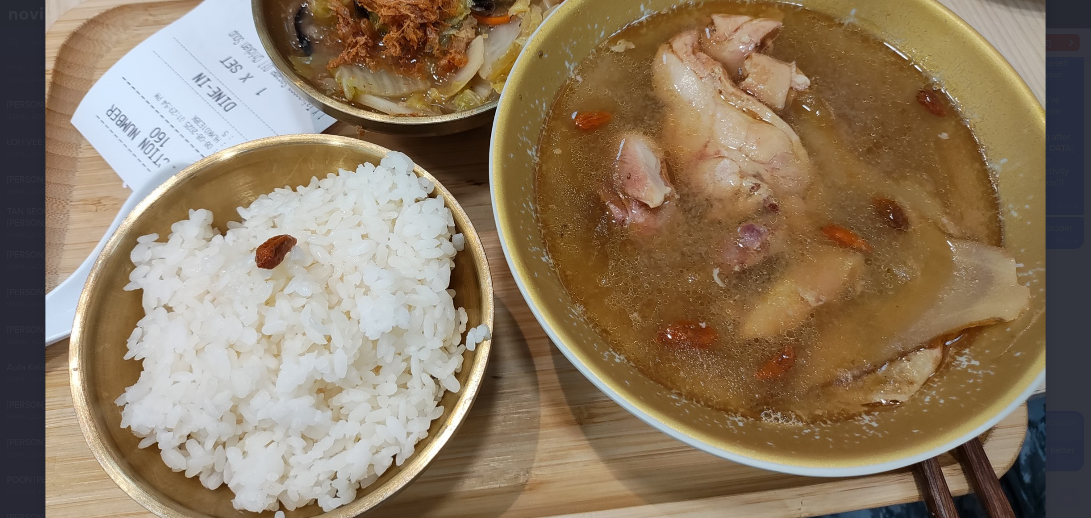
click at [1064, 197] on div at bounding box center [545, 193] width 1091 height 841
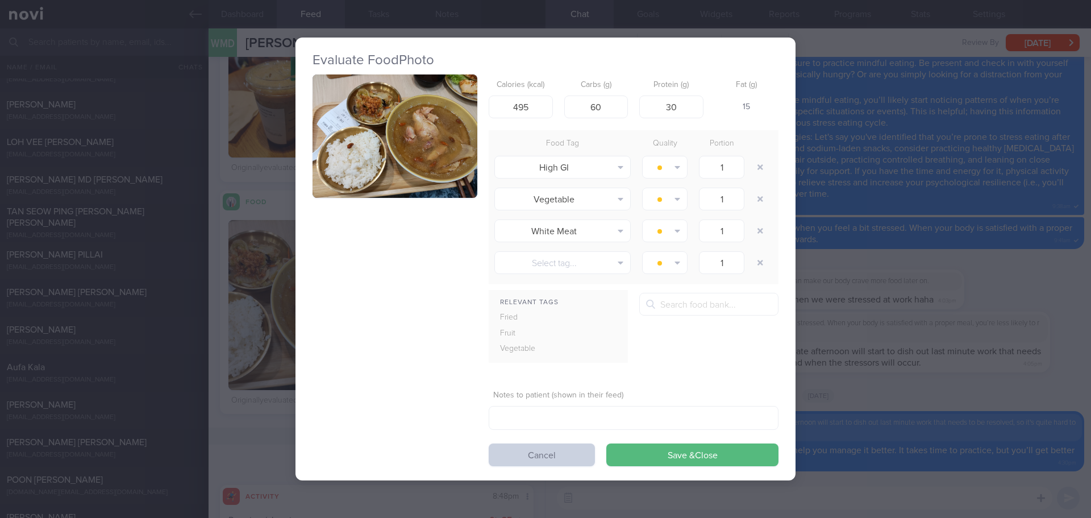
drag, startPoint x: 564, startPoint y: 452, endPoint x: 557, endPoint y: 449, distance: 7.6
click at [564, 452] on button "Cancel" at bounding box center [542, 454] width 106 height 23
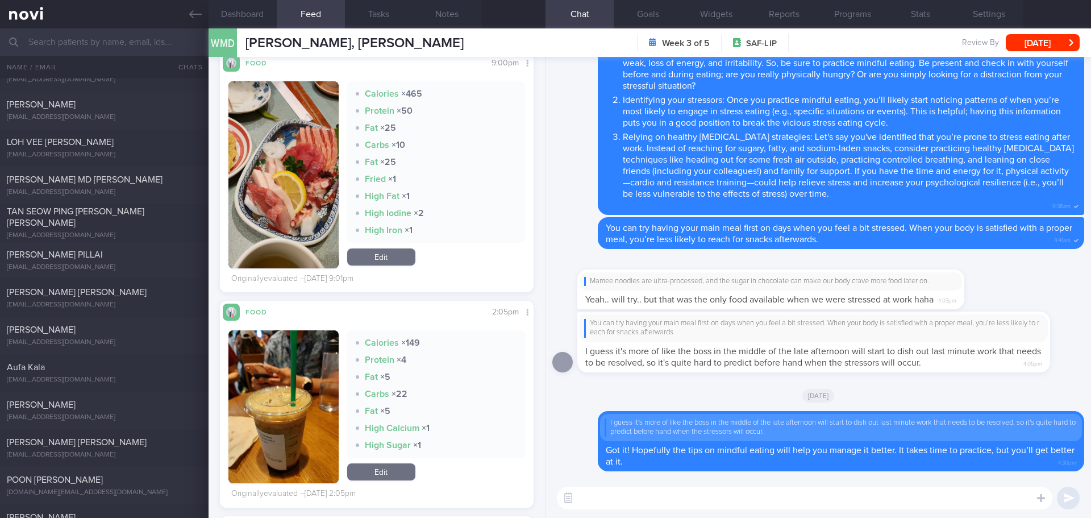
scroll to position [2500, 0]
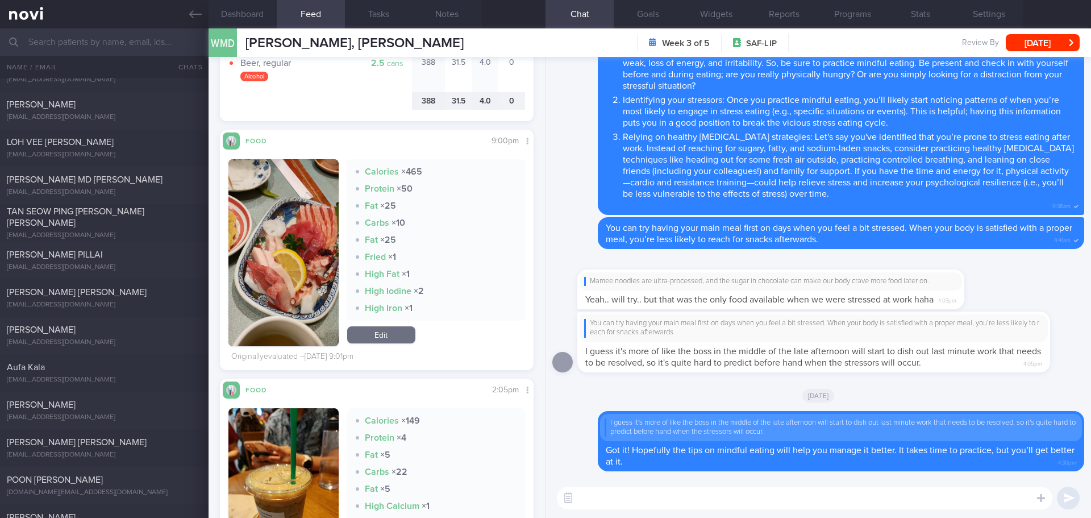
click at [316, 257] on button "button" at bounding box center [283, 252] width 110 height 187
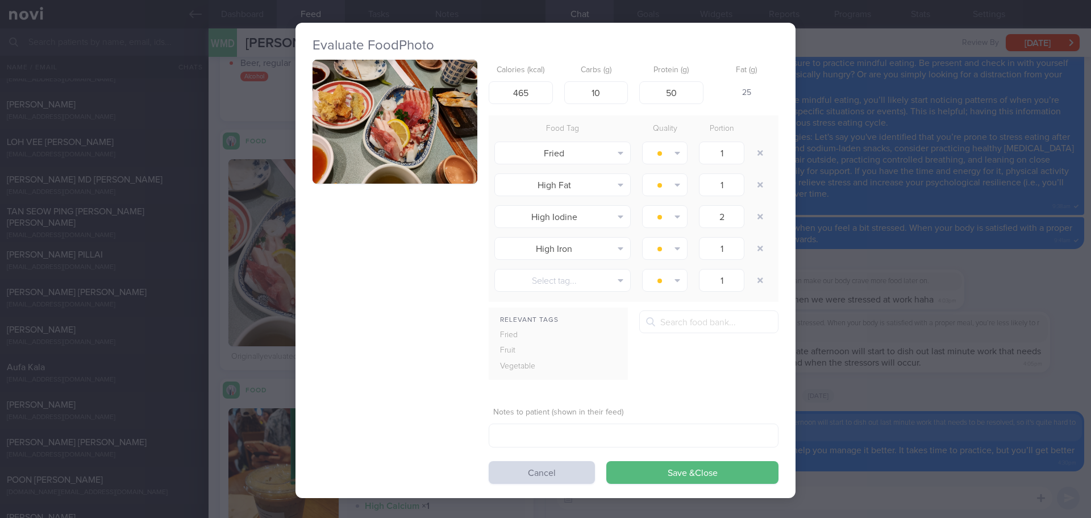
click at [359, 159] on button "button" at bounding box center [394, 122] width 165 height 124
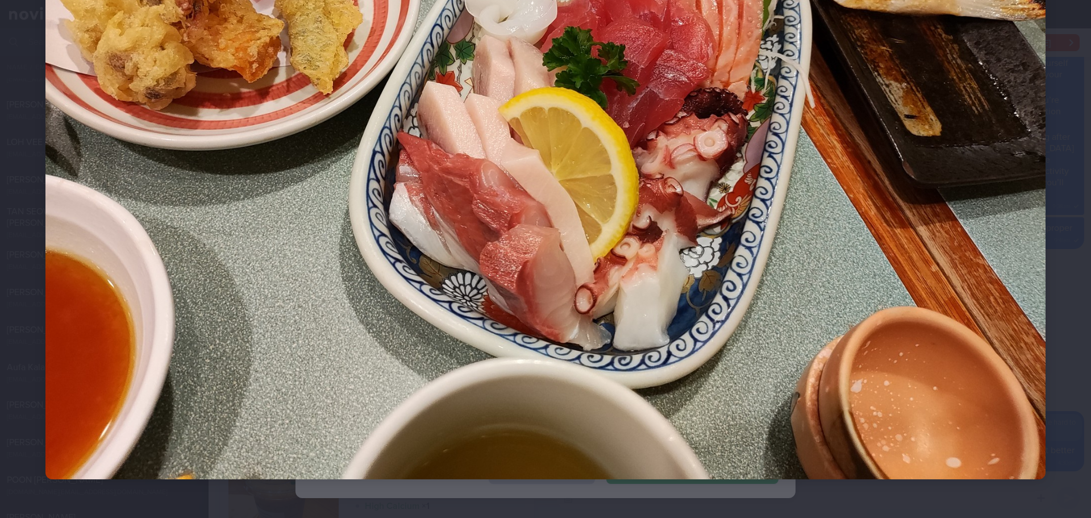
scroll to position [317, 0]
click at [1069, 282] on div at bounding box center [545, 103] width 1091 height 841
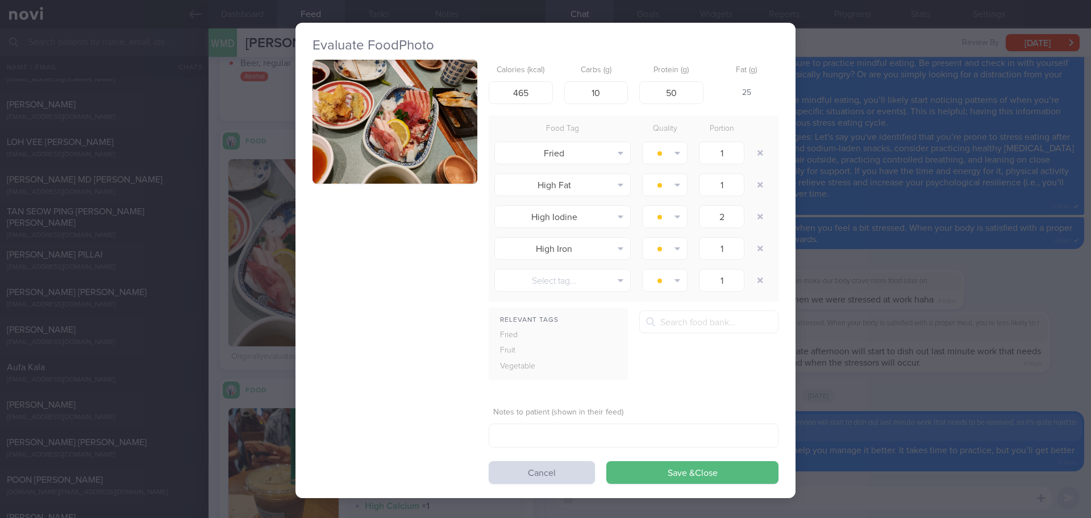
click at [550, 472] on button "Cancel" at bounding box center [542, 472] width 106 height 23
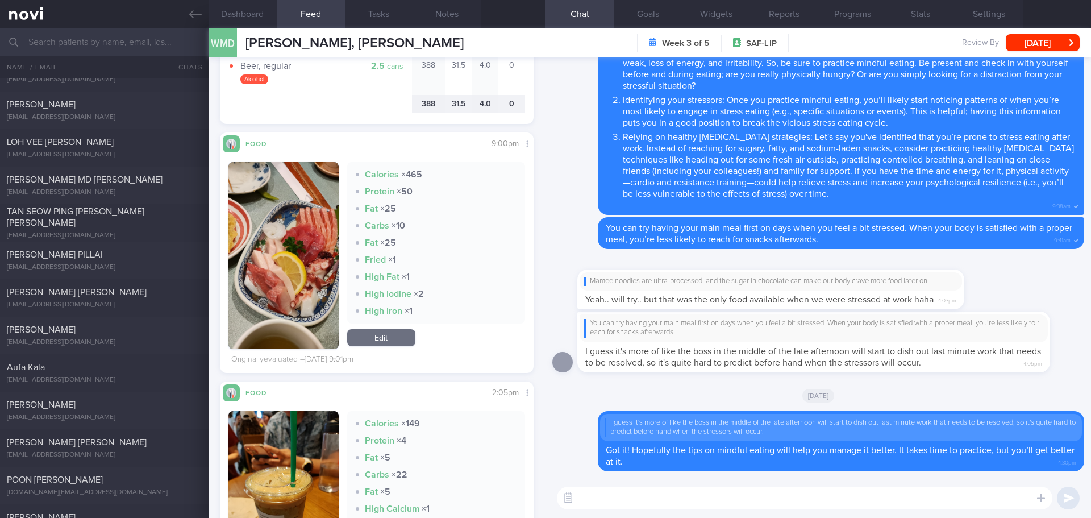
scroll to position [2841, 0]
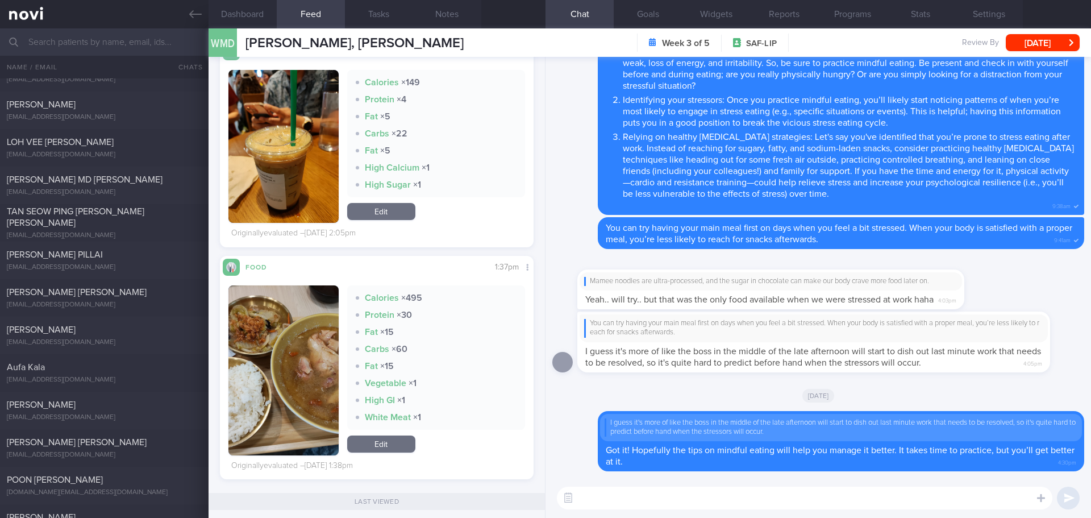
click at [635, 505] on textarea at bounding box center [804, 497] width 495 height 23
type textarea "Lunch on Friday was great!"
click at [302, 108] on button "button" at bounding box center [283, 146] width 110 height 153
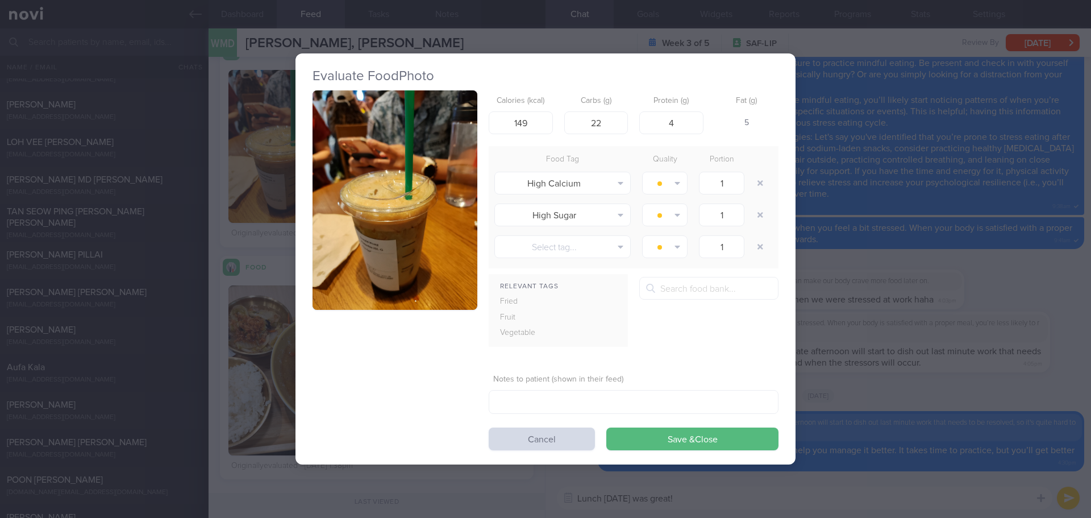
click at [406, 255] on button "button" at bounding box center [394, 200] width 165 height 220
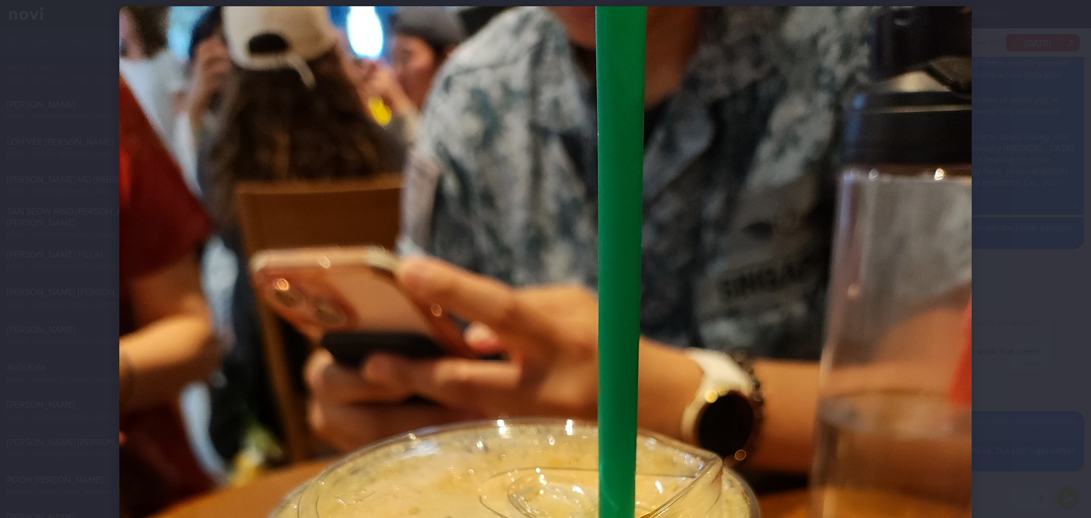
scroll to position [57, 0]
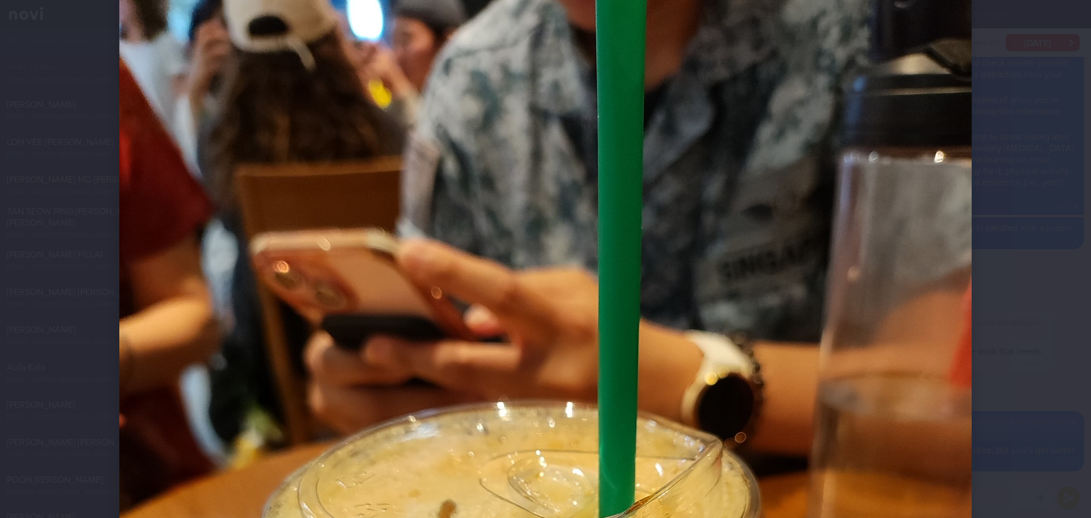
click at [1017, 275] on div at bounding box center [545, 259] width 1091 height 518
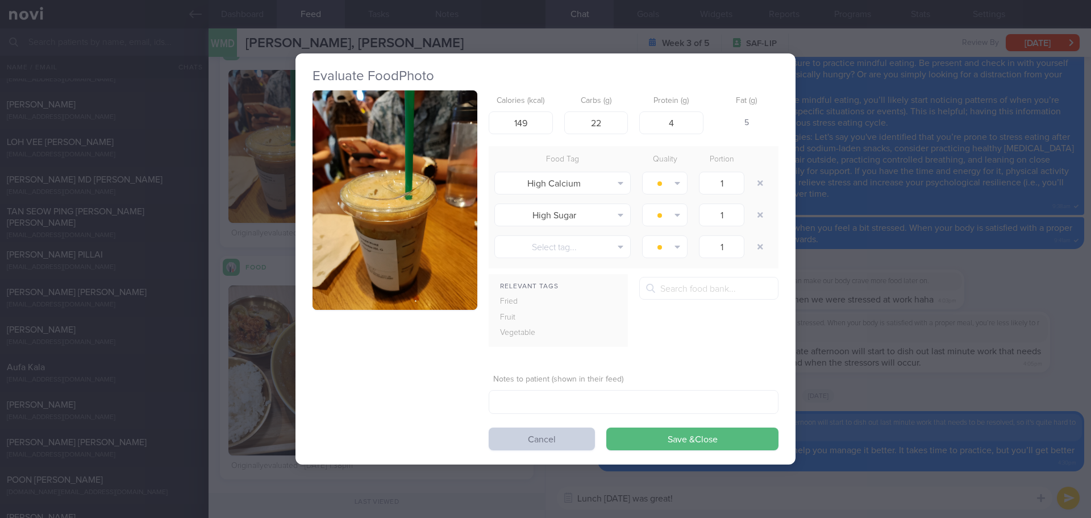
click at [511, 444] on button "Cancel" at bounding box center [542, 438] width 106 height 23
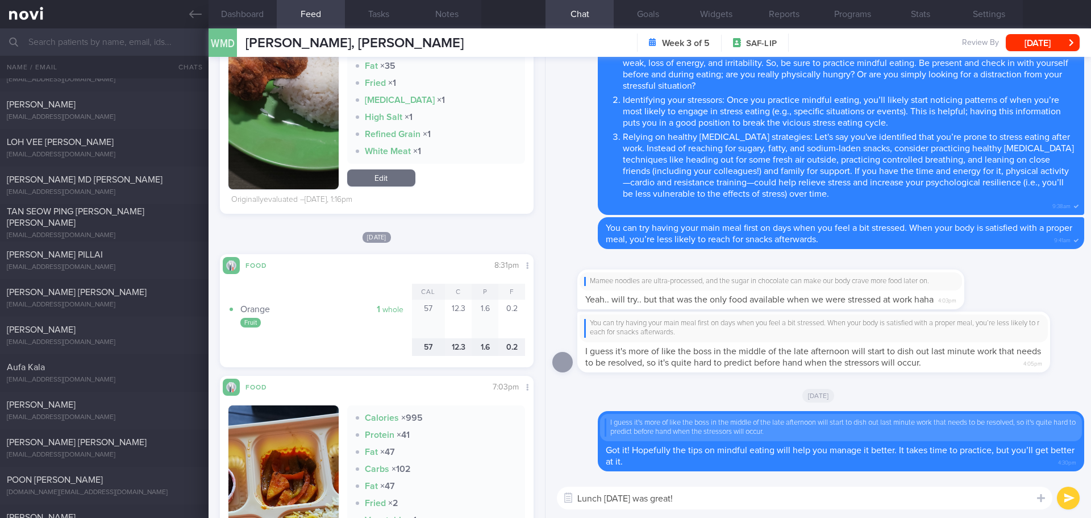
scroll to position [1477, 0]
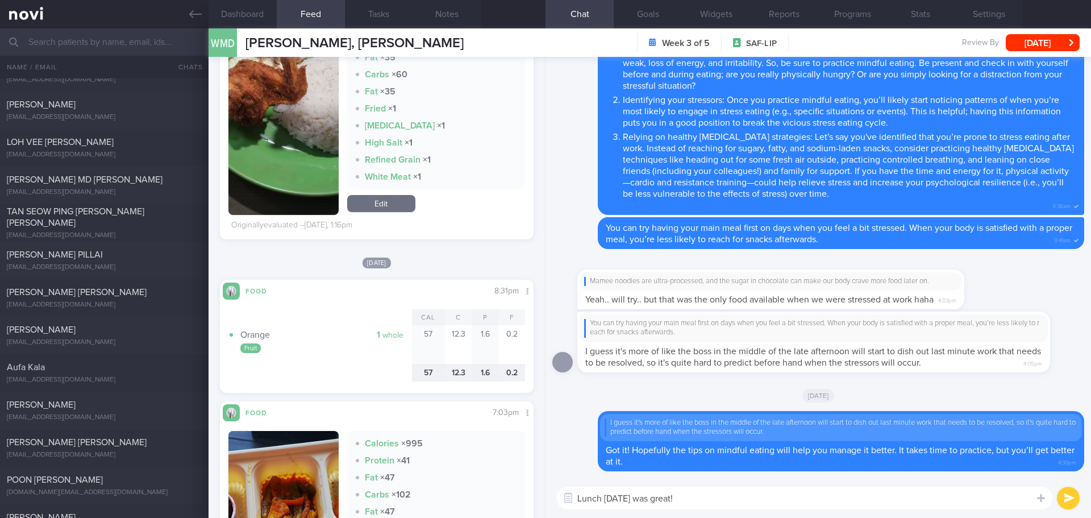
click at [1060, 498] on button "submit" at bounding box center [1068, 497] width 23 height 23
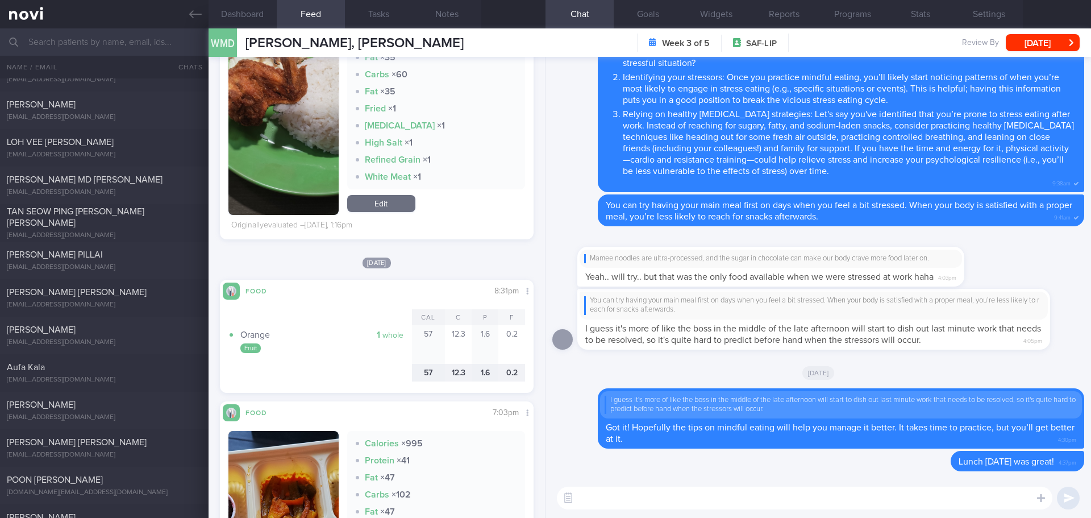
click at [847, 507] on textarea at bounding box center [804, 497] width 495 height 23
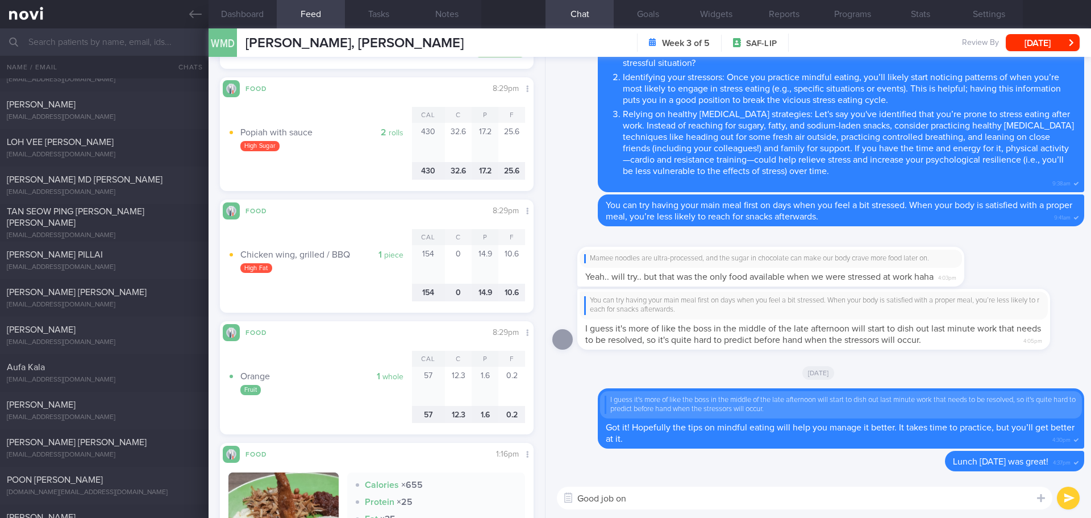
scroll to position [909, 0]
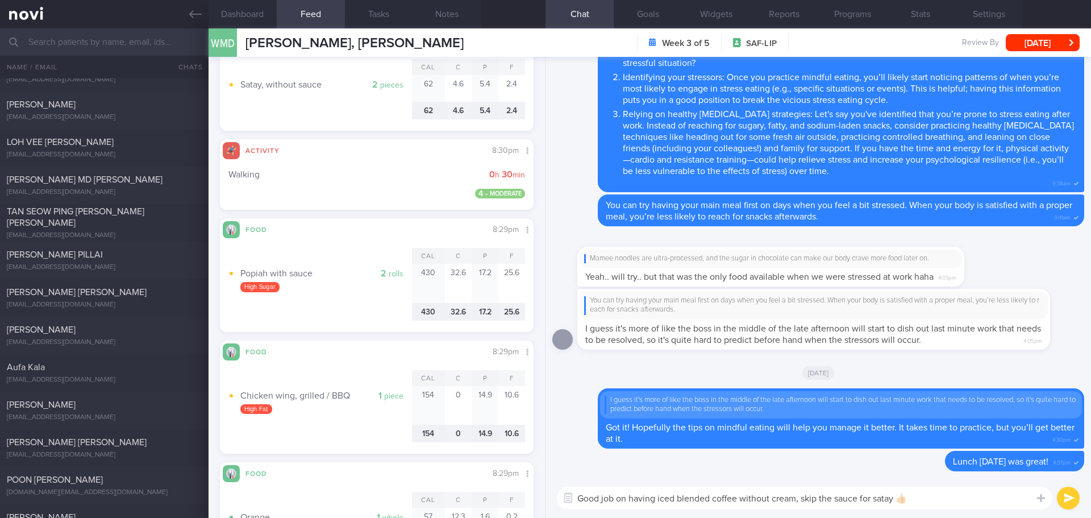
click at [948, 510] on div "Good job on having iced blended coffee without cream, skip the sauce for satay …" at bounding box center [817, 498] width 545 height 40
click at [943, 502] on textarea "Good job on having iced blended coffee without cream, skip the sauce for satay …" at bounding box center [804, 497] width 495 height 23
drag, startPoint x: 947, startPoint y: 504, endPoint x: 959, endPoint y: 506, distance: 12.7
click at [947, 505] on textarea "Good job on having iced blended coffee without cream, skip the sauce for satay …" at bounding box center [804, 497] width 495 height 23
click at [946, 505] on textarea "Good job on having iced blended coffee without cream, skip the sauce for satay …" at bounding box center [804, 497] width 495 height 23
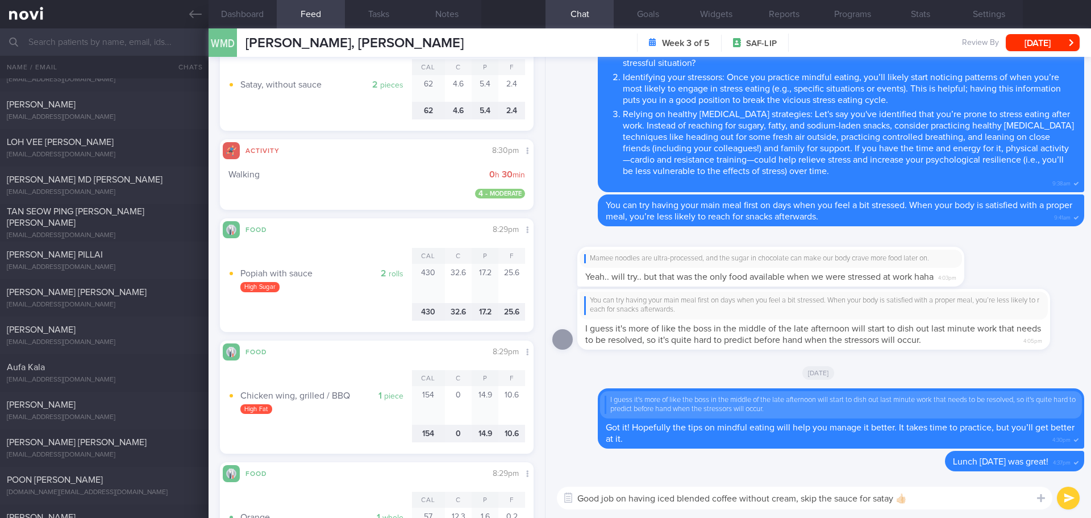
click at [960, 505] on textarea "Good job on having iced blended coffee without cream, skip the sauce for satay …" at bounding box center [804, 497] width 495 height 23
click at [971, 506] on textarea "Good job on having iced blended coffee without cream, skip the sauce for satay …" at bounding box center [804, 497] width 495 height 23
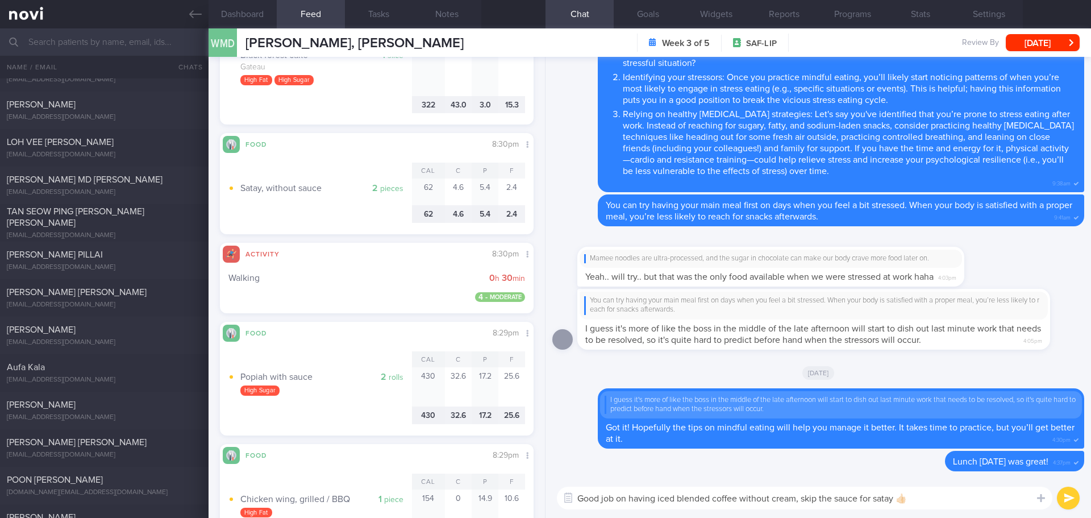
scroll to position [795, 0]
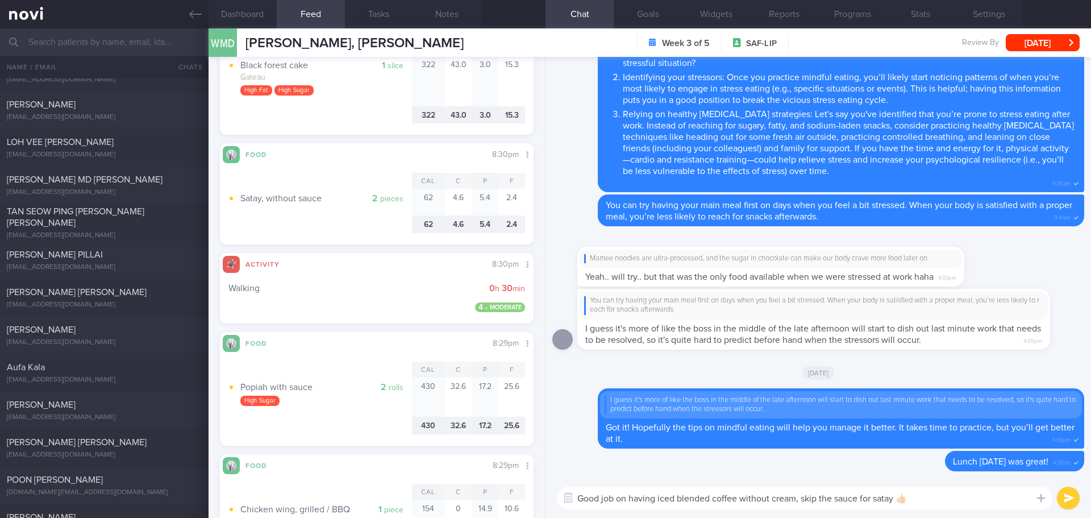
drag, startPoint x: 896, startPoint y: 499, endPoint x: 802, endPoint y: 501, distance: 94.3
click at [802, 501] on textarea "Good job on having iced blended coffee without cream, skip the sauce for satay …" at bounding box center [804, 497] width 495 height 23
type textarea "Good job on having iced blended coffee without cream, have satay without sauce👍🏻"
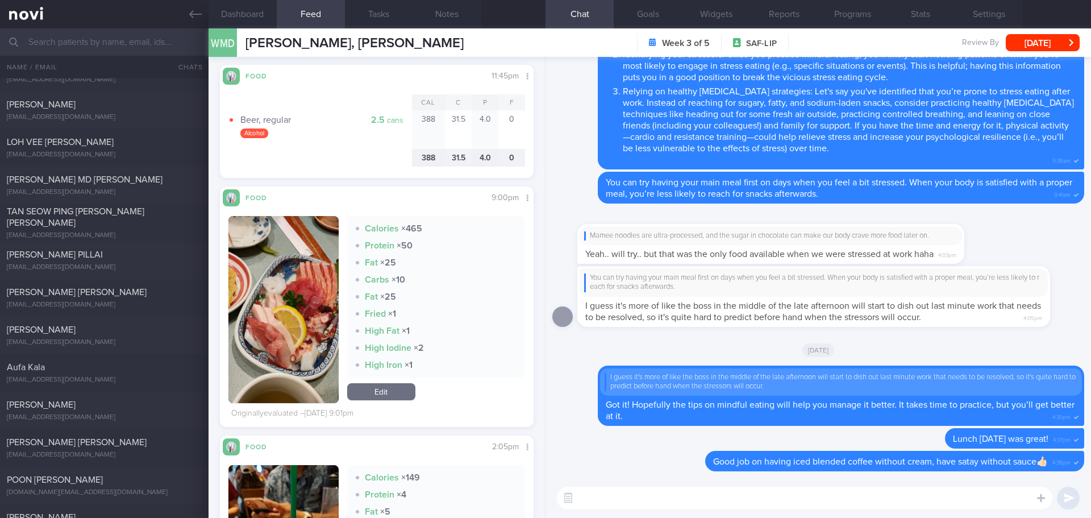
scroll to position [2500, 0]
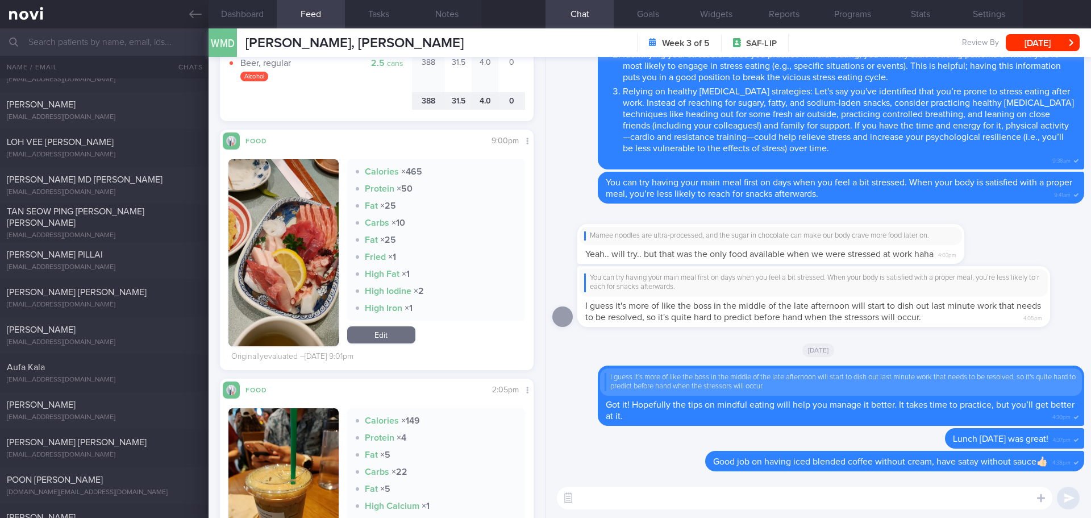
click at [303, 234] on button "button" at bounding box center [283, 252] width 110 height 187
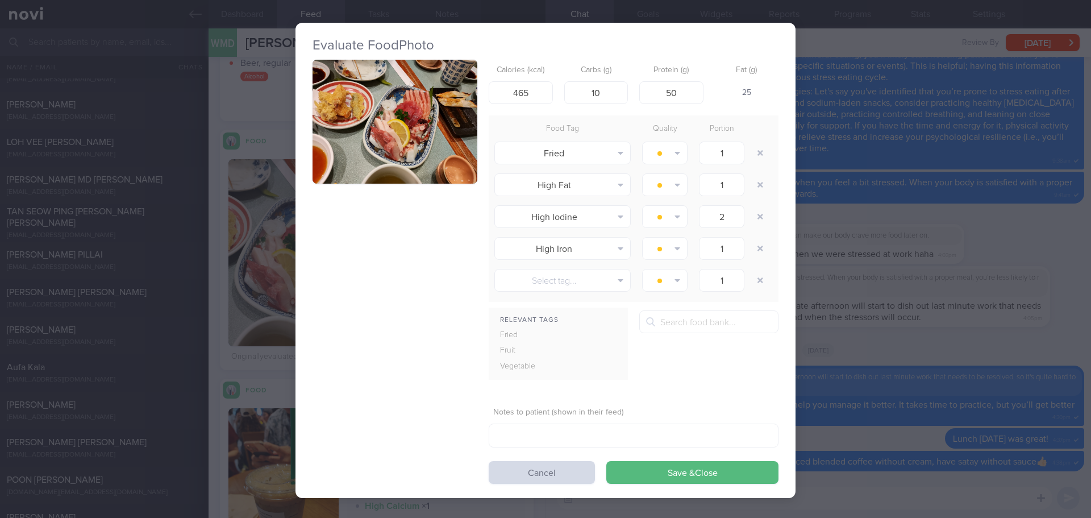
click at [378, 130] on button "button" at bounding box center [394, 122] width 165 height 124
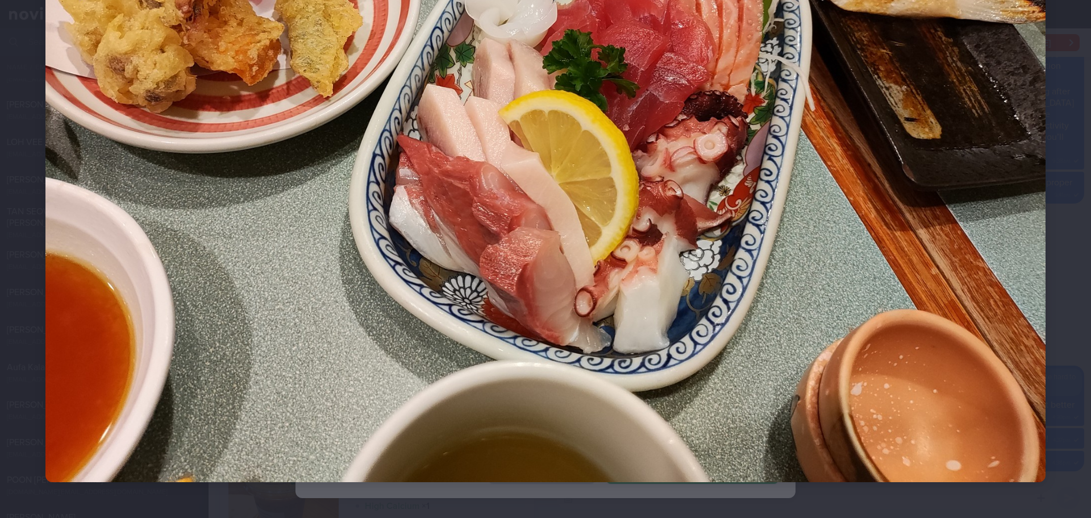
scroll to position [317, 0]
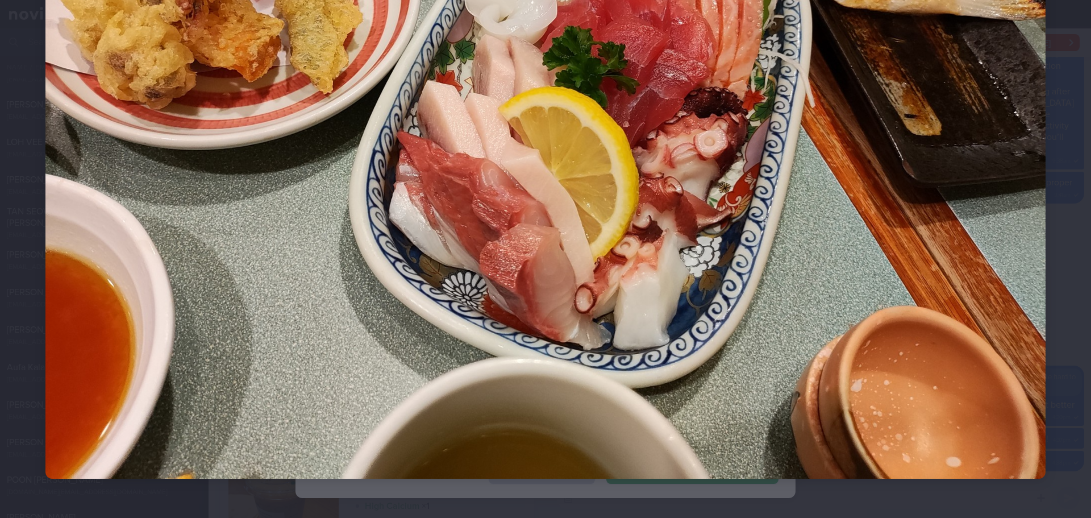
click at [1058, 264] on div at bounding box center [545, 103] width 1091 height 841
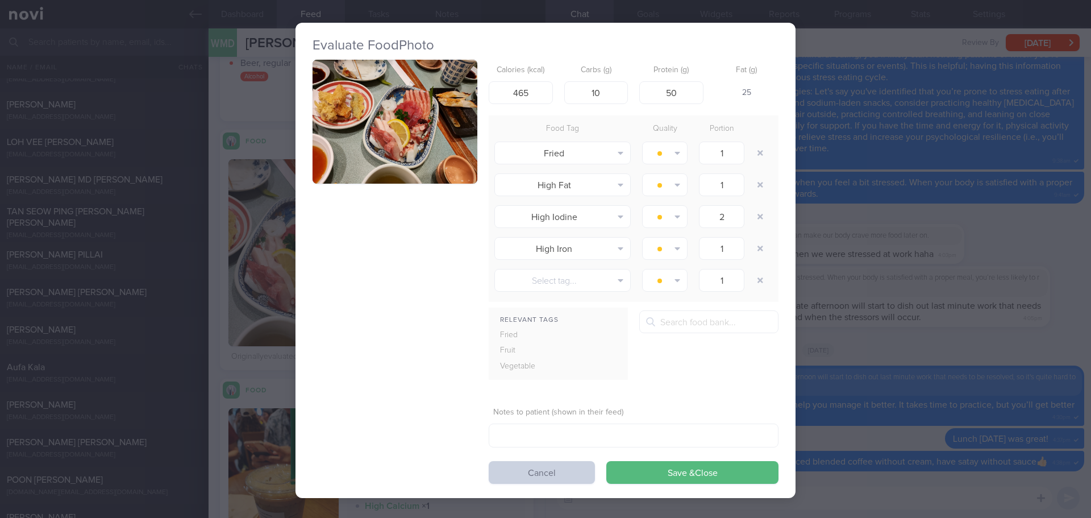
click at [557, 470] on button "Cancel" at bounding box center [542, 472] width 106 height 23
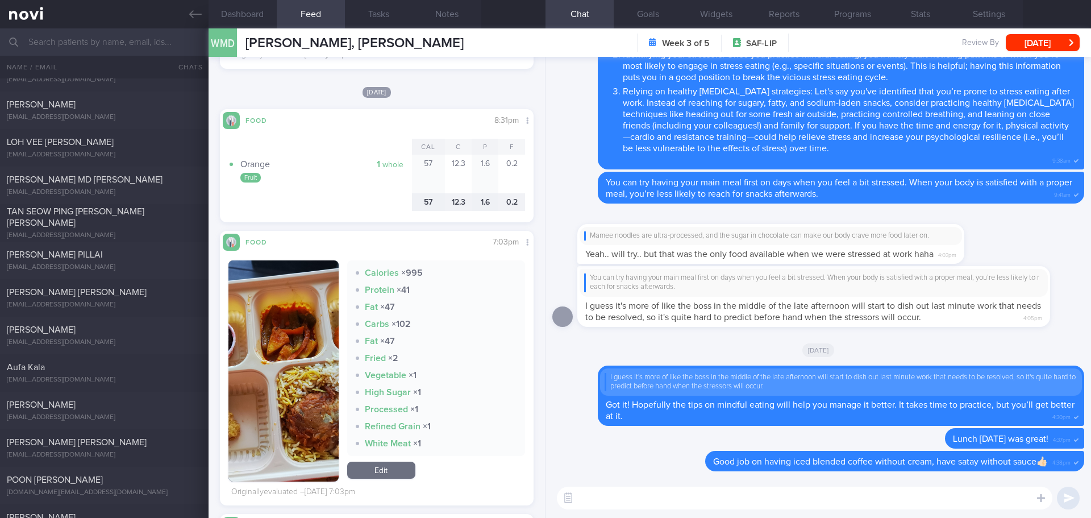
scroll to position [1591, 0]
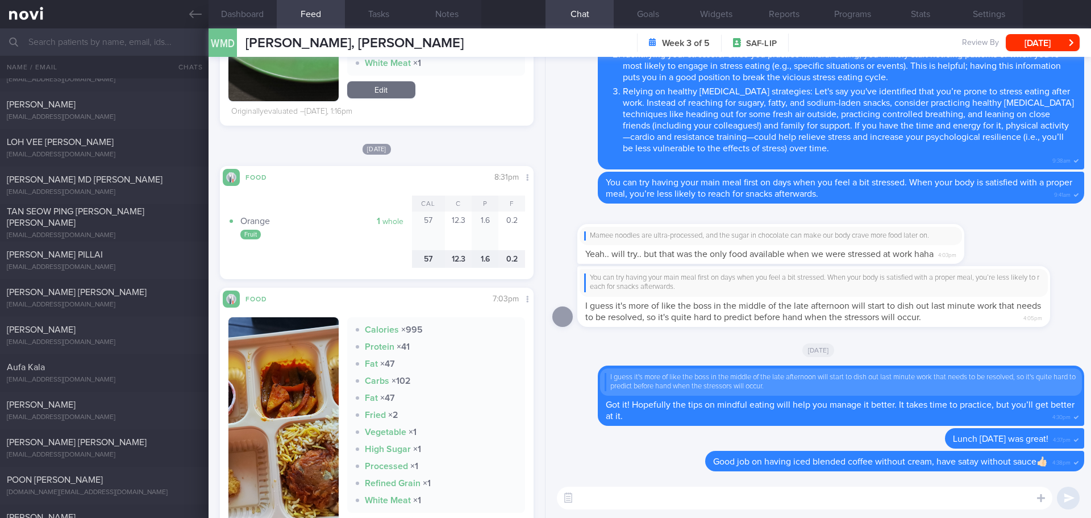
click at [305, 355] on img "button" at bounding box center [283, 427] width 110 height 221
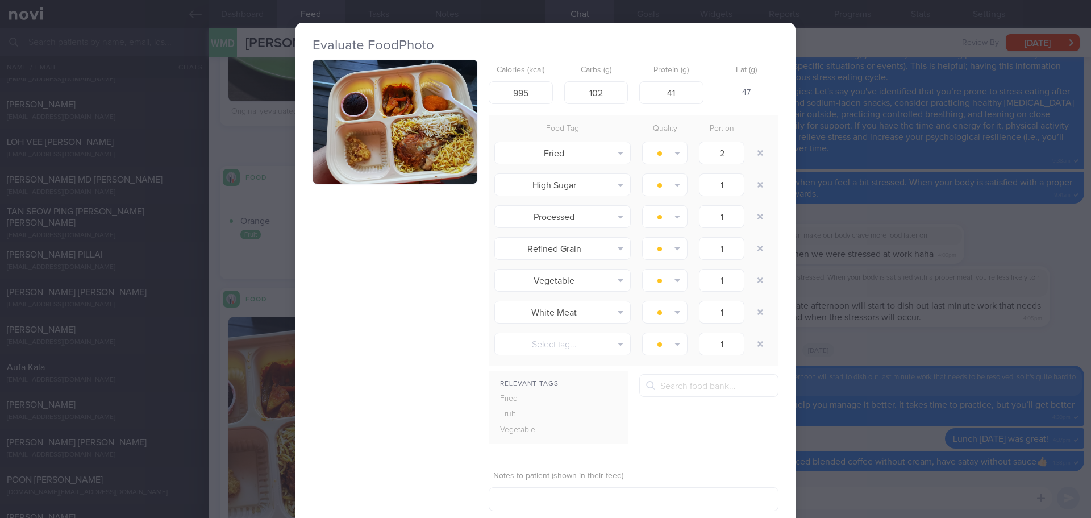
click at [441, 126] on button "button" at bounding box center [394, 122] width 165 height 124
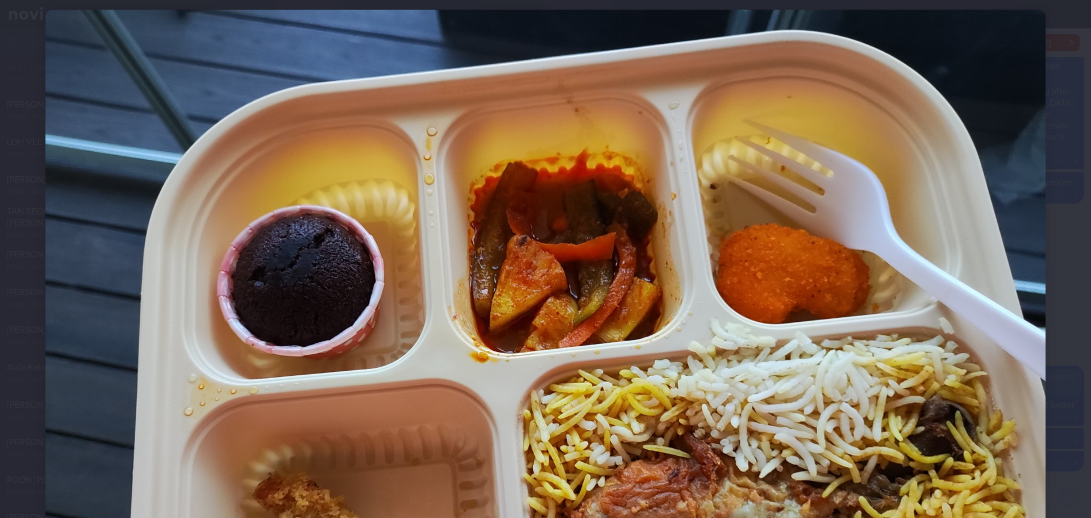
scroll to position [33, 0]
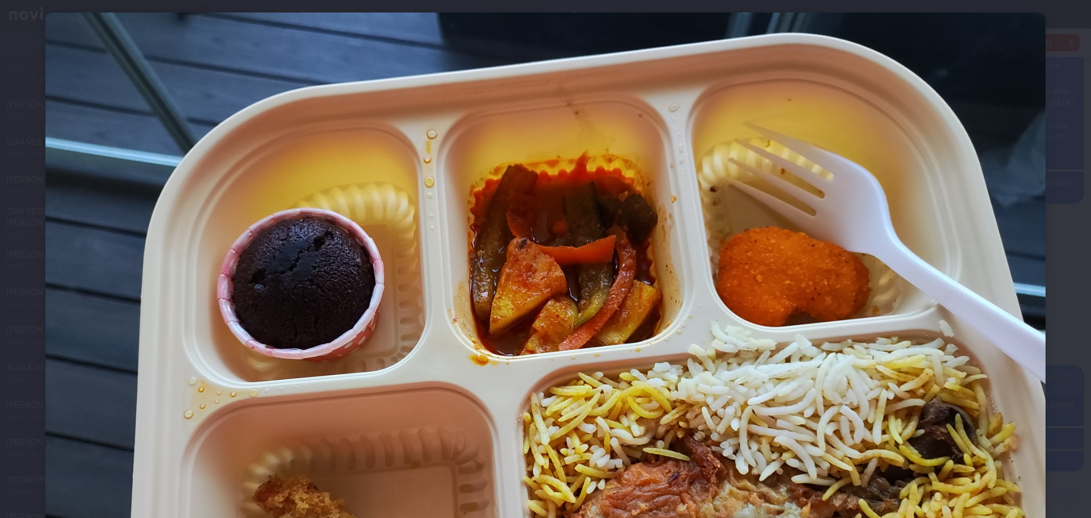
click at [1040, 228] on div at bounding box center [545, 387] width 1091 height 841
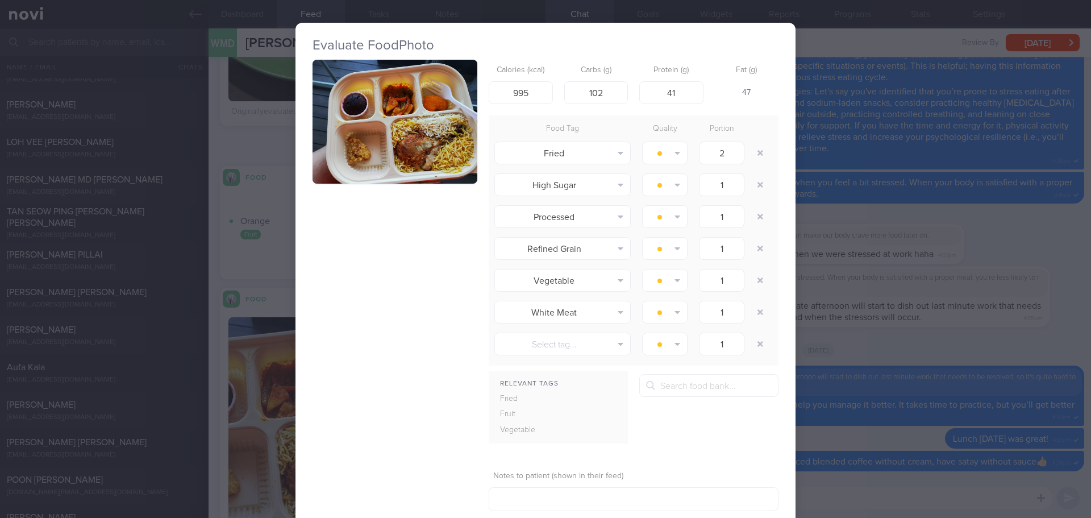
scroll to position [66, 0]
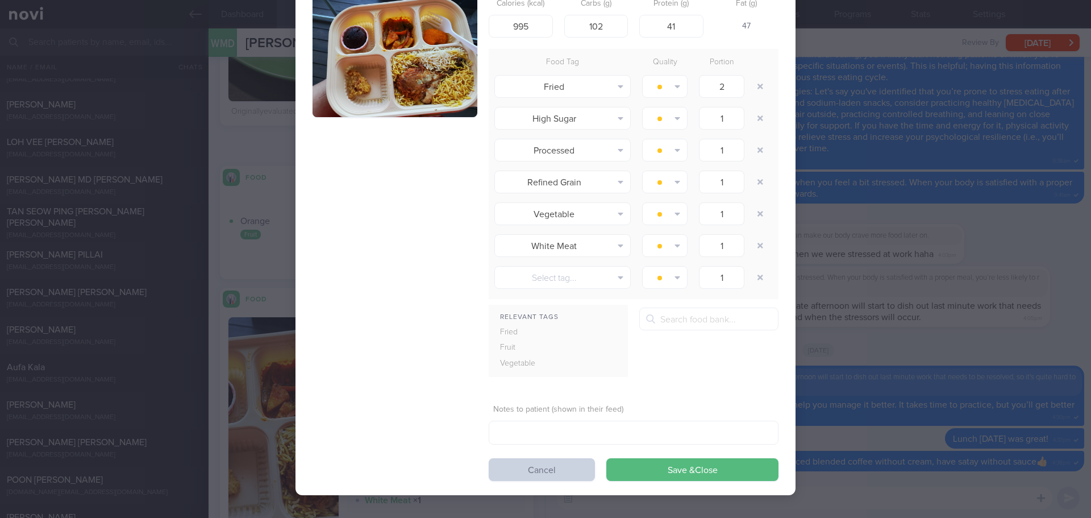
click at [529, 466] on button "Cancel" at bounding box center [542, 469] width 106 height 23
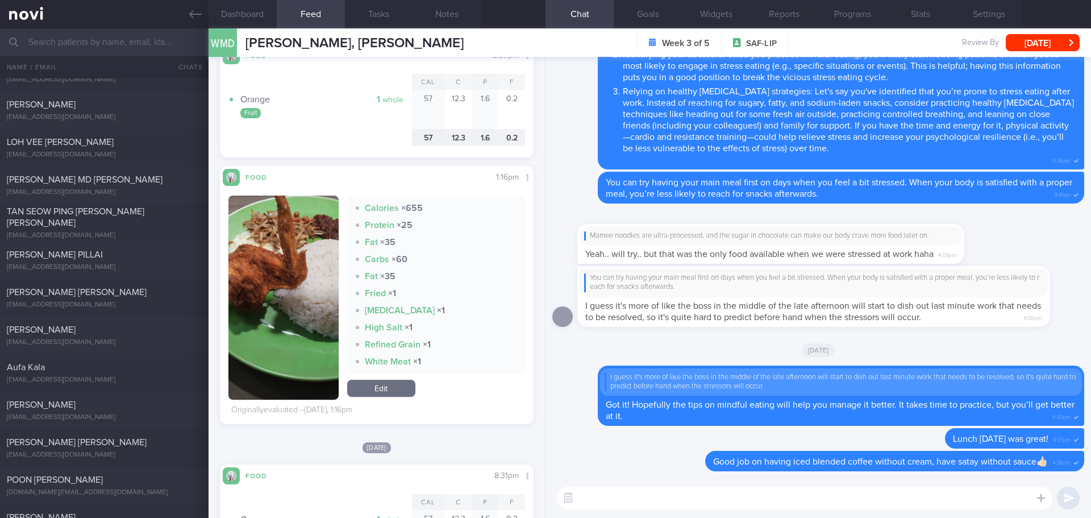
scroll to position [1307, 0]
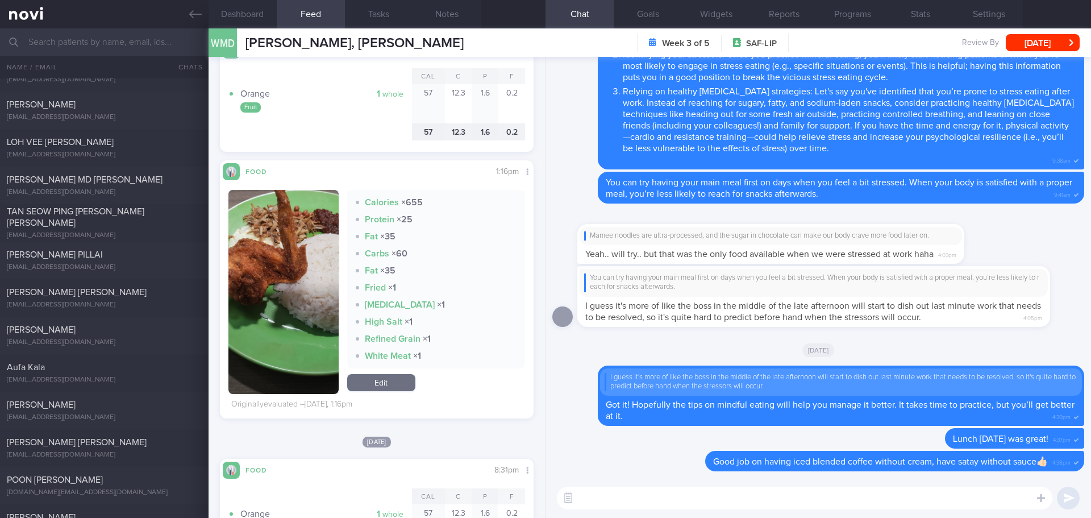
click at [302, 246] on button "button" at bounding box center [283, 292] width 110 height 204
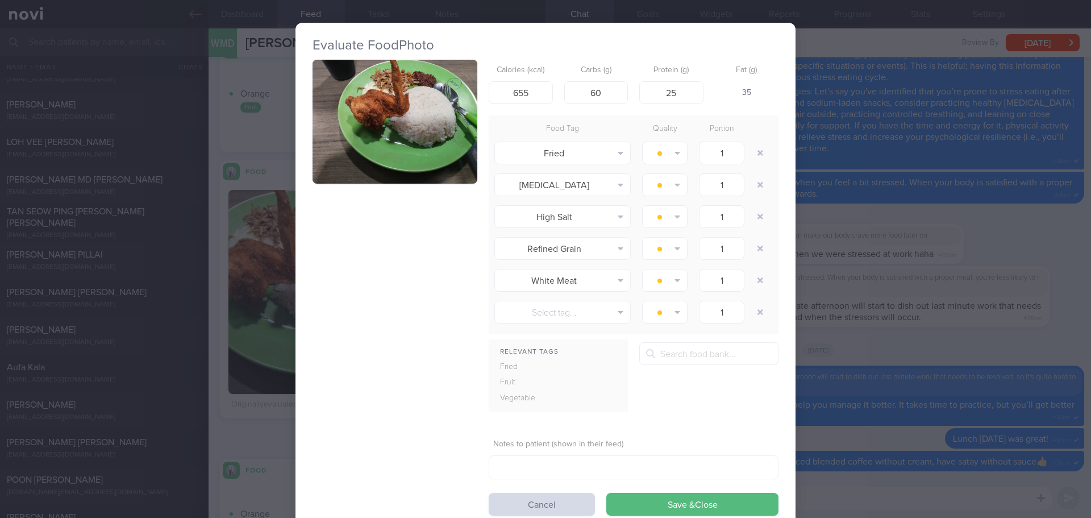
click at [441, 105] on button "button" at bounding box center [394, 122] width 165 height 124
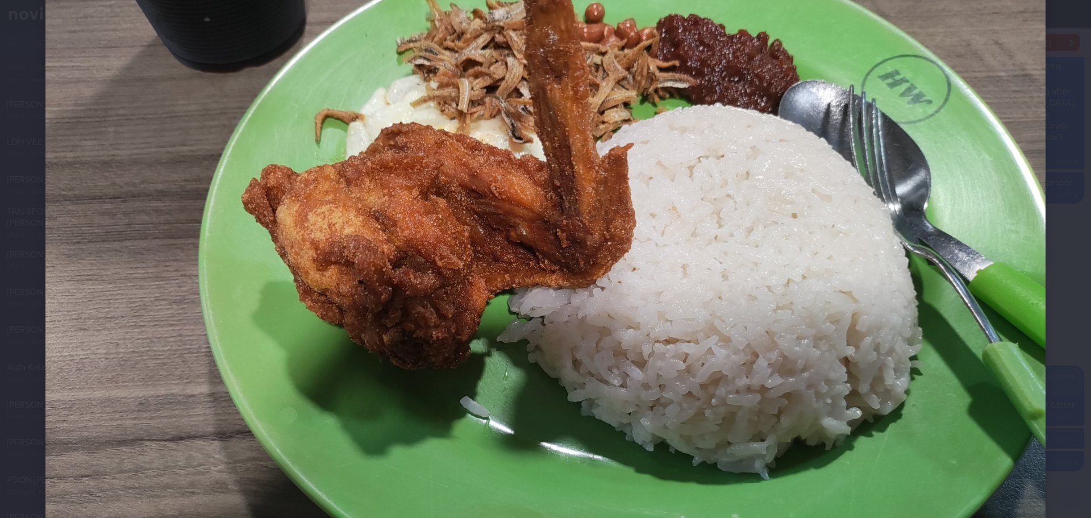
scroll to position [57, 0]
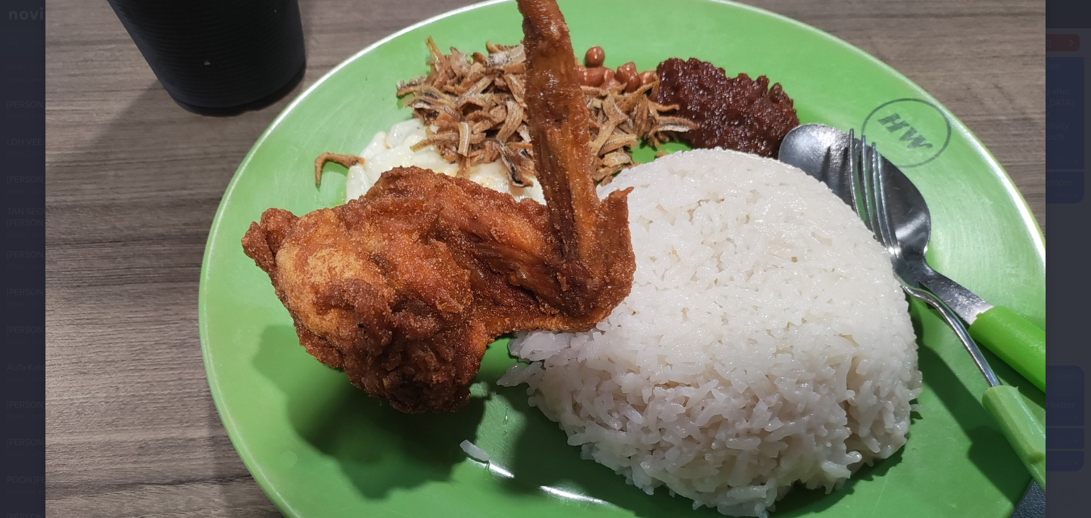
click at [1062, 154] on div at bounding box center [545, 363] width 1091 height 841
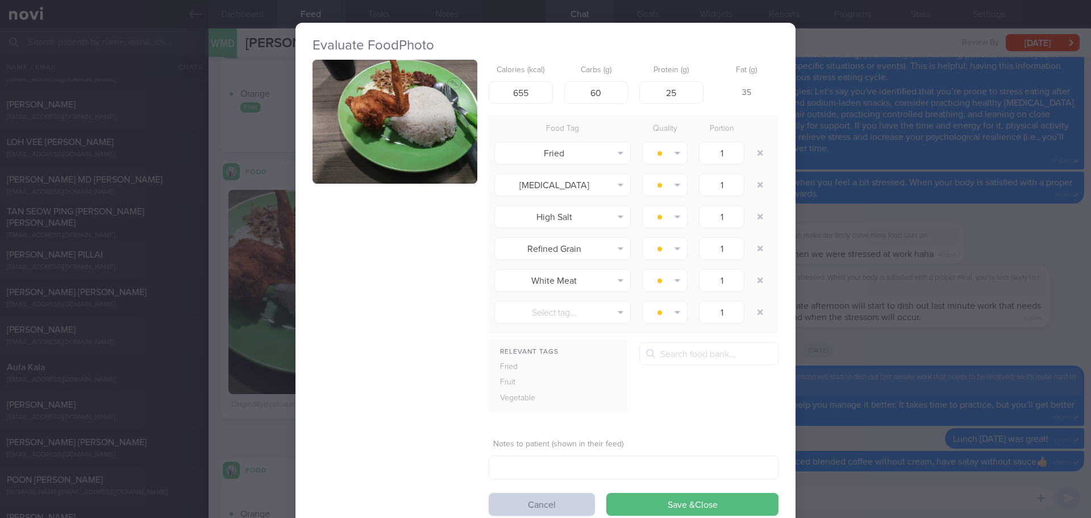
click at [525, 502] on button "Cancel" at bounding box center [542, 504] width 106 height 23
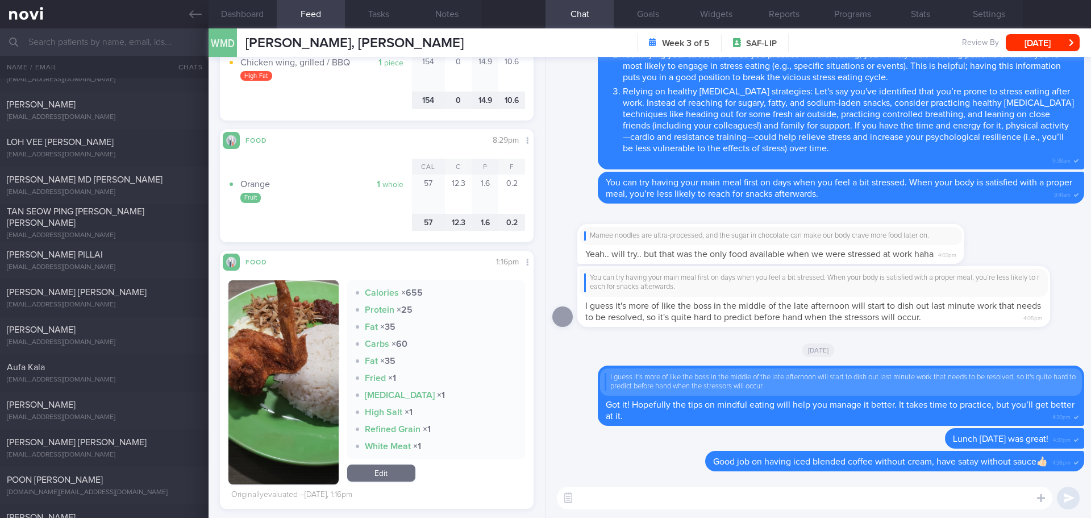
scroll to position [1250, 0]
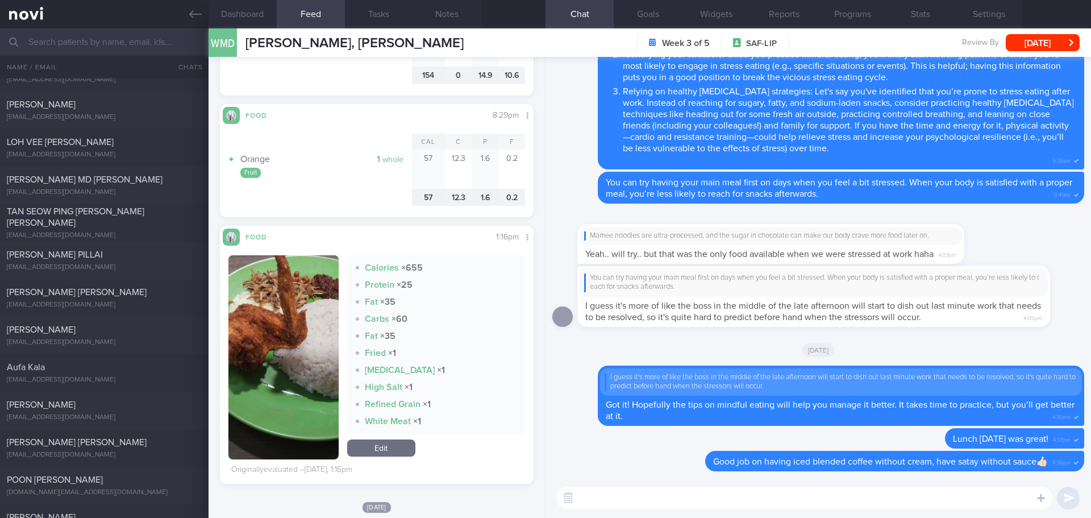
click at [673, 504] on textarea at bounding box center [804, 497] width 495 height 23
click at [948, 512] on div "Instead of Nasi lemak, you may consider mee soto (ask for more shredded chicken…" at bounding box center [817, 498] width 545 height 40
click at [941, 501] on textarea "Instead of Nasi lemak, you may consider mee soto (ask for more shredded chicken…" at bounding box center [804, 497] width 495 height 23
click at [972, 497] on textarea "Instead of Nasi lemak, you may consider mee soto (ask for more shredded chicken…" at bounding box center [804, 497] width 495 height 23
type textarea "Instead of Nasi lemak, you may consider mee soto (ask for more shredded chicken…"
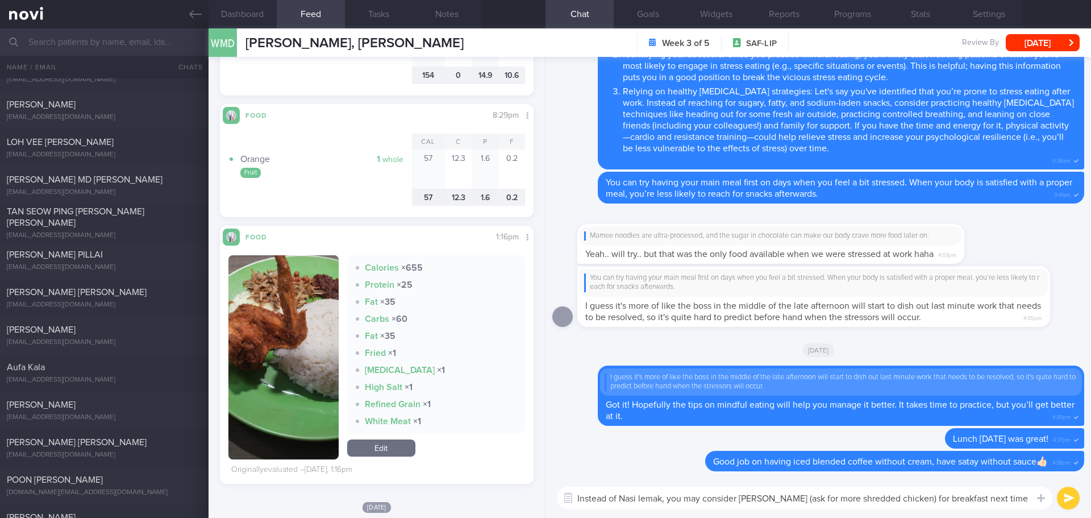
click at [1069, 494] on icon "submit" at bounding box center [1069, 498] width 11 height 10
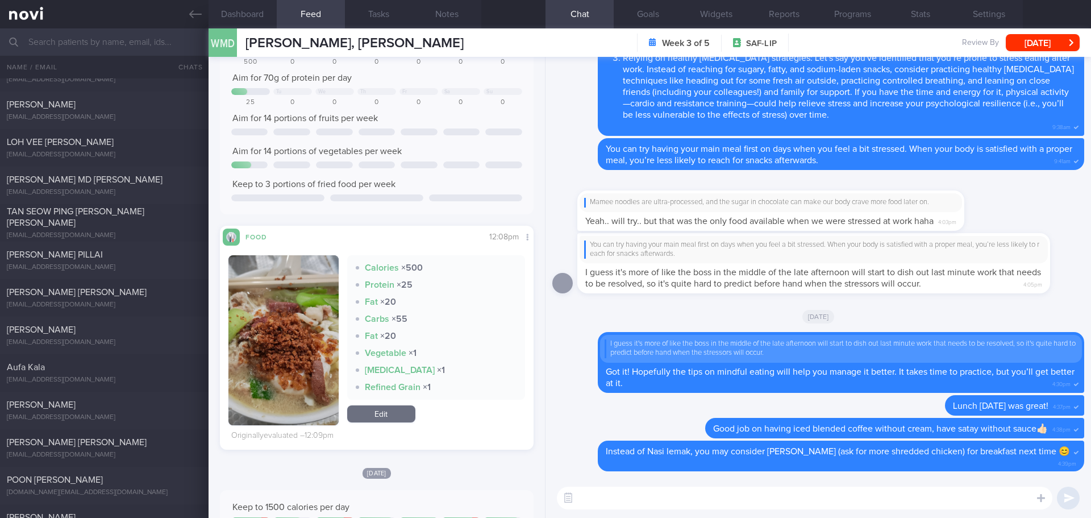
scroll to position [114, 0]
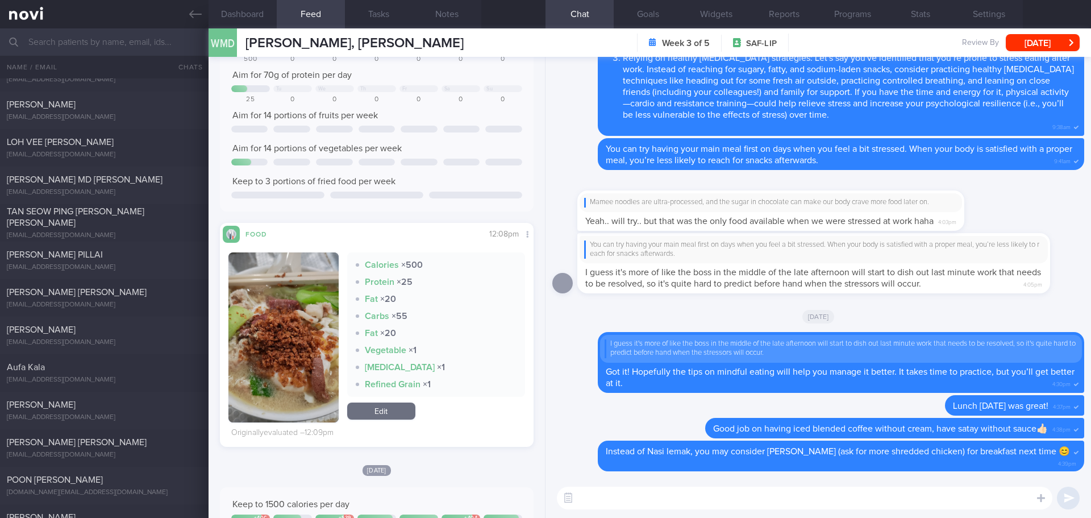
click at [299, 289] on button "button" at bounding box center [283, 337] width 110 height 170
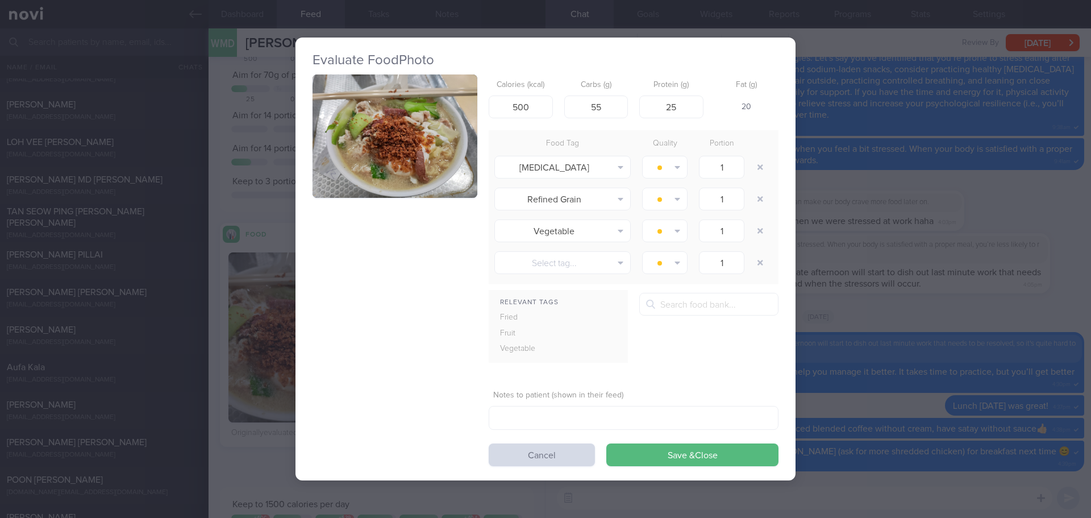
click at [406, 160] on button "button" at bounding box center [394, 136] width 165 height 124
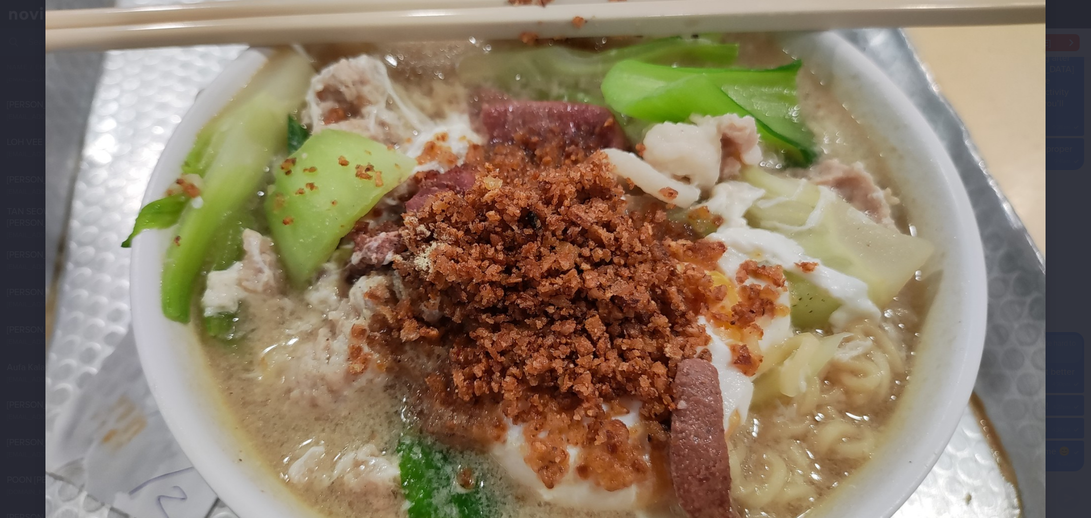
scroll to position [170, 0]
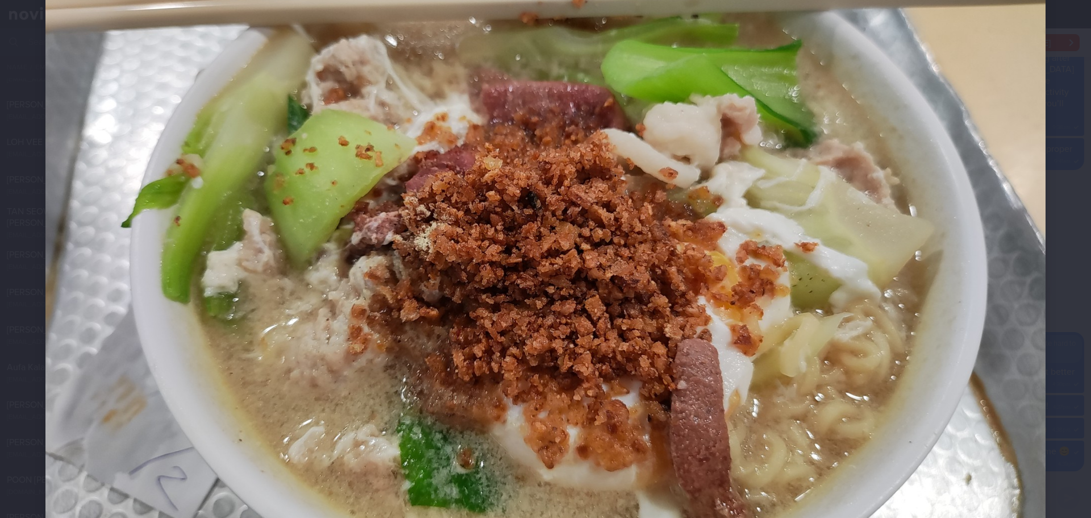
click at [1058, 151] on div at bounding box center [545, 250] width 1091 height 841
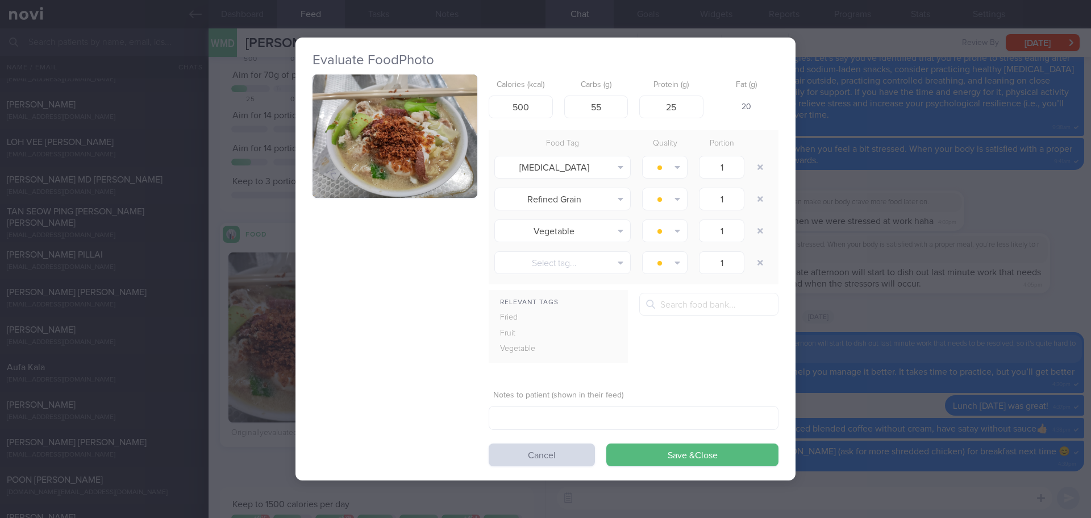
click at [886, 165] on div "Evaluate Food Photo Calories (kcal) 500 Carbs (g) 55 Protein (g) 25 Fat (g) 20 …" at bounding box center [545, 259] width 1091 height 518
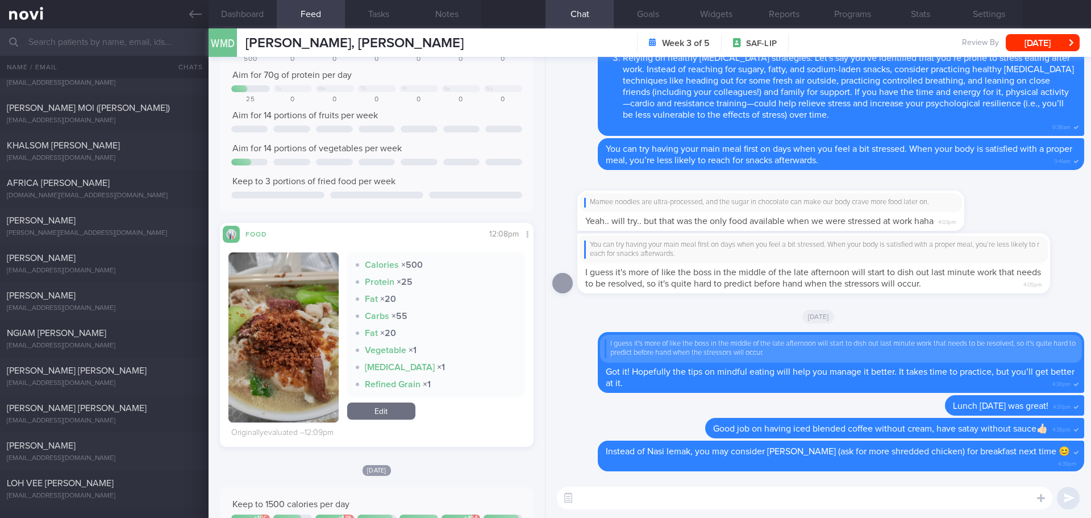
scroll to position [205, 0]
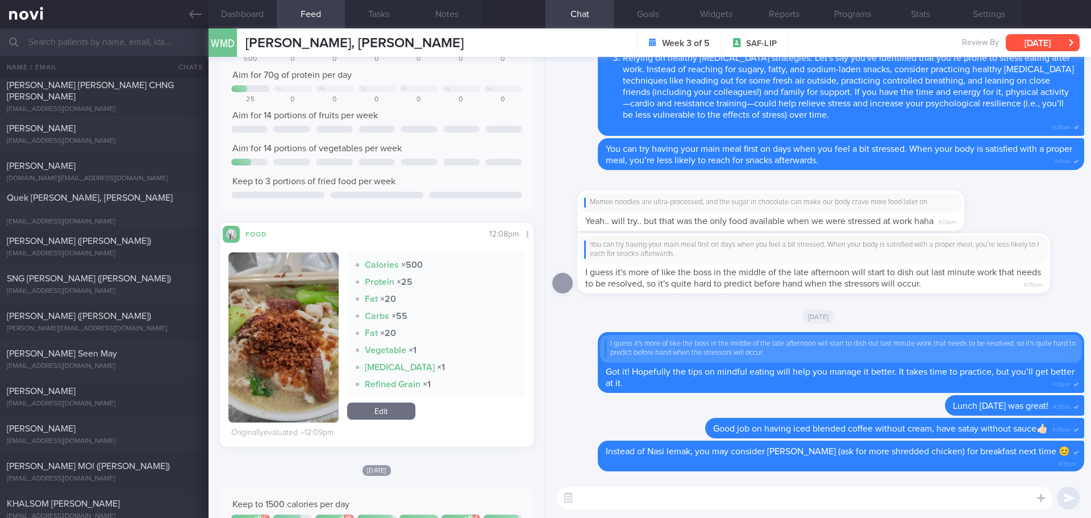
click at [1061, 41] on button "[DATE]" at bounding box center [1043, 42] width 74 height 17
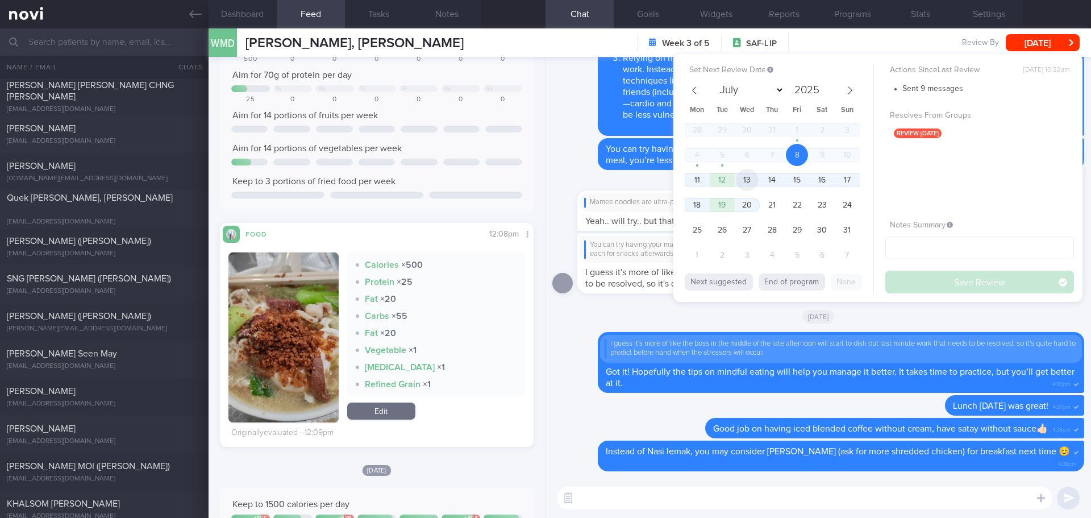
click at [755, 182] on span "13" at bounding box center [747, 180] width 22 height 22
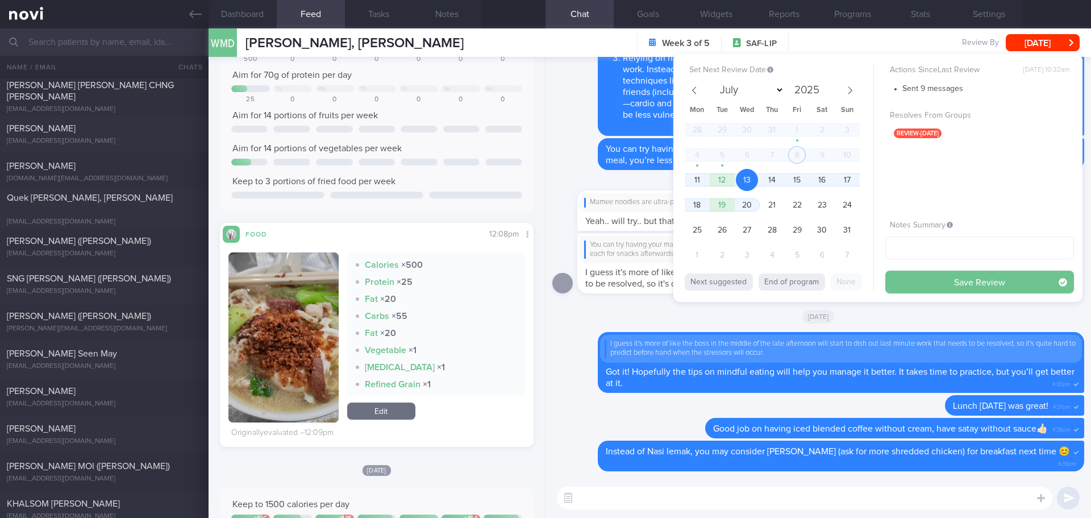
click at [923, 279] on button "Save Review" at bounding box center [979, 281] width 189 height 23
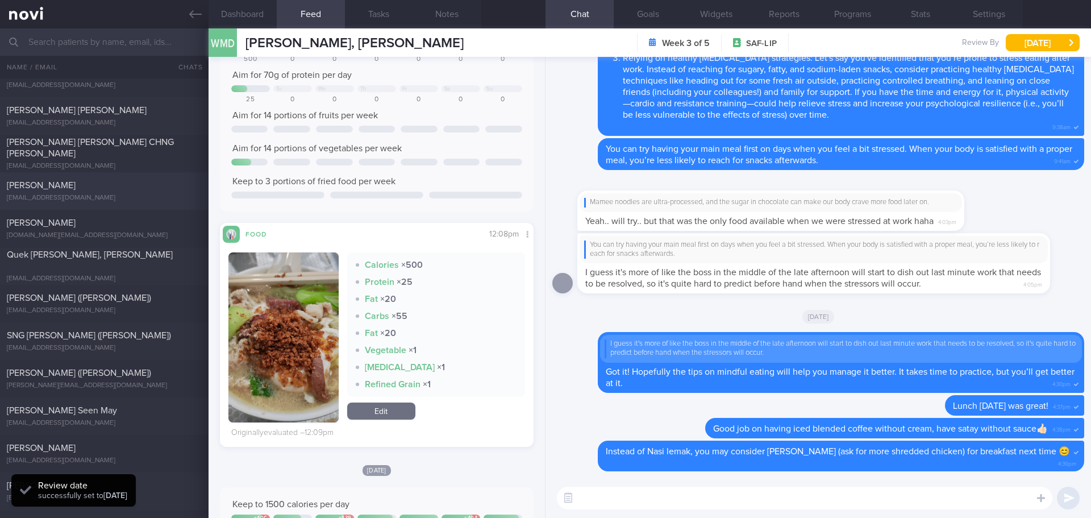
scroll to position [0, 0]
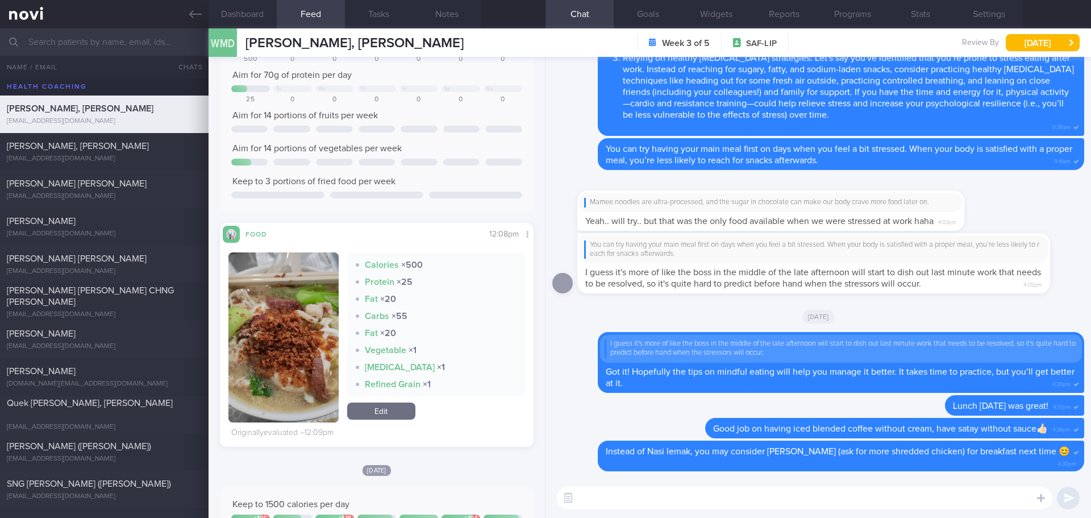
click at [100, 45] on input "text" at bounding box center [545, 41] width 1091 height 27
type input "y"
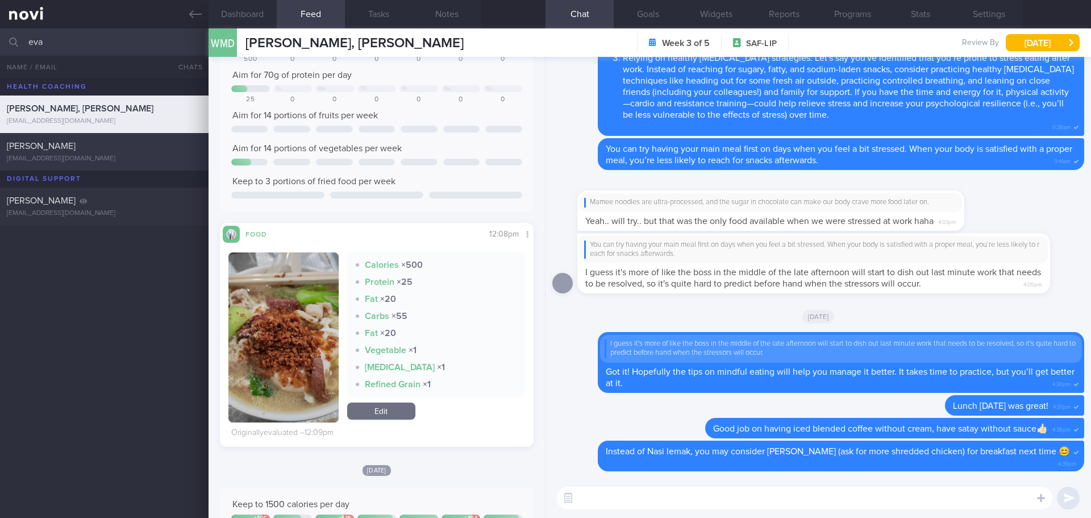
type input "eva"
click at [118, 148] on div "[PERSON_NAME]" at bounding box center [103, 145] width 192 height 11
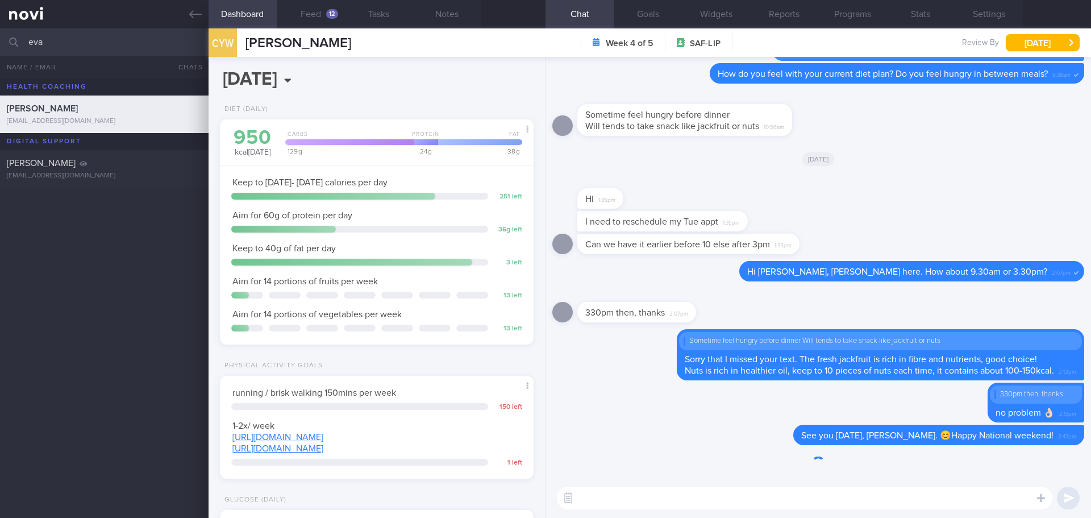
scroll to position [144, 290]
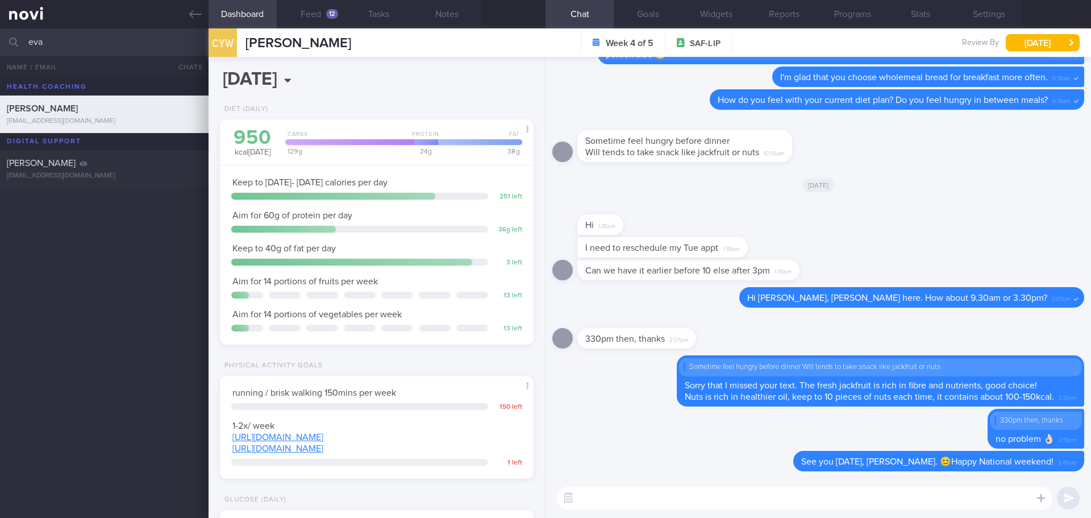
click at [711, 505] on textarea at bounding box center [804, 497] width 495 height 23
click at [328, 6] on button "Feed 12" at bounding box center [311, 14] width 68 height 28
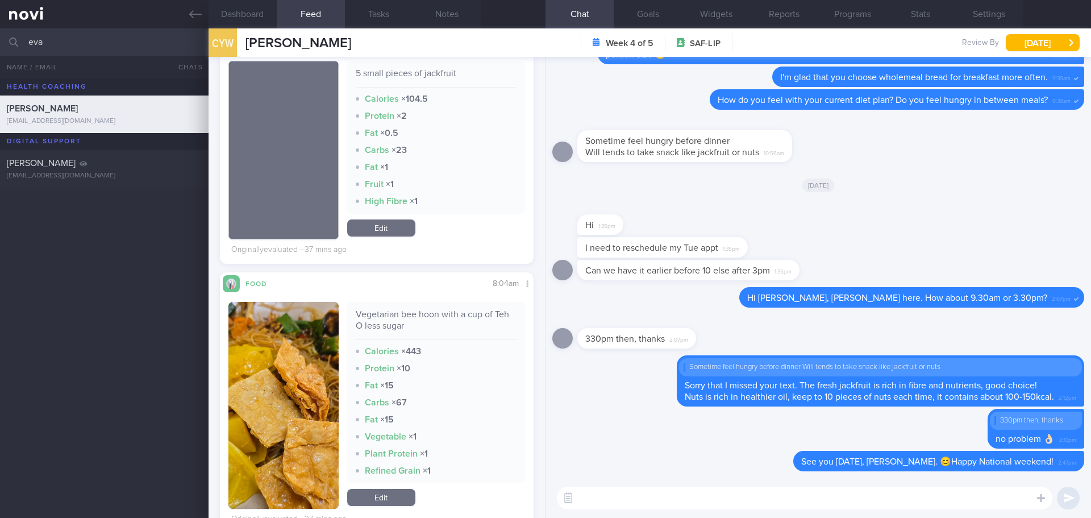
scroll to position [1079, 0]
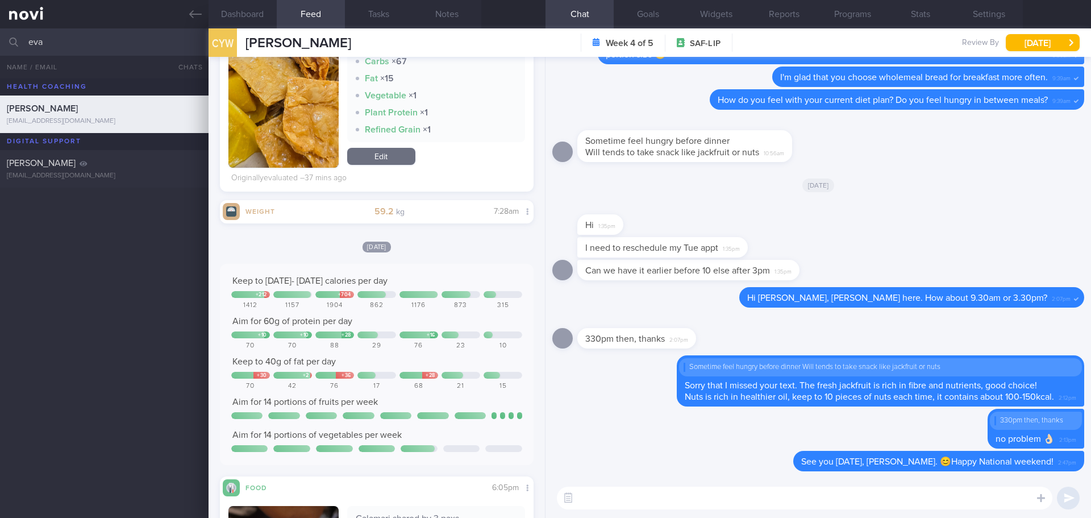
click at [608, 499] on textarea at bounding box center [804, 497] width 495 height 23
click at [760, 505] on textarea "See you tomorrow, Eva! 🙌🏻" at bounding box center [804, 497] width 495 height 23
type textarea "See you tomorrow, Eva! 🙌🏻"
click at [1074, 494] on button "submit" at bounding box center [1068, 497] width 23 height 23
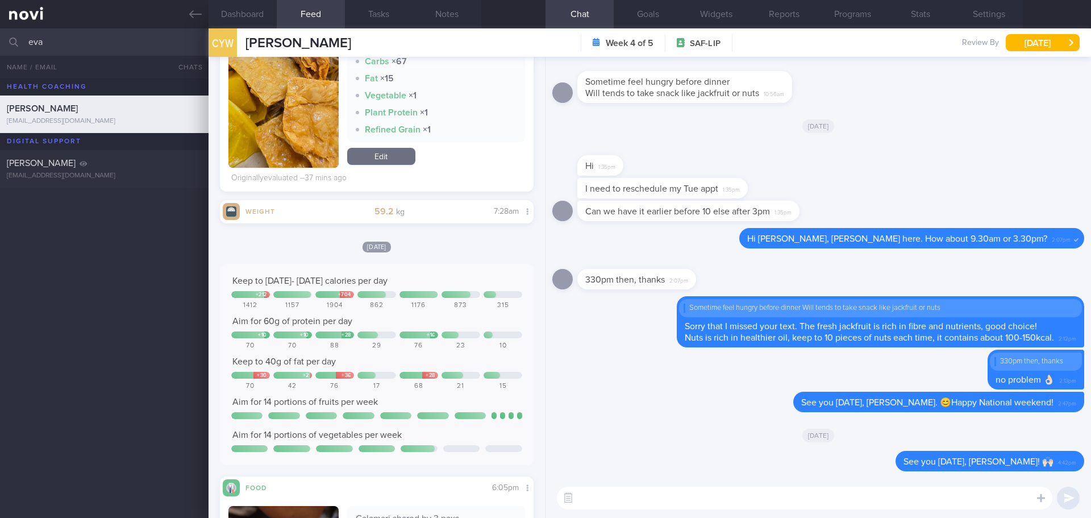
drag, startPoint x: 65, startPoint y: 39, endPoint x: -24, endPoint y: 40, distance: 89.2
click at [0, 40] on html "You are offline! Some functionality will be unavailable Patients New Users Coac…" at bounding box center [545, 259] width 1091 height 518
type input "jerrick"
click at [88, 151] on div "[PERSON_NAME] NGIAP [PERSON_NAME]" at bounding box center [103, 146] width 192 height 23
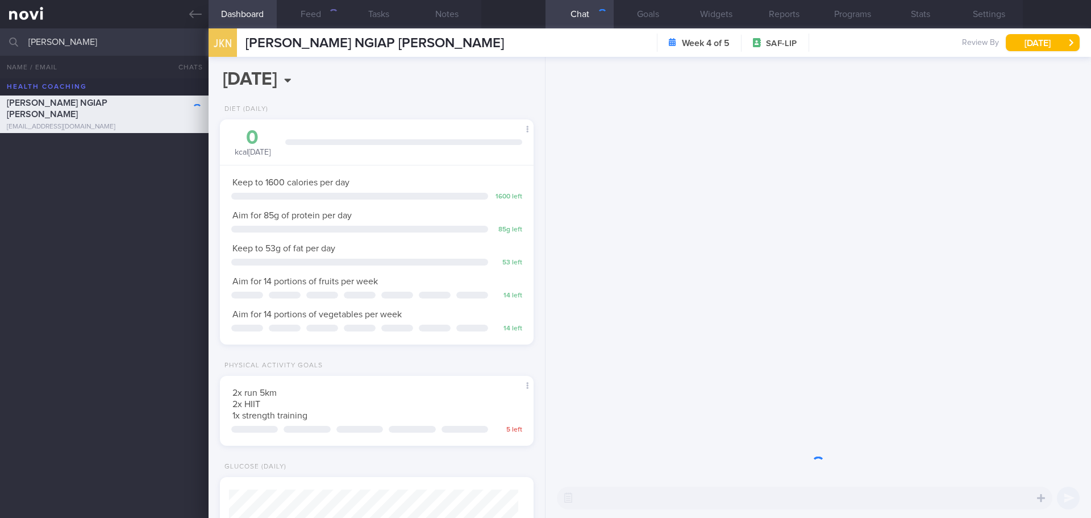
scroll to position [159, 285]
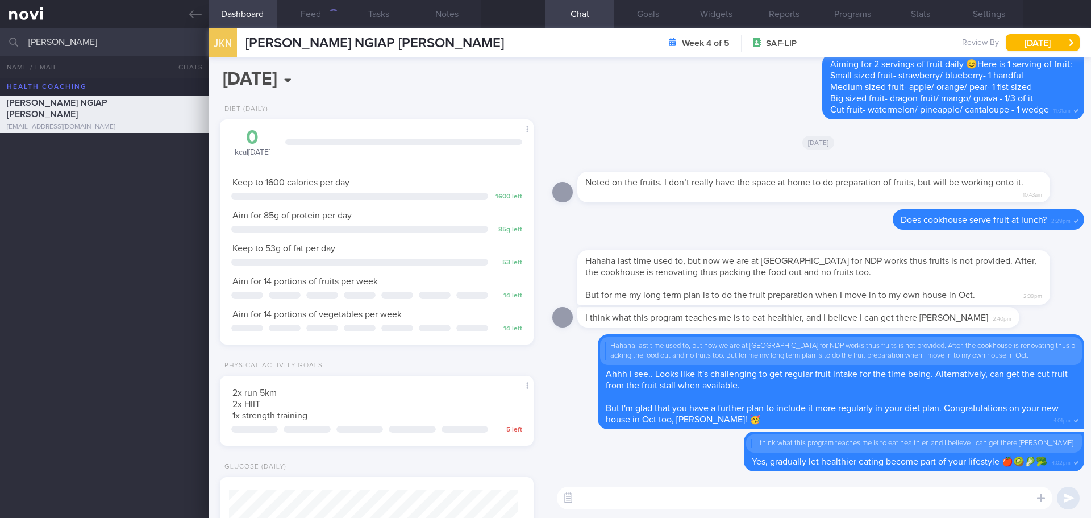
click at [850, 498] on textarea at bounding box center [804, 497] width 495 height 23
type textarea "See you tomorrow, Jerrick! 🙌🏻"
click at [1076, 497] on button "submit" at bounding box center [1068, 497] width 23 height 23
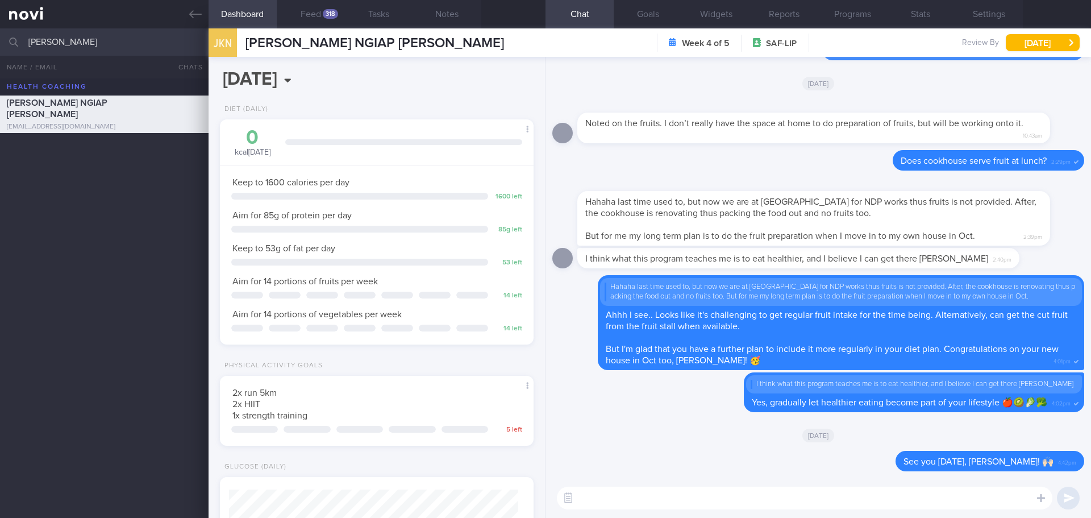
drag, startPoint x: 60, startPoint y: 45, endPoint x: 5, endPoint y: 47, distance: 55.1
click at [5, 47] on div "jerrick Assigned patients Assigned patients All active patients Archived patien…" at bounding box center [545, 41] width 1091 height 27
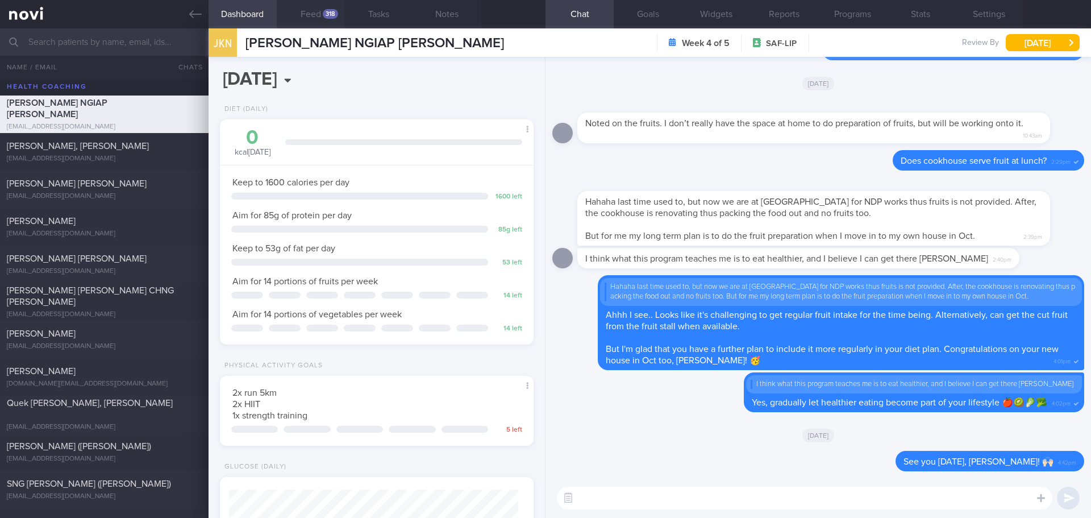
click at [305, 7] on button "Feed 318" at bounding box center [311, 14] width 68 height 28
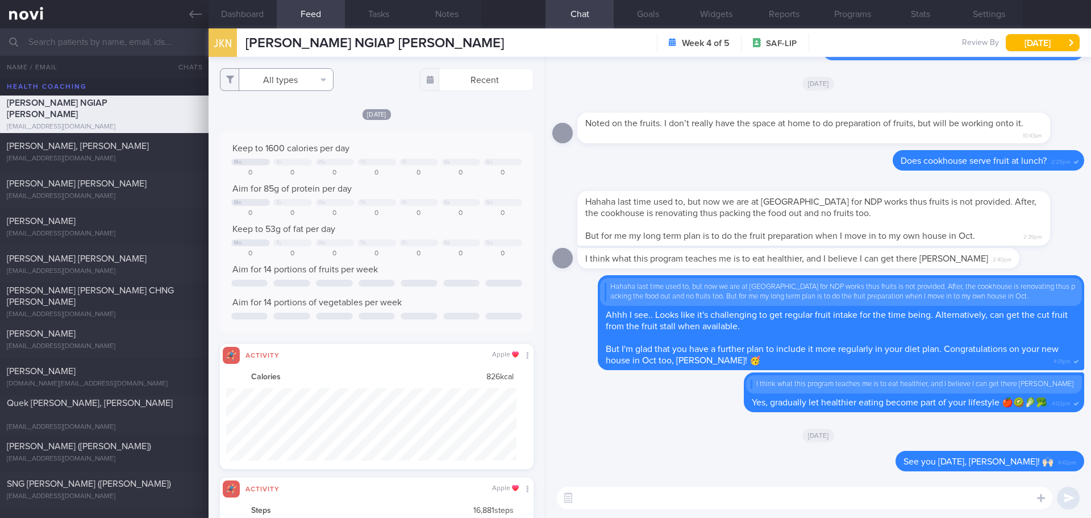
click at [303, 80] on button "All types" at bounding box center [277, 79] width 114 height 23
click at [285, 122] on button "Activity" at bounding box center [276, 118] width 112 height 17
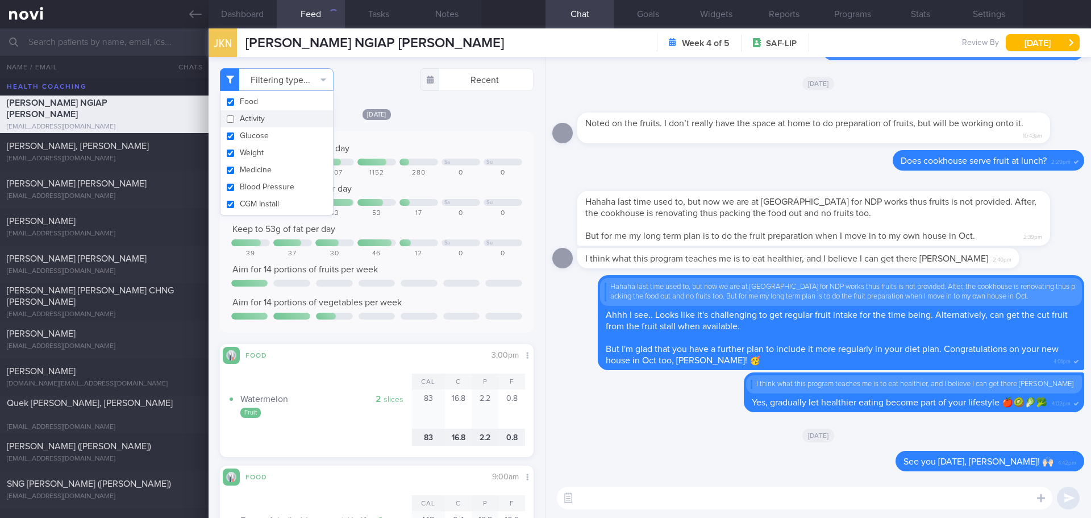
click at [462, 118] on div "[DATE]" at bounding box center [377, 114] width 314 height 12
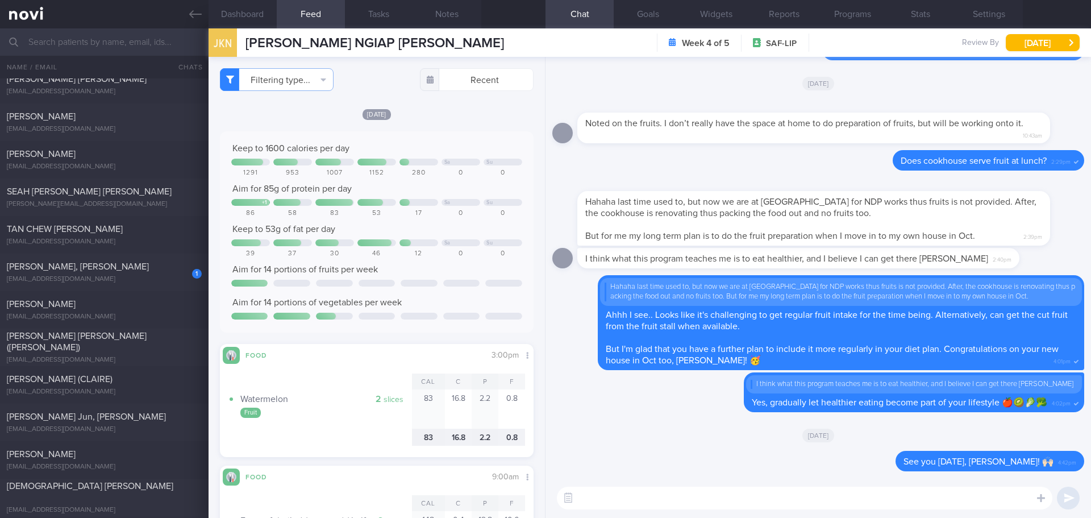
scroll to position [1932, 0]
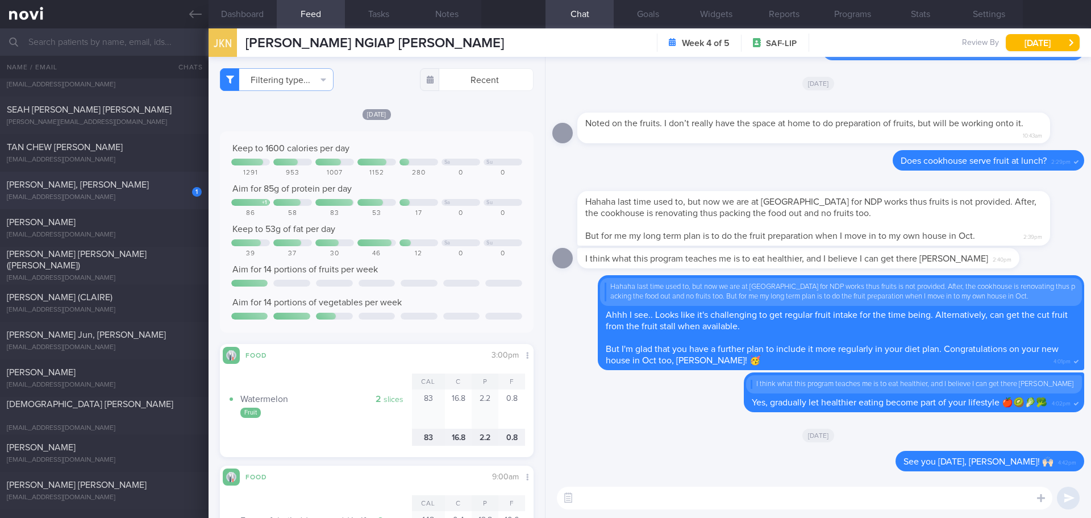
click at [134, 202] on div "1 WONG MINGHUA, DONALD waxedwaned@gmail.com Today 6.6 Wed, 13 Aug" at bounding box center [545, 190] width 1091 height 37
checkbox input "true"
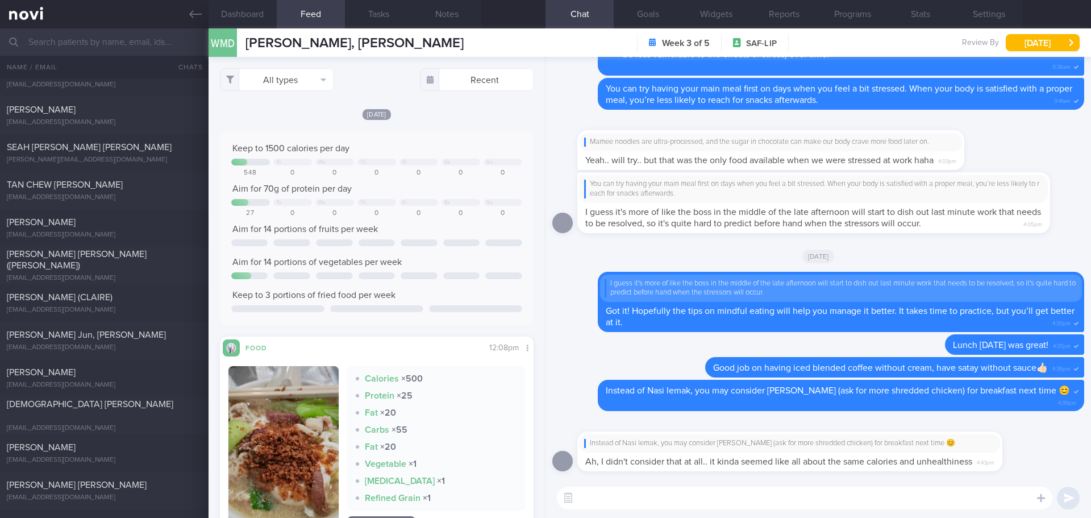
click at [818, 505] on textarea at bounding box center [804, 497] width 495 height 23
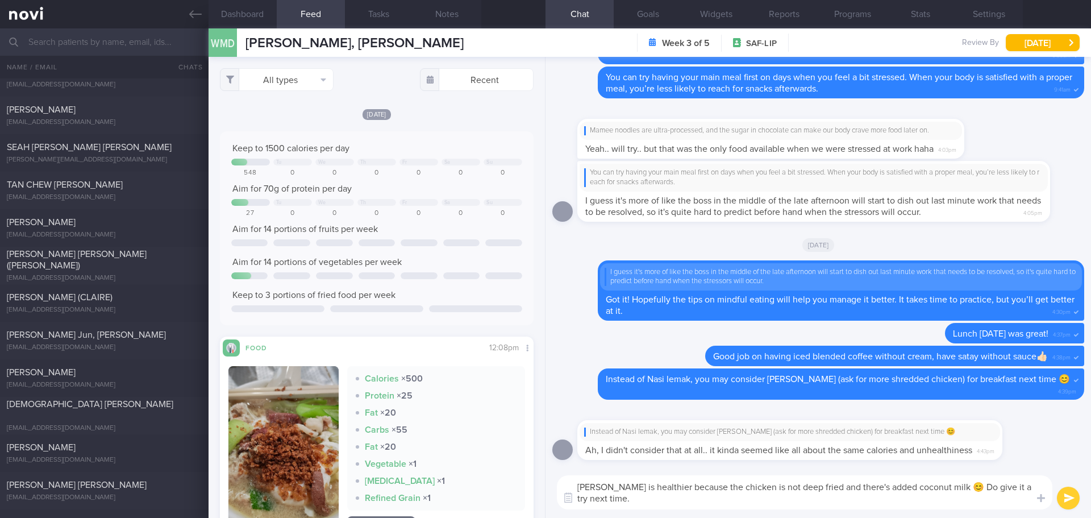
click at [706, 505] on textarea "Mee soto is healthier because the chicken is not deep fried and there's added c…" at bounding box center [804, 492] width 495 height 34
drag, startPoint x: 697, startPoint y: 485, endPoint x: 664, endPoint y: 485, distance: 32.4
click at [664, 485] on textarea "Mee soto is healthier because the chicken is not deep fried and there's added c…" at bounding box center [804, 492] width 495 height 34
click at [707, 502] on textarea "Mee soto is healthier as the chicken is not deep fried and there's added coconu…" at bounding box center [804, 492] width 495 height 34
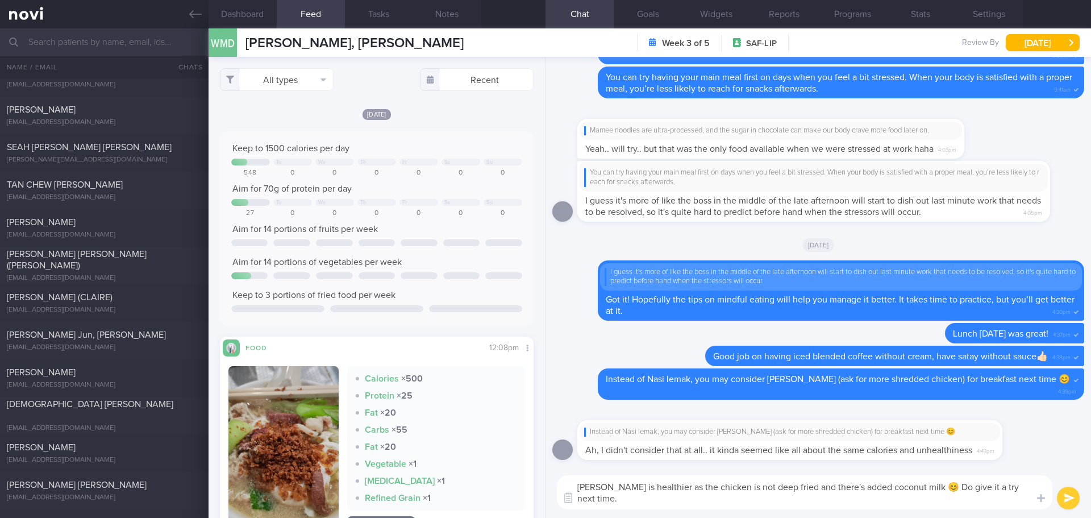
click at [770, 483] on textarea "Mee soto is healthier as the chicken is not deep fried and there's added coconu…" at bounding box center [804, 492] width 495 height 34
click at [820, 503] on textarea "Mee soto is healthier as the chicken is not deep-fried and there's added coconu…" at bounding box center [804, 492] width 495 height 34
click at [876, 502] on textarea "Mee soto is healthier as the chicken is not deep-fried and there's added coconu…" at bounding box center [804, 492] width 495 height 34
click at [907, 503] on textarea "Mee soto is healthier as the chicken is not deep-fried and there's added coconu…" at bounding box center [804, 492] width 495 height 34
click at [837, 486] on textarea "Mee soto is healthier as the chicken is not deep-fried and there's added coconu…" at bounding box center [804, 492] width 495 height 34
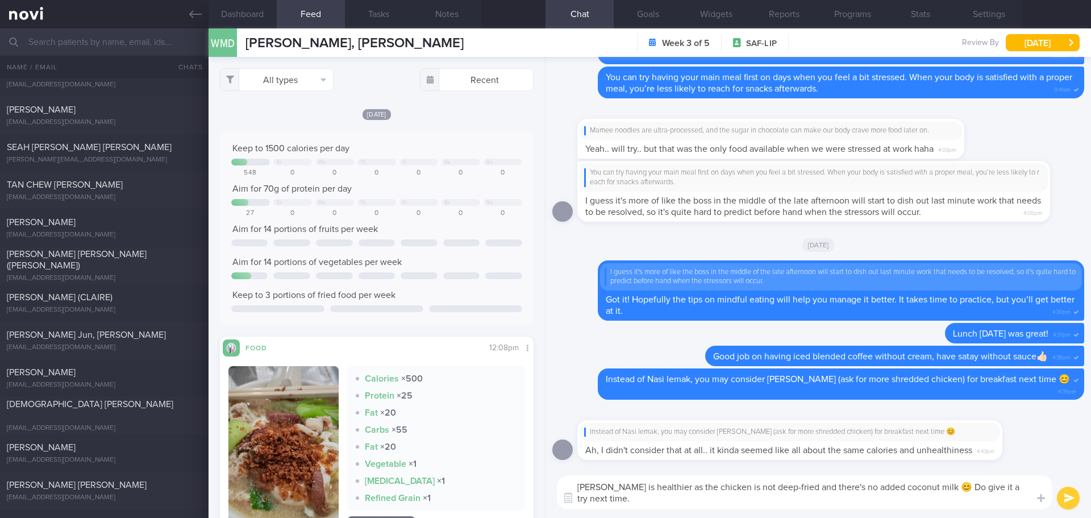
click at [856, 497] on textarea "Mee soto is healthier as the chicken is not deep-fried and there's no added coc…" at bounding box center [804, 492] width 495 height 34
click at [912, 498] on textarea "Mee soto is healthier as the chicken is not deep-fried and there's no added coc…" at bounding box center [804, 492] width 495 height 34
type textarea "Mee soto is healthier as the chicken is not deep-fried and there's no added coc…"
click at [1068, 501] on button "submit" at bounding box center [1068, 497] width 23 height 23
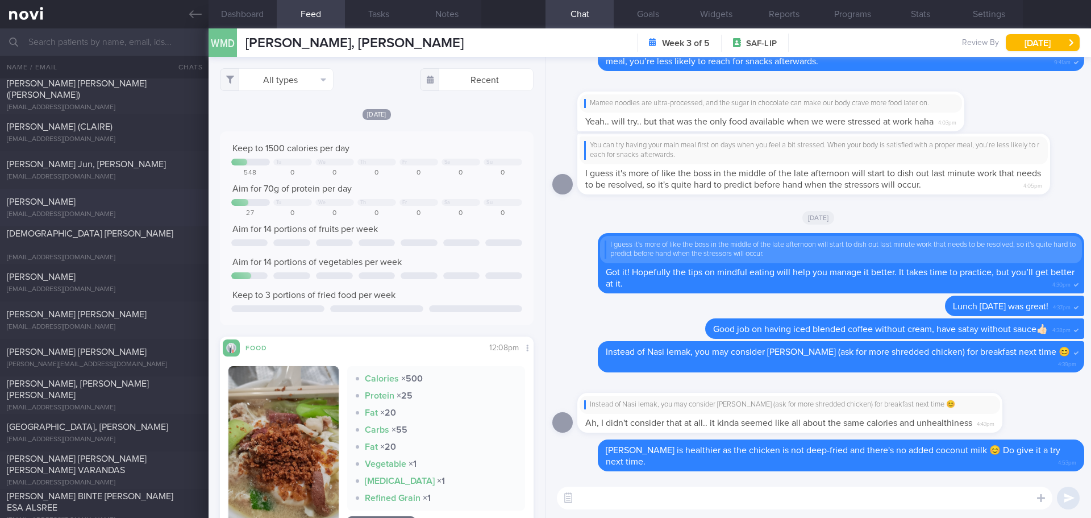
scroll to position [1932, 0]
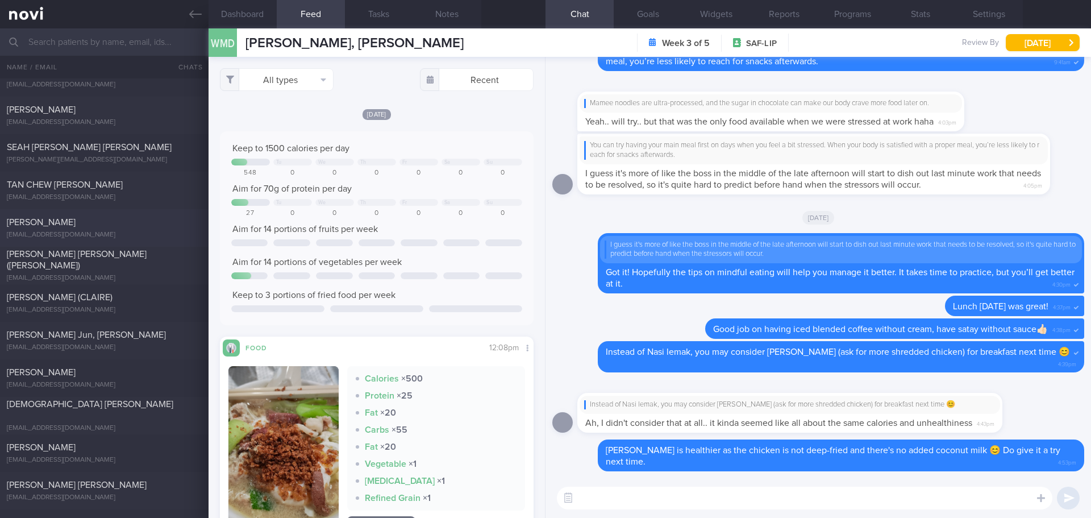
click at [95, 220] on div "[PERSON_NAME]" at bounding box center [103, 221] width 192 height 11
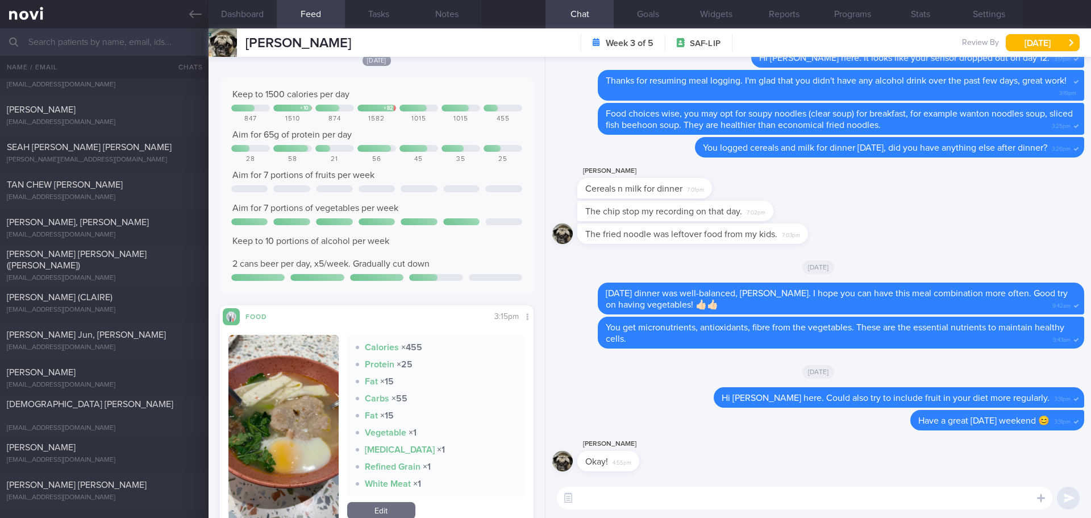
scroll to position [633, 0]
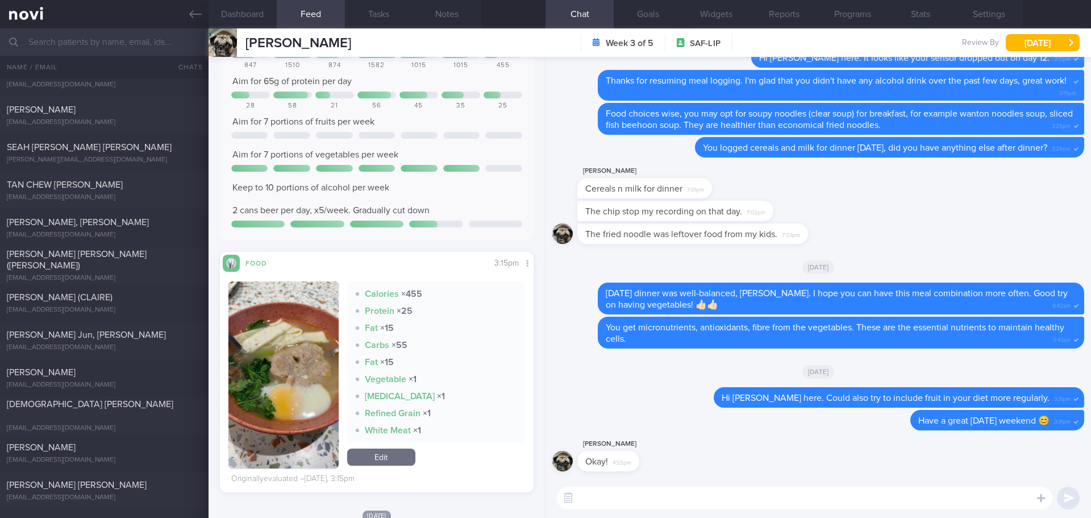
click at [585, 505] on textarea at bounding box center [804, 497] width 495 height 23
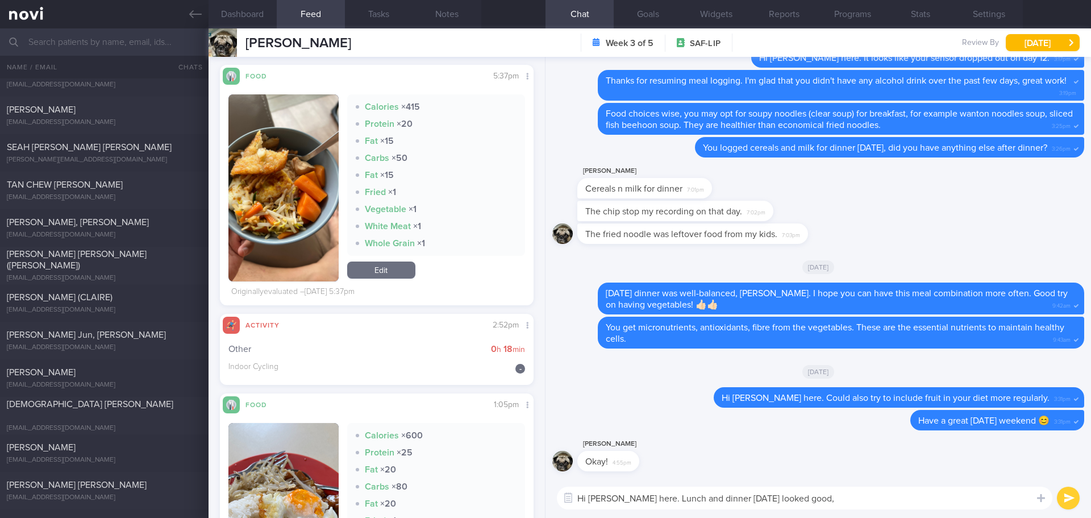
scroll to position [1827, 0]
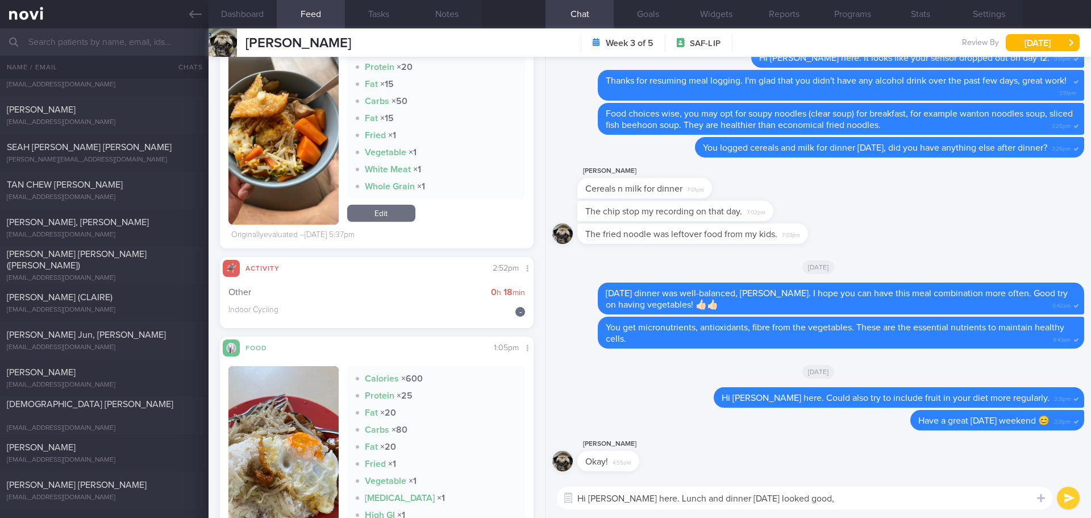
click at [896, 503] on textarea "Hi Fengjie, Elizabeth here. Lunch and dinner on Friday looked good," at bounding box center [804, 497] width 495 height 23
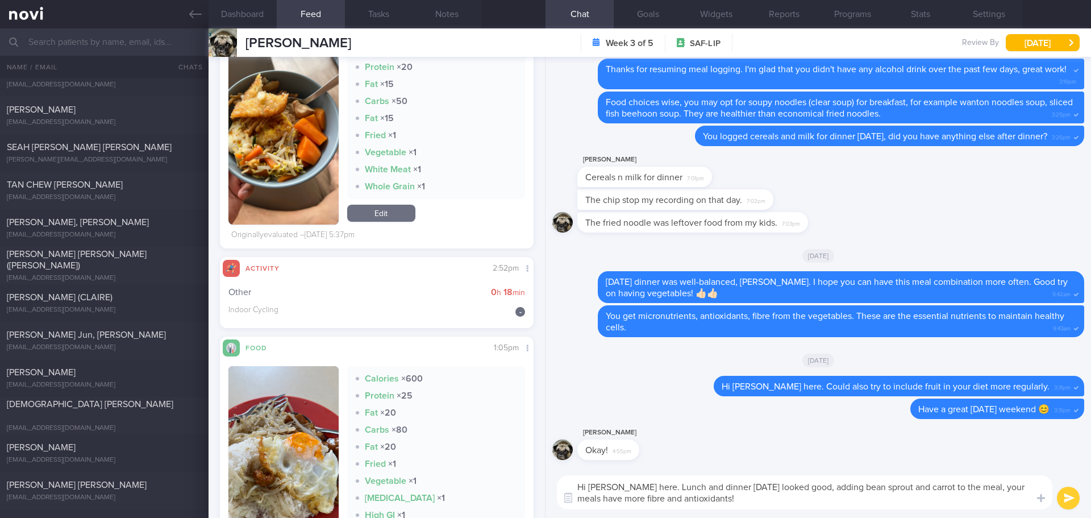
type textarea "Hi Fengjie, Elizabeth here. Lunch and dinner on Friday looked good, adding bean…"
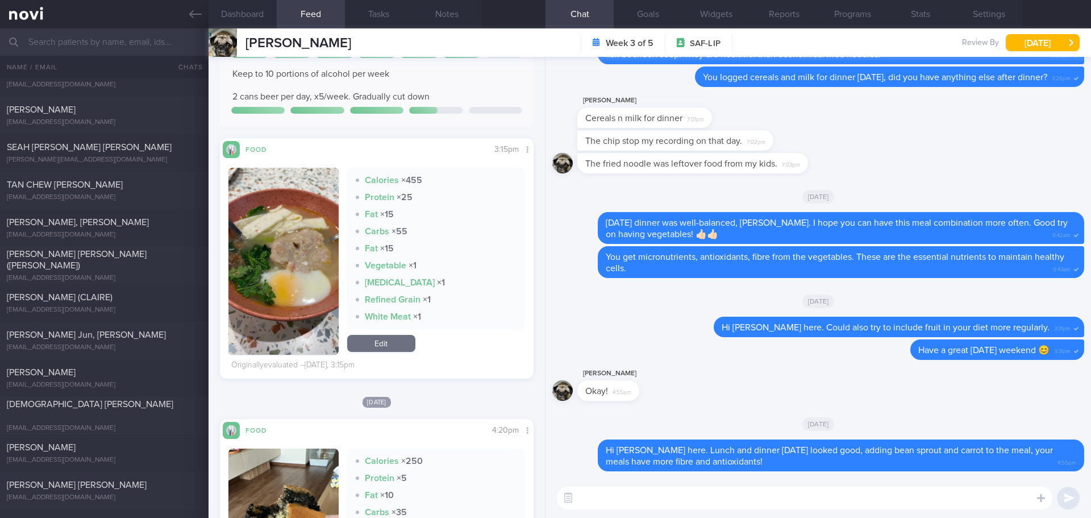
scroll to position [690, 0]
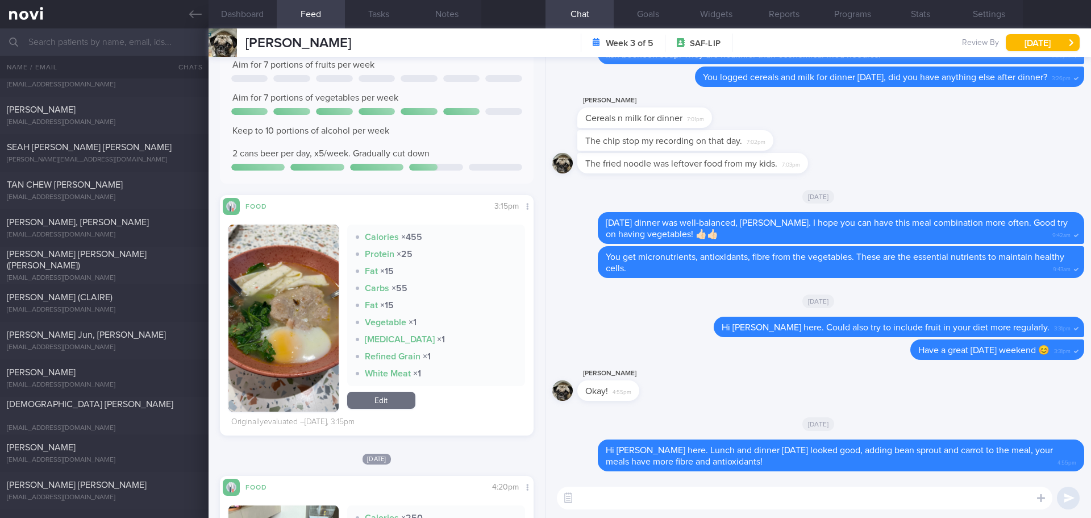
click at [313, 265] on button "button" at bounding box center [283, 317] width 110 height 187
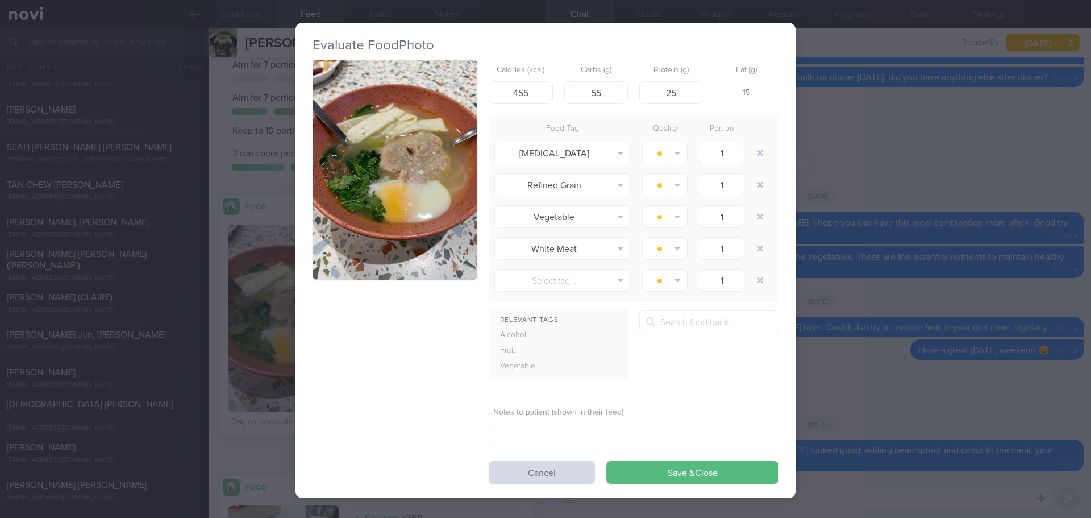
click at [355, 214] on button "button" at bounding box center [394, 170] width 165 height 220
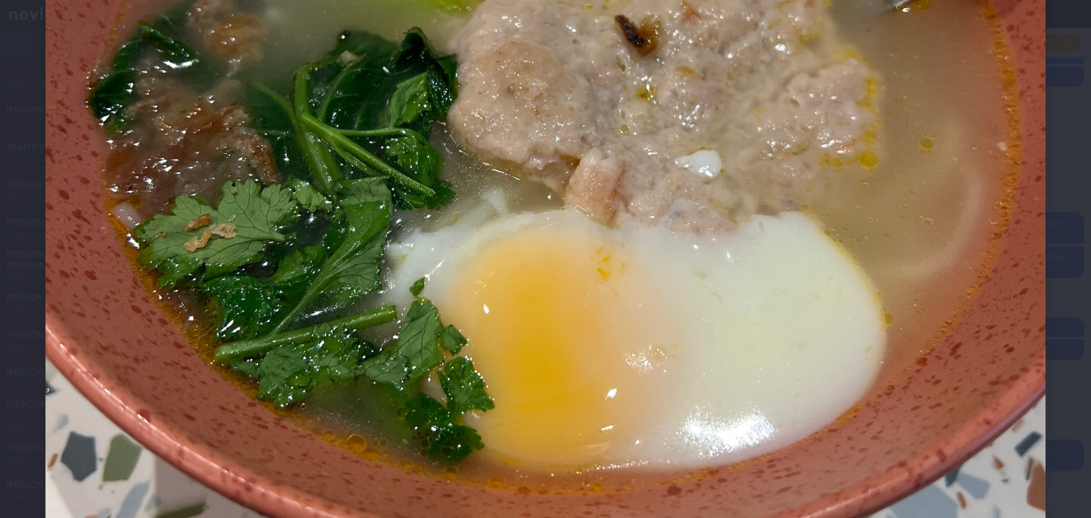
scroll to position [568, 0]
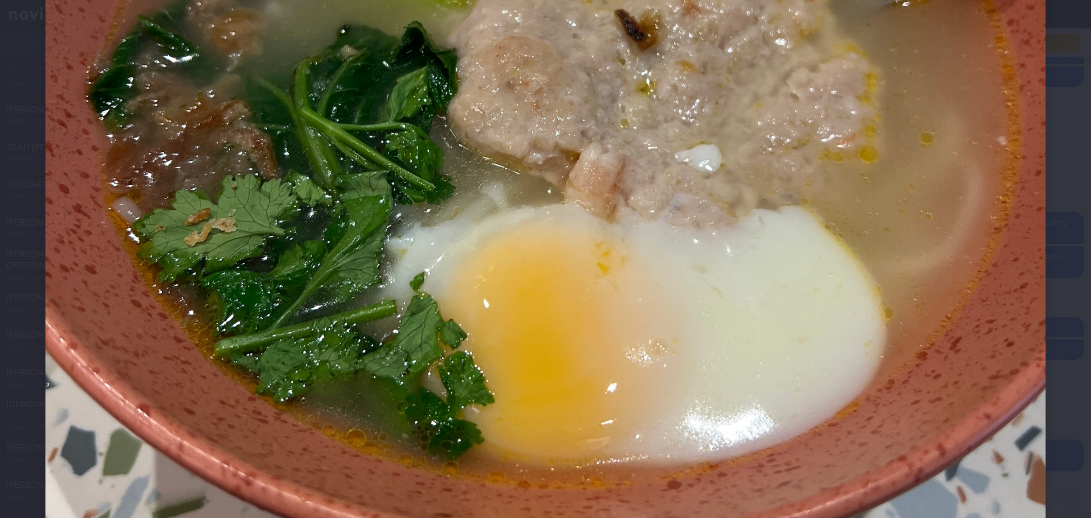
click at [1047, 230] on div at bounding box center [545, 144] width 1091 height 1424
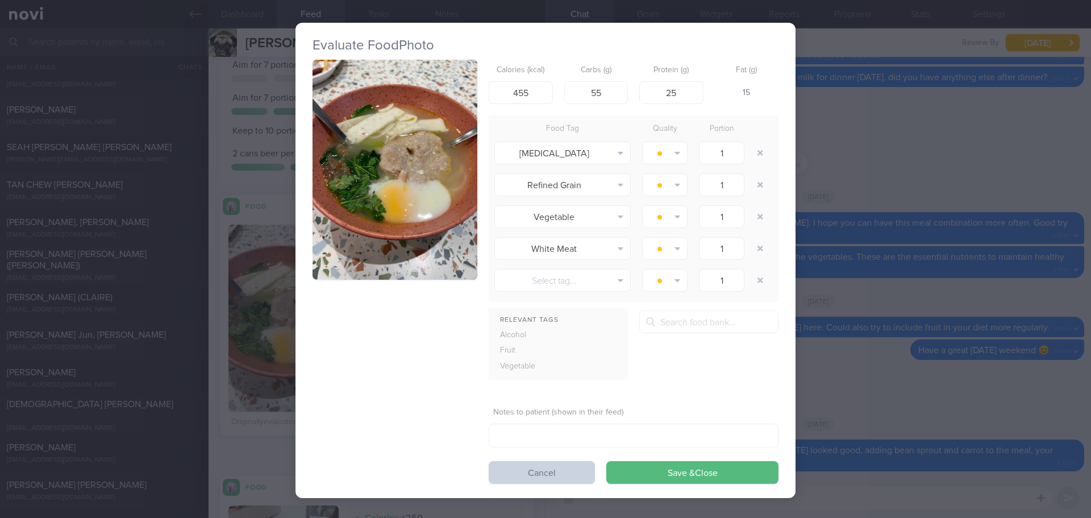
click at [543, 469] on button "Cancel" at bounding box center [542, 472] width 106 height 23
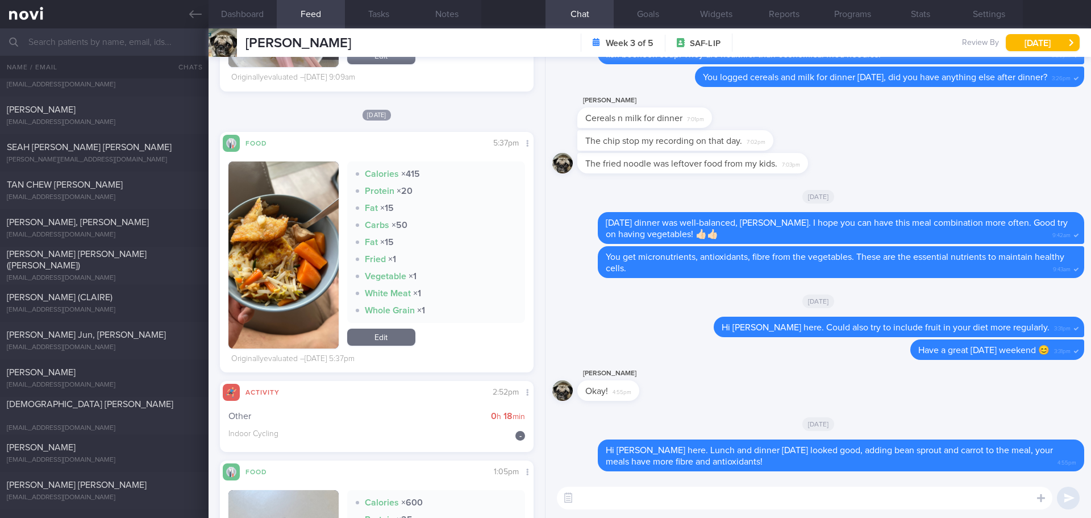
scroll to position [1713, 0]
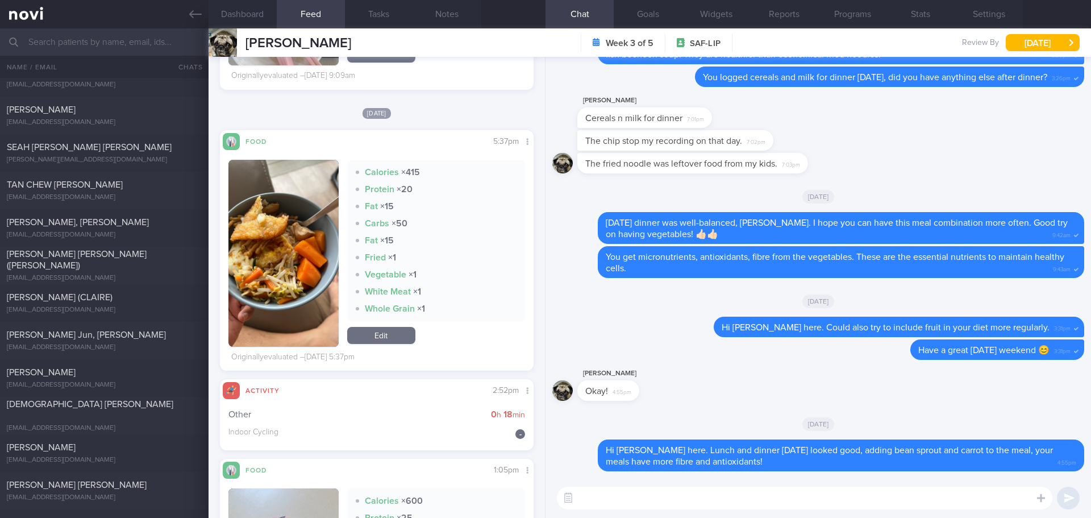
click at [677, 494] on textarea at bounding box center [804, 497] width 495 height 23
click at [678, 494] on textarea at bounding box center [804, 497] width 495 height 23
type textarea "S"
type textarea "Remember to choose fresh protein (chicken, fish, lean meat, tofu) instead of pr…"
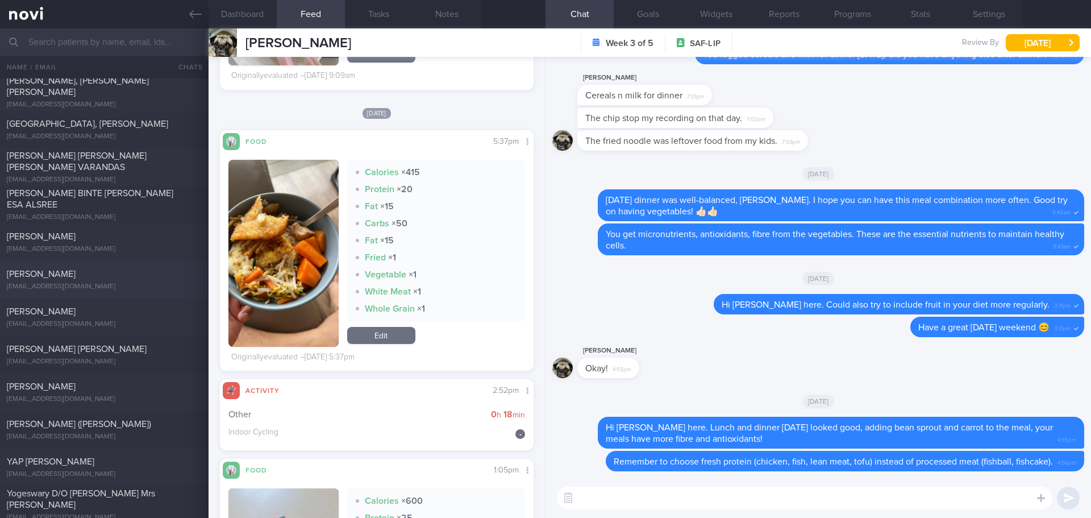
scroll to position [2557, 0]
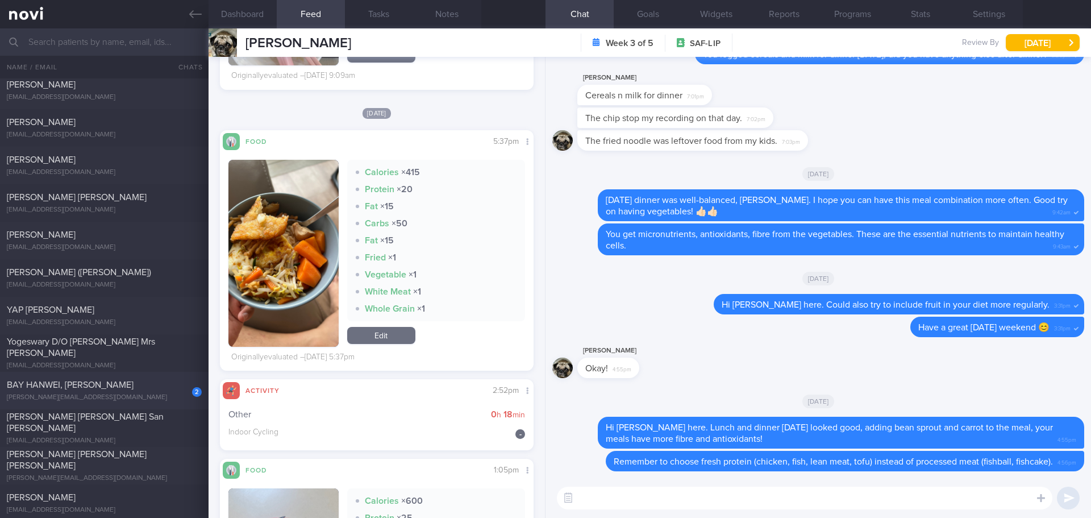
click at [101, 382] on div "BAY HANWEI, [PERSON_NAME]" at bounding box center [103, 384] width 192 height 11
checkbox input "false"
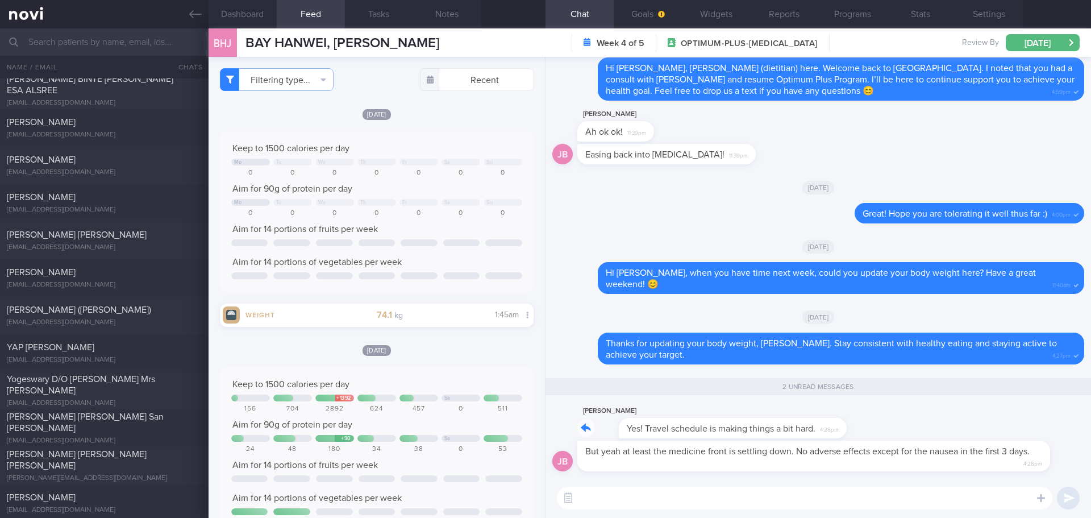
drag, startPoint x: 800, startPoint y: 429, endPoint x: 872, endPoint y: 427, distance: 72.2
click at [872, 427] on div "Jason Bay Yes! Travel schedule is making things a bit hard. 4:28pm" at bounding box center [818, 422] width 532 height 36
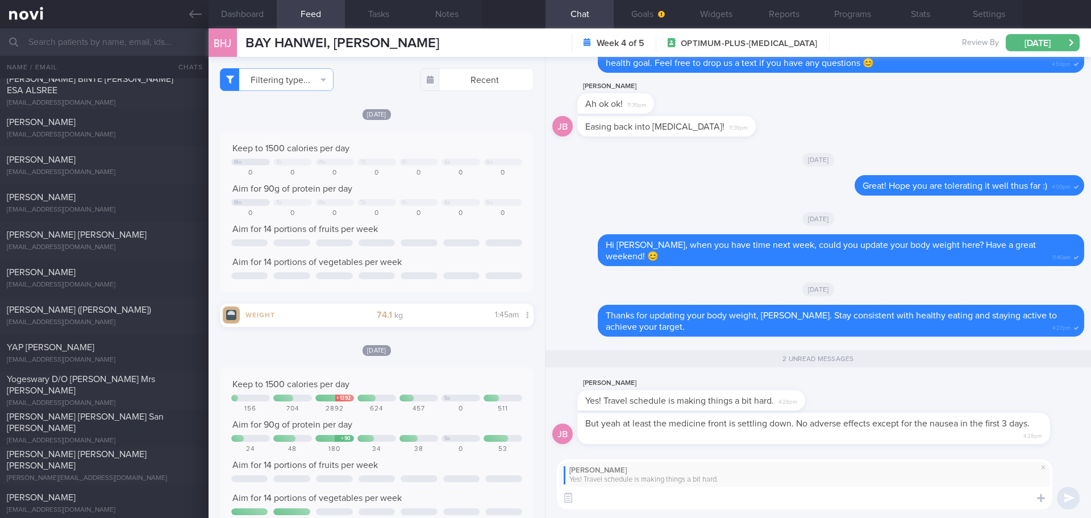
click at [772, 497] on textarea at bounding box center [804, 497] width 495 height 23
drag, startPoint x: 816, startPoint y: 505, endPoint x: 558, endPoint y: 507, distance: 258.0
click at [558, 507] on div "Jason Bay Yes! Travel schedule is making things a bit hard. Hope you can do bet…" at bounding box center [804, 484] width 495 height 51
click at [730, 504] on textarea "Hope you can do better when you are back in Singapore." at bounding box center [804, 497] width 495 height 23
click at [787, 500] on textarea "Hope you can do better when you are back in Singapore." at bounding box center [804, 497] width 495 height 23
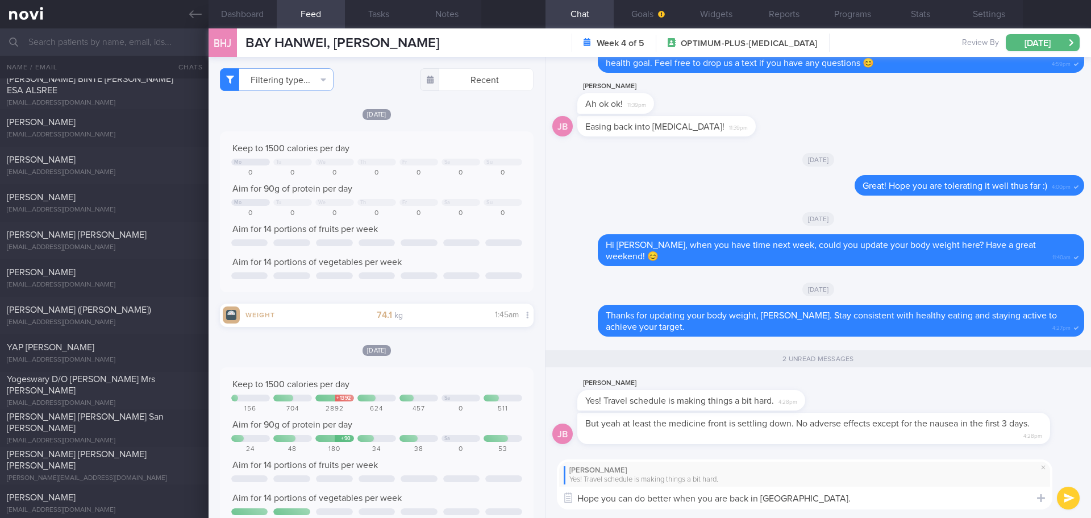
click at [681, 505] on textarea "Hope you can do better when you are back in Singapore." at bounding box center [804, 497] width 495 height 23
drag, startPoint x: 716, startPoint y: 498, endPoint x: 758, endPoint y: 495, distance: 42.2
click at [758, 495] on textarea "Hope you can do better when you are back in Singapore." at bounding box center [804, 497] width 495 height 23
click at [853, 489] on textarea "Hope you can do better when you return to Singapore." at bounding box center [804, 497] width 495 height 23
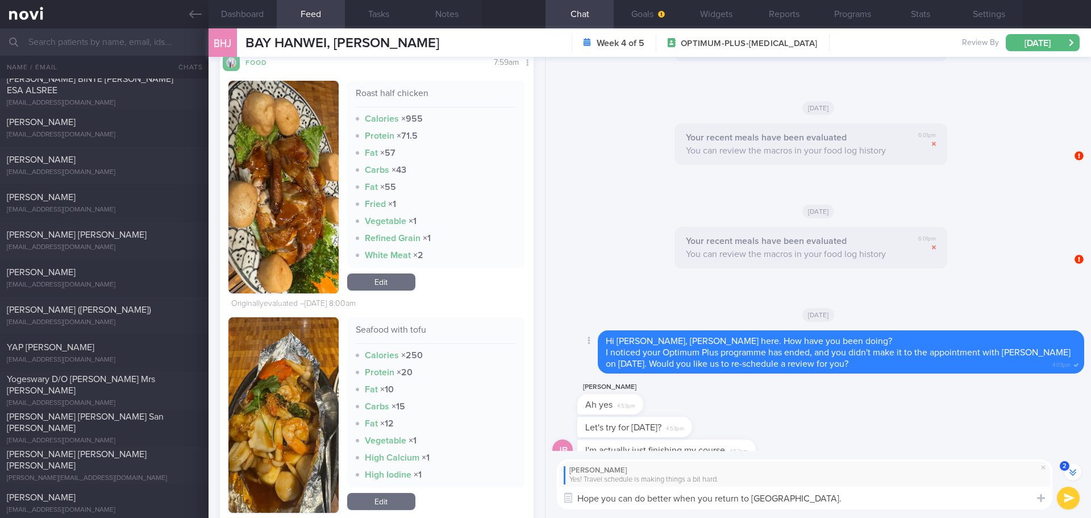
scroll to position [-1714, 0]
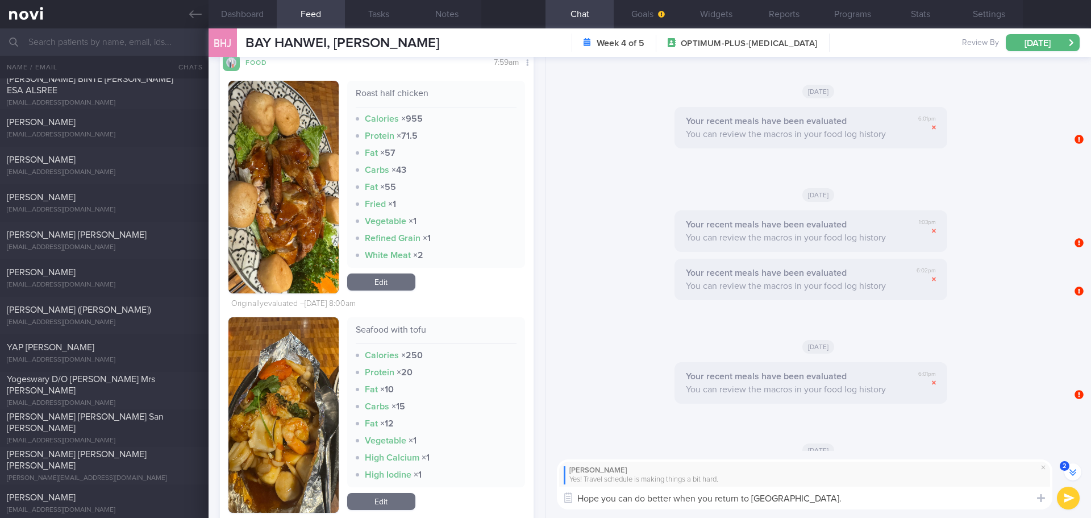
click at [841, 491] on textarea "Hope you can do better when you return to Singapore." at bounding box center [804, 497] width 495 height 23
click at [859, 492] on textarea "Hope you can do better when you return to Singapore." at bounding box center [804, 497] width 495 height 23
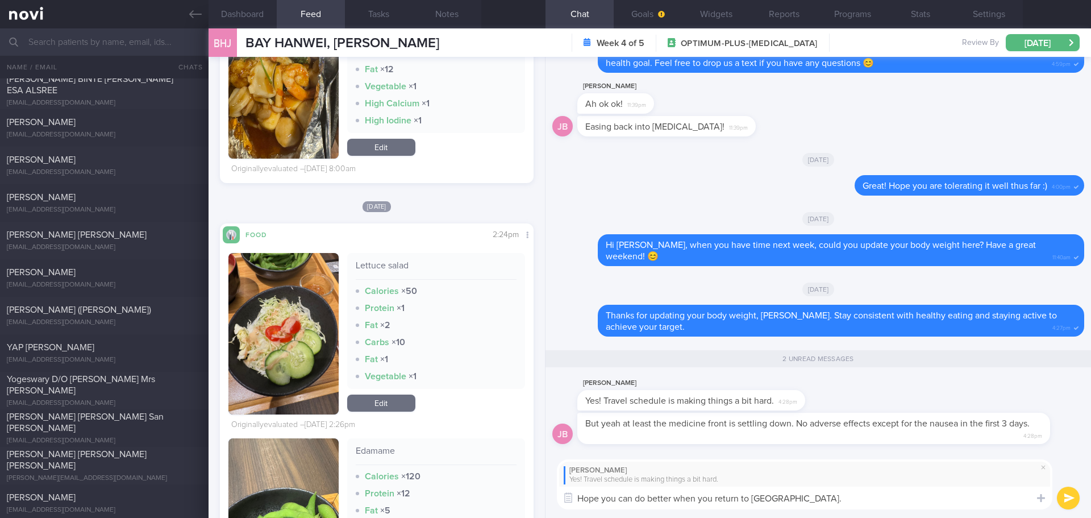
scroll to position [13352, 0]
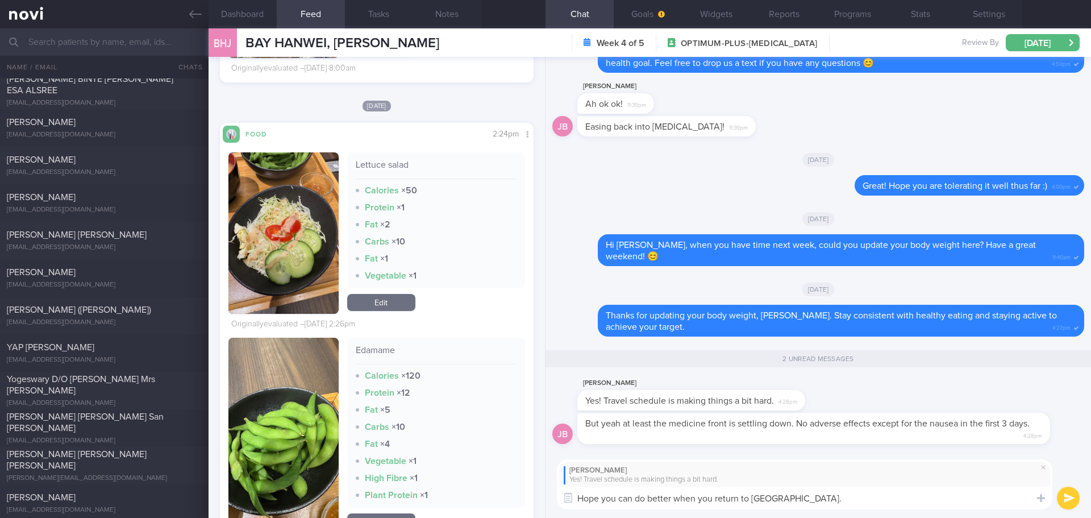
click at [881, 489] on textarea "Hope you can do better when you return to Singapore." at bounding box center [804, 497] width 495 height 23
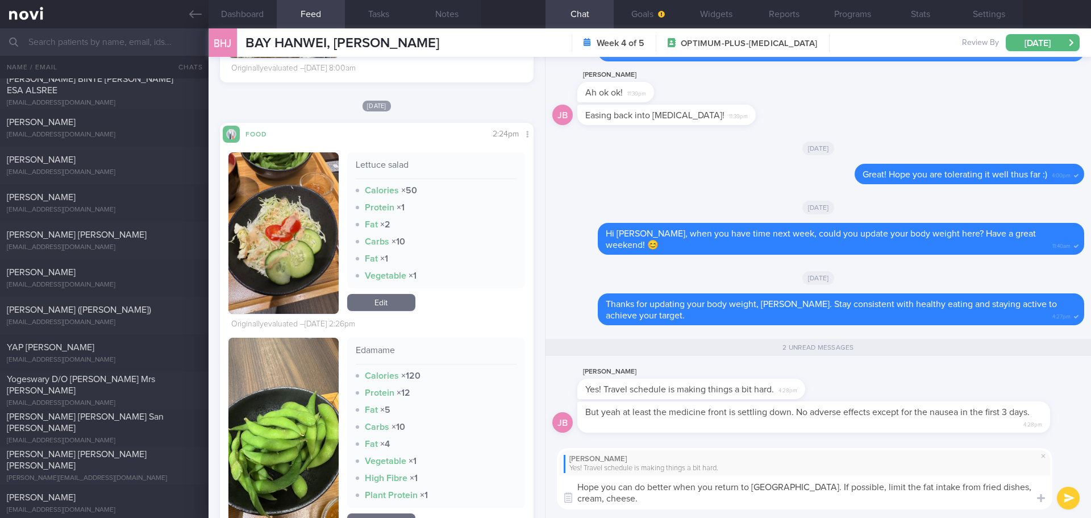
drag, startPoint x: 840, startPoint y: 486, endPoint x: 798, endPoint y: 482, distance: 42.2
click at [798, 482] on textarea "Hope you can do better when you return to Singapore. If possible, limit the fat…" at bounding box center [804, 492] width 495 height 34
click at [816, 489] on textarea "Hope you can do better when you return to Singapore. Try limit the fat intake f…" at bounding box center [804, 492] width 495 height 34
click at [674, 502] on textarea "Hope you can do better when you return to Singapore. Try limit the fat intake f…" at bounding box center [804, 492] width 495 height 34
drag, startPoint x: 652, startPoint y: 503, endPoint x: 664, endPoint y: 503, distance: 11.9
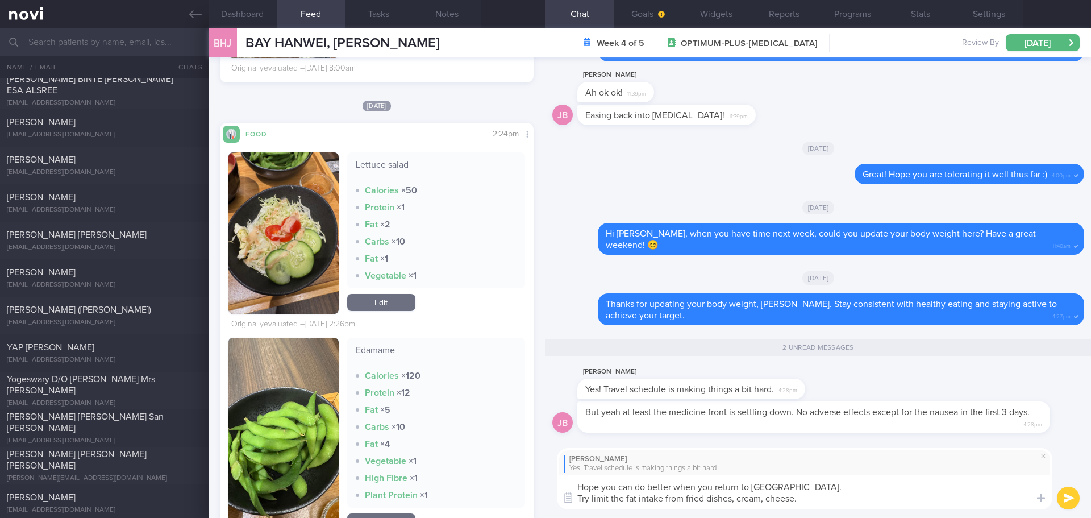
click at [652, 503] on textarea "Hope you can do better when you return to Singapore. Try limit the fat intake f…" at bounding box center [804, 492] width 495 height 34
click at [678, 503] on textarea "Hope you can do better when you return to Singapore. Try limit the fat intake f…" at bounding box center [804, 492] width 495 height 34
click at [708, 503] on textarea "Hope you can do better when you return to Singapore. Try limit the fat intake f…" at bounding box center [804, 492] width 495 height 34
click at [664, 498] on textarea "Hope you can do better when you return to Singapore. Try limit the fat intake f…" at bounding box center [804, 492] width 495 height 34
click at [807, 501] on textarea "Hope you can do better when you return to Singapore. Try limit the fat intake f…" at bounding box center [804, 492] width 495 height 34
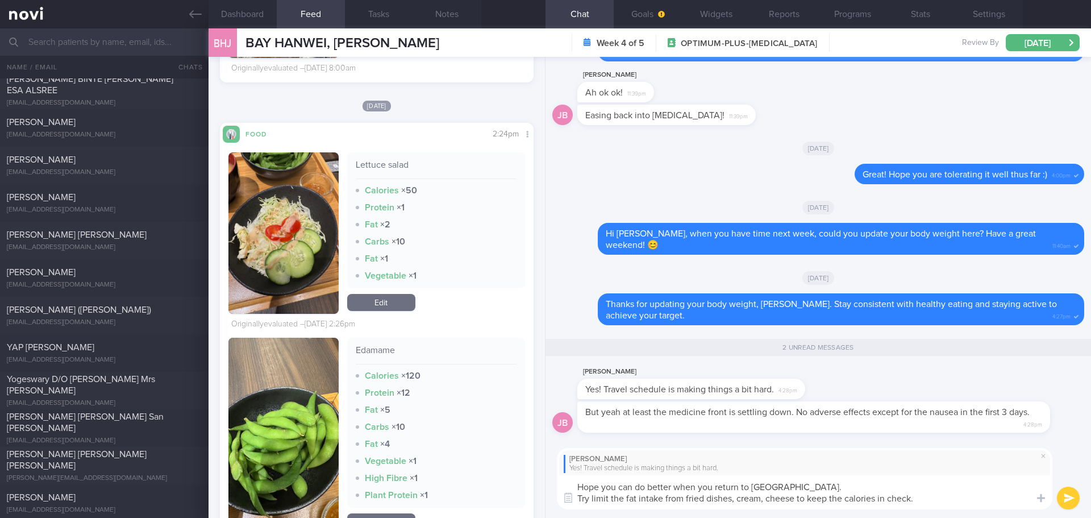
drag, startPoint x: 919, startPoint y: 495, endPoint x: 549, endPoint y: 499, distance: 370.5
click at [549, 499] on div "Jason Bay Yes! Travel schedule is making things a bit hard. Hope you can do bet…" at bounding box center [817, 478] width 545 height 79
click at [876, 486] on textarea "Hope you can do better when you return to Singapore. Try limit the fat intake f…" at bounding box center [804, 492] width 495 height 34
drag, startPoint x: 956, startPoint y: 503, endPoint x: 573, endPoint y: 501, distance: 382.9
click at [573, 501] on div "Chat Templates Admin [MEDICAL_DATA] Weight Nutrition Physical Activity Infograp…" at bounding box center [817, 478] width 545 height 79
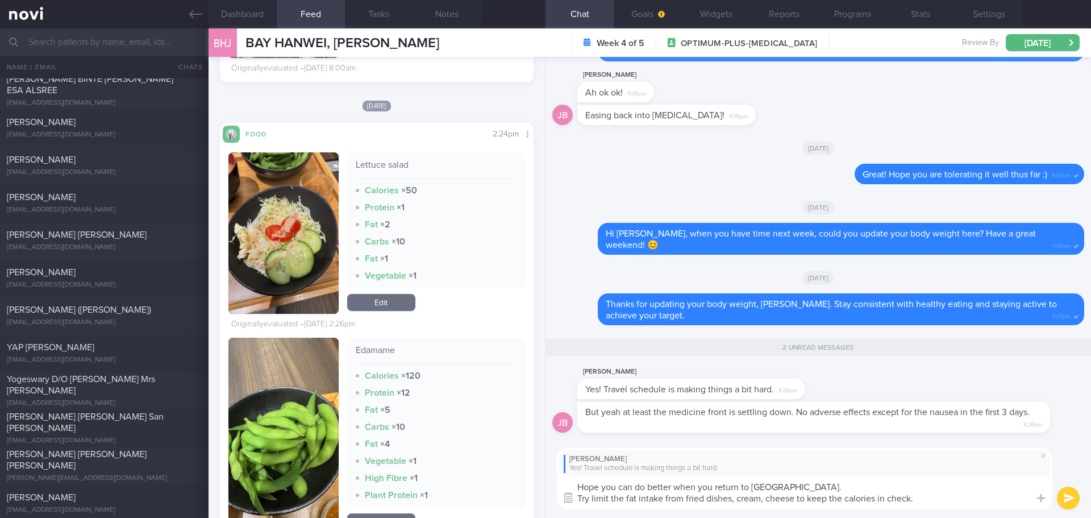
paste textarea "to limit fat intake from fried dishes, cream, and cheese to keep your calories …"
drag, startPoint x: 954, startPoint y: 507, endPoint x: 972, endPoint y: 505, distance: 17.8
click at [955, 507] on textarea "Hope you can do better when you return to Singapore. Try to limit fat intake fr…" at bounding box center [804, 492] width 495 height 34
click at [972, 505] on textarea "Hope you can do better when you return to Singapore. Try to limit fat intake fr…" at bounding box center [804, 492] width 495 height 34
click at [965, 496] on textarea "Hope you can do better when you return to Singapore. Try to limit fat intake fr…" at bounding box center [804, 492] width 495 height 34
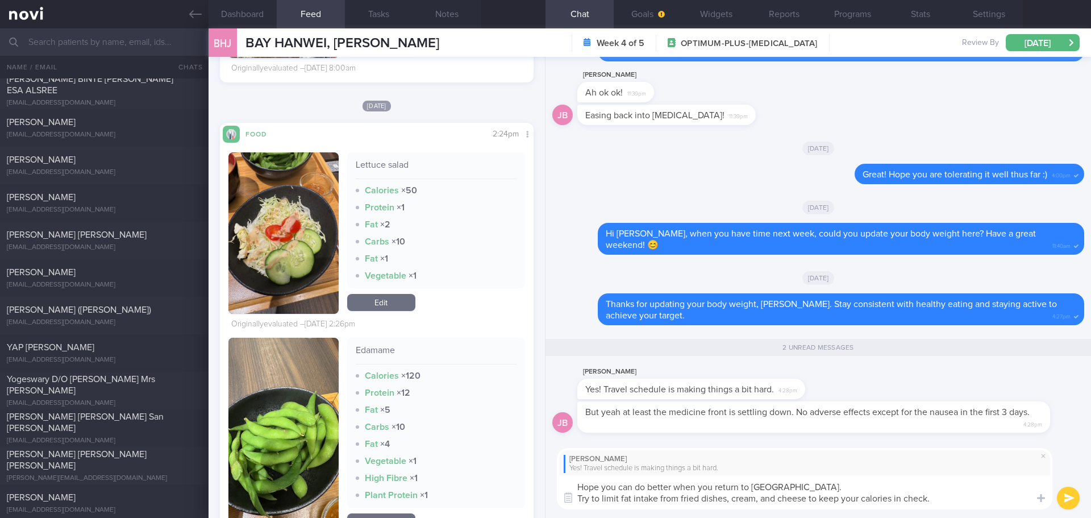
click at [968, 502] on textarea "Hope you can do better when you return to Singapore. Try to limit fat intake fr…" at bounding box center [804, 492] width 495 height 34
click at [758, 501] on textarea "Hope you can do better when you return to Singapore. Try to limit fat intake fr…" at bounding box center [804, 492] width 495 height 34
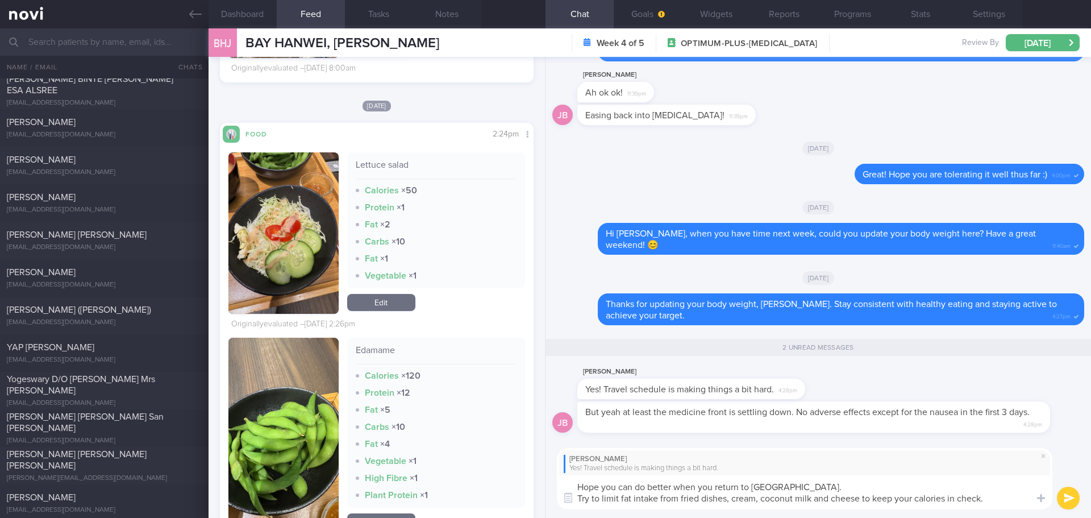
type textarea "Hope you can do better when you return to Singapore. Try to limit fat intake fr…"
click at [1076, 495] on button "submit" at bounding box center [1068, 497] width 23 height 23
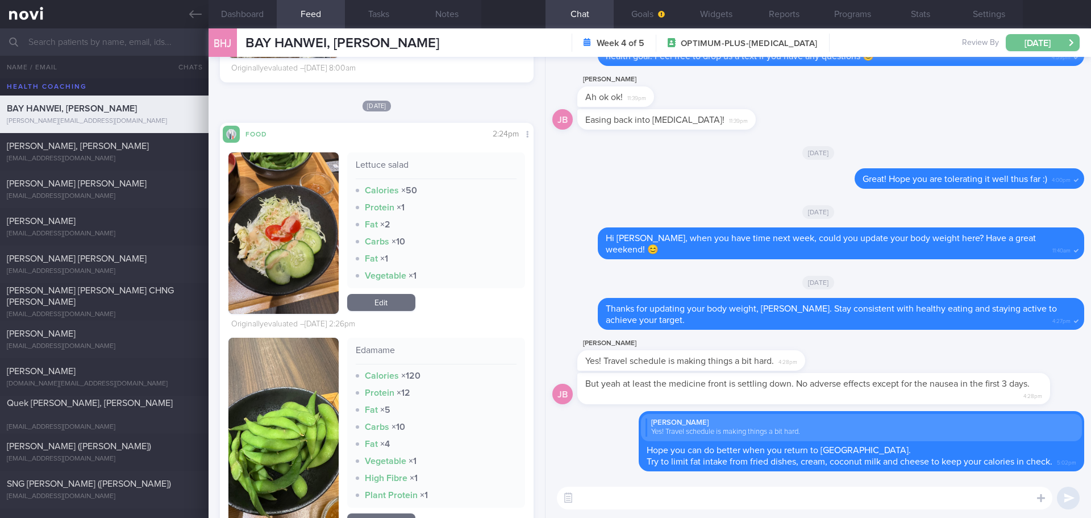
click at [1052, 41] on button "[DATE]" at bounding box center [1043, 42] width 74 height 17
click at [590, 231] on div at bounding box center [588, 238] width 20 height 21
click at [117, 41] on input "text" at bounding box center [545, 41] width 1091 height 27
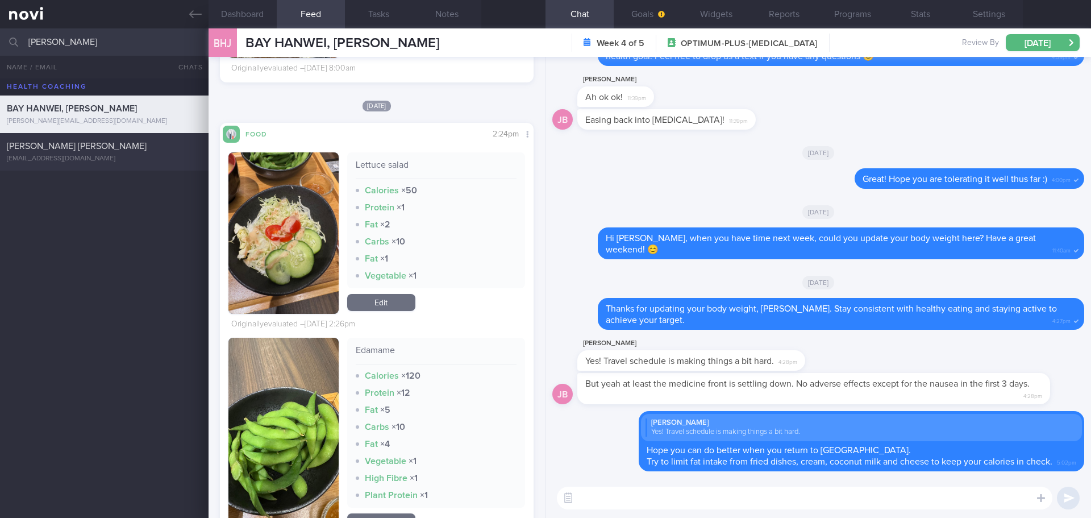
type input "isabelle"
drag, startPoint x: 110, startPoint y: 44, endPoint x: 2, endPoint y: 44, distance: 107.4
click at [2, 44] on div "isabelle Assigned patients Assigned patients All active patients Archived patie…" at bounding box center [545, 41] width 1091 height 27
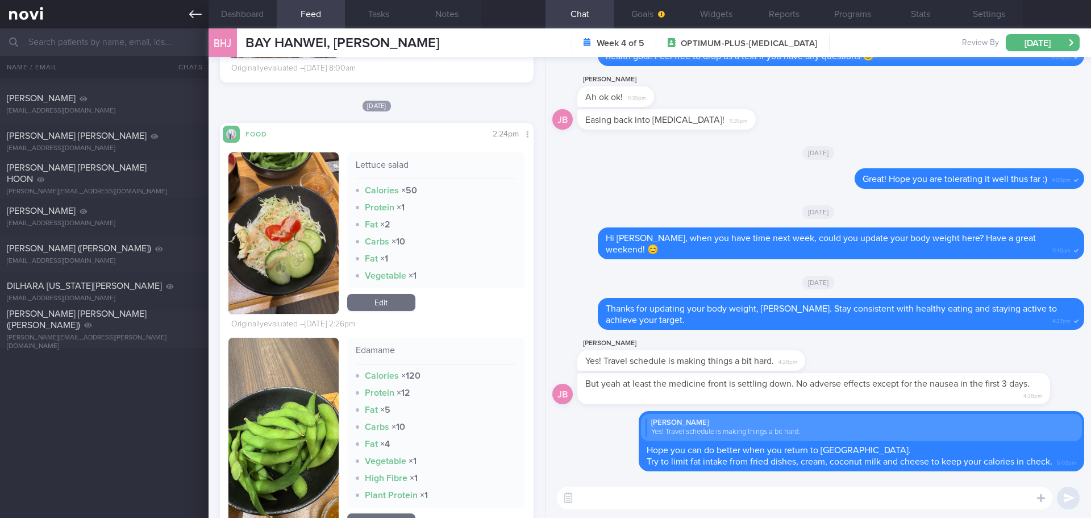
scroll to position [4602, 0]
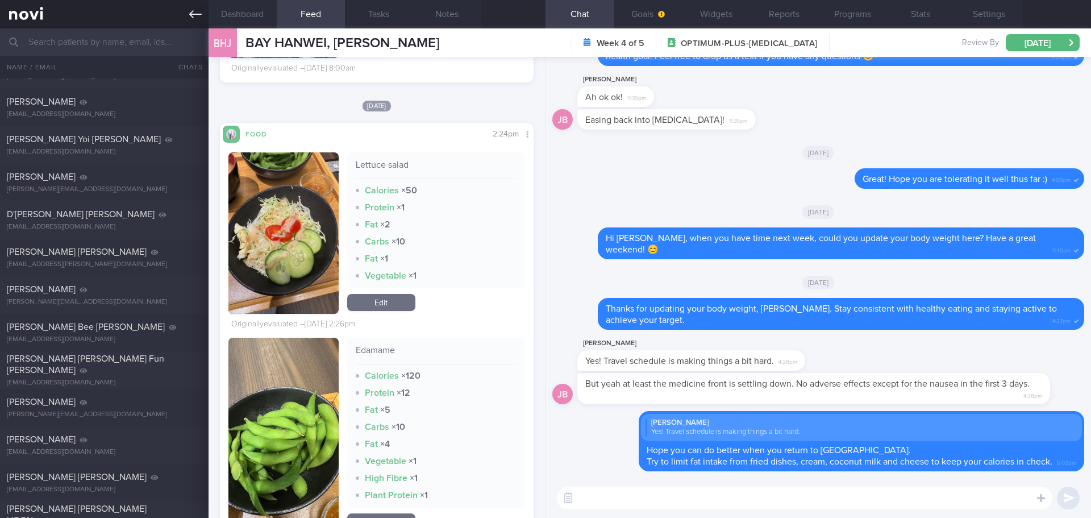
click at [193, 22] on link at bounding box center [104, 14] width 209 height 28
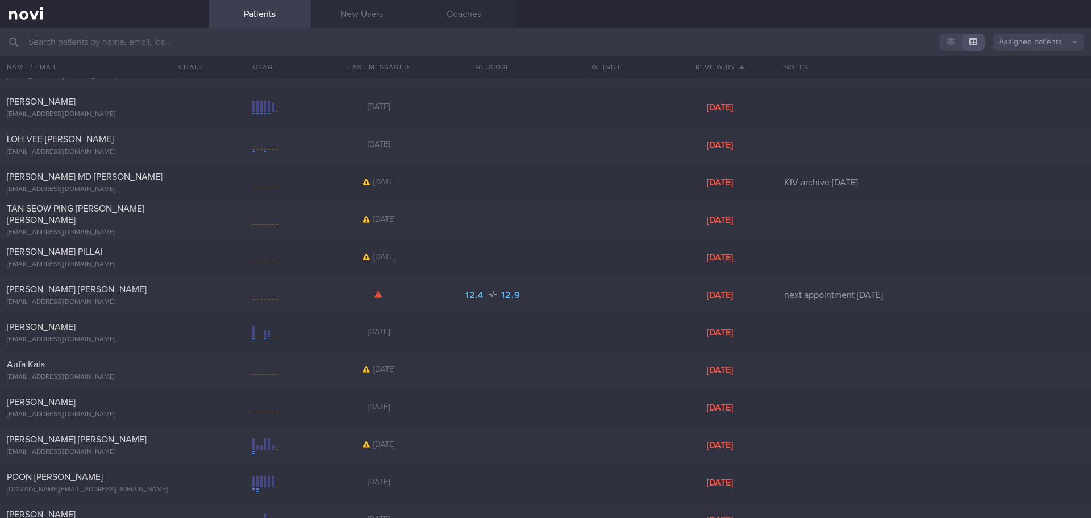
scroll to position [739, 0]
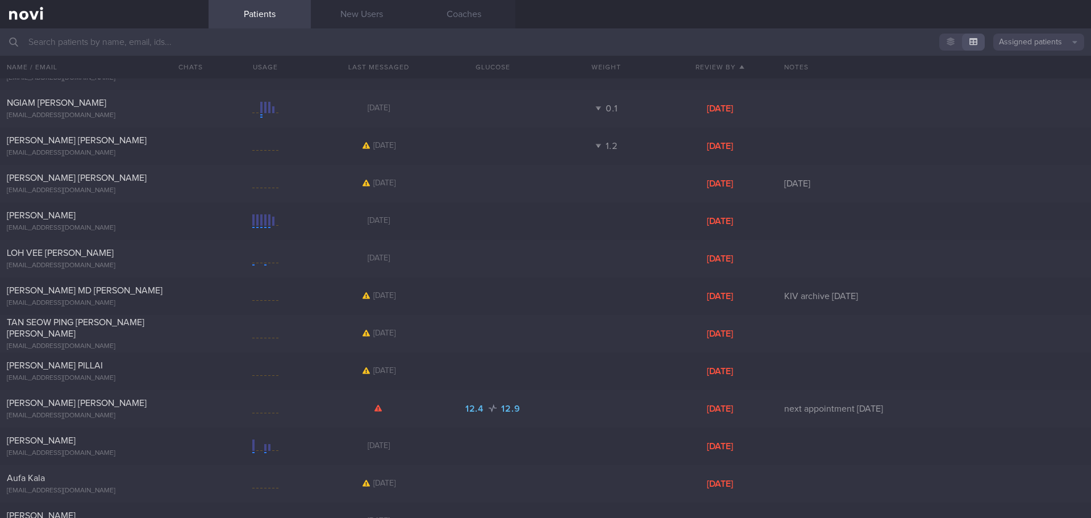
click at [131, 47] on input "text" at bounding box center [545, 41] width 1091 height 27
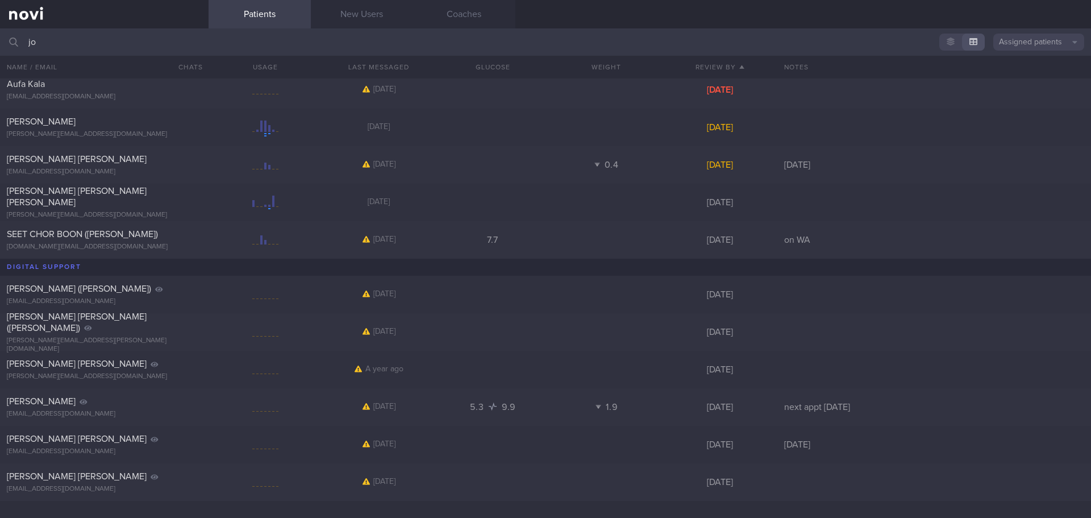
scroll to position [99, 0]
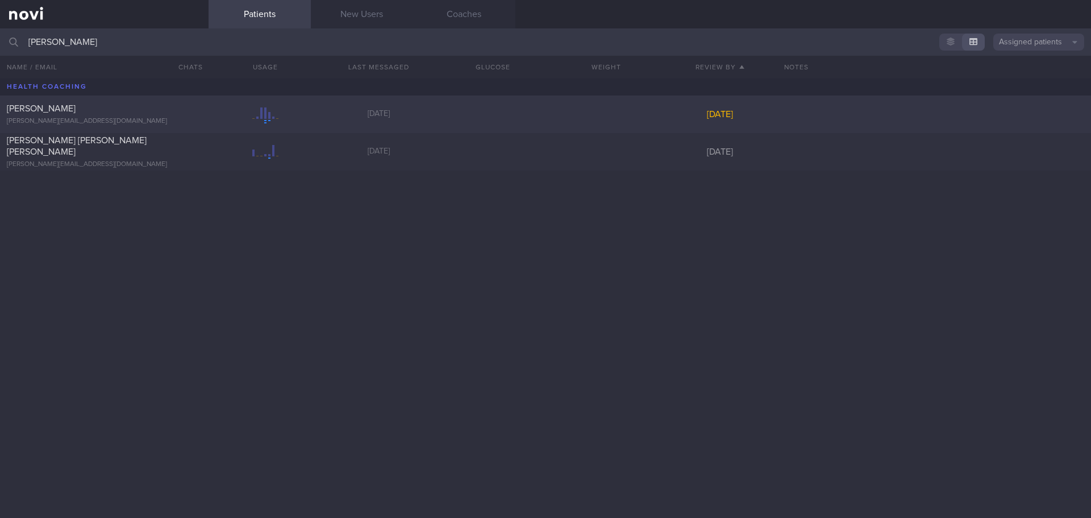
type input "joey"
click at [118, 103] on div "[PERSON_NAME]" at bounding box center [103, 108] width 192 height 11
select select "7"
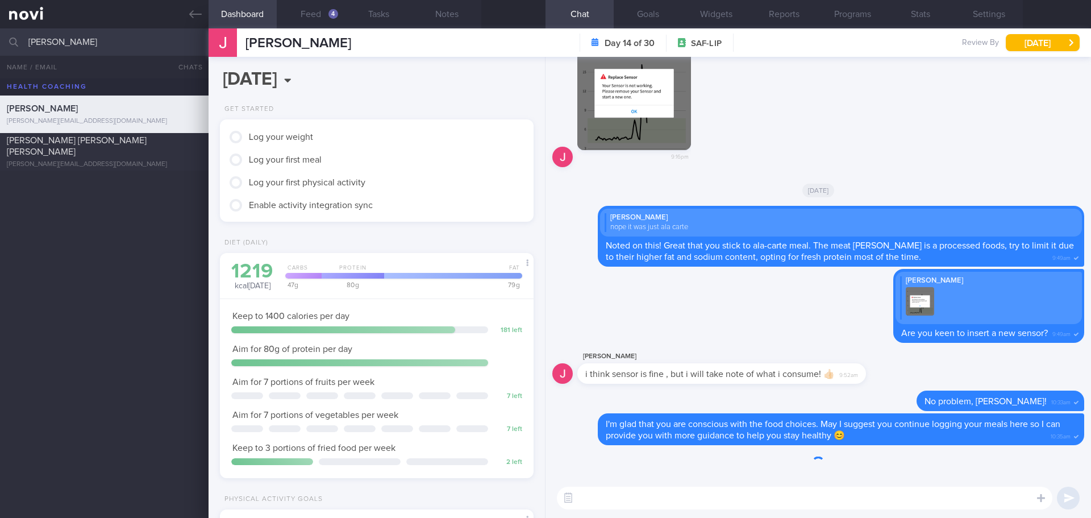
scroll to position [159, 285]
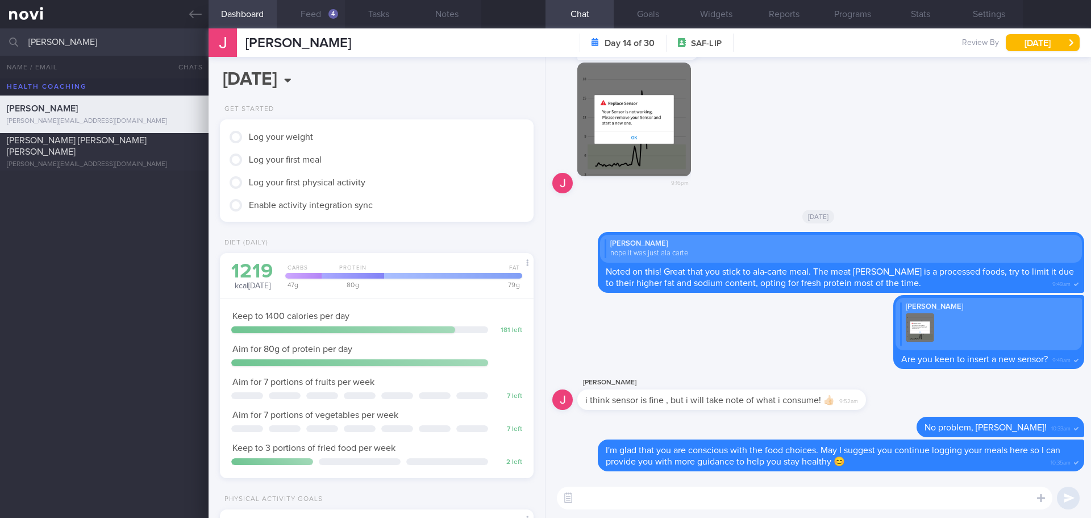
click at [324, 12] on button "Feed 4" at bounding box center [311, 14] width 68 height 28
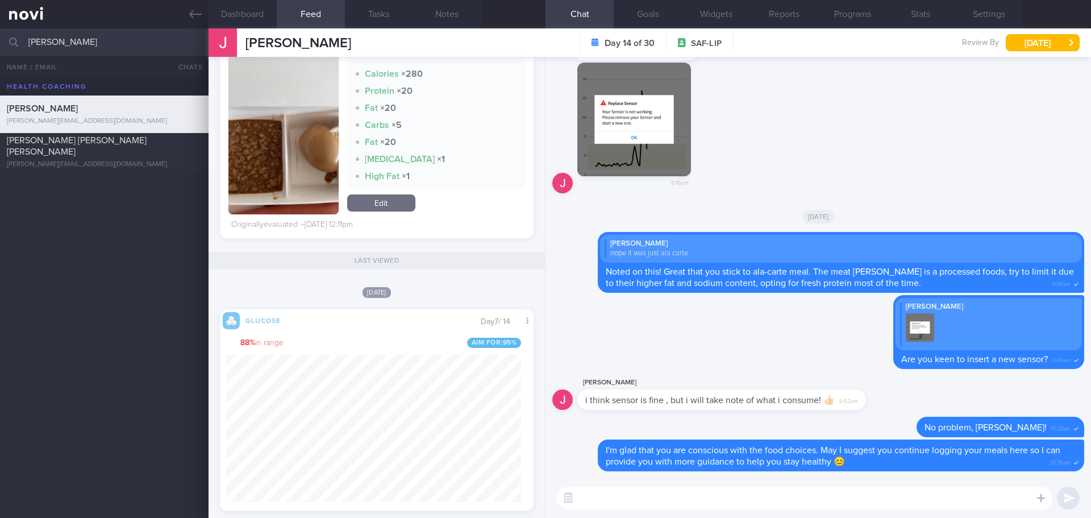
scroll to position [1250, 0]
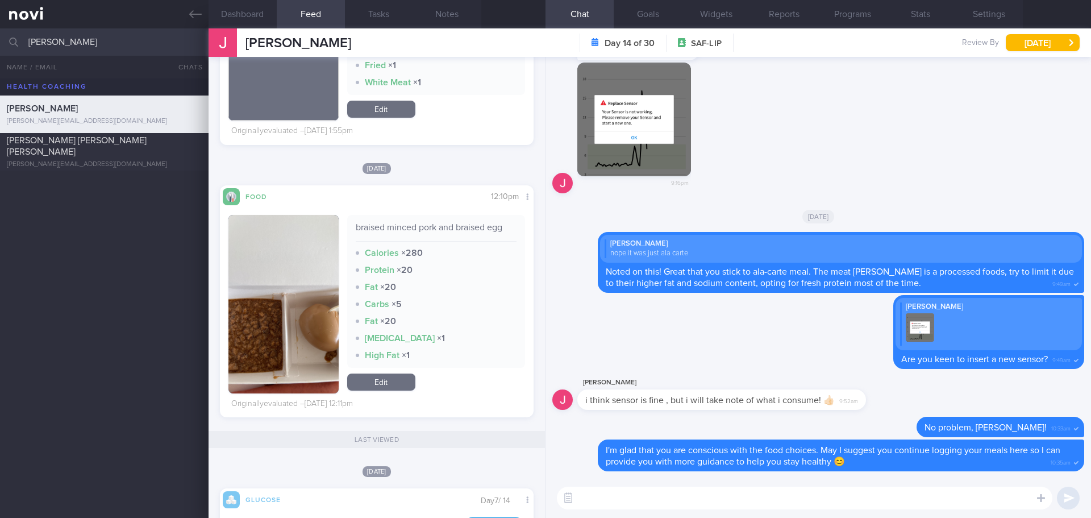
click at [277, 291] on button "button" at bounding box center [283, 304] width 110 height 178
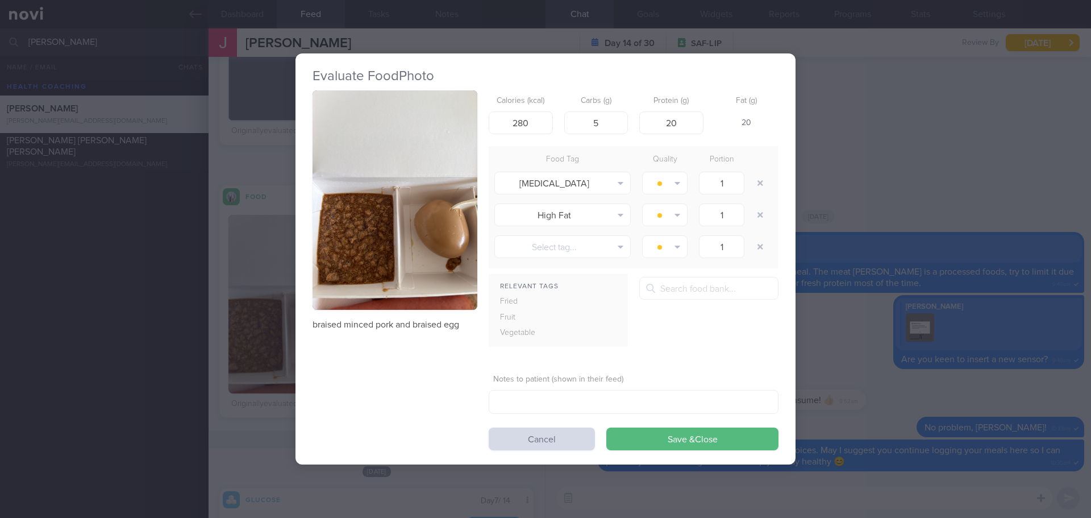
click at [373, 211] on button "button" at bounding box center [394, 200] width 165 height 220
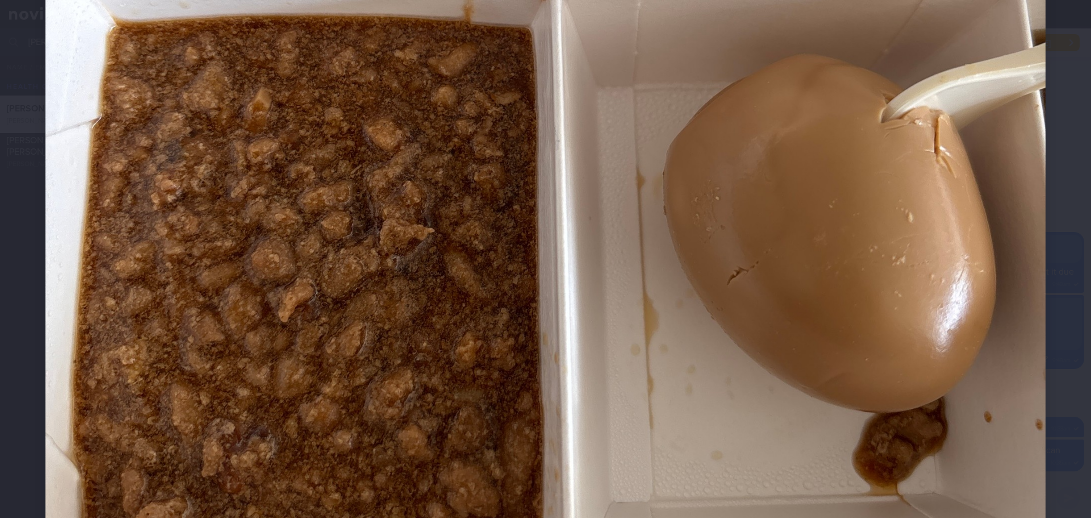
scroll to position [795, 0]
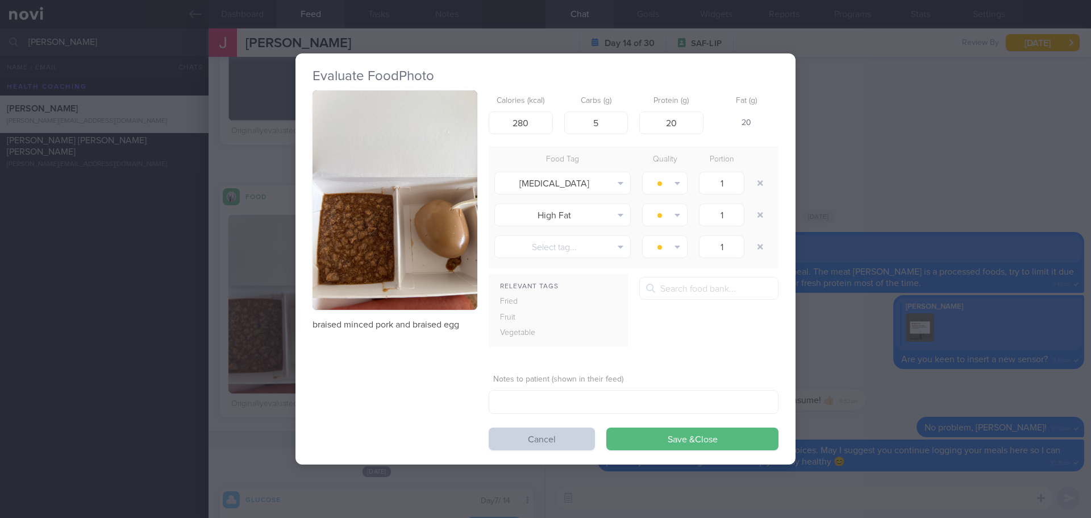
click at [560, 441] on button "Cancel" at bounding box center [542, 438] width 106 height 23
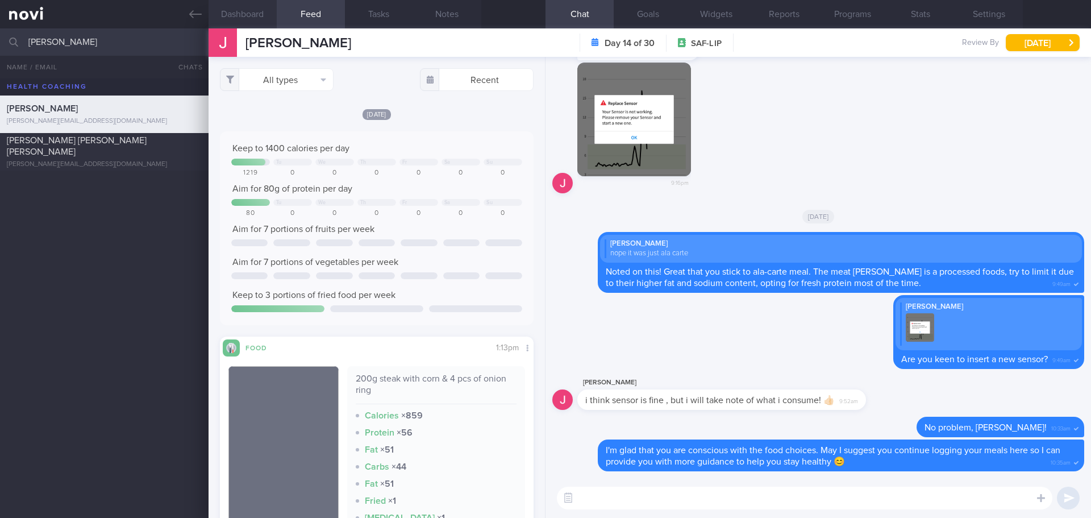
click at [236, 20] on button "Dashboard" at bounding box center [243, 14] width 68 height 28
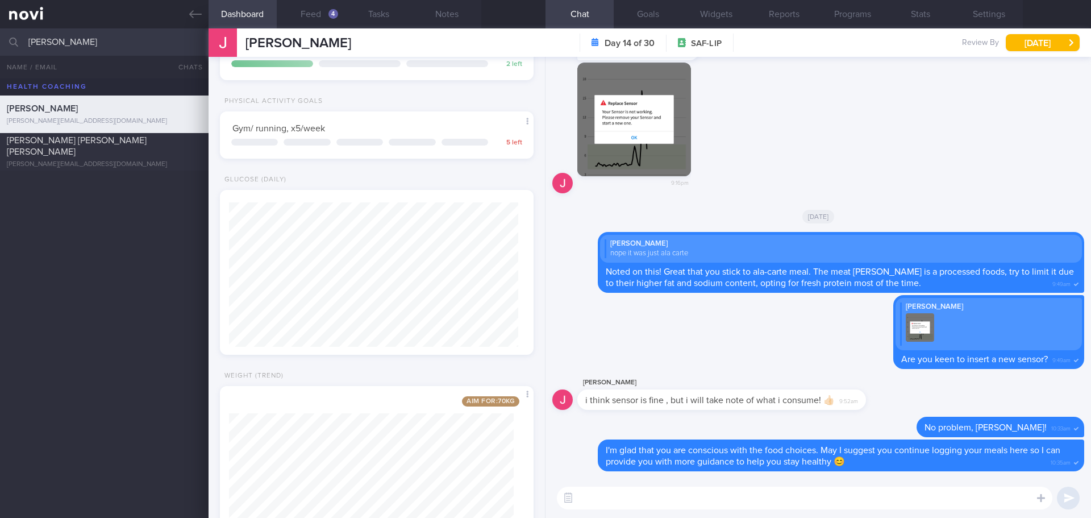
scroll to position [472, 0]
click at [330, 18] on button "Feed 4" at bounding box center [311, 14] width 68 height 28
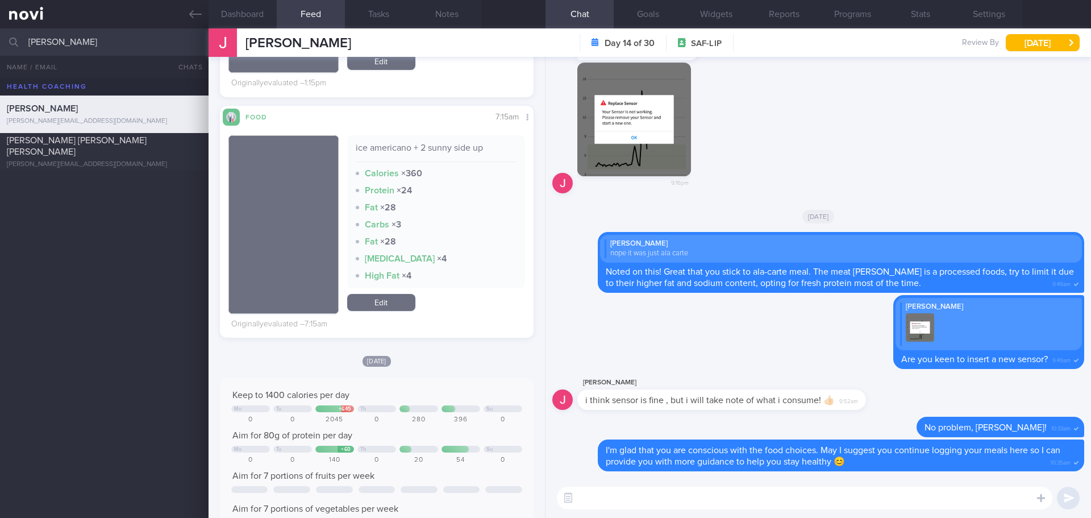
click at [626, 499] on textarea at bounding box center [804, 497] width 495 height 23
click at [627, 494] on textarea at bounding box center [804, 497] width 495 height 23
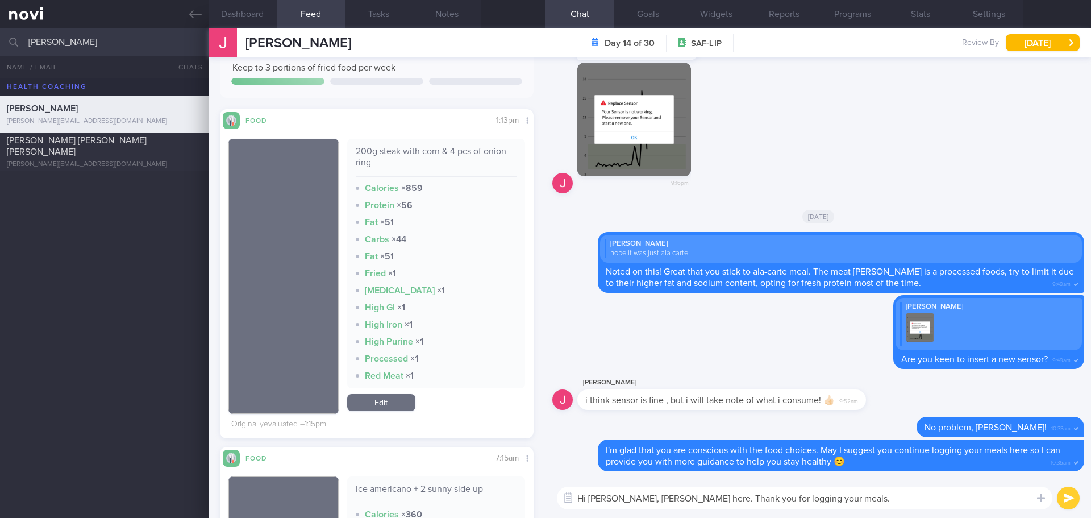
click at [901, 501] on textarea "Hi Joey, Elizabeth here. Thank you for logging your meals." at bounding box center [804, 497] width 495 height 23
type textarea "Hi Joey, Elizabeth here. Thank you for logging your meals."
click at [1066, 498] on button "submit" at bounding box center [1068, 497] width 23 height 23
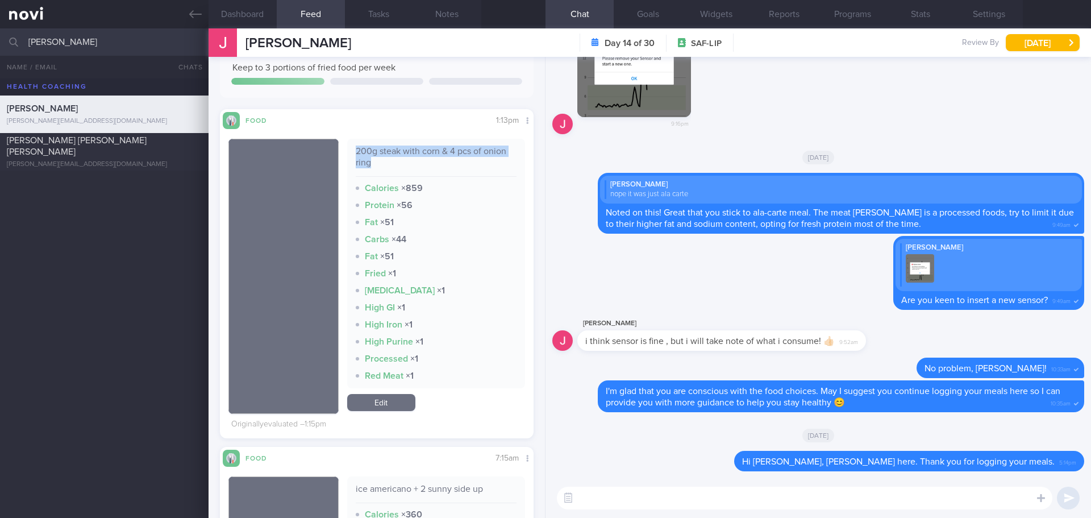
drag, startPoint x: 370, startPoint y: 164, endPoint x: 353, endPoint y: 151, distance: 21.8
click at [356, 151] on div "200g steak with corn & 4 pcs of onion ring" at bounding box center [436, 160] width 161 height 31
copy div "200g steak with corn & 4 pcs of onion ring"
click at [718, 494] on textarea at bounding box center [804, 497] width 495 height 23
paste textarea "200g steak with corn & 4 pcs of onion ring"
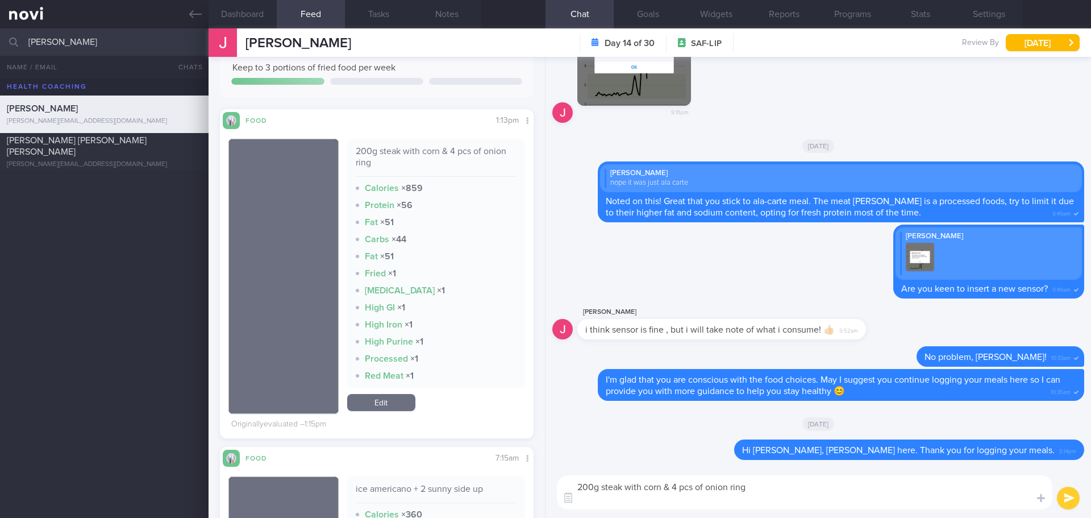
scroll to position [0, 0]
click at [780, 501] on textarea "200g steak with corn & 4 pcs of onion ring This meal appears quite high in fat,…" at bounding box center [804, 492] width 495 height 34
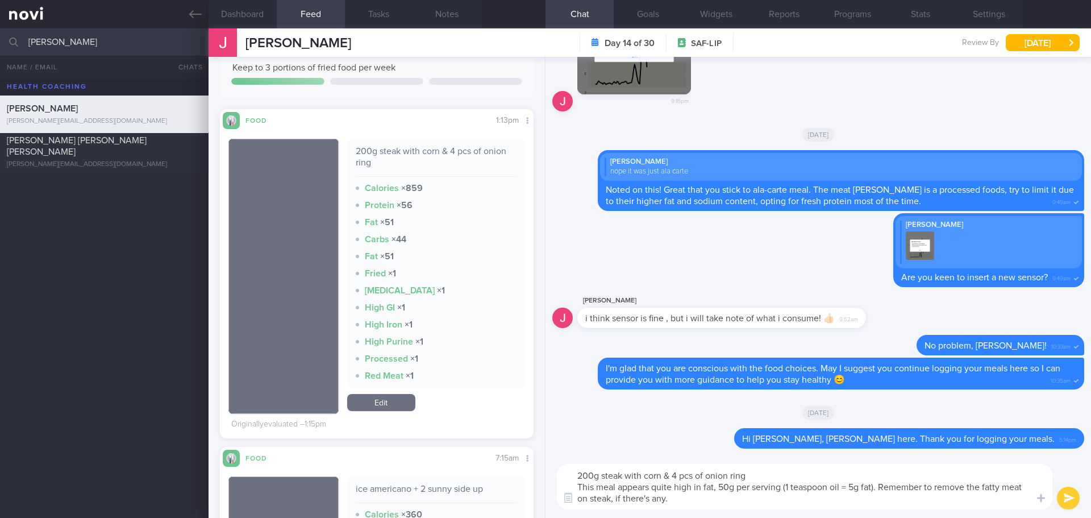
click at [915, 498] on textarea "200g steak with corn & 4 pcs of onion ring This meal appears quite high in fat,…" at bounding box center [804, 486] width 495 height 45
click at [1011, 504] on textarea "200g steak with corn & 4 pcs of onion ring This meal appears quite high in fat,…" at bounding box center [804, 486] width 495 height 45
click at [1032, 505] on textarea "200g steak with corn & 4 pcs of onion ring This meal appears quite high in fat,…" at bounding box center [804, 486] width 495 height 45
type textarea "200g steak with corn & 4 pcs of onion ring This meal appears quite high in fat,…"
click at [1074, 499] on button "submit" at bounding box center [1068, 497] width 23 height 23
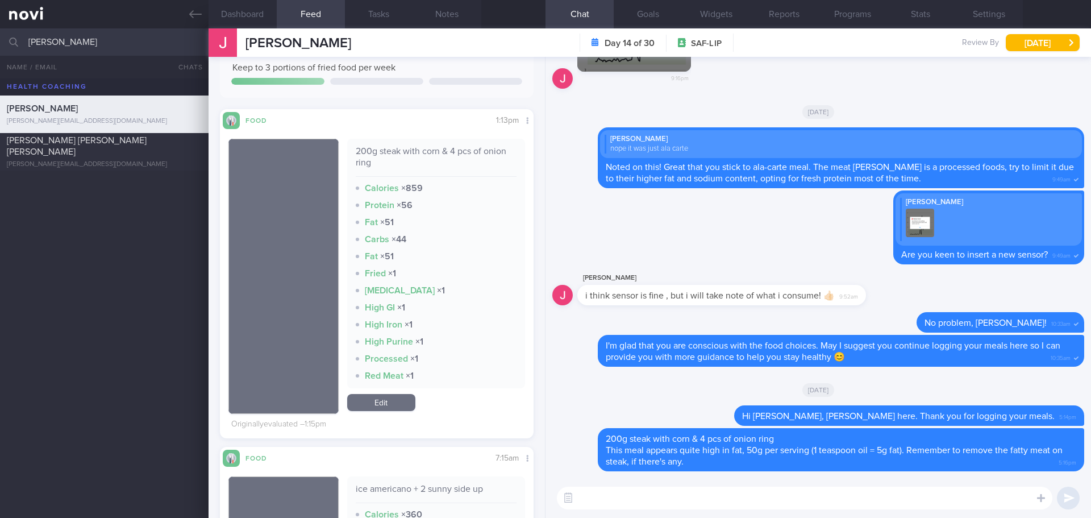
drag, startPoint x: 57, startPoint y: 44, endPoint x: -59, endPoint y: 41, distance: 115.9
click at [0, 41] on html "You are offline! Some functionality will be unavailable Patients New Users Coac…" at bounding box center [545, 259] width 1091 height 518
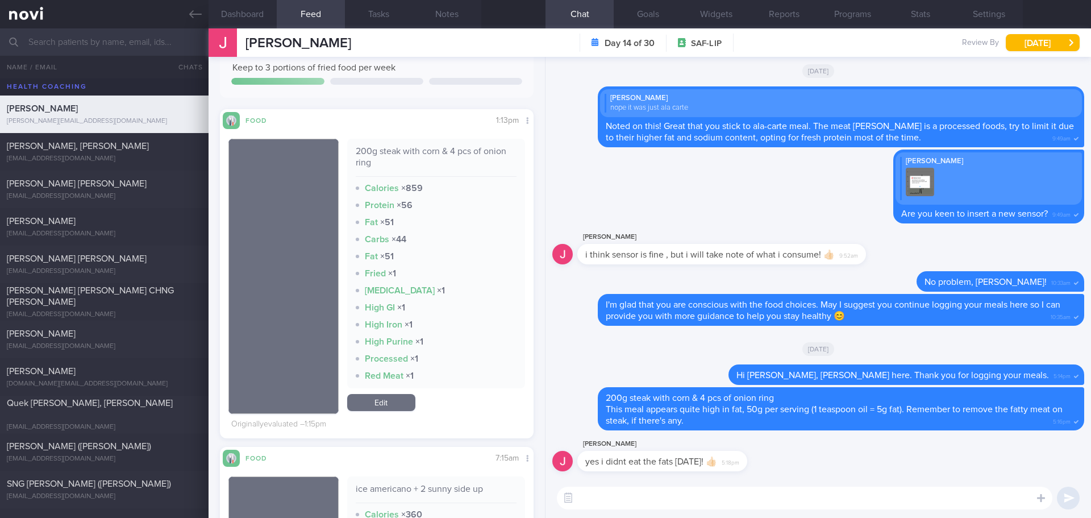
click at [712, 493] on textarea at bounding box center [804, 497] width 495 height 23
type textarea "That's great! Hope you can do it consistently."
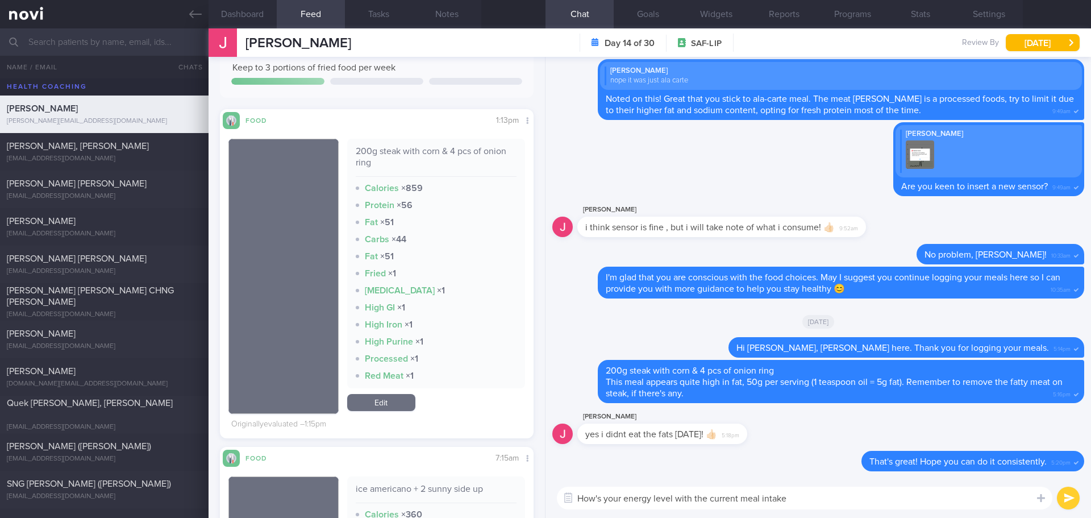
type textarea "How's your energy level with the current meal intake?"
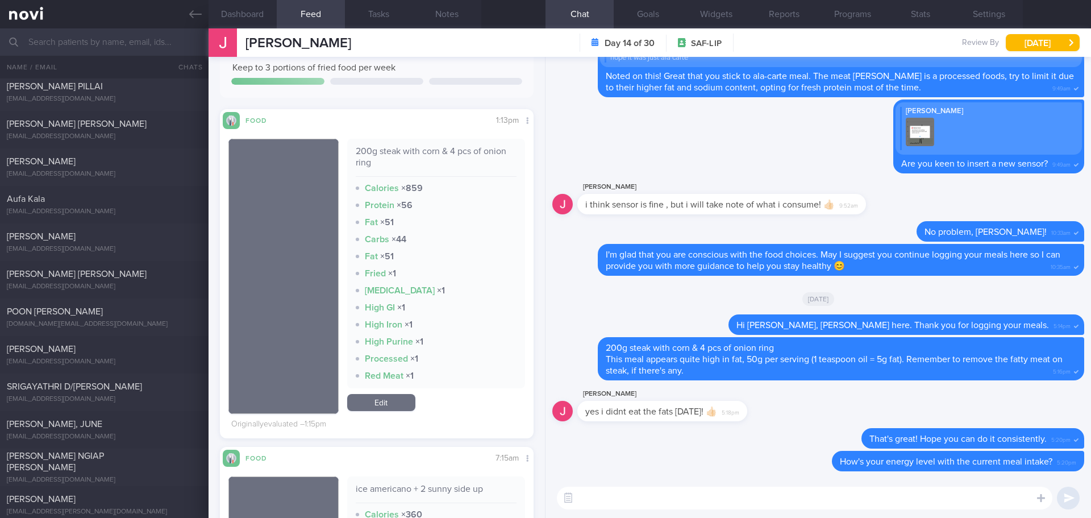
scroll to position [1079, 0]
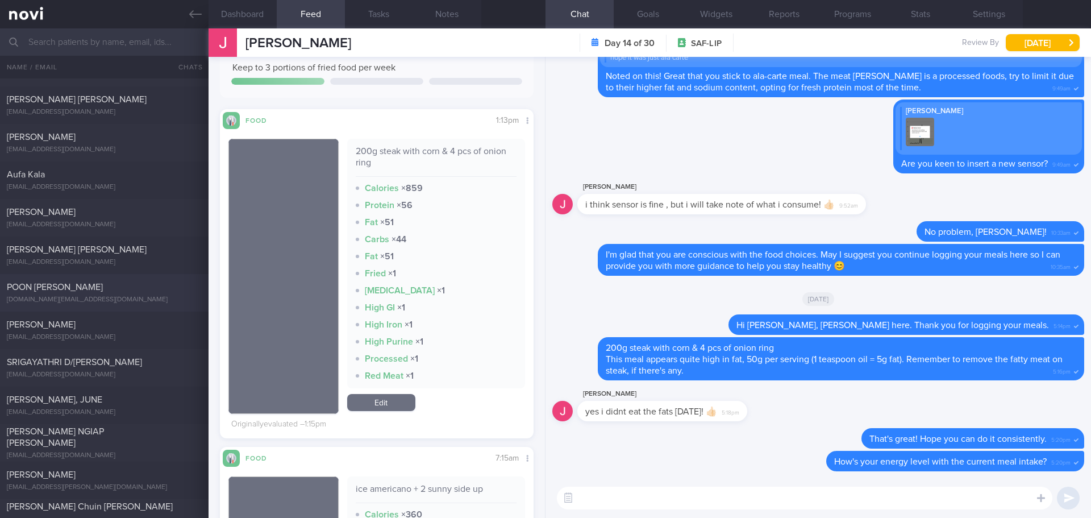
click at [81, 295] on div "POON TECK CHET jackpoon.sg@gmail.com" at bounding box center [104, 292] width 209 height 23
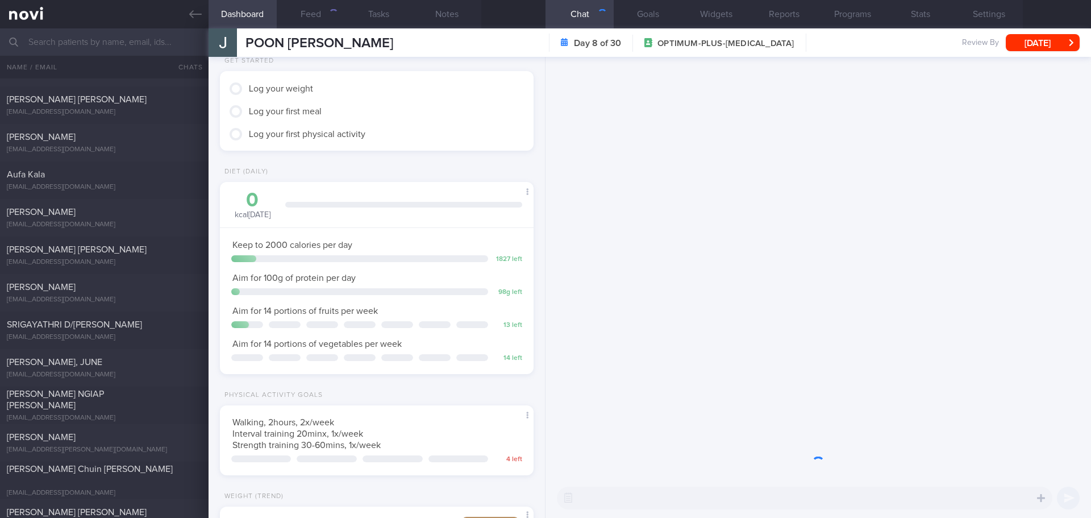
scroll to position [159, 285]
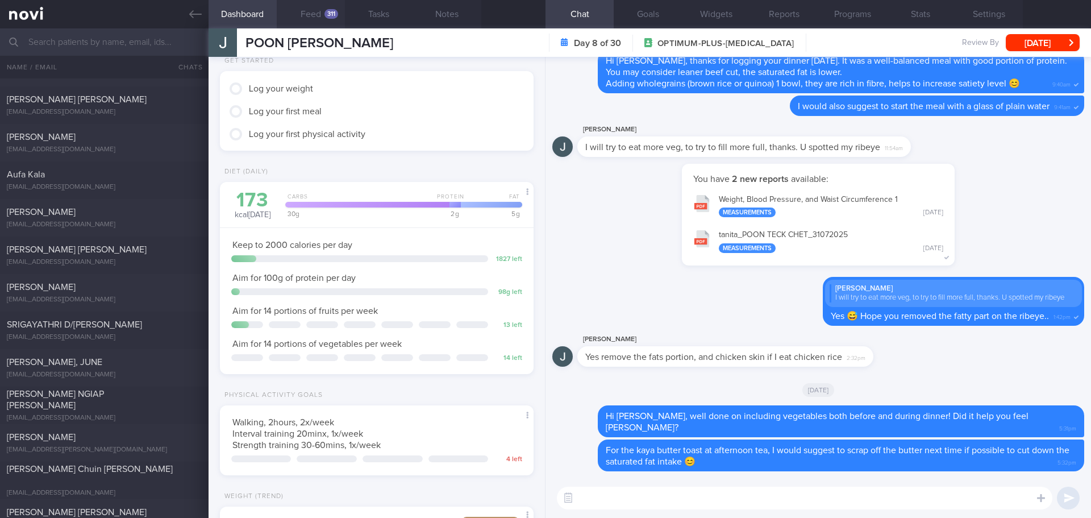
click at [320, 11] on button "Feed 311" at bounding box center [311, 14] width 68 height 28
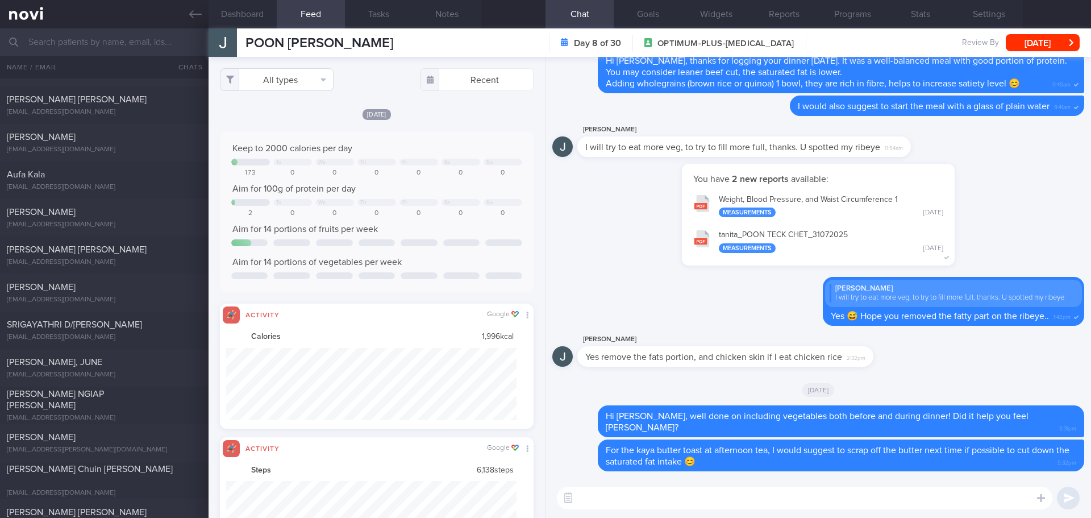
scroll to position [72, 291]
click at [318, 84] on button "All types" at bounding box center [277, 79] width 114 height 23
click at [306, 111] on button "Activity" at bounding box center [276, 118] width 112 height 17
checkbox input "false"
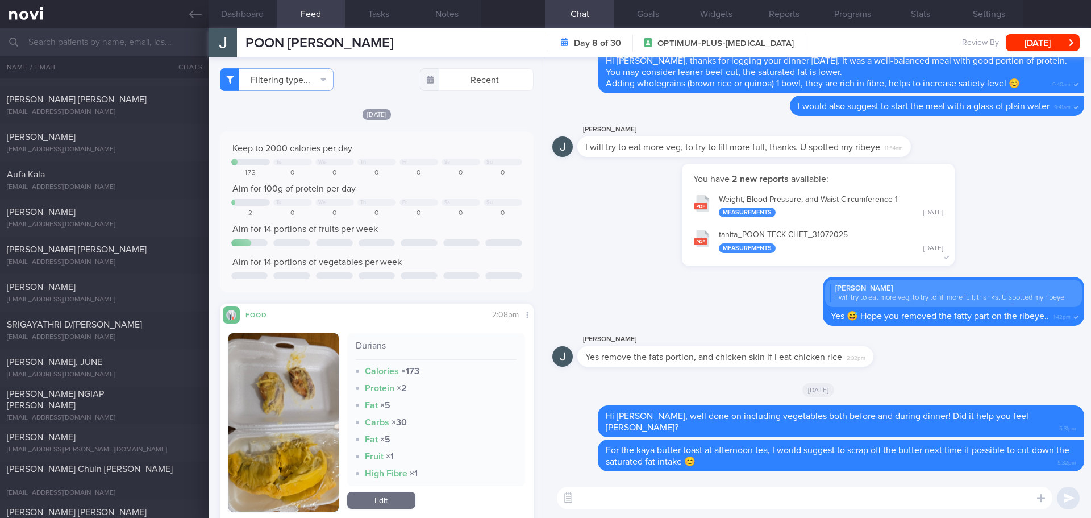
click at [444, 160] on div "Sa" at bounding box center [447, 162] width 6 height 6
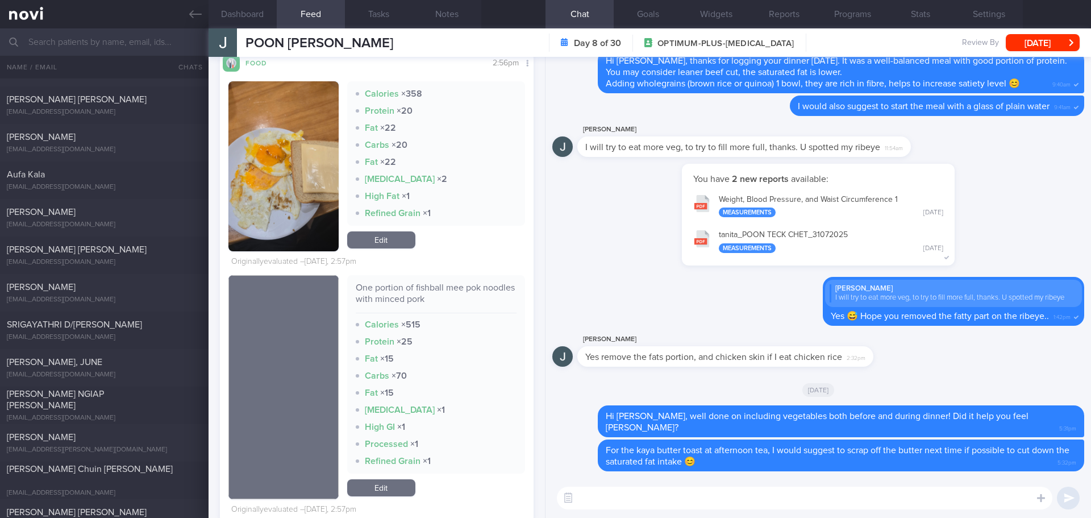
scroll to position [739, 0]
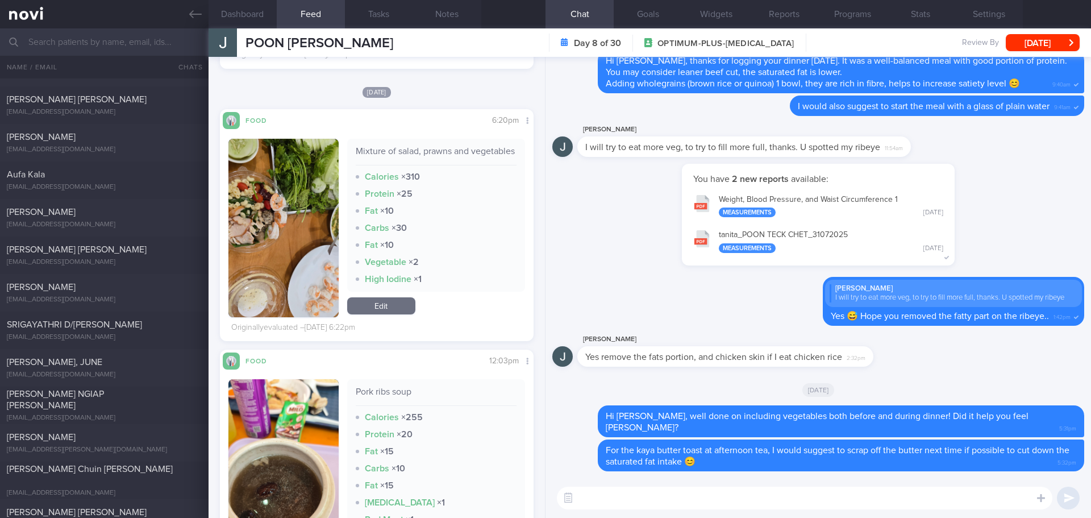
click at [312, 203] on button "button" at bounding box center [283, 228] width 110 height 178
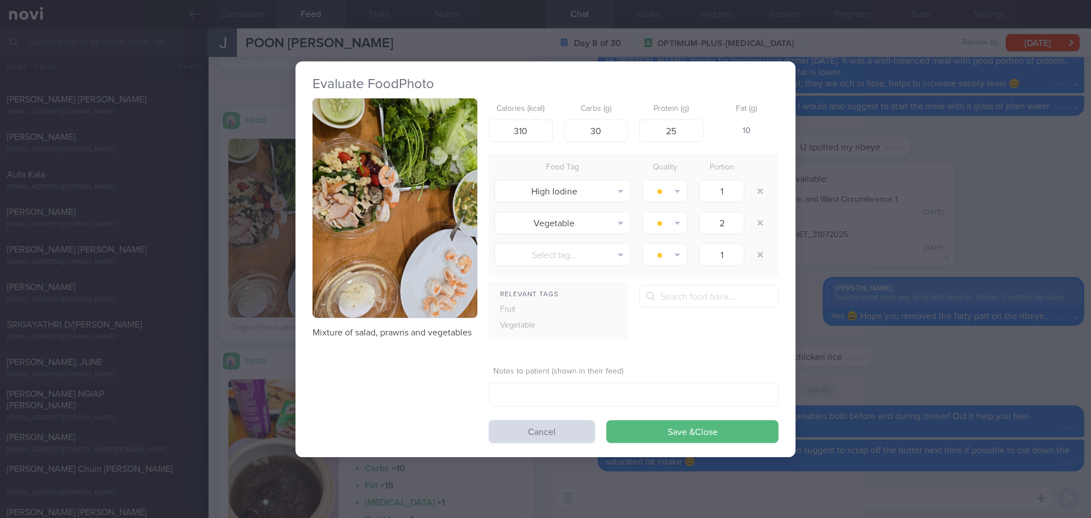
click at [445, 144] on img "button" at bounding box center [394, 208] width 165 height 220
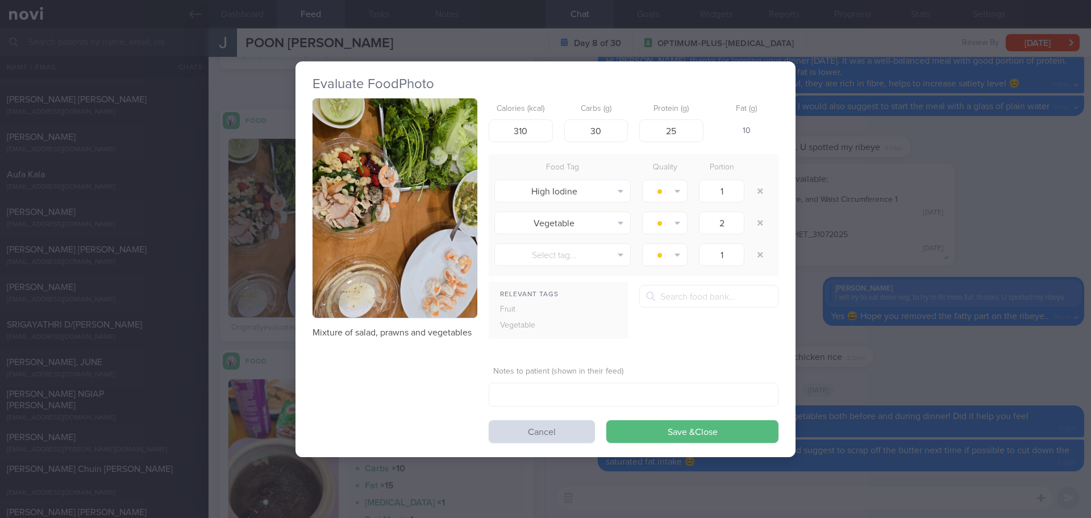
click at [372, 208] on button "button" at bounding box center [394, 208] width 165 height 220
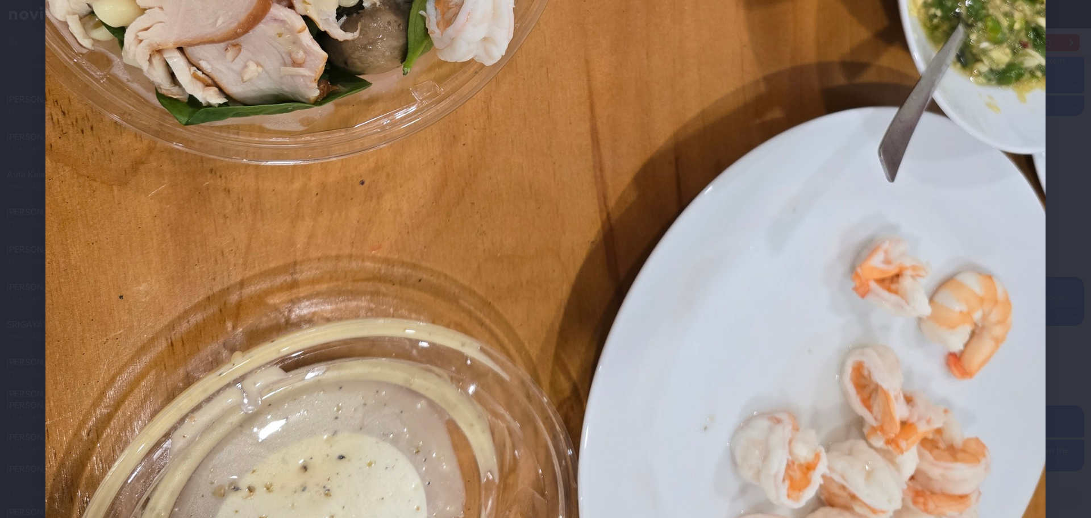
scroll to position [895, 0]
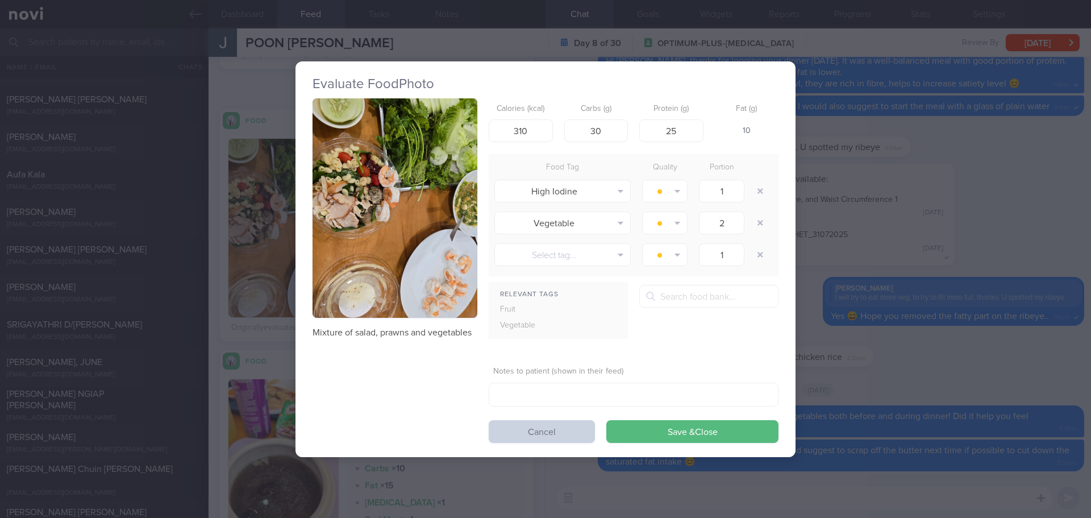
click at [526, 432] on button "Cancel" at bounding box center [542, 431] width 106 height 23
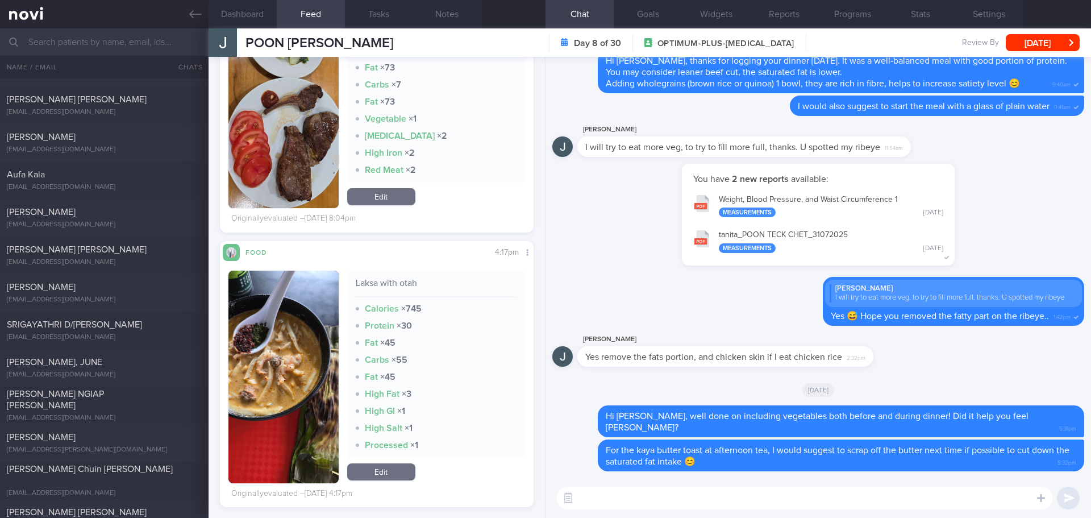
scroll to position [2500, 0]
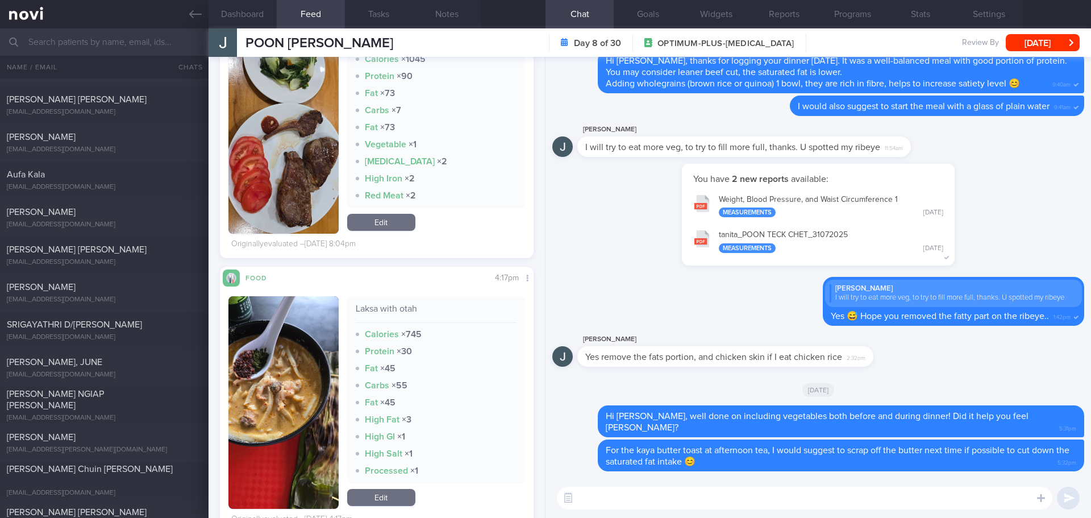
click at [288, 342] on button "button" at bounding box center [283, 402] width 110 height 212
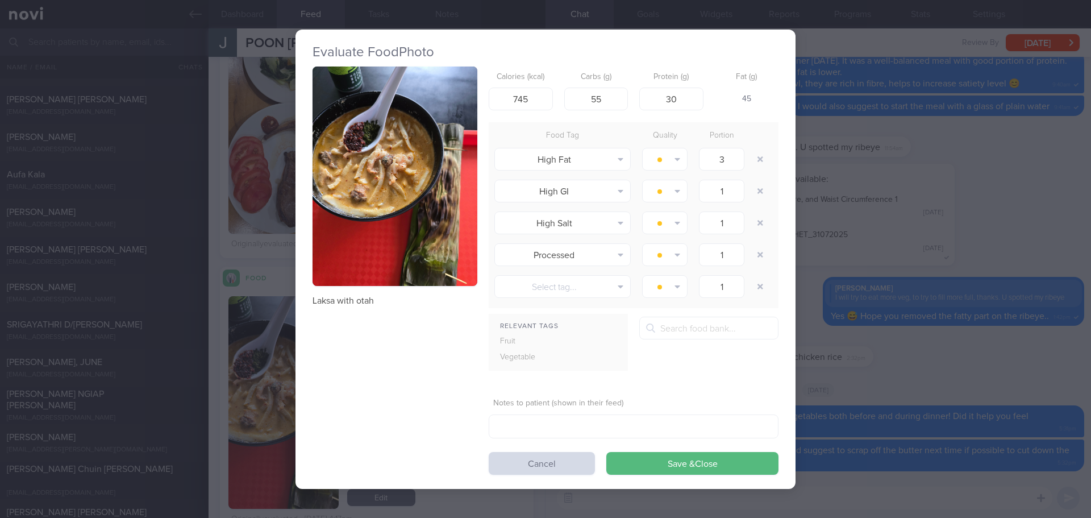
click at [387, 195] on button "button" at bounding box center [394, 176] width 165 height 220
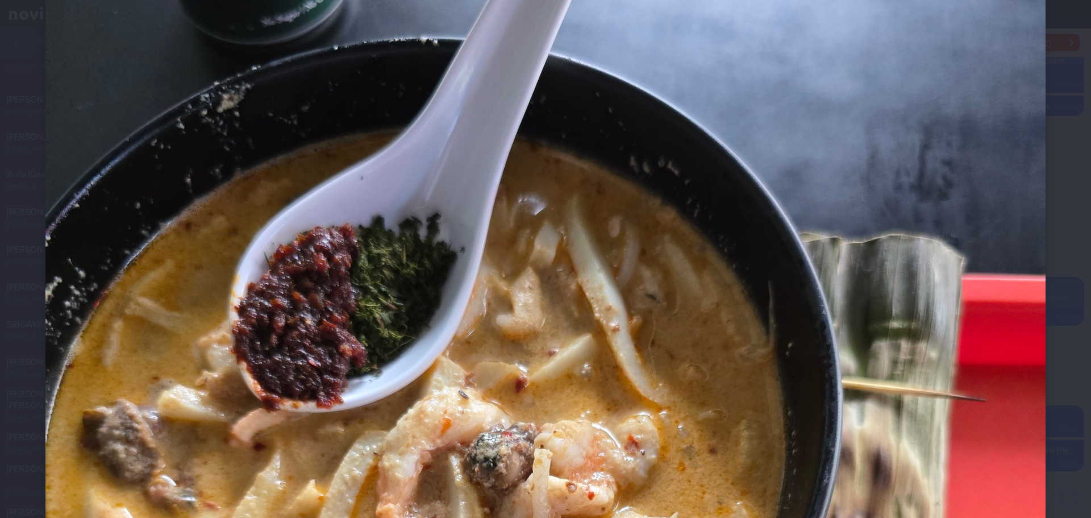
scroll to position [341, 0]
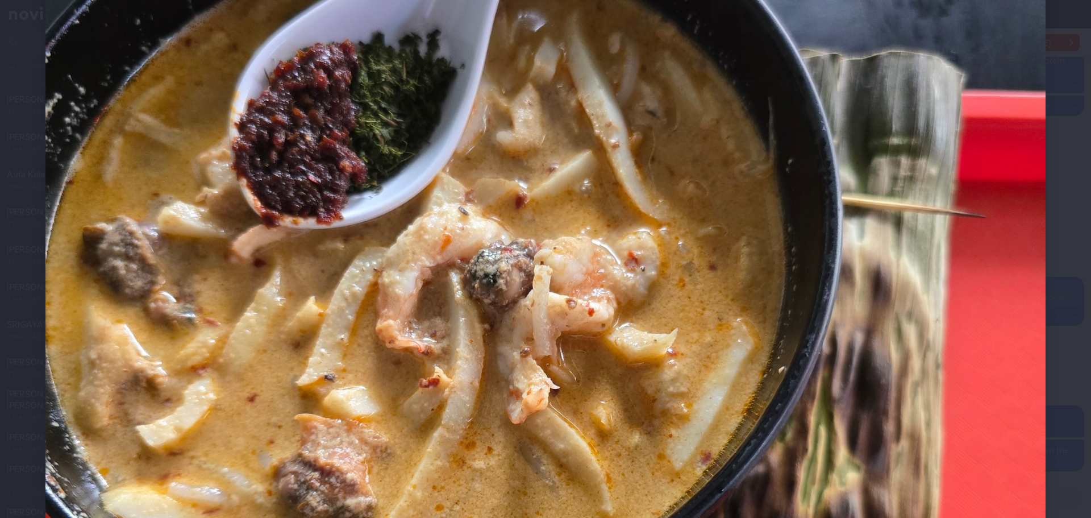
click at [961, 299] on img at bounding box center [545, 371] width 1000 height 1333
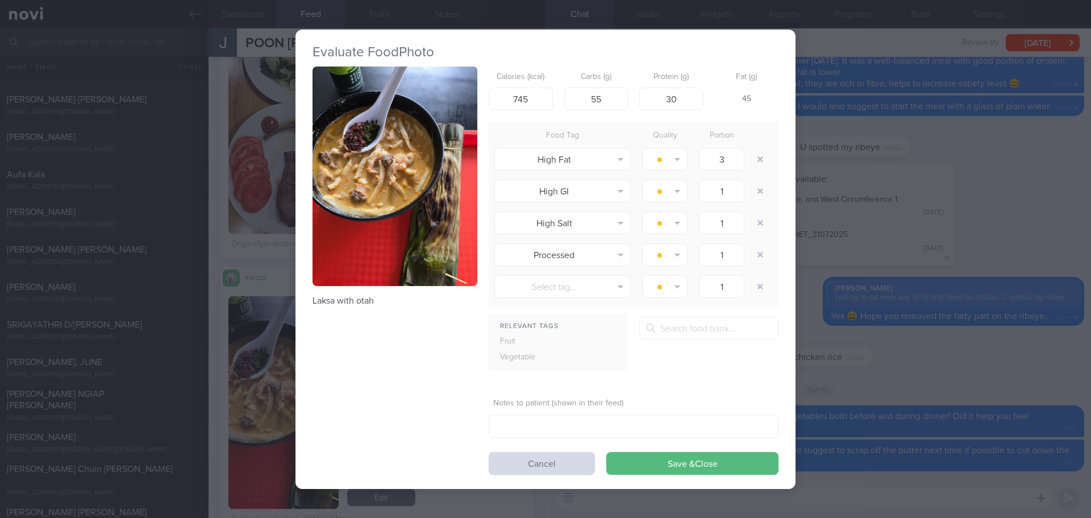
click at [863, 371] on div "Evaluate Food Photo Laksa with otah Calories (kcal) 745 Carbs (g) 55 Protein (g…" at bounding box center [545, 259] width 1091 height 518
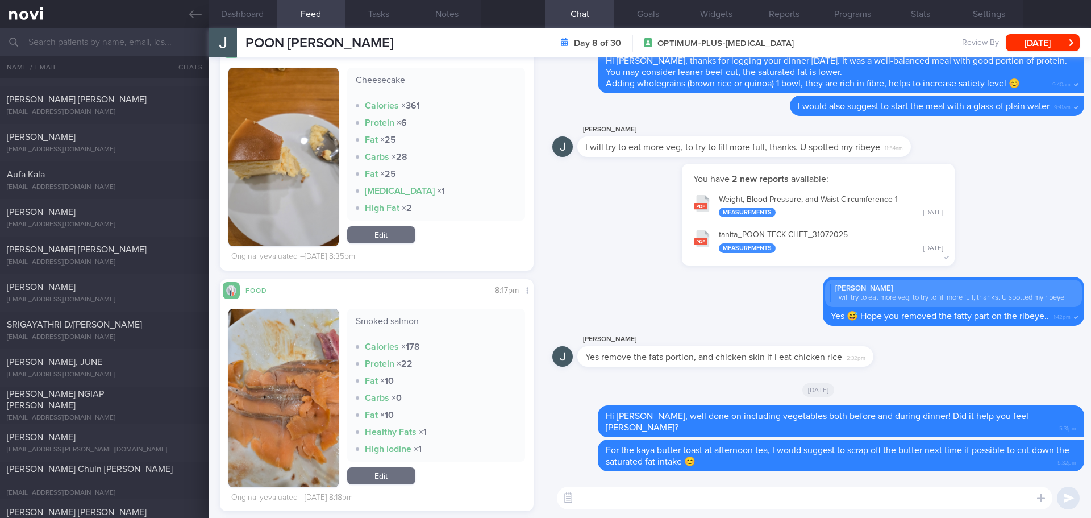
scroll to position [2159, 0]
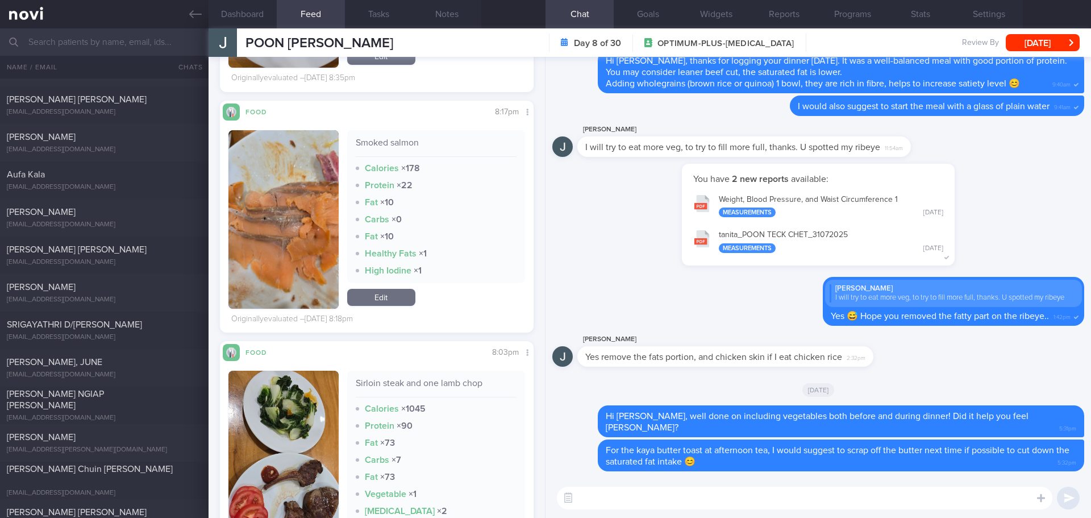
click at [302, 222] on button "button" at bounding box center [283, 219] width 110 height 178
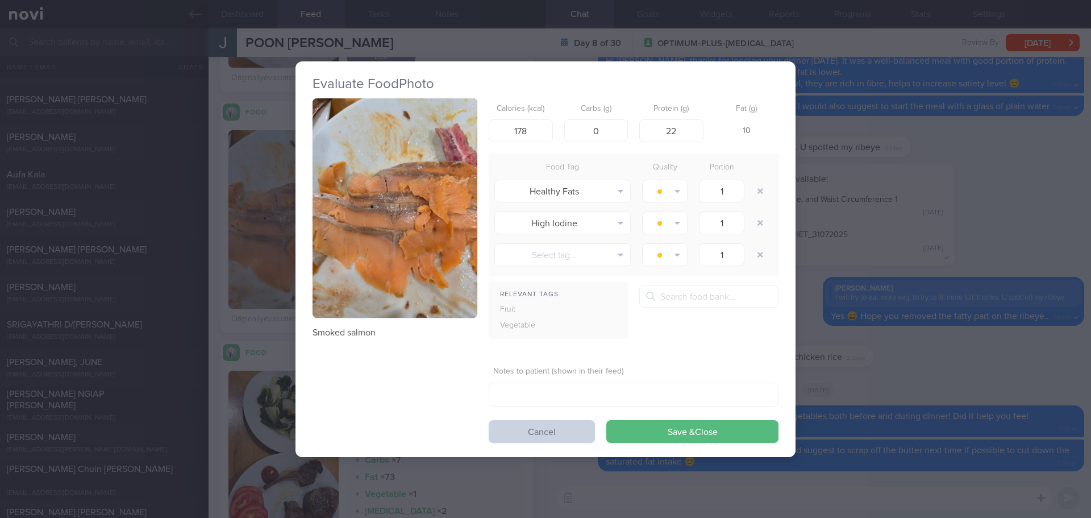
click at [512, 435] on button "Cancel" at bounding box center [542, 431] width 106 height 23
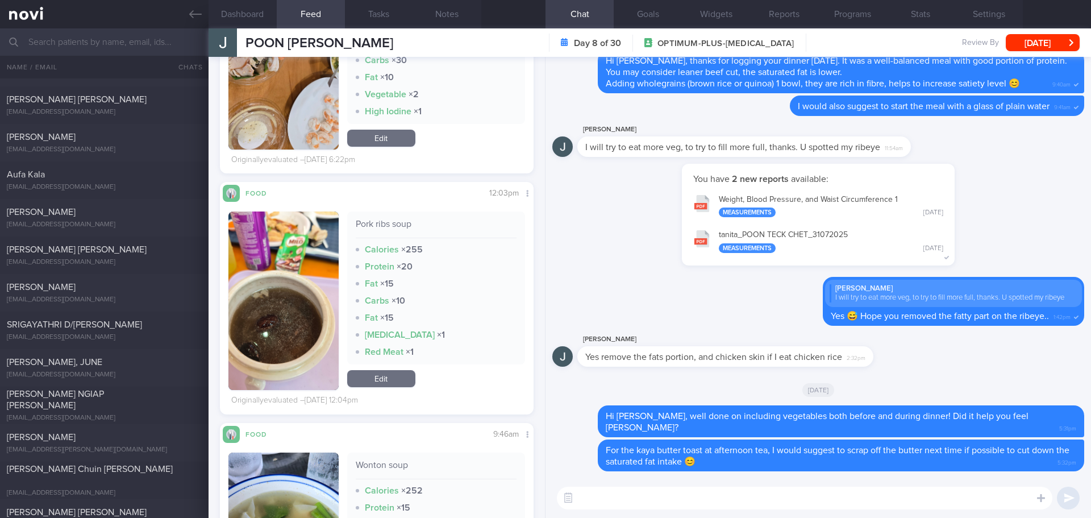
scroll to position [1307, 0]
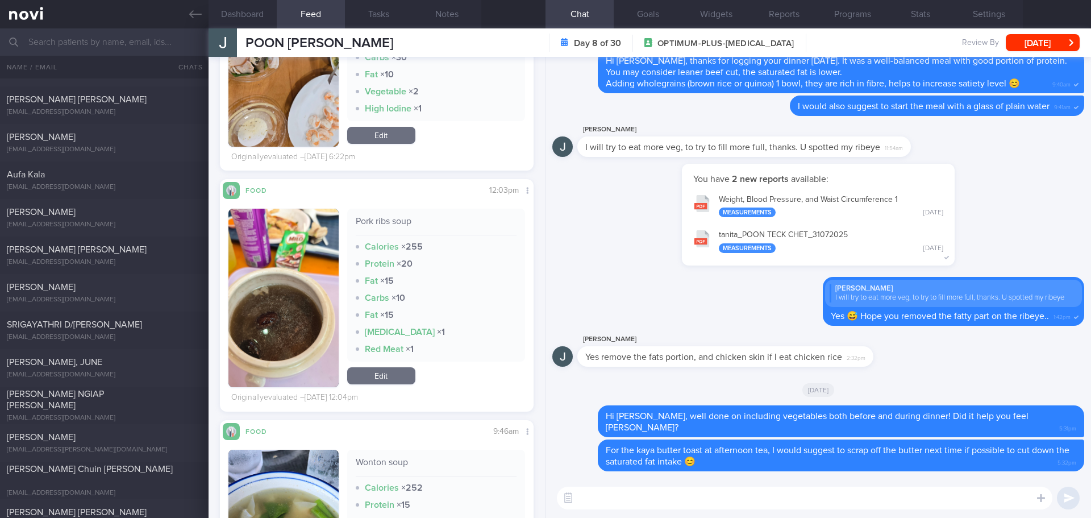
click at [289, 270] on button "button" at bounding box center [283, 298] width 110 height 178
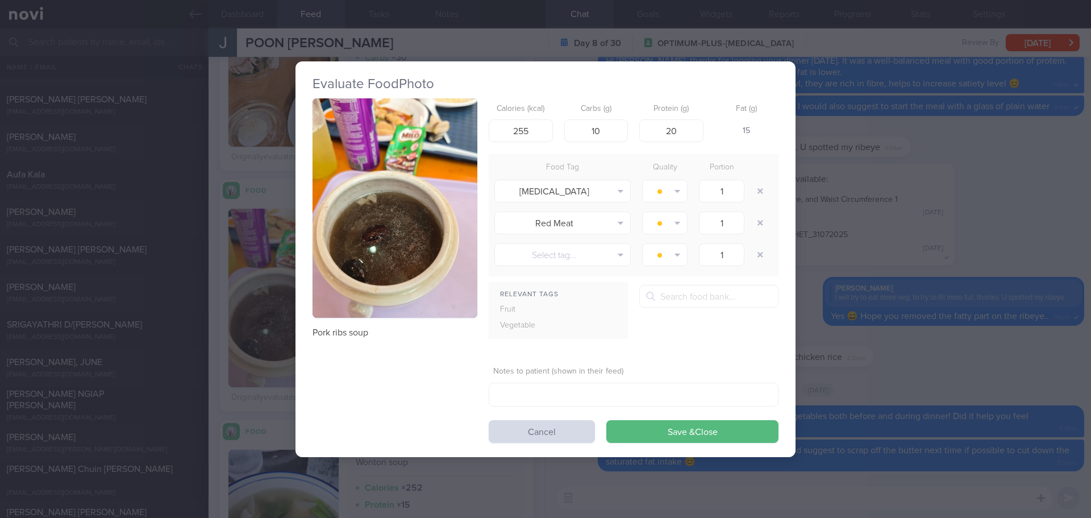
click at [406, 168] on button "button" at bounding box center [394, 208] width 165 height 220
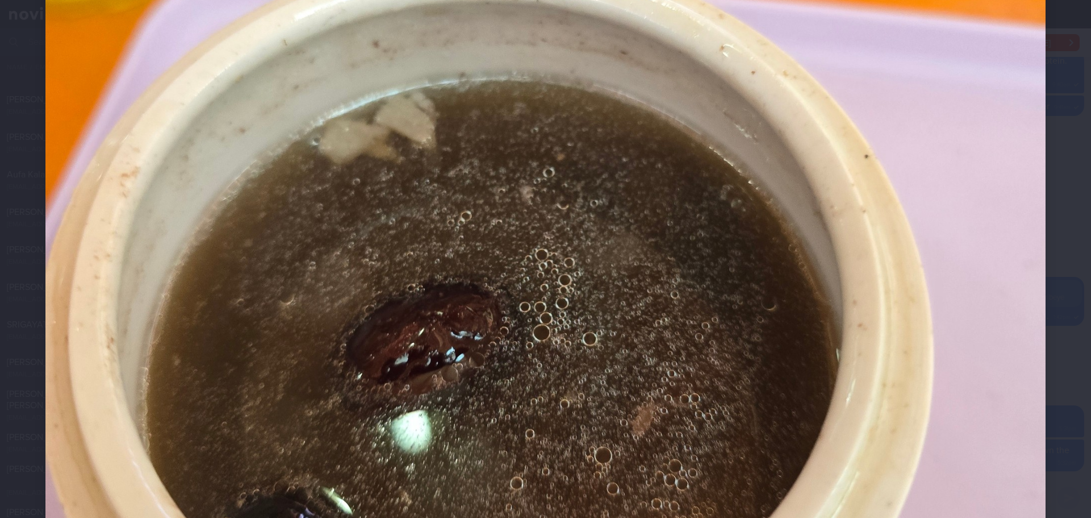
scroll to position [682, 0]
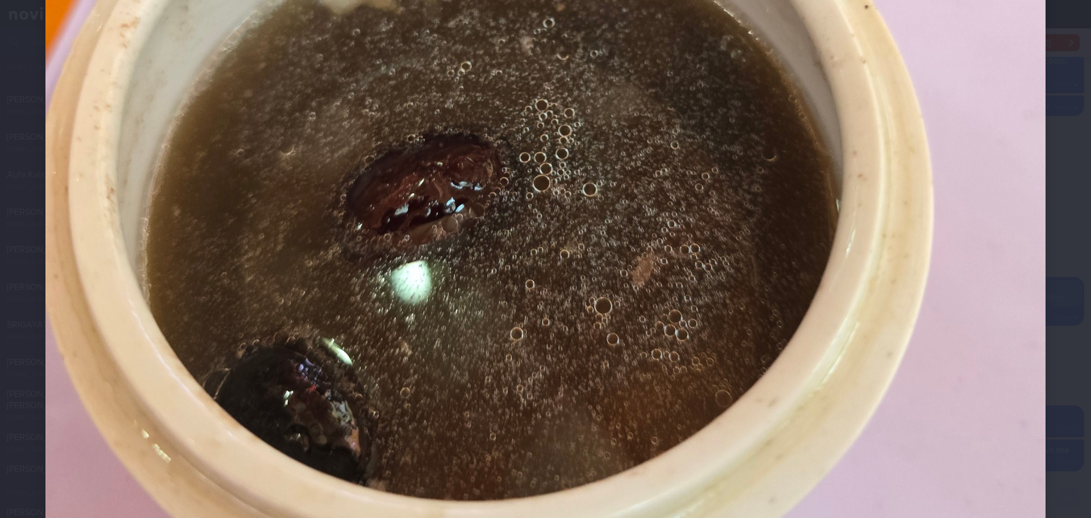
click at [1059, 244] on div at bounding box center [545, 30] width 1091 height 1424
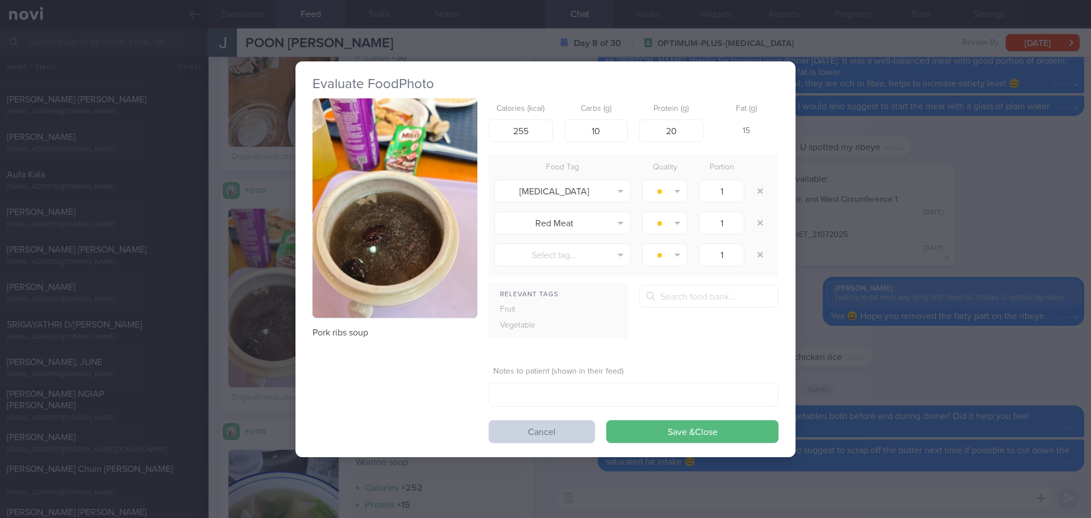
click at [562, 428] on button "Cancel" at bounding box center [542, 431] width 106 height 23
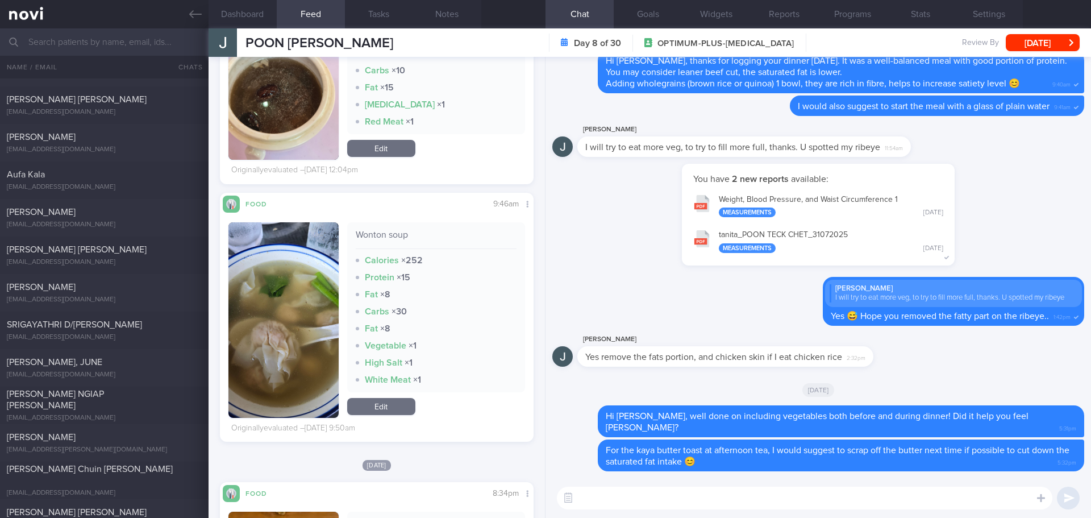
scroll to position [1704, 0]
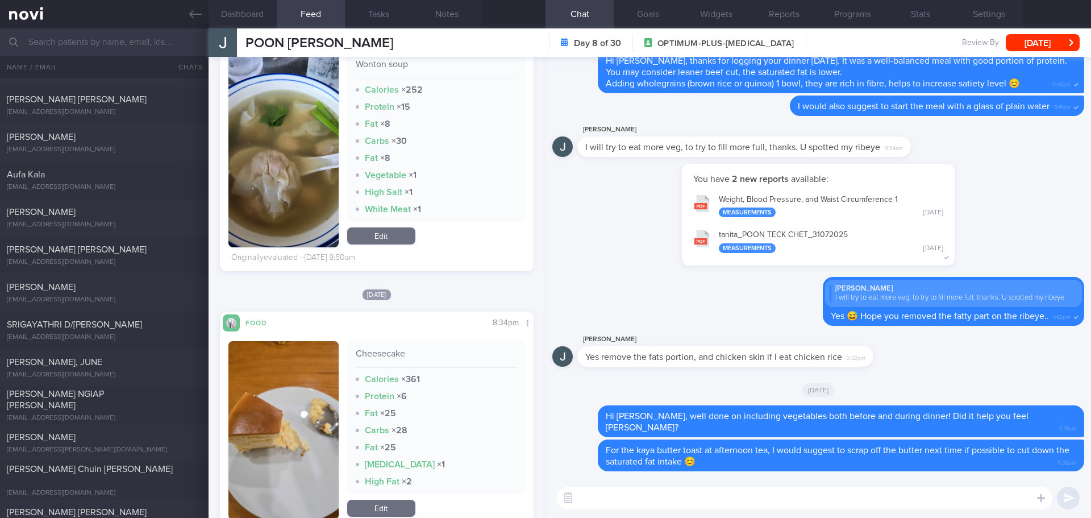
click at [689, 493] on textarea at bounding box center [804, 497] width 495 height 23
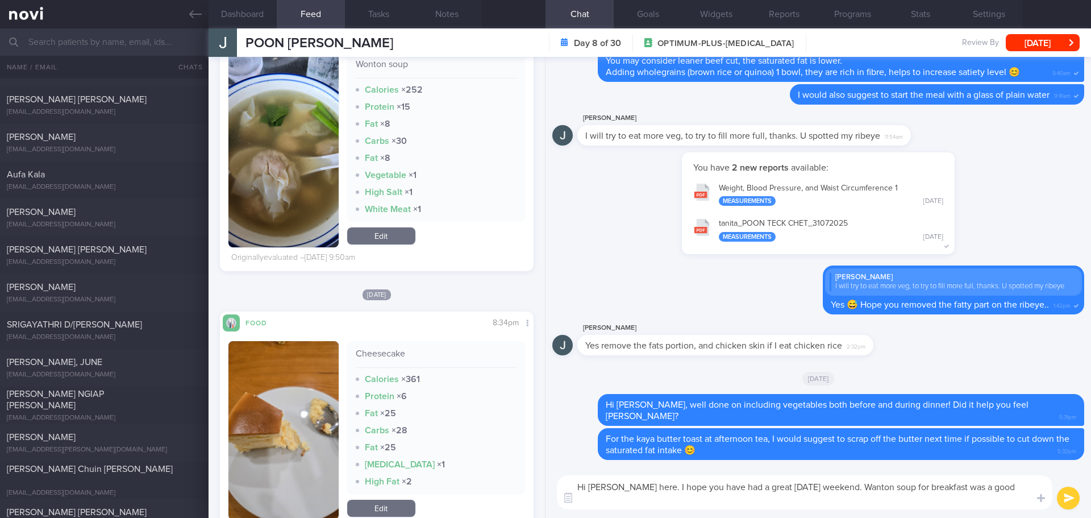
scroll to position [0, 0]
type textarea "Hi Jack, Elizabeth here. I hope you have had a great National Day weekend. Want…"
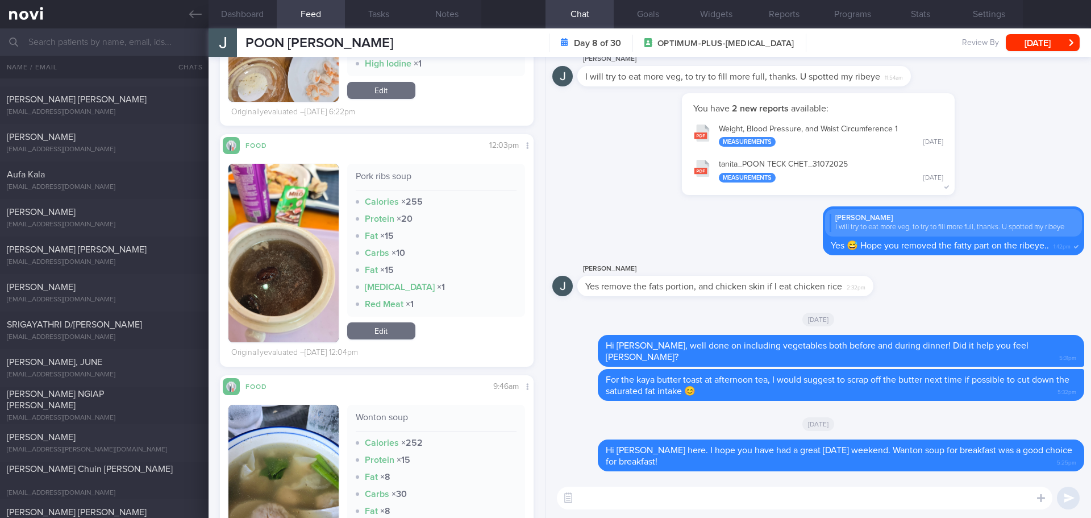
scroll to position [1250, 0]
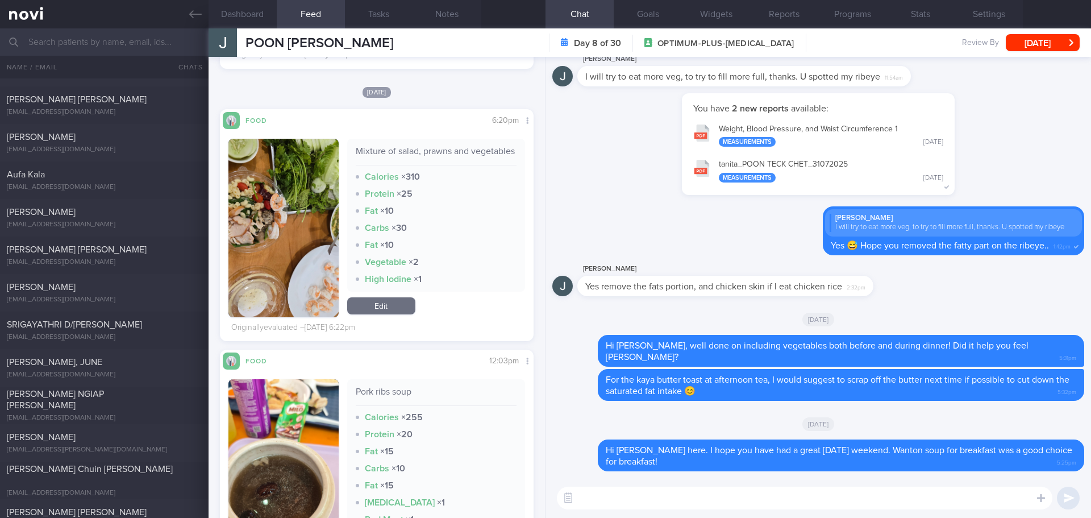
scroll to position [1307, 0]
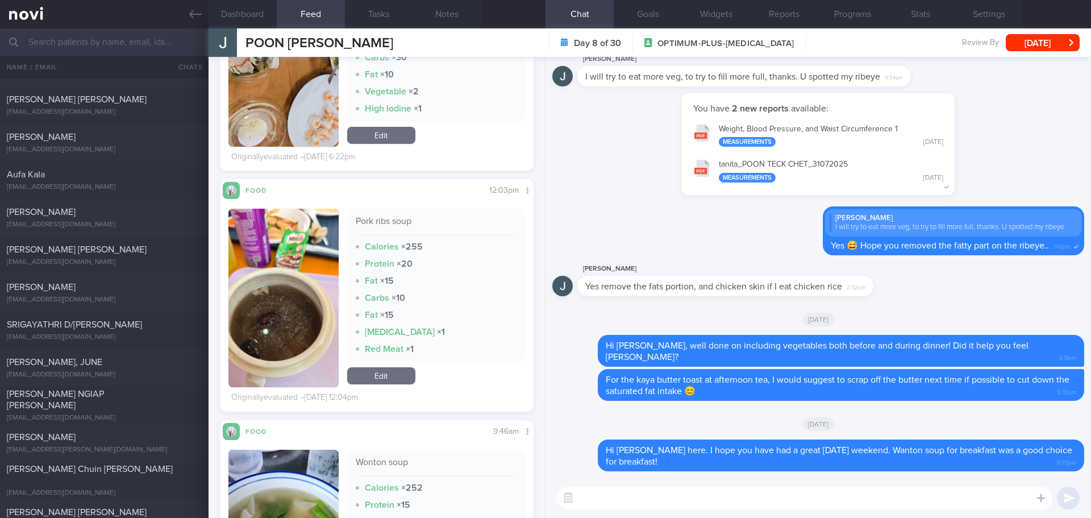
click at [695, 491] on textarea at bounding box center [804, 497] width 495 height 23
drag, startPoint x: 924, startPoint y: 495, endPoint x: 532, endPoint y: 505, distance: 392.1
click at [532, 505] on div "Dashboard Feed 311 Tasks Notes Chat Goals Widgets Reports Programs Stats Settin…" at bounding box center [650, 272] width 882 height 489
click at [811, 498] on textarea "Food portion on Saturday's lunch appears smaller, were you less hungry that day?" at bounding box center [804, 497] width 495 height 23
click at [777, 499] on textarea "Food portion on Saturday's lunch appears smaller, were you less hungry that day?" at bounding box center [804, 497] width 495 height 23
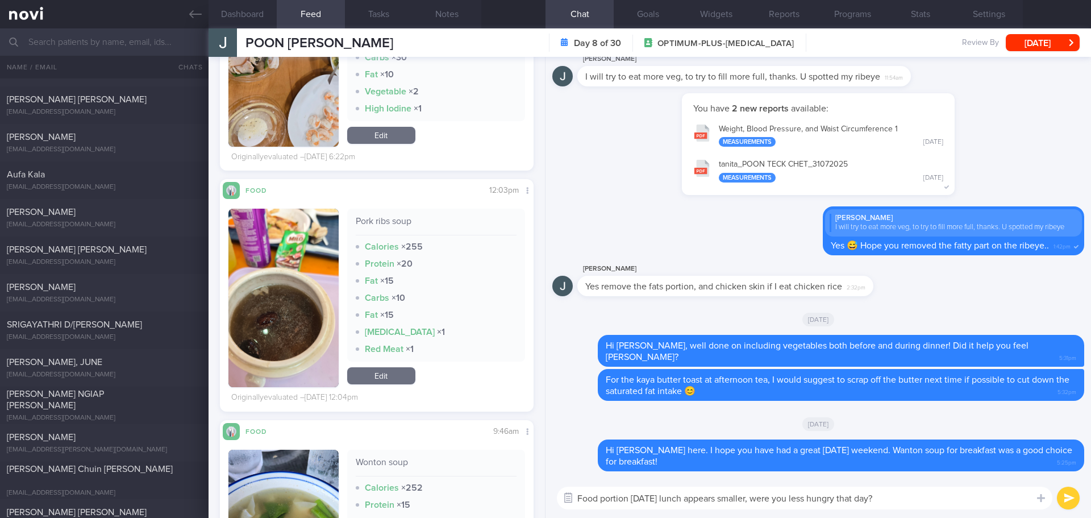
drag, startPoint x: 778, startPoint y: 500, endPoint x: 569, endPoint y: 505, distance: 209.1
click at [569, 505] on div "Chat Templates Admin [MEDICAL_DATA] Weight Nutrition Physical Activity Infograp…" at bounding box center [817, 498] width 545 height 40
paste textarea "I noticed Saturday’s lunch portion was smaller."
click at [766, 499] on textarea "I noticed Saturday’s lunch portion was smaller. were you less hungry that day?" at bounding box center [804, 497] width 495 height 23
click at [920, 499] on textarea "I noticed Saturday’s lunch portion was smaller. Were you less hungry that day?" at bounding box center [804, 497] width 495 height 23
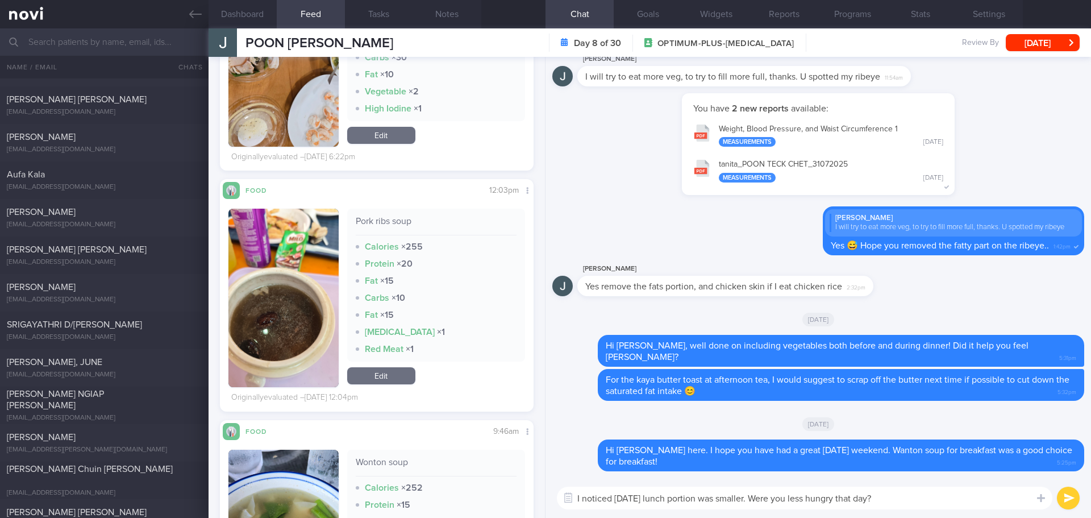
click at [921, 501] on textarea "I noticed Saturday’s lunch portion was smaller. Were you less hungry that day?" at bounding box center [804, 497] width 495 height 23
type textarea "I noticed Saturday’s lunch portion was smaller. Were you less hungry that day?"
click at [1061, 496] on button "submit" at bounding box center [1068, 497] width 23 height 23
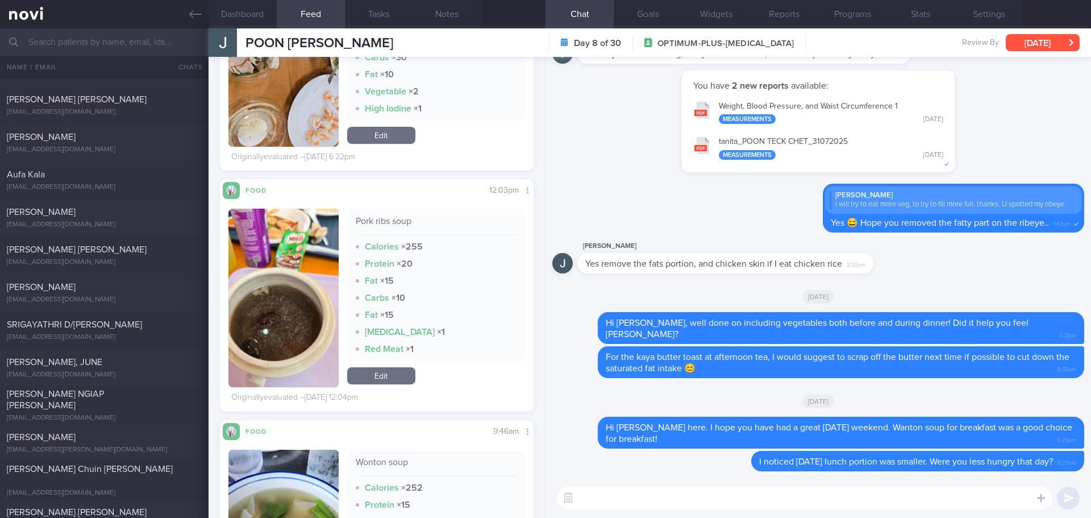
click at [1051, 42] on button "[DATE]" at bounding box center [1043, 42] width 74 height 17
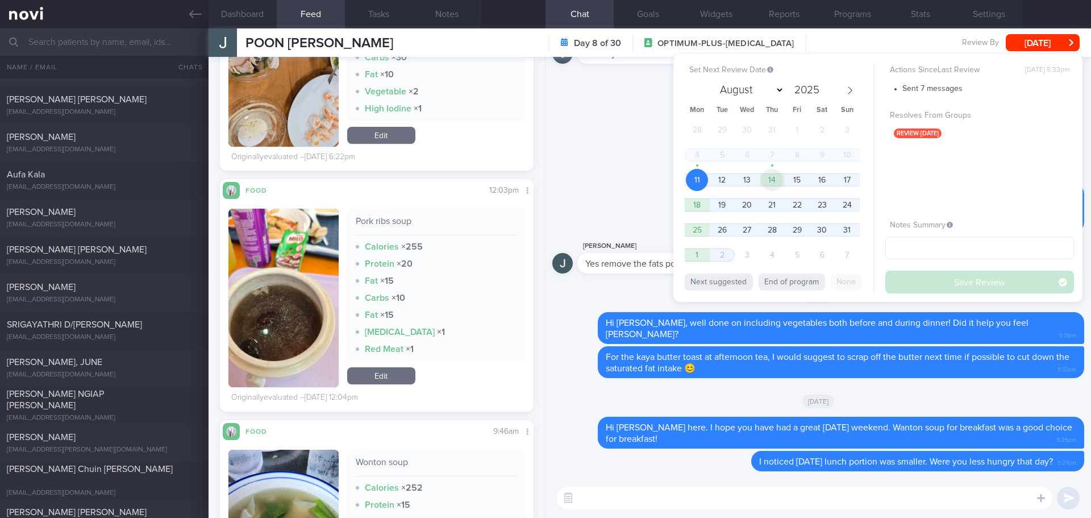
click at [770, 182] on span "14" at bounding box center [772, 180] width 22 height 22
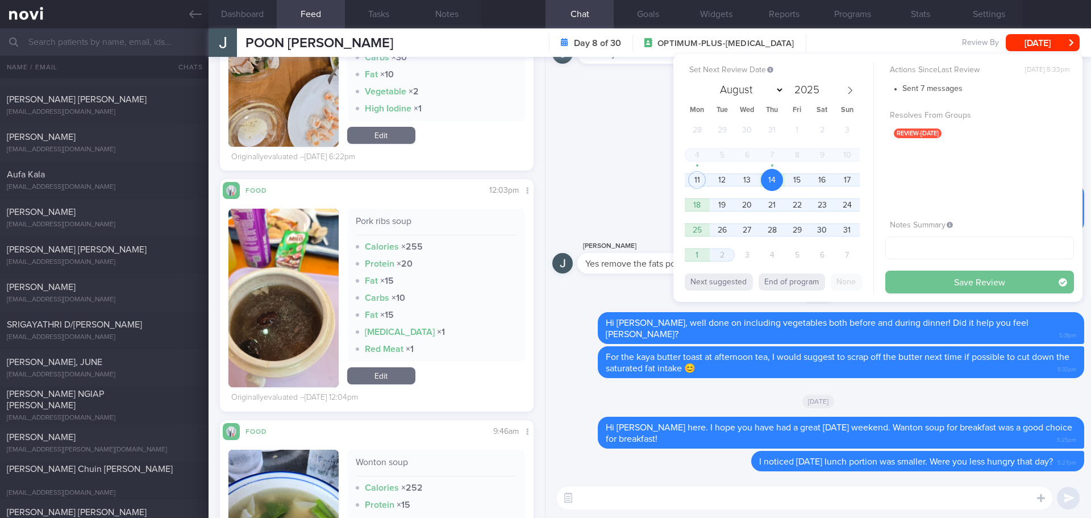
click at [917, 285] on button "Save Review" at bounding box center [979, 281] width 189 height 23
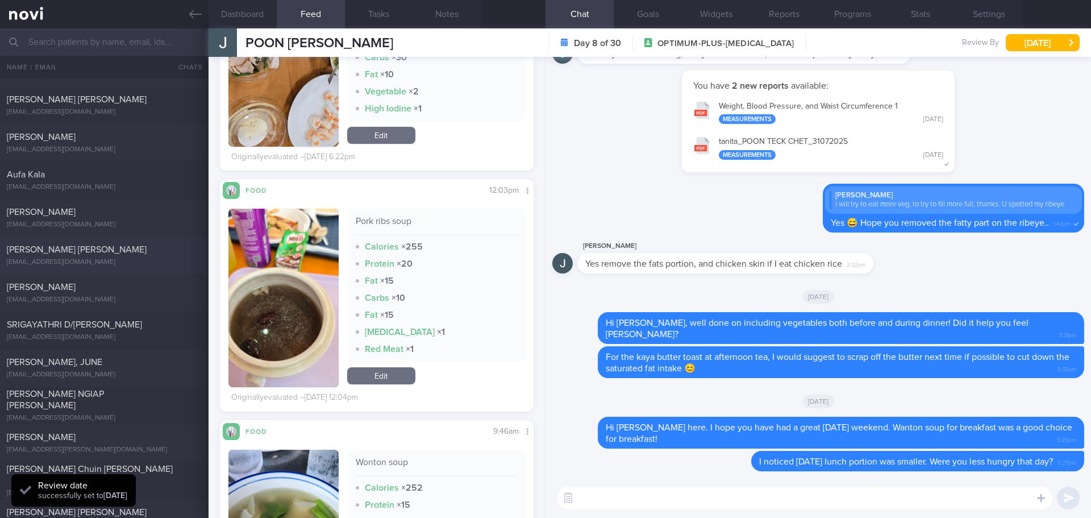
click at [56, 256] on div "LIM THIAM CHAI MARC swxjsmvyjt@privaterelay.appleid.com" at bounding box center [104, 255] width 209 height 23
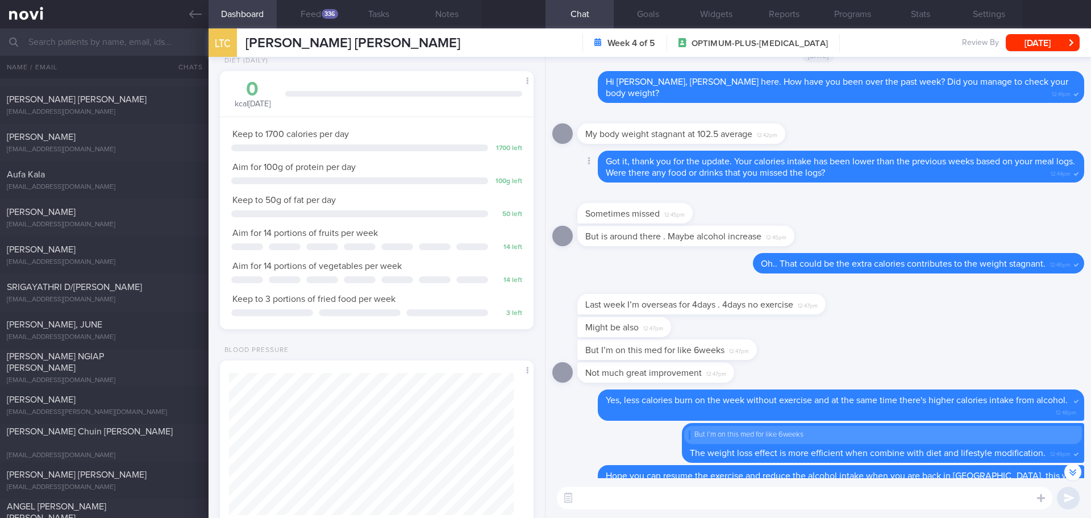
scroll to position [-398, 0]
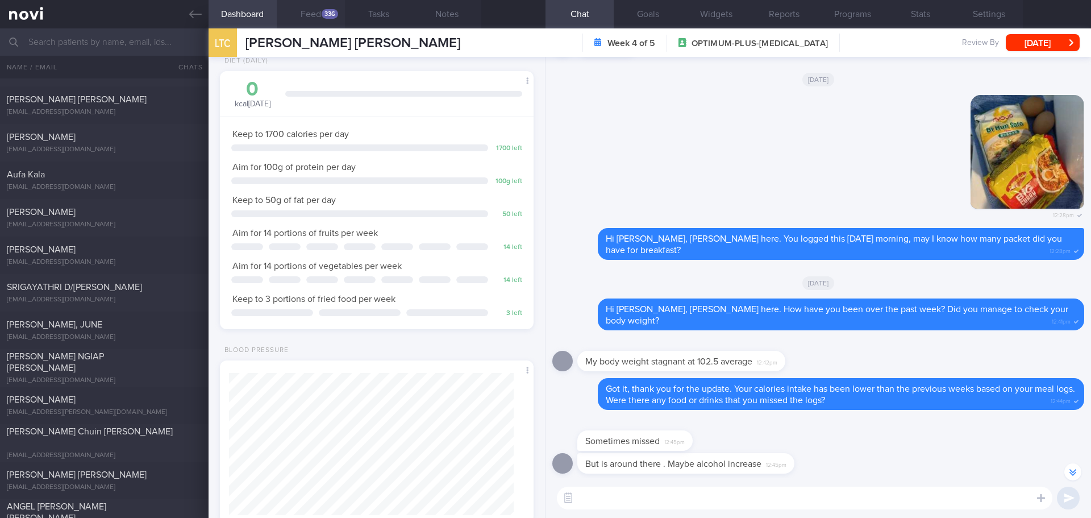
click at [316, 13] on button "Feed 336" at bounding box center [311, 14] width 68 height 28
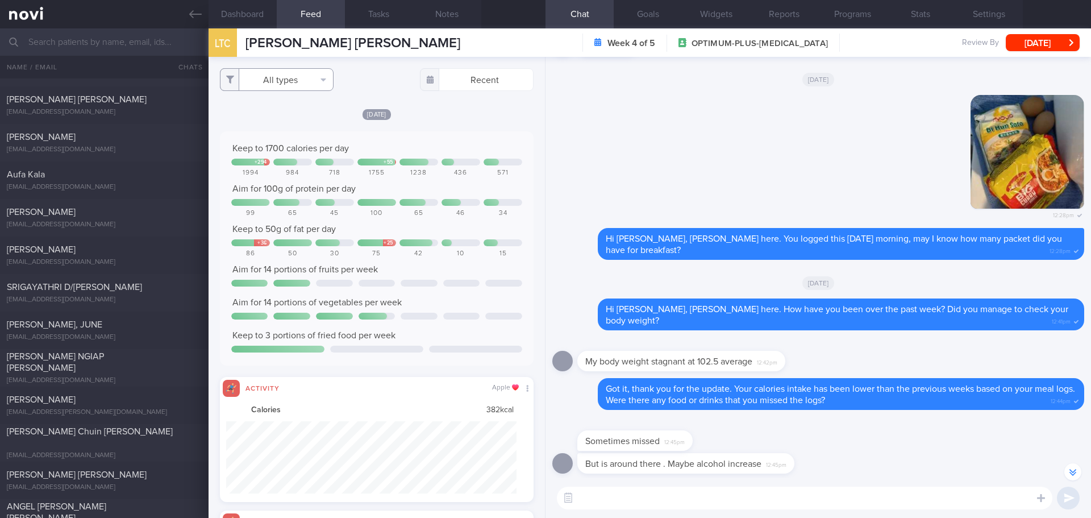
click at [285, 78] on button "All types" at bounding box center [277, 79] width 114 height 23
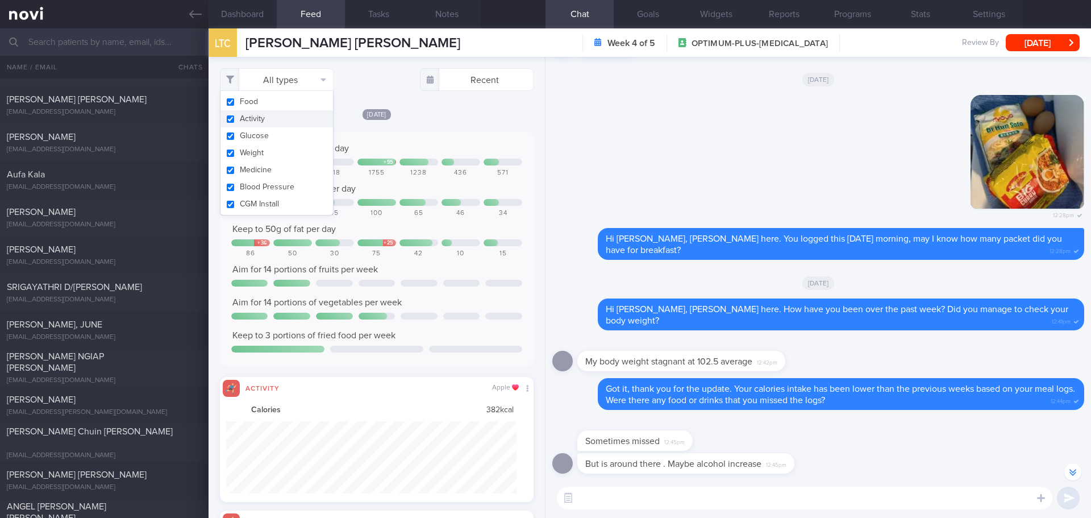
click at [275, 115] on button "Activity" at bounding box center [276, 118] width 112 height 17
checkbox input "false"
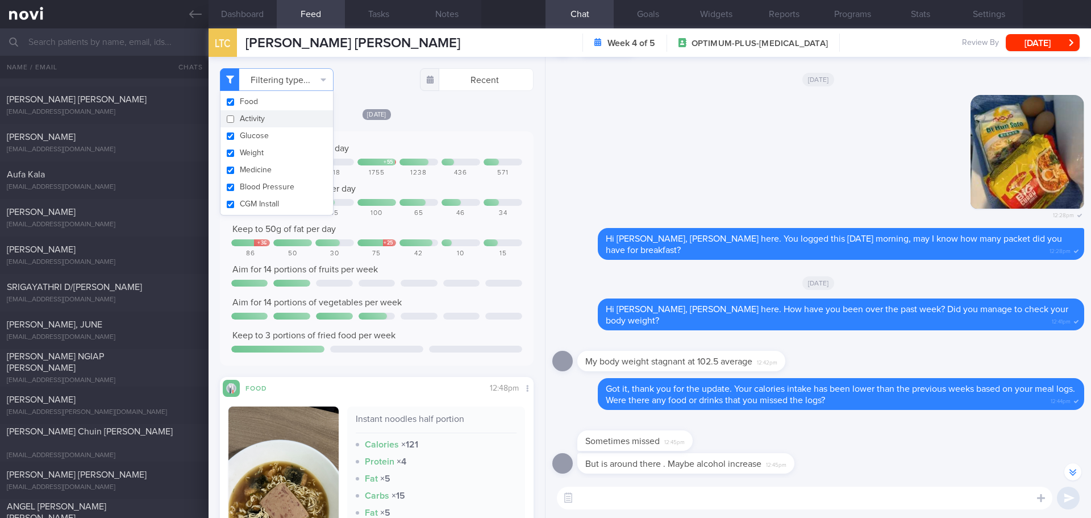
click at [455, 126] on div "Yesterday Keep to 1700 calories per day + 294 + 55 1994 984 718 1755 1238 436 5…" at bounding box center [377, 367] width 314 height 518
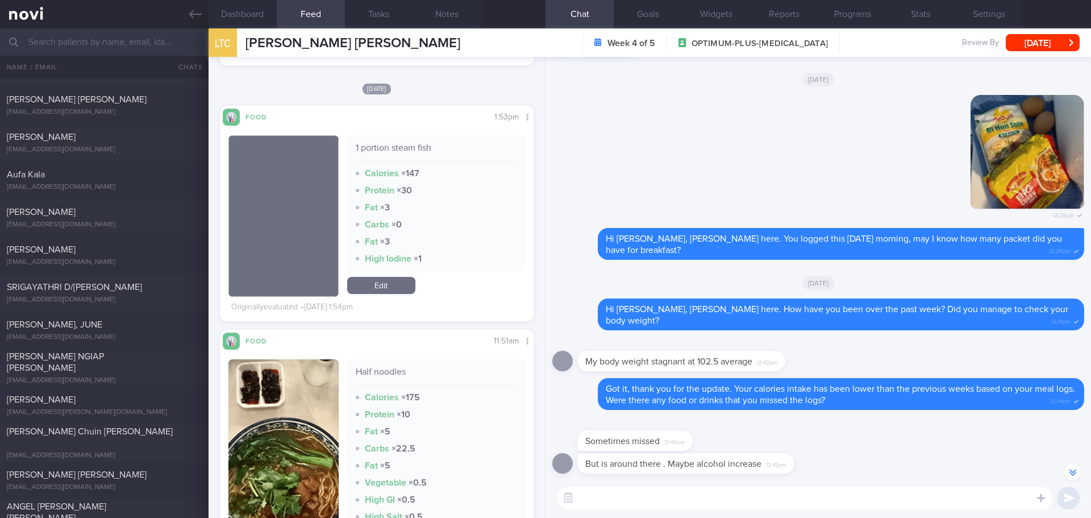
scroll to position [852, 0]
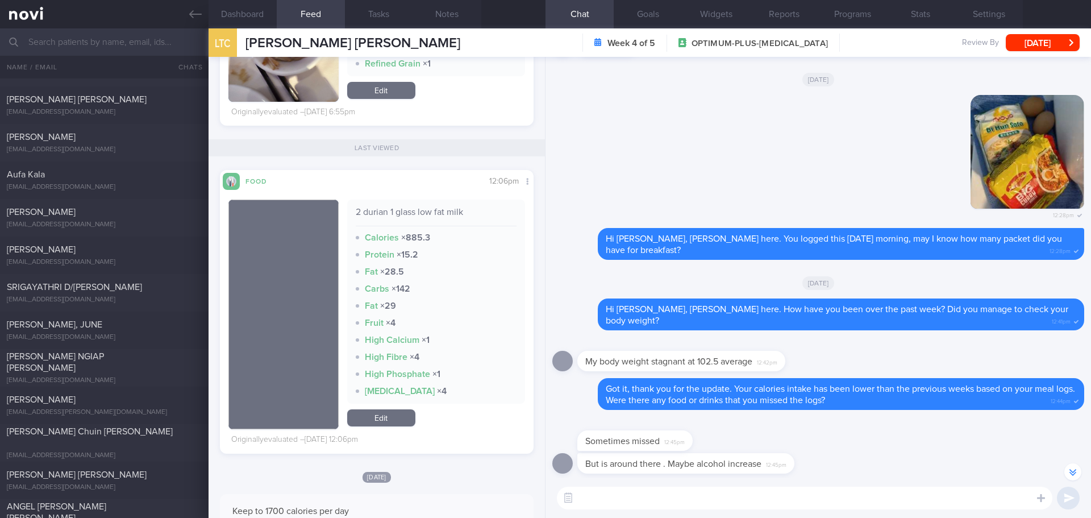
click at [820, 465] on div "But is around there . Maybe alcohol increase 12:45pm" at bounding box center [702, 463] width 251 height 20
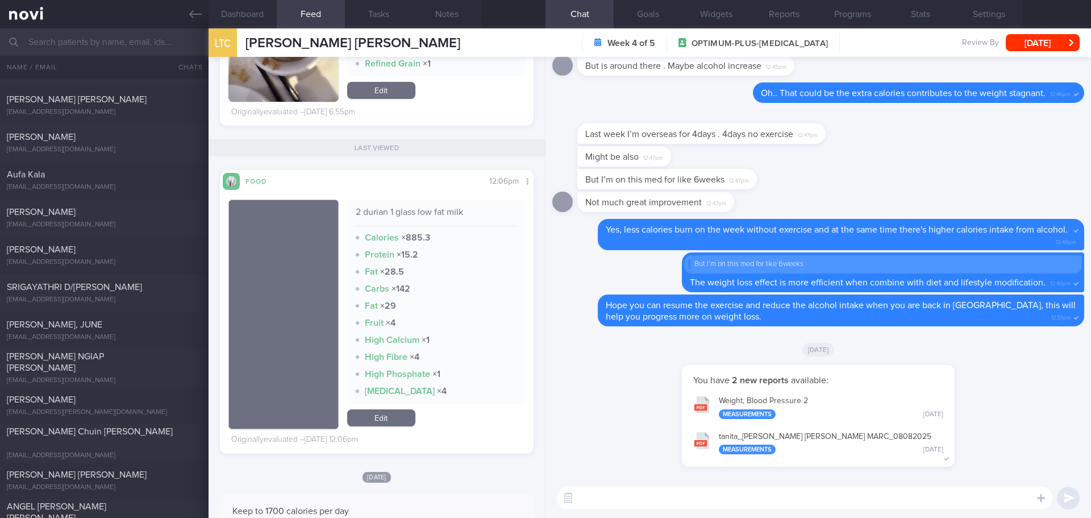
click at [786, 487] on textarea at bounding box center [804, 497] width 495 height 23
click at [758, 434] on button "tanita_ LIM THIAM CHAI MARC_ 08082025 Measurements Fri, 8 Aug" at bounding box center [817, 442] width 261 height 36
click at [844, 15] on button "Programs" at bounding box center [852, 14] width 68 height 28
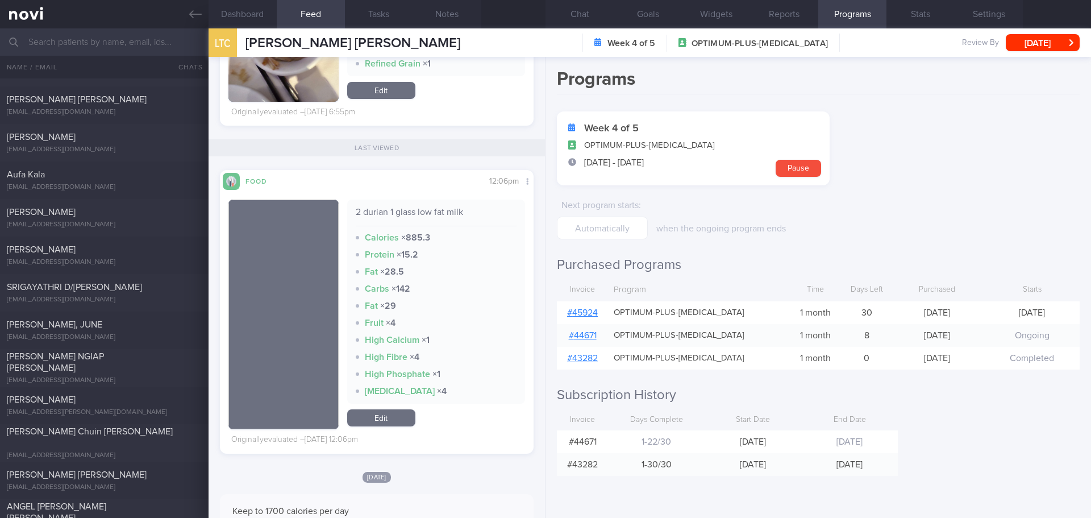
click at [588, 316] on link "# 45924" at bounding box center [582, 312] width 31 height 9
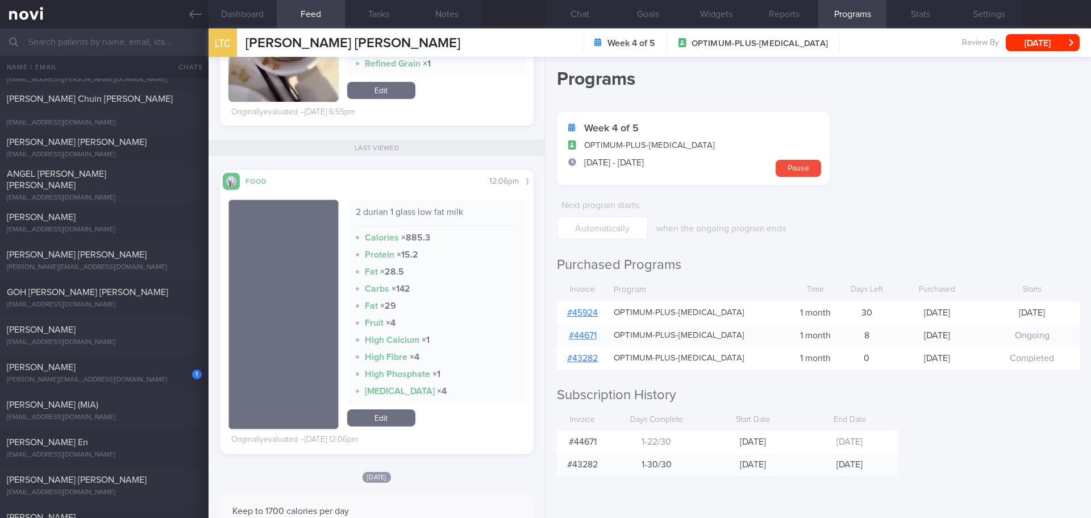
scroll to position [1534, 0]
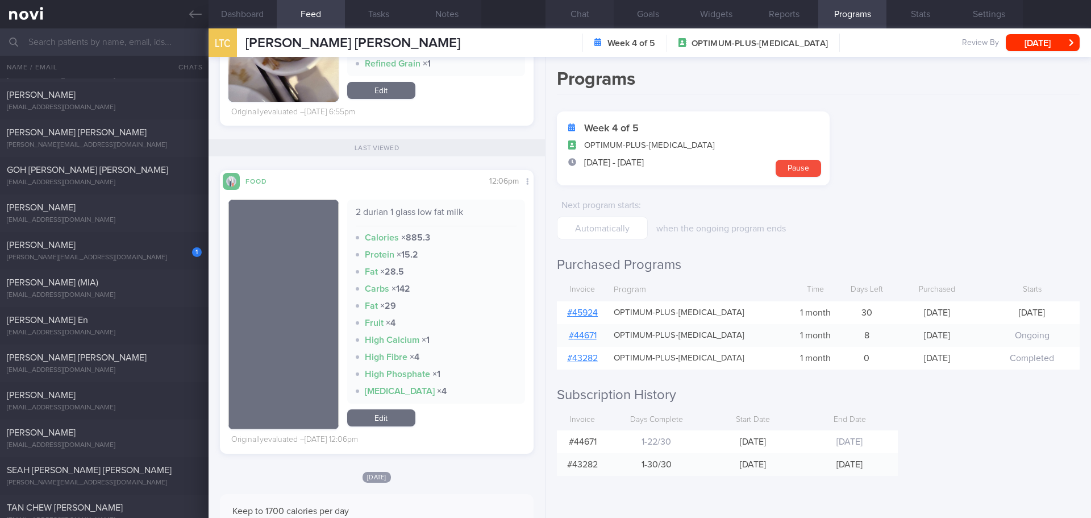
click at [569, 15] on button "Chat" at bounding box center [579, 14] width 68 height 28
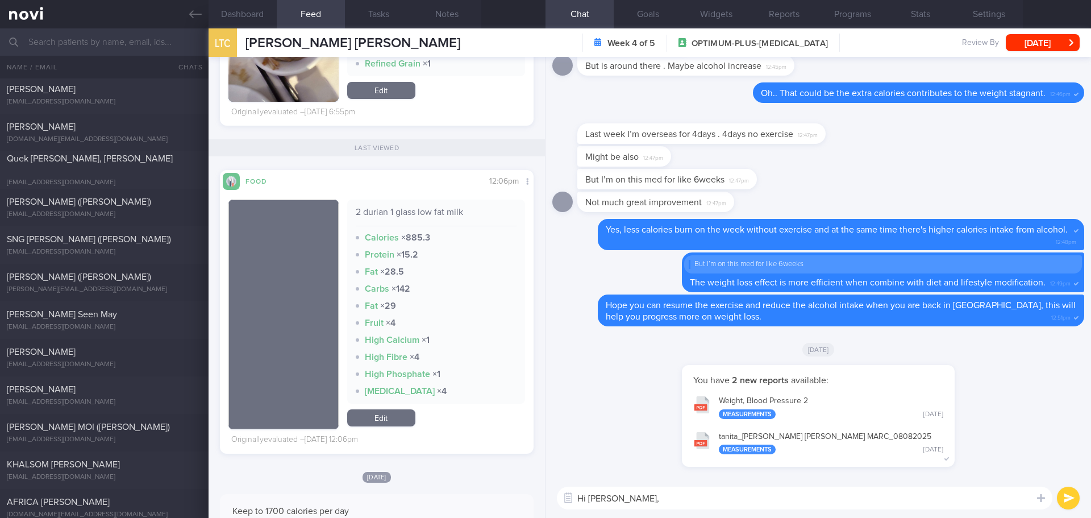
scroll to position [455, 0]
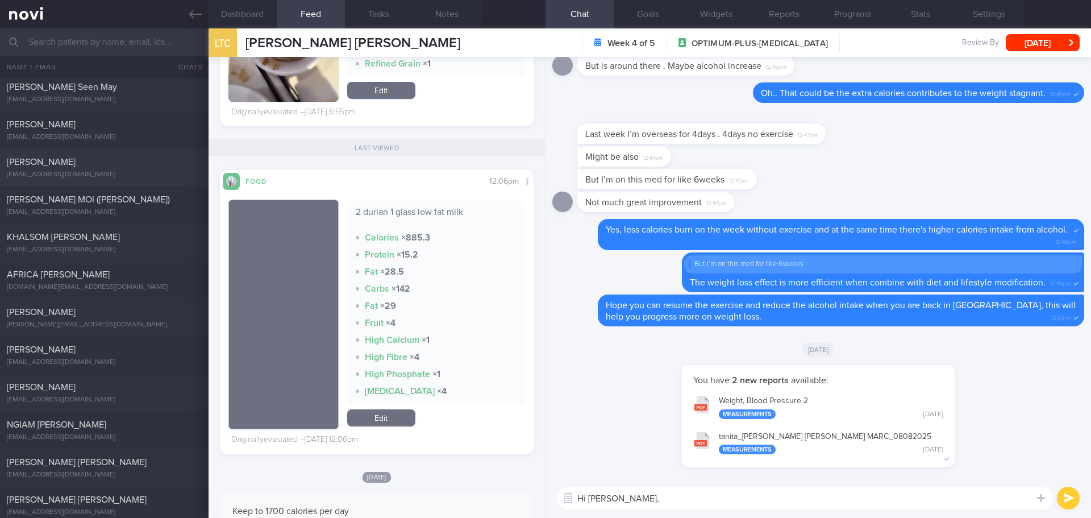
drag, startPoint x: 134, startPoint y: 107, endPoint x: 168, endPoint y: 162, distance: 64.8
click at [160, 151] on div "And 6 items before Felina Lin linfelina1@gmail.com 3 months ago Thu, 31 Jul Tsu…" at bounding box center [545, 297] width 1091 height 439
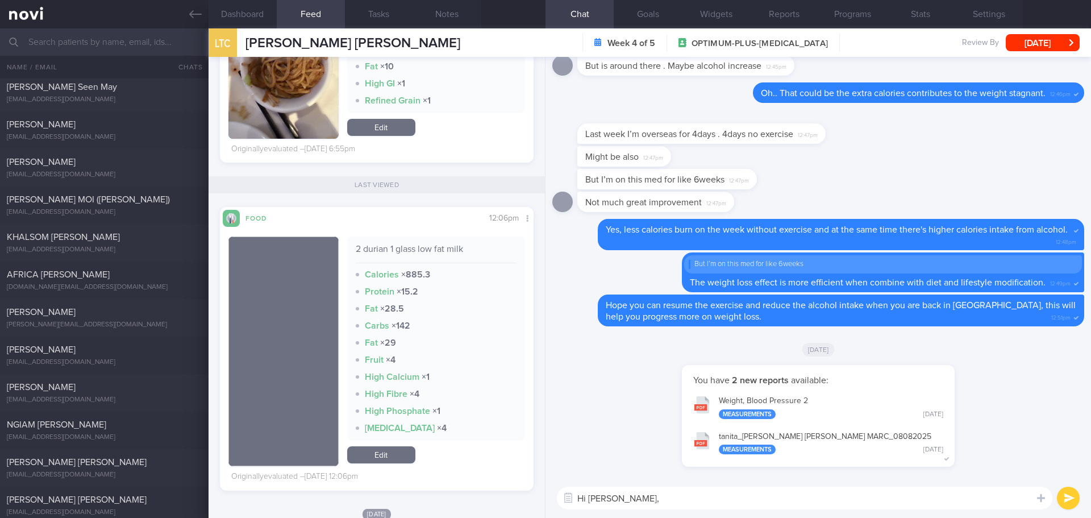
scroll to position [4943, 0]
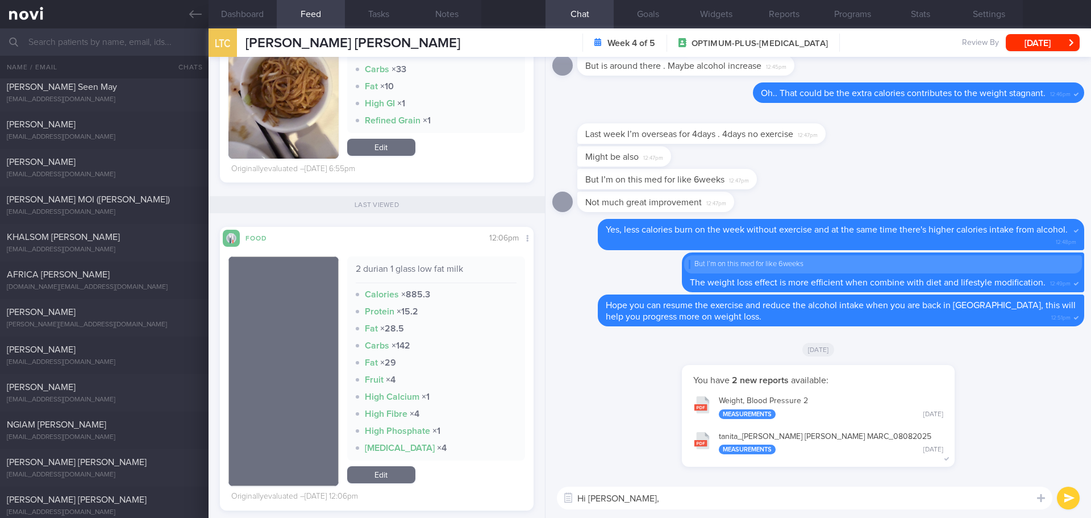
click at [676, 497] on textarea "Hi Marc," at bounding box center [804, 497] width 495 height 23
click at [651, 498] on textarea "Hi Marc," at bounding box center [804, 497] width 495 height 23
click at [656, 502] on textarea "Hi Marc," at bounding box center [804, 497] width 495 height 23
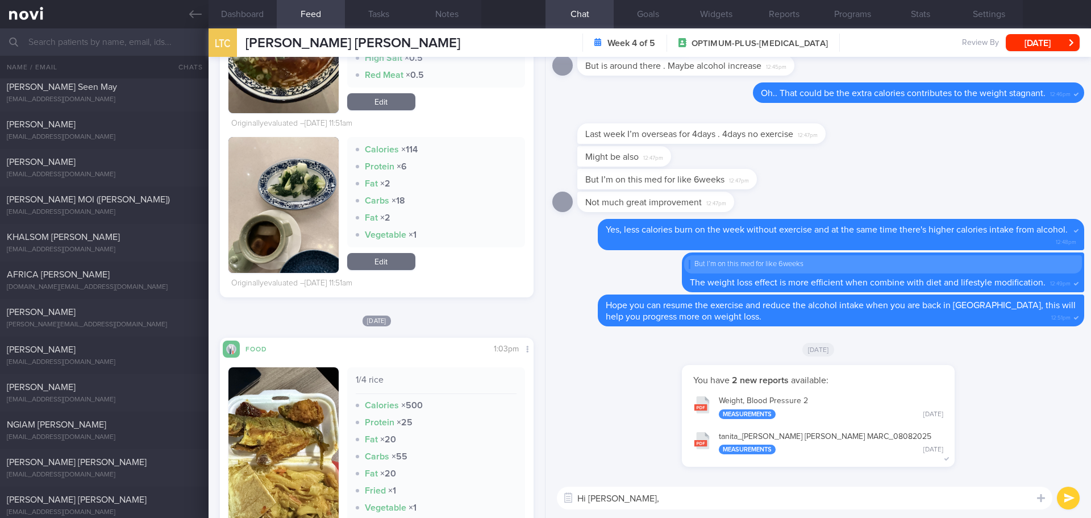
scroll to position [1364, 0]
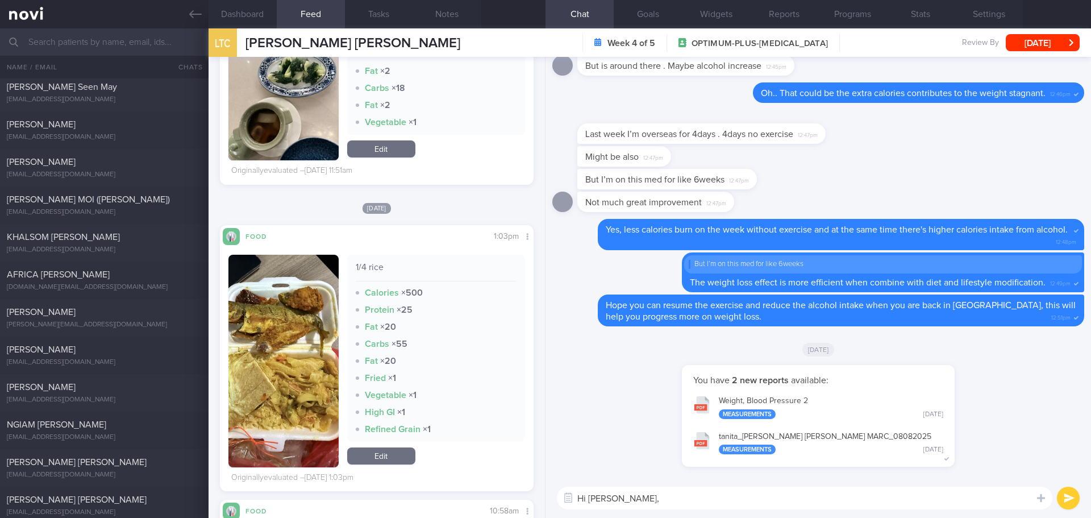
click at [312, 366] on button "button" at bounding box center [283, 361] width 110 height 212
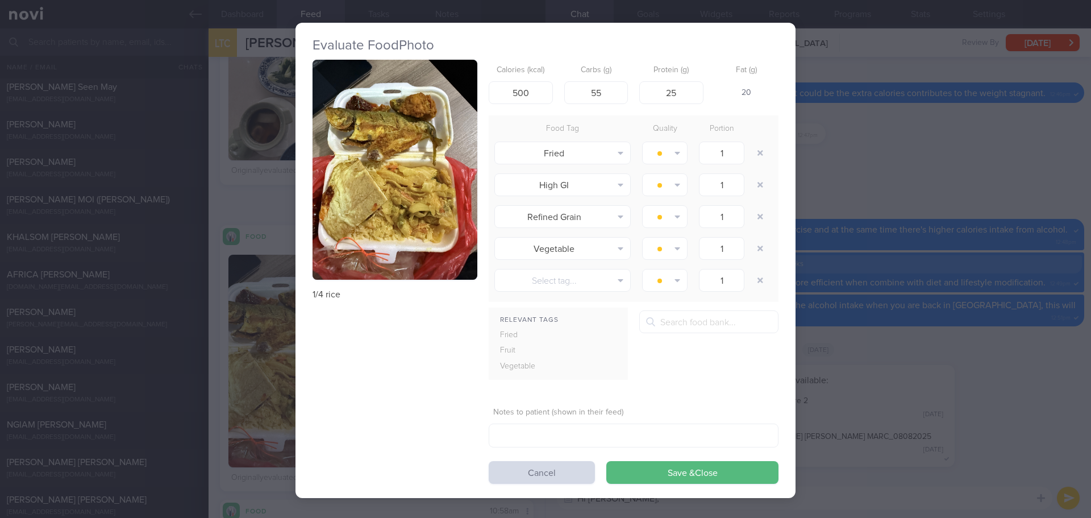
click at [381, 198] on button "button" at bounding box center [394, 170] width 165 height 220
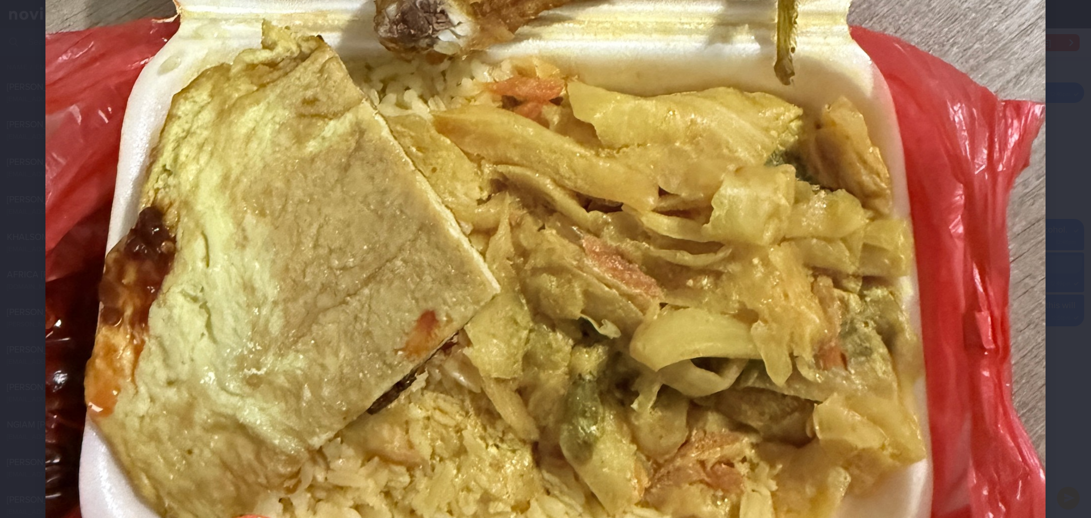
scroll to position [625, 0]
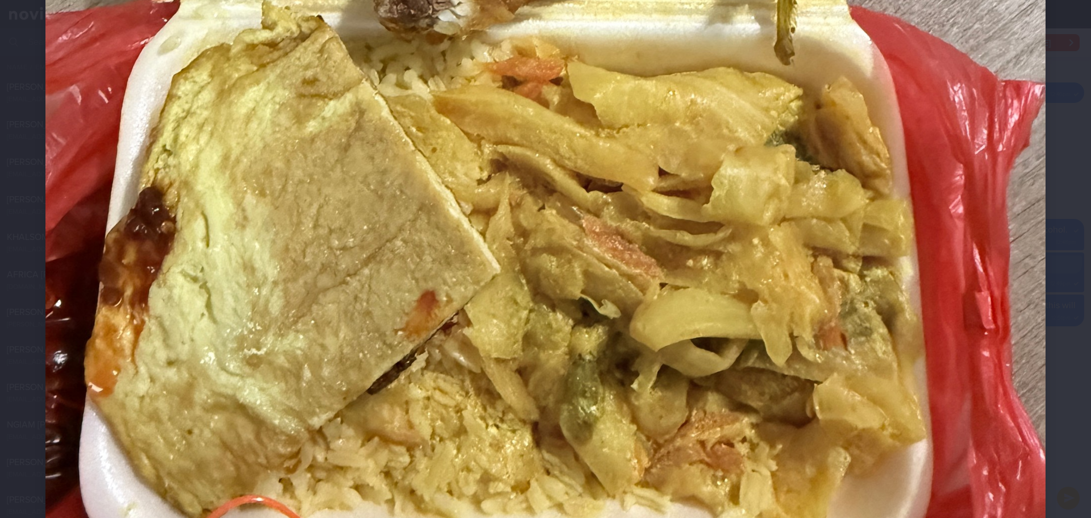
click at [1072, 311] on div at bounding box center [545, 87] width 1091 height 1424
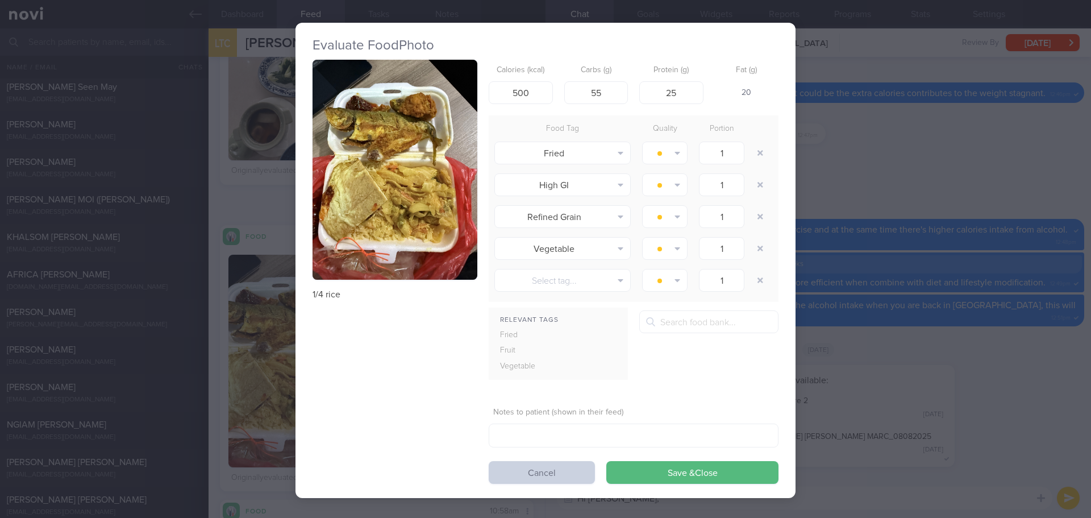
click at [583, 465] on button "Cancel" at bounding box center [542, 472] width 106 height 23
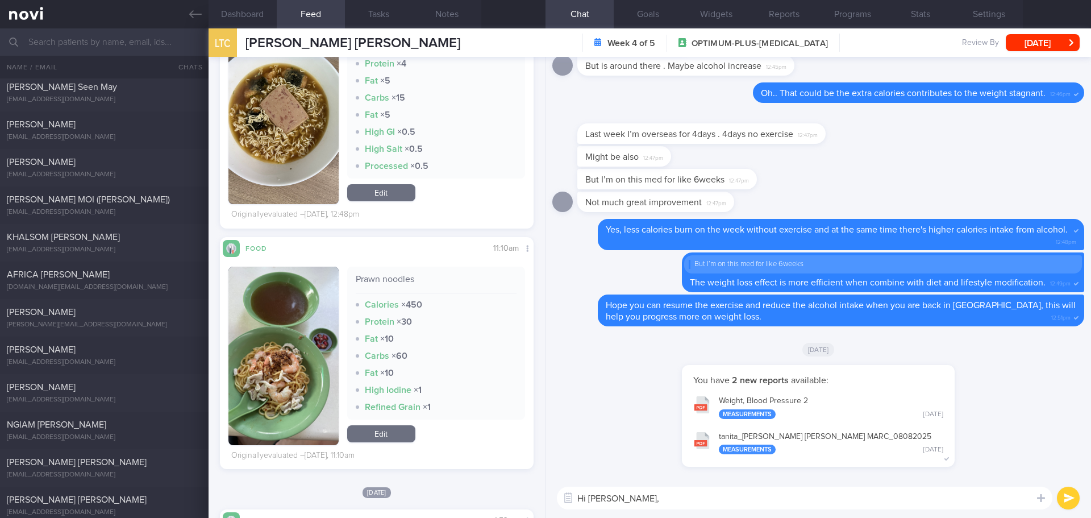
scroll to position [57, 0]
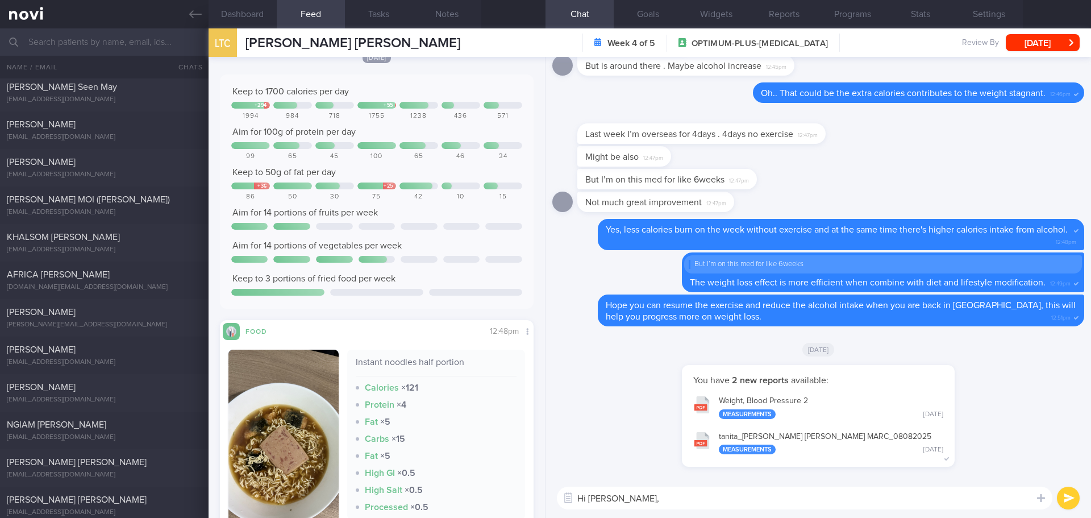
click at [662, 506] on textarea "Hi Marc," at bounding box center [804, 497] width 495 height 23
type textarea "Hi Marc, Elizabeth here. I'm glad to see the reduction of your body fat percent…"
click at [972, 506] on textarea "Hi Marc, Elizabeth here. I'm glad to see the reduction of your body fat percent…" at bounding box center [804, 497] width 495 height 23
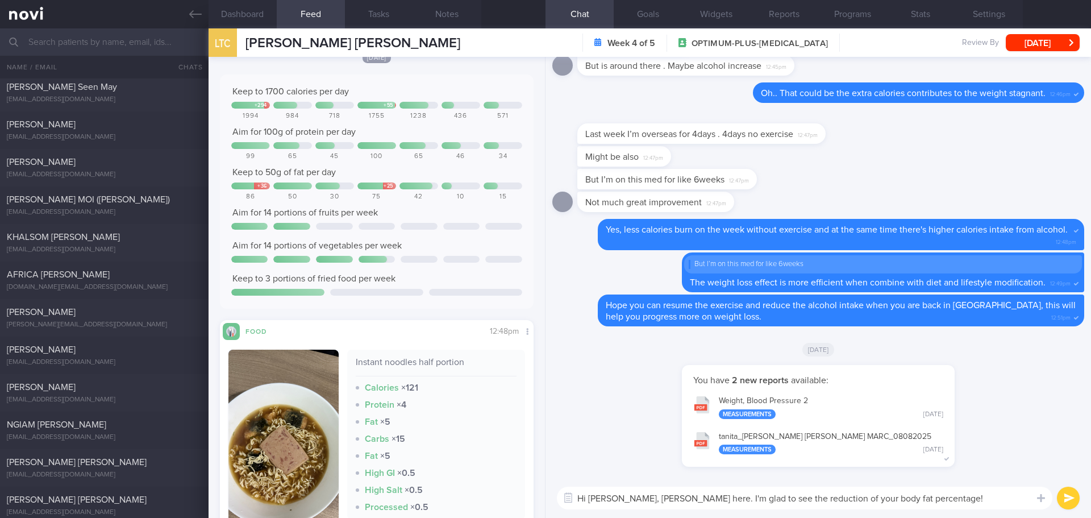
click at [972, 506] on textarea "Hi Marc, Elizabeth here. I'm glad to see the reduction of your body fat percent…" at bounding box center [804, 497] width 495 height 23
click at [974, 502] on textarea "Hi Marc, Elizabeth here. I'm glad to see the reduction of your body fat percent…" at bounding box center [804, 497] width 495 height 23
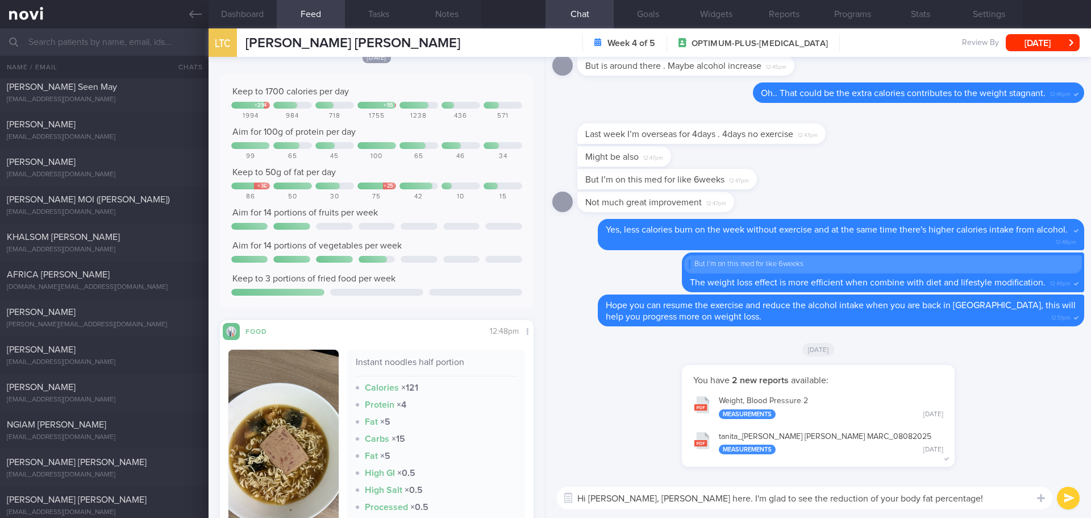
click at [974, 502] on textarea "Hi Marc, Elizabeth here. I'm glad to see the reduction of your body fat percent…" at bounding box center [804, 497] width 495 height 23
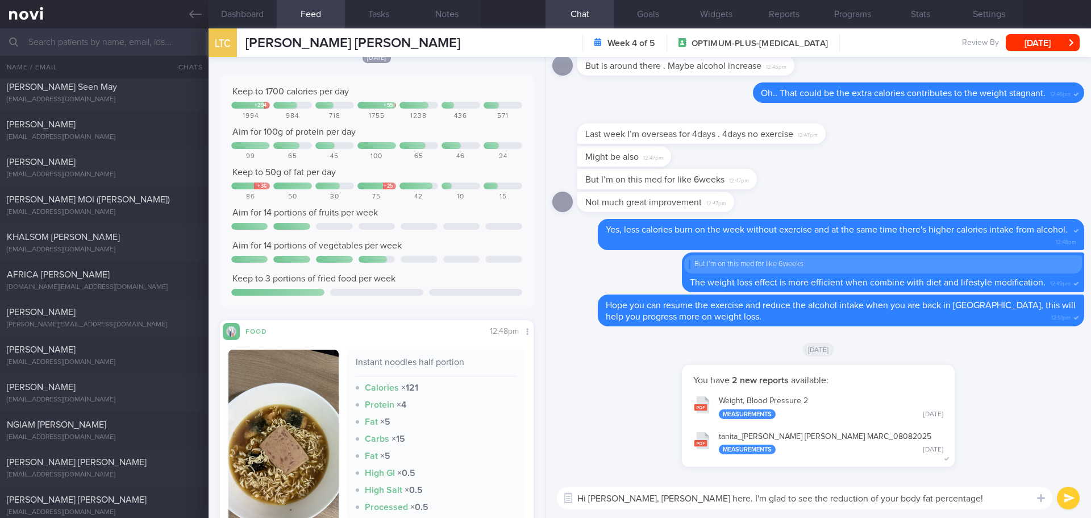
click at [974, 502] on textarea "Hi Marc, Elizabeth here. I'm glad to see the reduction of your body fat percent…" at bounding box center [804, 497] width 495 height 23
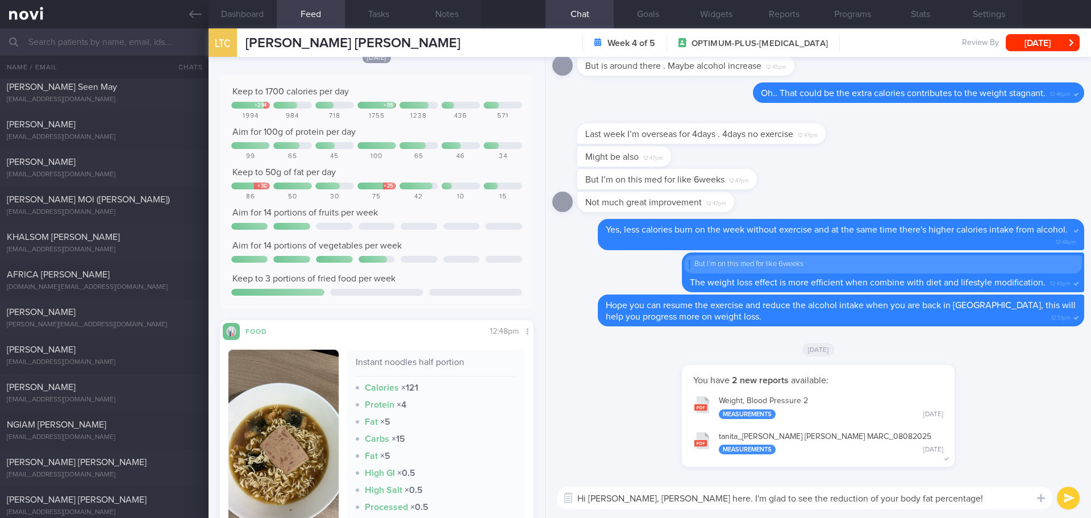
click at [974, 502] on textarea "Hi Marc, Elizabeth here. I'm glad to see the reduction of your body fat percent…" at bounding box center [804, 497] width 495 height 23
click at [919, 497] on textarea "Hi Marc, Elizabeth here. I'm glad to see the reduction of your body fat percent…" at bounding box center [804, 497] width 495 height 23
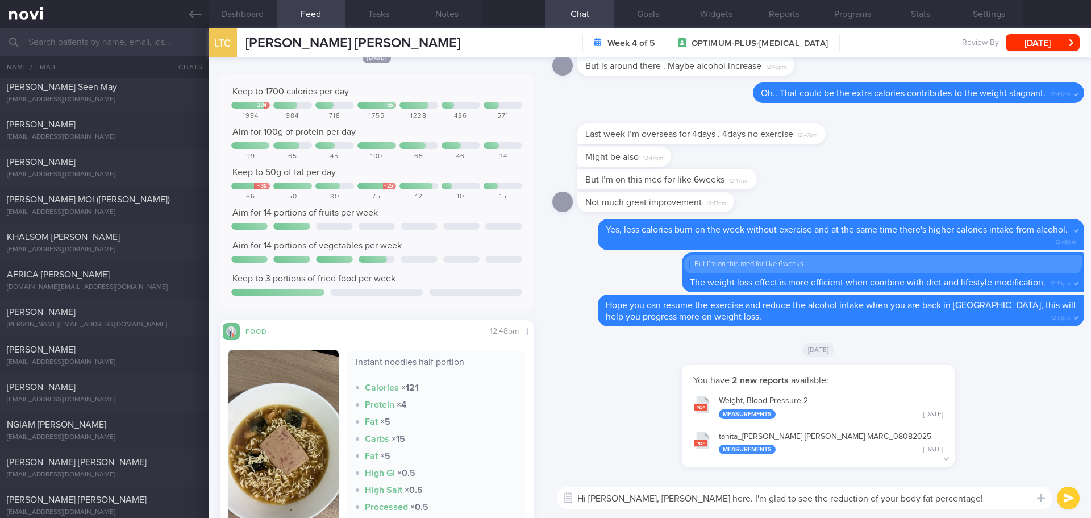
click at [919, 497] on textarea "Hi Marc, Elizabeth here. I'm glad to see the reduction of your body fat percent…" at bounding box center [804, 497] width 495 height 23
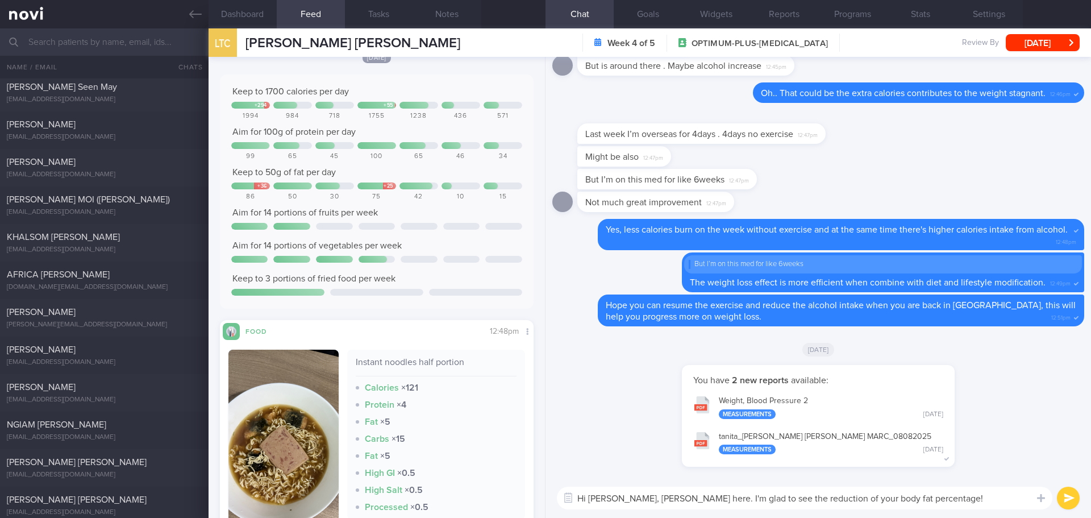
click at [917, 498] on textarea "Hi Marc, Elizabeth here. I'm glad to see the reduction of your body fat percent…" at bounding box center [804, 497] width 495 height 23
drag, startPoint x: 917, startPoint y: 498, endPoint x: 517, endPoint y: 497, distance: 400.0
click at [517, 497] on div "Dashboard Feed 336 Tasks Notes Chat Goals Widgets Reports Programs Stats Settin…" at bounding box center [650, 272] width 882 height 489
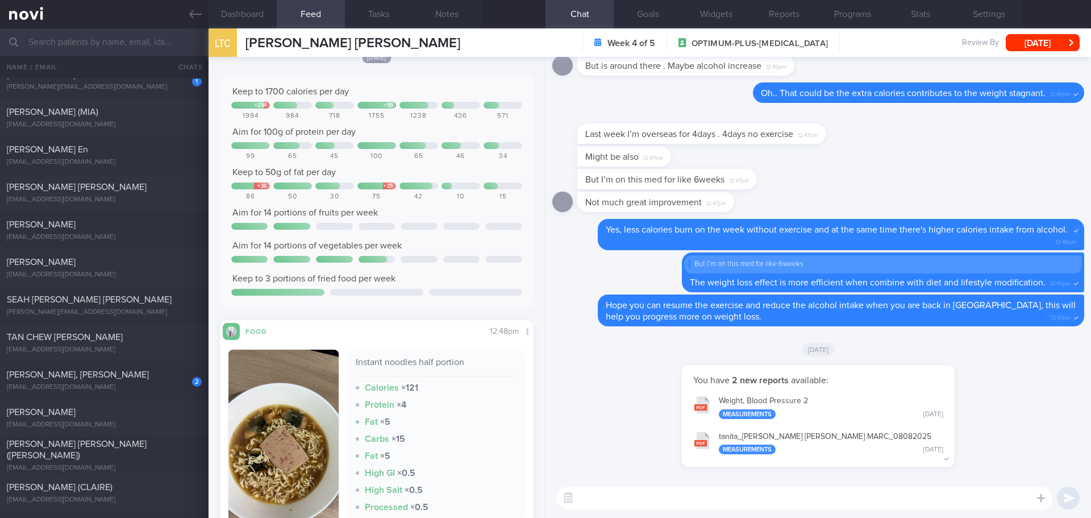
scroll to position [1591, 0]
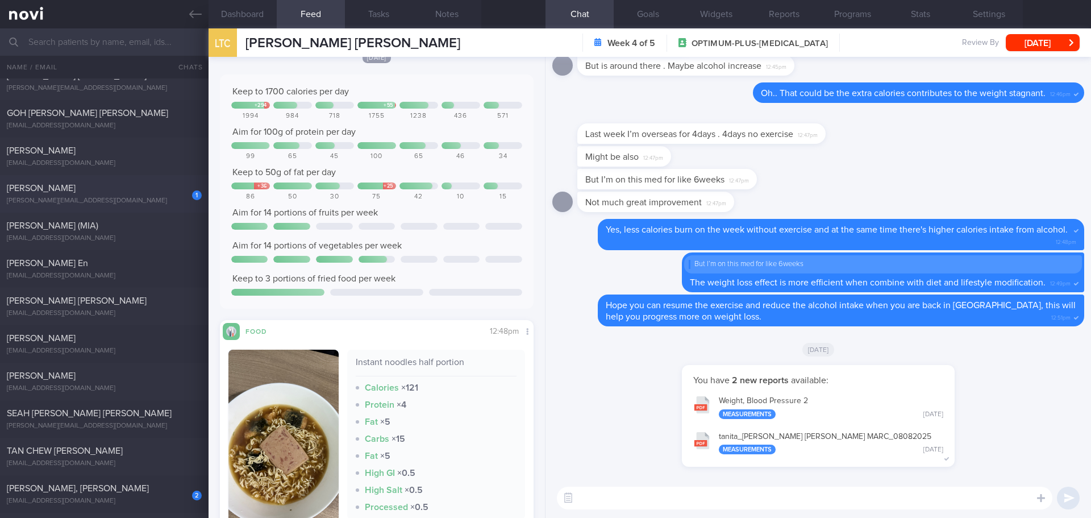
click at [105, 193] on div "[PERSON_NAME]" at bounding box center [103, 187] width 192 height 11
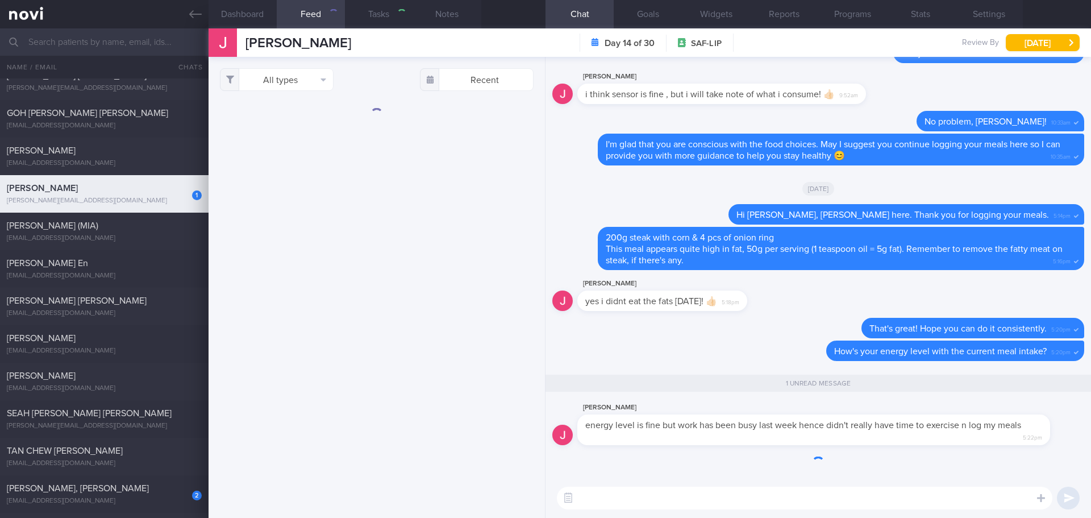
checkbox input "true"
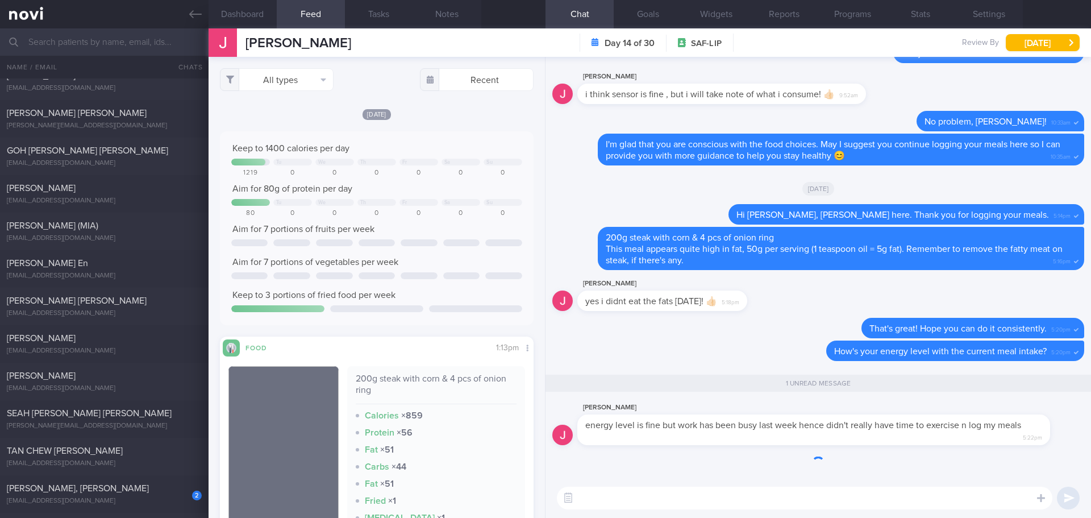
scroll to position [186, 295]
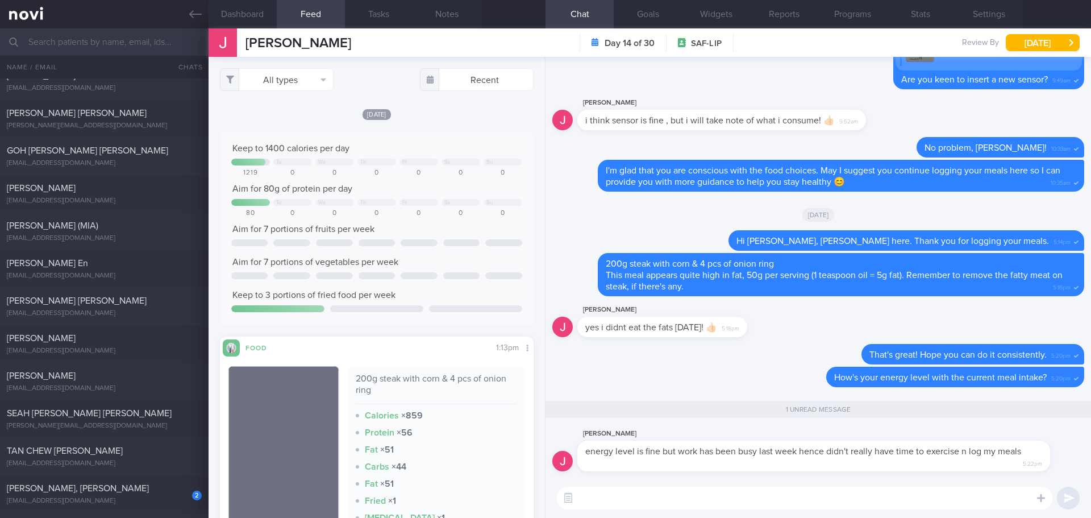
click at [770, 505] on textarea at bounding box center [804, 497] width 495 height 23
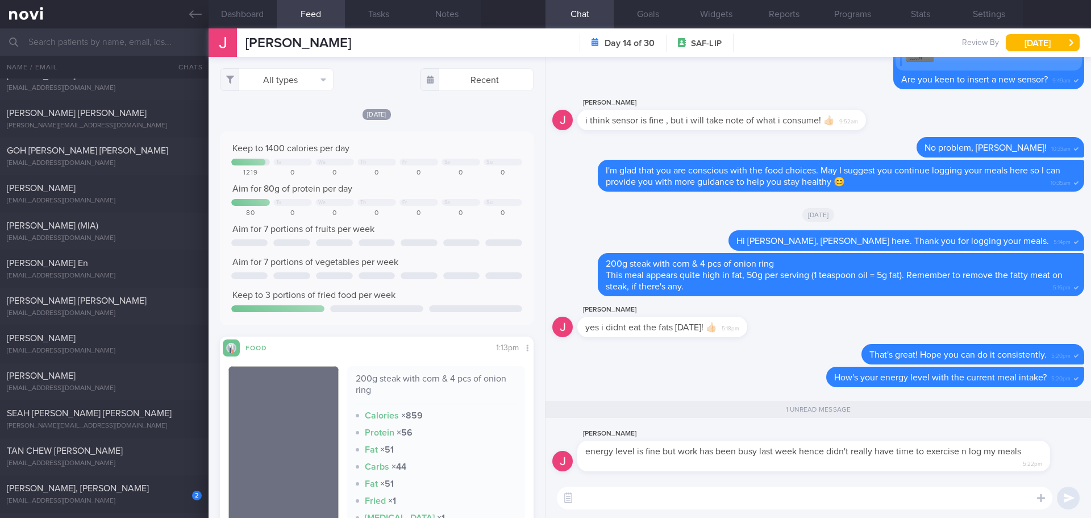
click at [770, 505] on textarea at bounding box center [804, 497] width 495 height 23
type textarea "I"
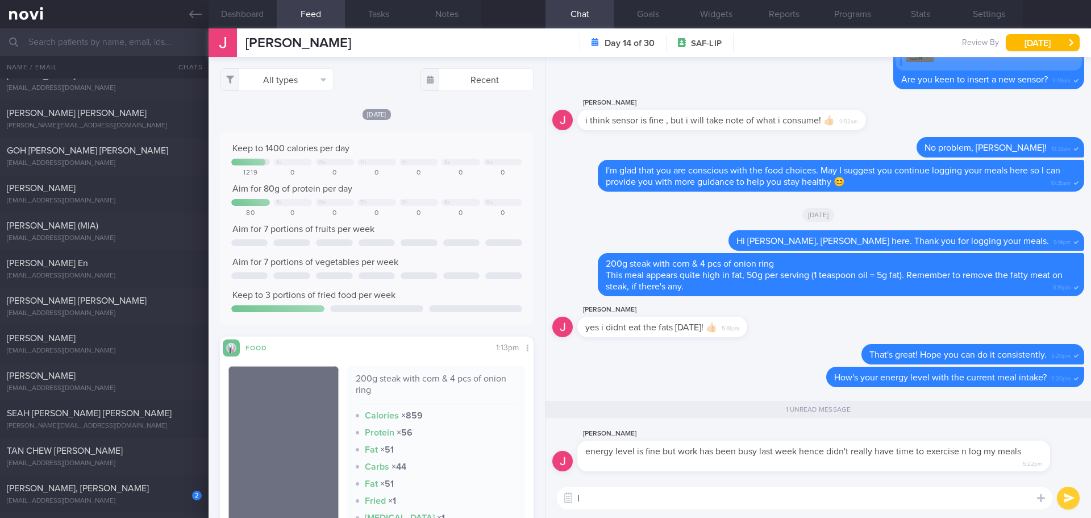
type textarea "I"
type textarea "T"
type textarea "Hopefully this week you can resume to your exercise routine."
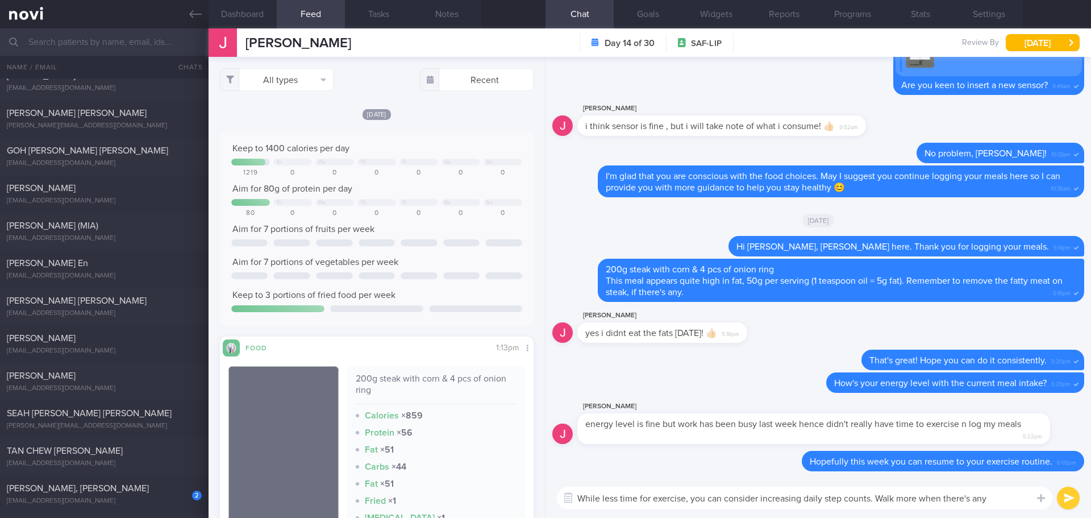
scroll to position [0, 0]
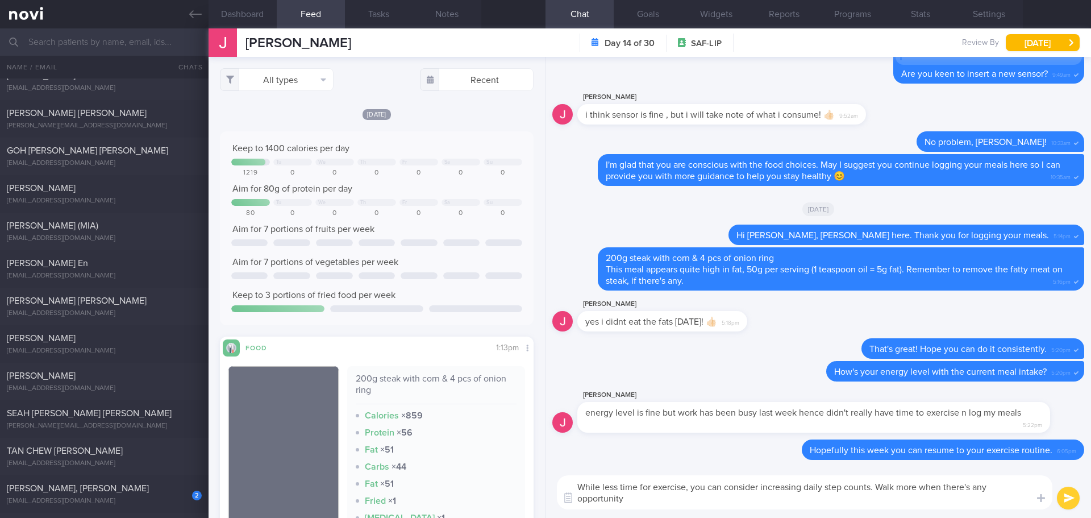
click at [922, 494] on textarea "While less time for exercise, you can consider increasing daily step counts. Wa…" at bounding box center [804, 492] width 495 height 34
click at [919, 484] on textarea "While less time for exercise, you can consider increasing daily step counts. Wa…" at bounding box center [804, 492] width 495 height 34
click at [706, 495] on textarea "While less time for exercise, you can consider increasing daily step counts. Wa…" at bounding box center [804, 492] width 495 height 34
click at [743, 504] on textarea "While less time for exercise, you can consider increasing daily step counts. Wa…" at bounding box center [804, 492] width 495 height 34
type textarea "While less time for exercise, you can consider increasing daily step counts. Wa…"
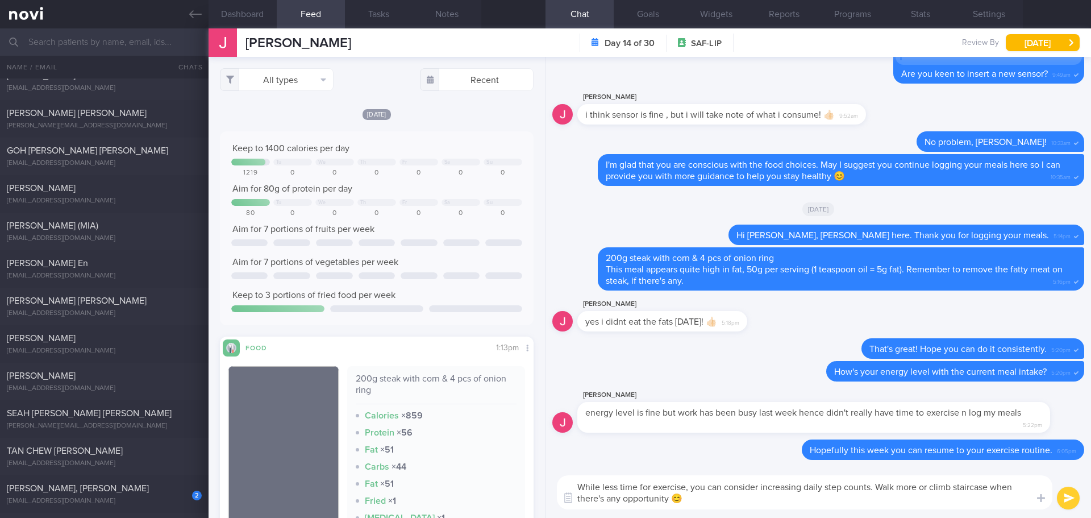
click at [1068, 499] on button "submit" at bounding box center [1068, 497] width 23 height 23
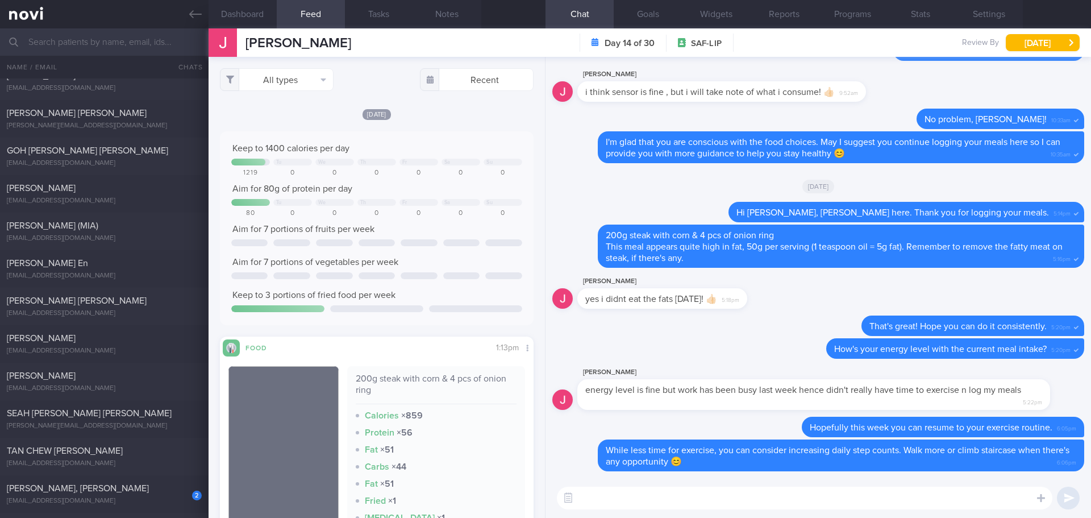
click at [1014, 497] on textarea at bounding box center [804, 497] width 495 height 23
type textarea "Let's do better this week, Joey!"
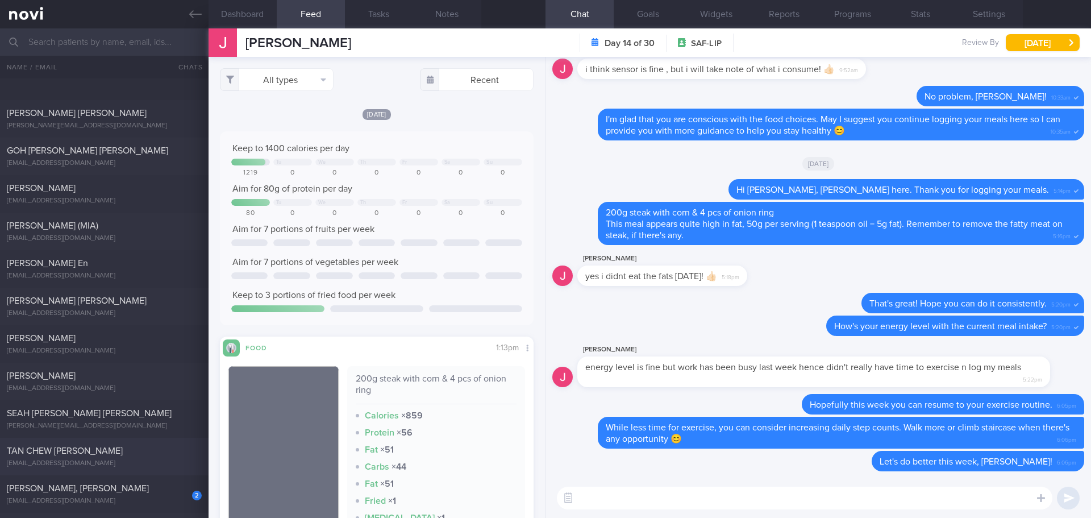
scroll to position [1818, 0]
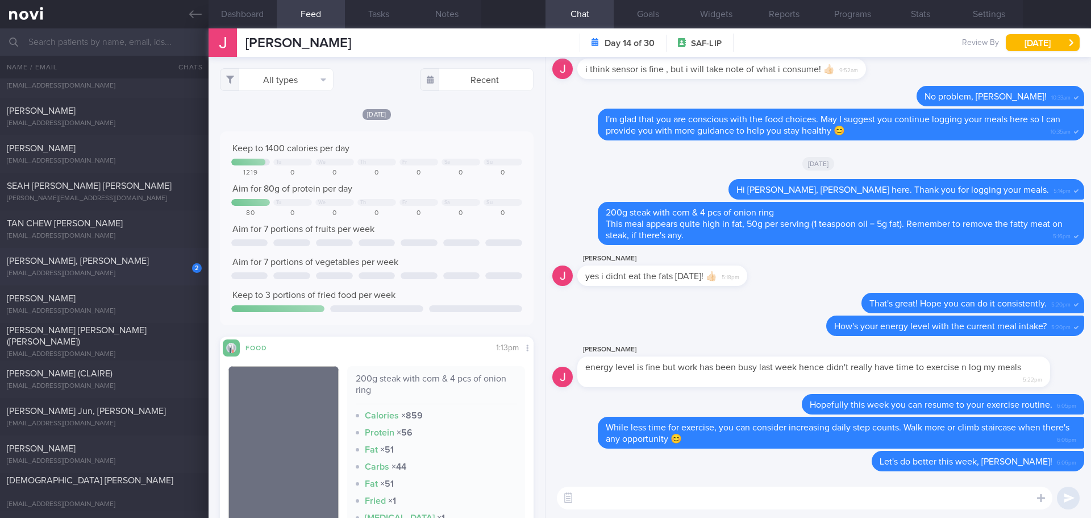
click at [143, 268] on div "2 WONG MINGHUA, DONALD waxedwaned@gmail.com" at bounding box center [104, 266] width 209 height 23
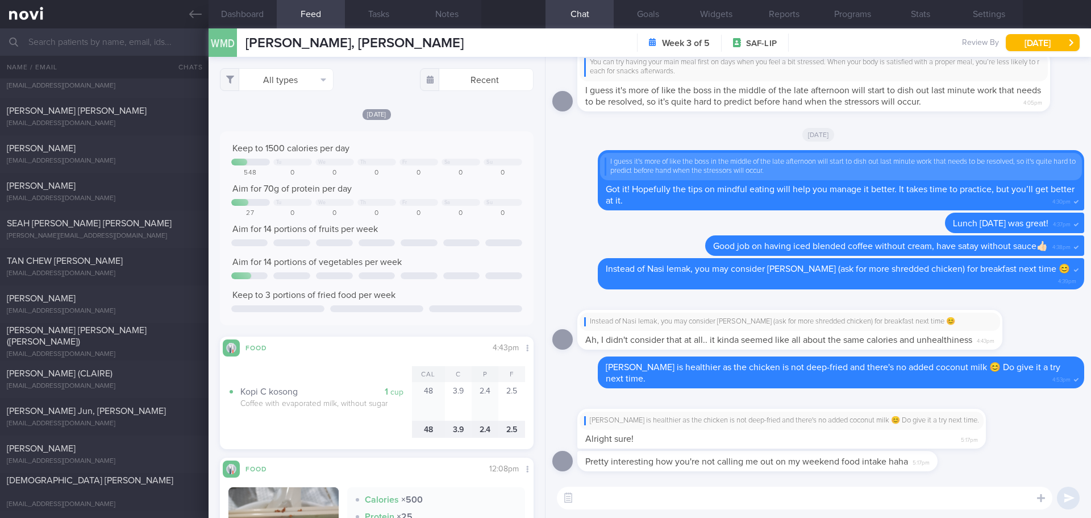
click at [1006, 464] on div "Pretty interesting how you're not calling me out on my weekend food intake haha…" at bounding box center [818, 464] width 532 height 27
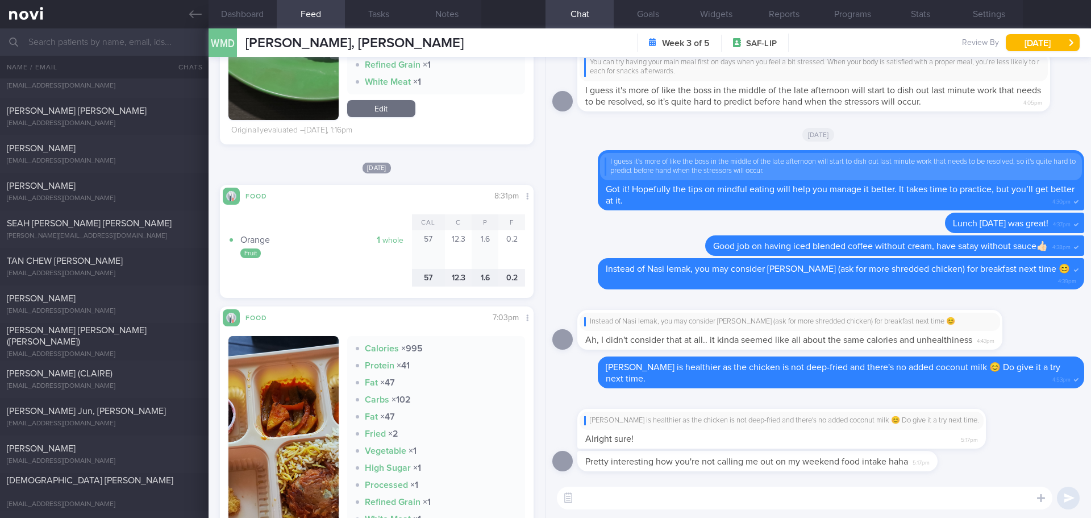
scroll to position [1648, 0]
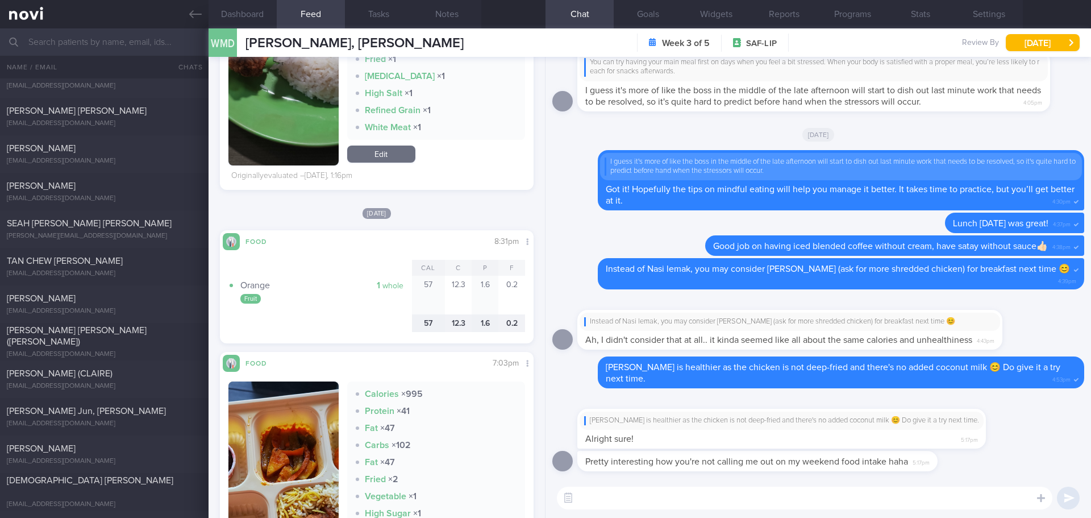
click at [631, 503] on textarea at bounding box center [804, 497] width 495 height 23
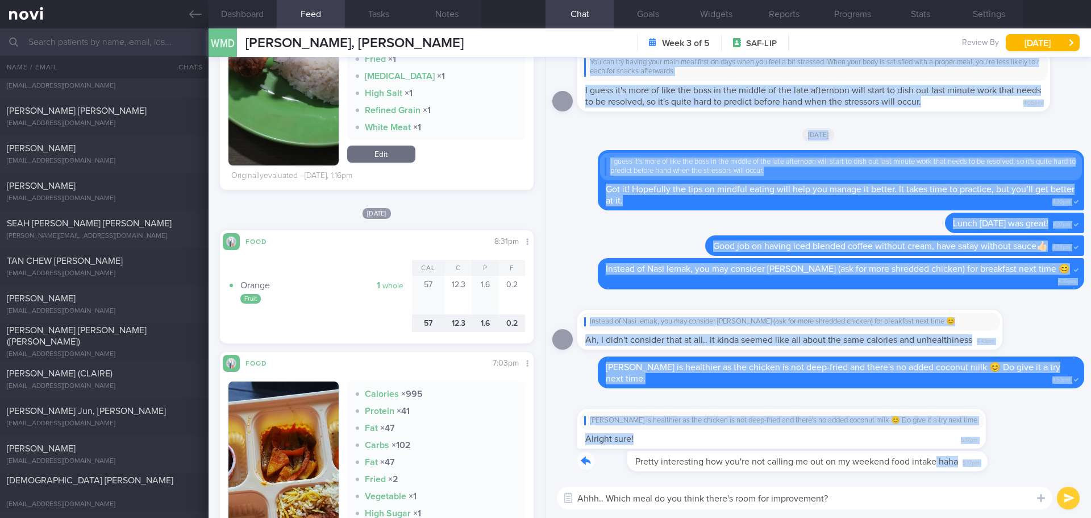
drag, startPoint x: 887, startPoint y: 469, endPoint x: 1001, endPoint y: 478, distance: 114.0
click at [1001, 478] on div "Pretty interesting how you're not calling me out on my weekend food intake haha…" at bounding box center [817, 287] width 545 height 461
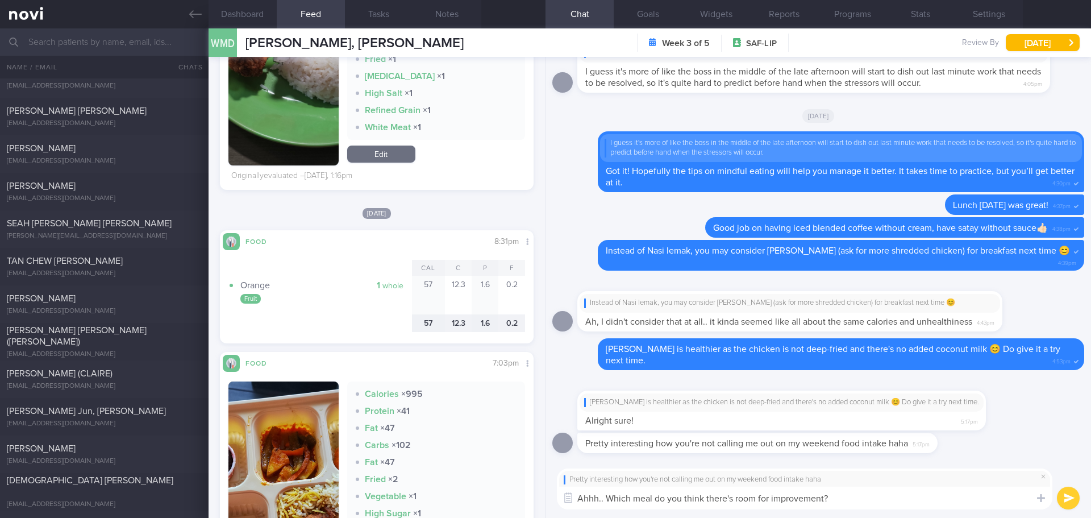
click at [925, 510] on div "Pretty interesting how you're not calling me out on my weekend food intake haha…" at bounding box center [817, 489] width 545 height 58
click at [773, 509] on div "Pretty interesting how you're not calling me out on my weekend food intake haha…" at bounding box center [817, 489] width 545 height 58
click at [652, 507] on textarea "Ahhh.. Which meal do you think there's room for improvement?" at bounding box center [804, 497] width 495 height 23
click at [896, 498] on textarea "Ahhh.. Which meal on weekend do you think there's room for improvement?" at bounding box center [804, 497] width 495 height 23
click at [755, 500] on textarea "Ahhh.. Which meal on weekend do you think there's room for improvement?" at bounding box center [804, 497] width 495 height 23
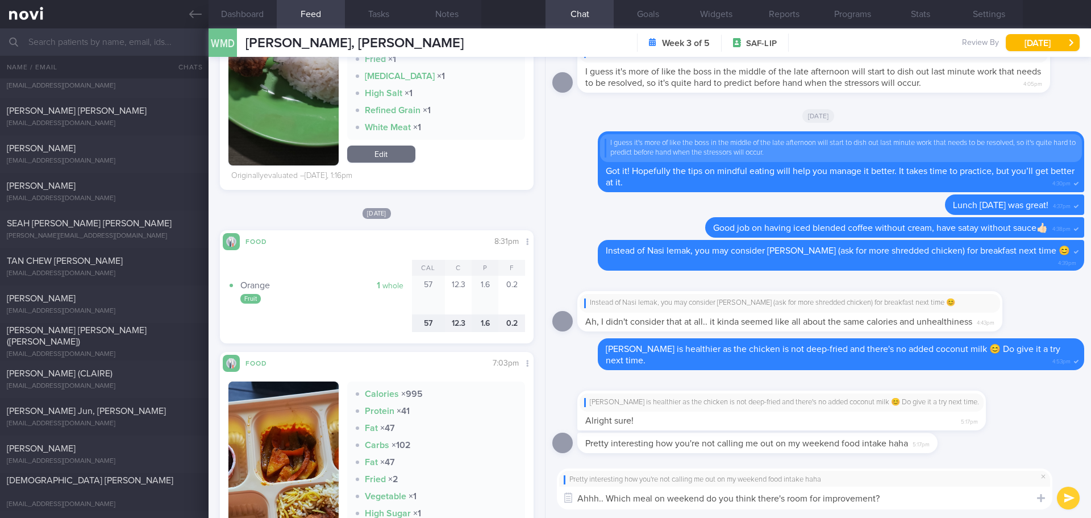
click at [755, 500] on textarea "Ahhh.. Which meal on weekend do you think there's room for improvement?" at bounding box center [804, 497] width 495 height 23
drag, startPoint x: 892, startPoint y: 498, endPoint x: 757, endPoint y: 500, distance: 135.2
click at [757, 500] on textarea "Ahhh.. Which meal on weekend do you think there's room for improvement?" at bounding box center [804, 497] width 495 height 23
click at [910, 507] on textarea "Ahhh.. Which meal on weekend do you think you probably could do better?" at bounding box center [804, 497] width 495 height 23
type textarea "Ahhh.. Which meal on weekend do you think you probably could do better?"
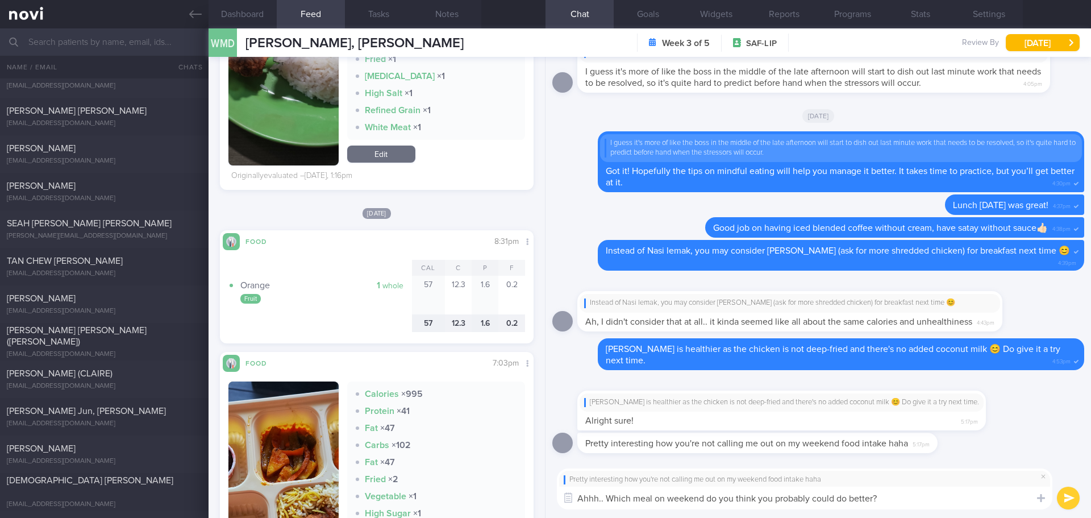
click at [1064, 498] on button "submit" at bounding box center [1068, 497] width 23 height 23
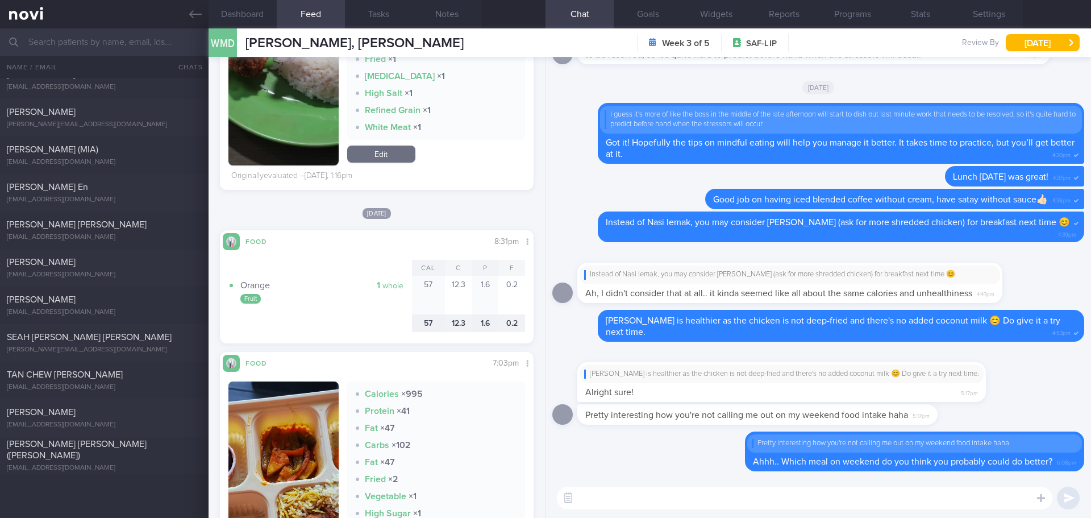
scroll to position [1364, 0]
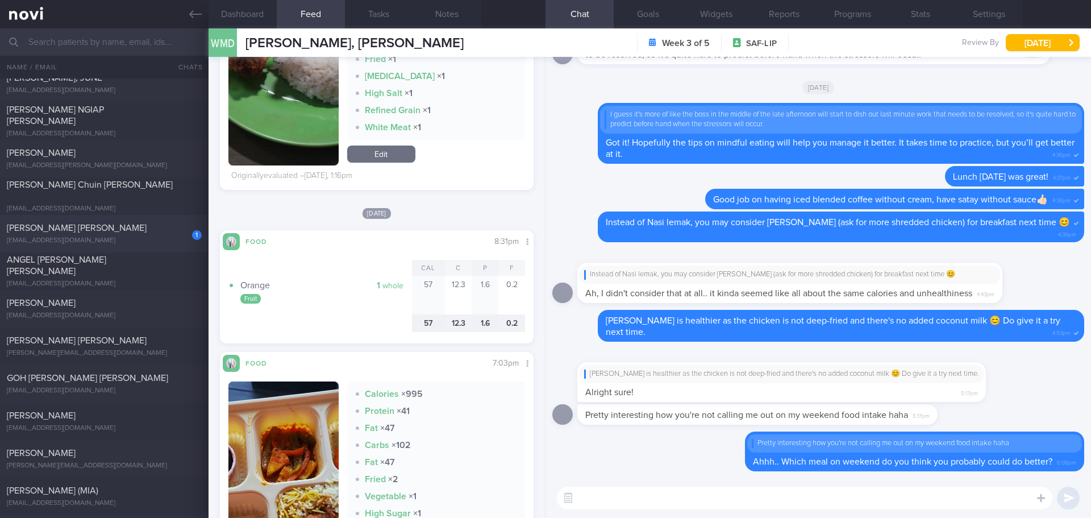
click at [137, 234] on div "[PERSON_NAME] [PERSON_NAME]" at bounding box center [103, 227] width 192 height 11
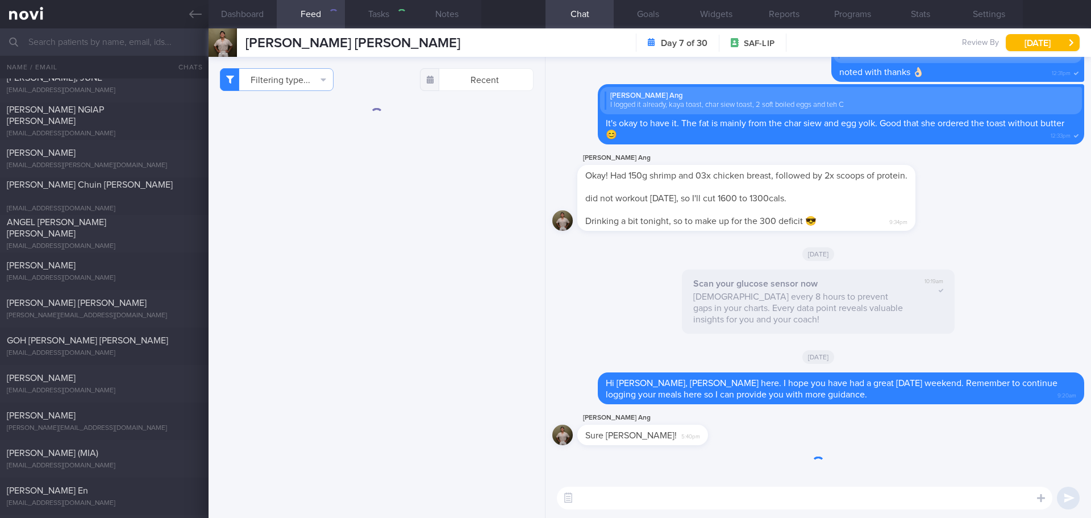
checkbox input "false"
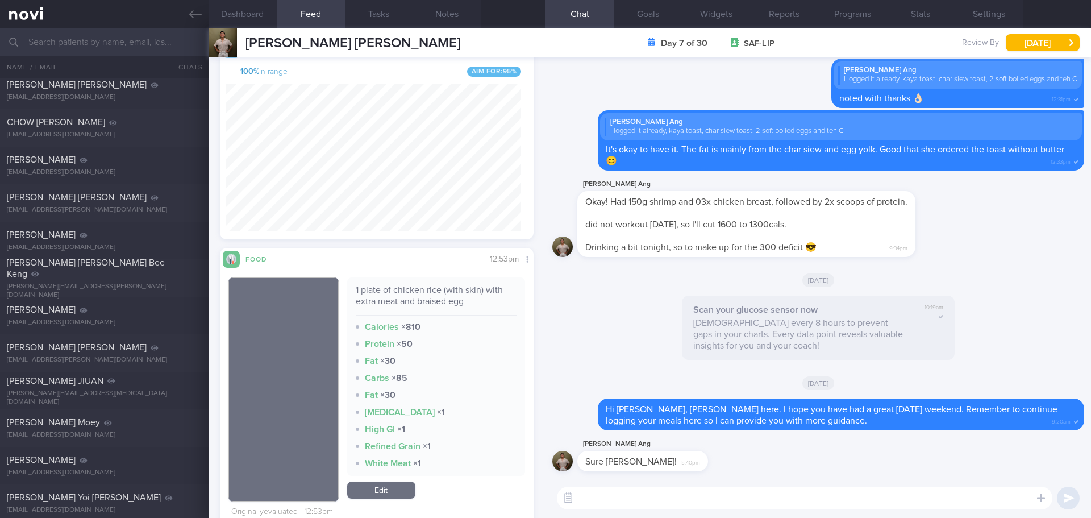
scroll to position [398, 0]
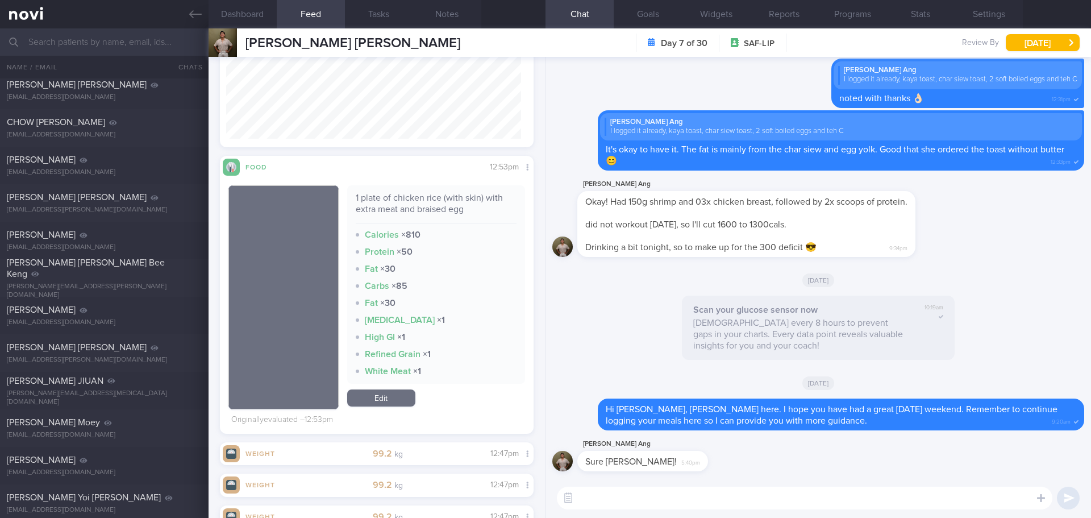
click at [693, 494] on textarea at bounding box center [804, 497] width 495 height 23
type textarea "I"
type textarea "Y"
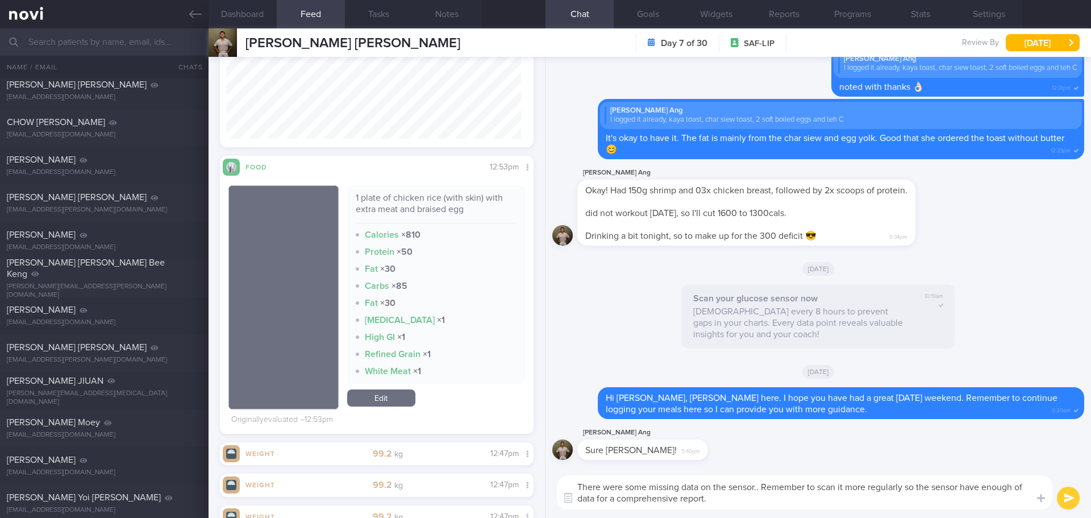
click at [765, 503] on textarea "There were some missing data on the sensor.. Remember to scan it more regularly…" at bounding box center [804, 492] width 495 height 34
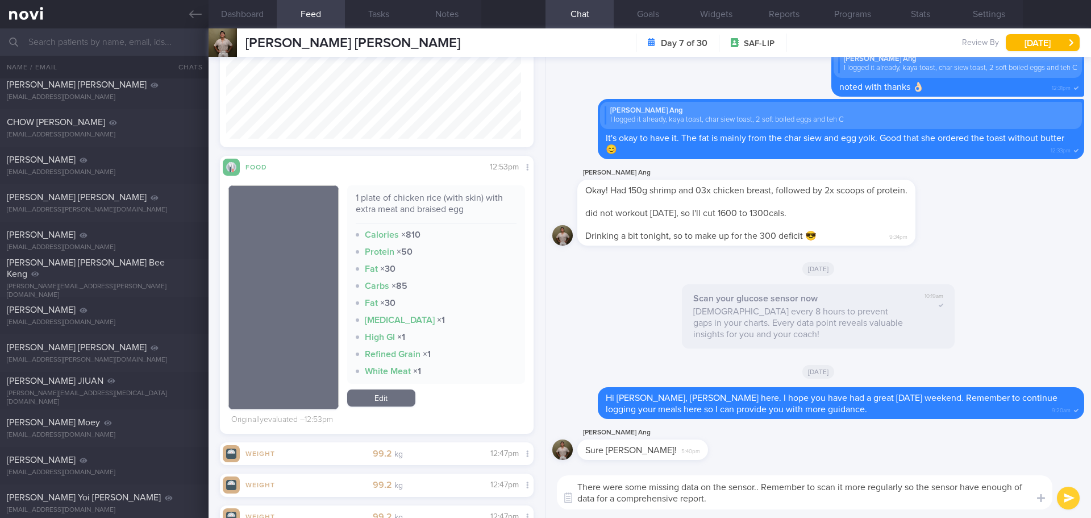
click at [765, 503] on textarea "There were some missing data on the sensor.. Remember to scan it more regularly…" at bounding box center [804, 492] width 495 height 34
click at [616, 500] on textarea "There were some missing data on the sensor.. Remember to scan it more regularly…" at bounding box center [804, 492] width 495 height 34
click at [737, 505] on textarea "There were some missing data on the sensor.. Remember to scan it more regularly…" at bounding box center [804, 492] width 495 height 34
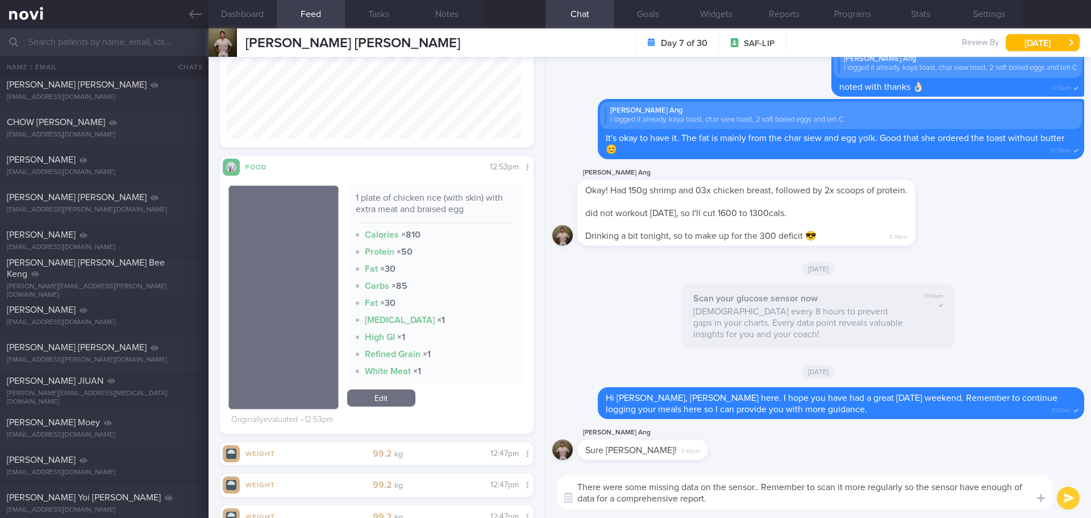
type textarea "There were some missing data on the sensor.. Remember to scan it more regularly…"
click at [1063, 506] on button "submit" at bounding box center [1068, 497] width 23 height 23
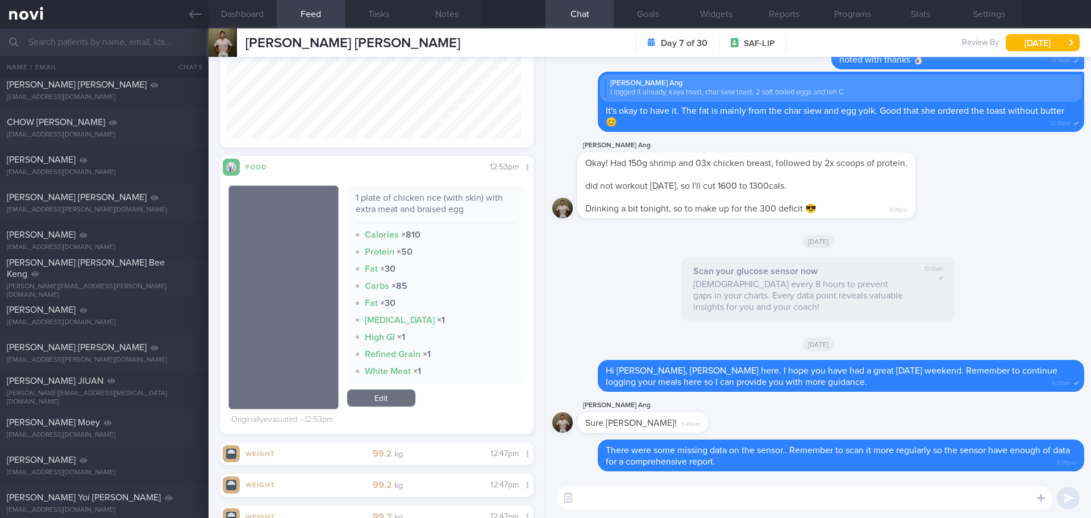
click at [957, 500] on textarea at bounding box center [804, 497] width 495 height 23
type textarea "U"
type textarea "Scan sensor upon waking up, before and after each meals and before bed."
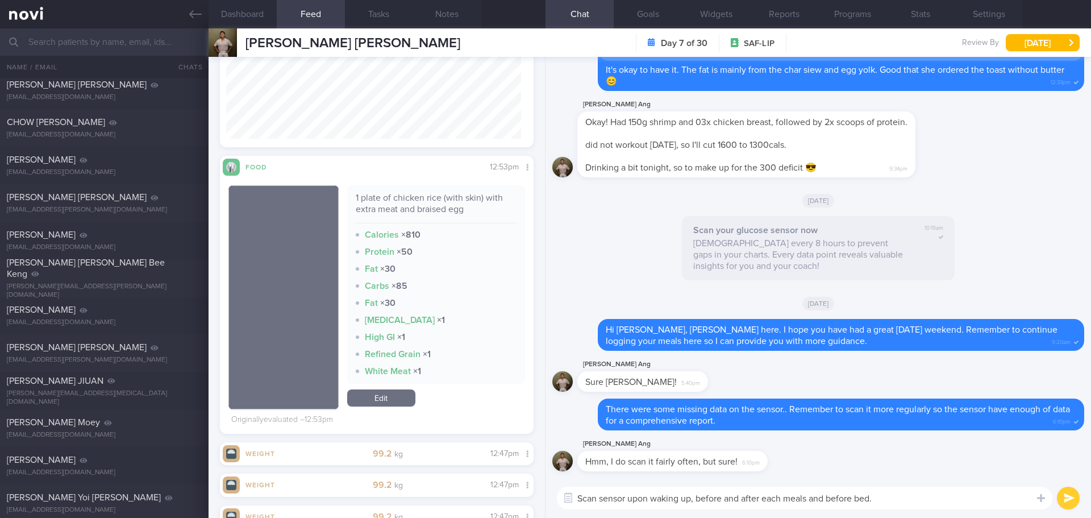
drag, startPoint x: 906, startPoint y: 502, endPoint x: 552, endPoint y: 489, distance: 354.2
click at [552, 489] on div "Scan sensor upon waking up, before and after each meals and before bed. Scan se…" at bounding box center [817, 498] width 545 height 40
click at [608, 494] on textarea at bounding box center [804, 497] width 495 height 23
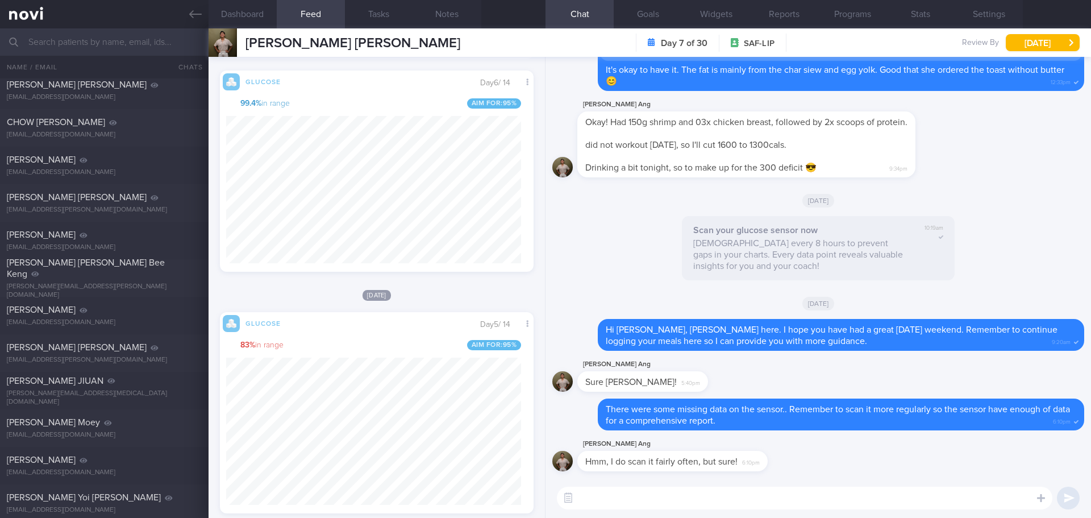
scroll to position [1250, 0]
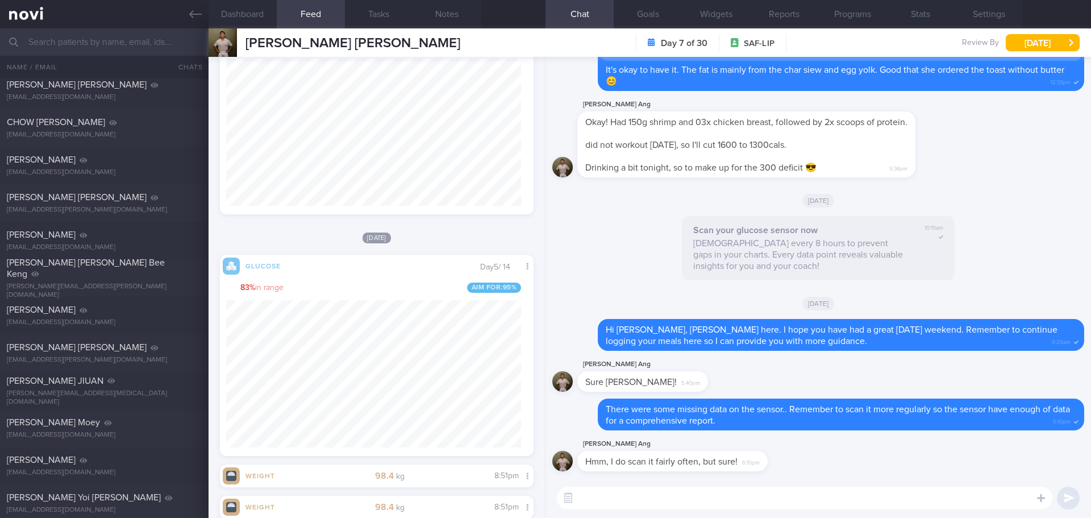
click at [594, 494] on textarea at bounding box center [804, 497] width 495 height 23
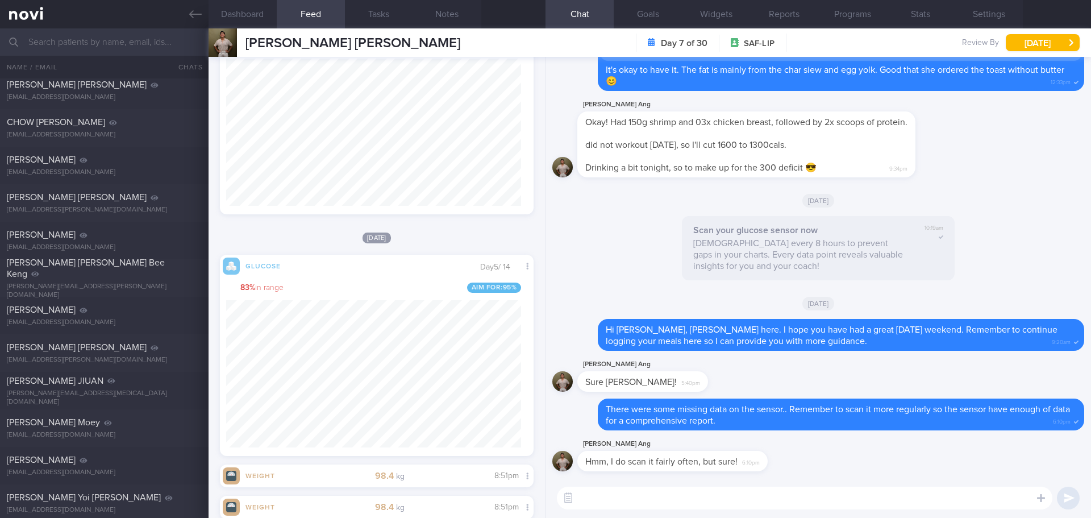
click at [594, 494] on textarea at bounding box center [804, 497] width 495 height 23
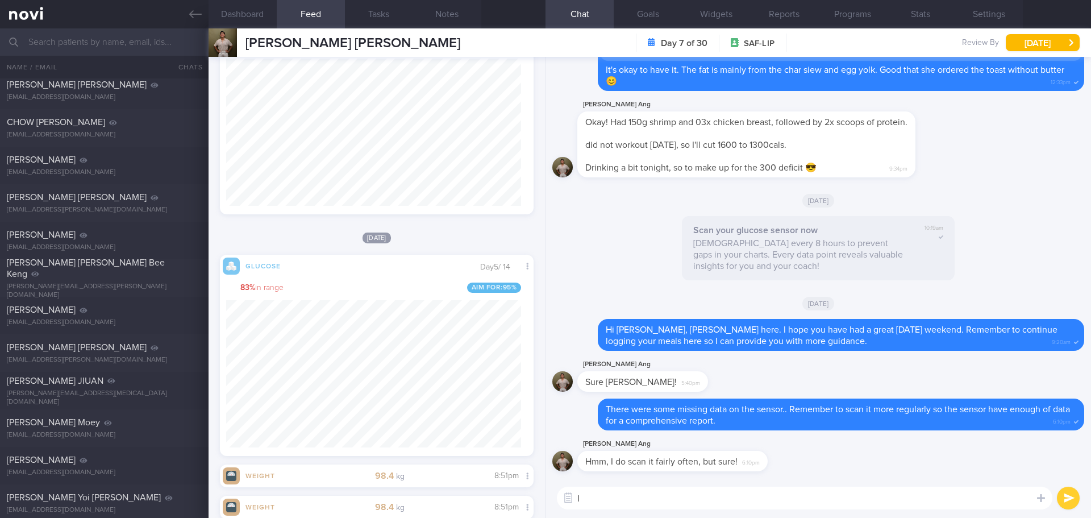
type textarea "I"
drag, startPoint x: 1027, startPoint y: 499, endPoint x: 625, endPoint y: 499, distance: 402.3
click at [625, 499] on textarea "Ohh.. I see.. the sensor only stores data up to 8 hours if there's no scanning.…" at bounding box center [804, 497] width 495 height 23
drag, startPoint x: 674, startPoint y: 494, endPoint x: 791, endPoint y: 498, distance: 117.1
click at [674, 494] on textarea "Ohh.. I see.. the sensor only stores data up to 8 hours if there's no scanning.…" at bounding box center [804, 497] width 495 height 23
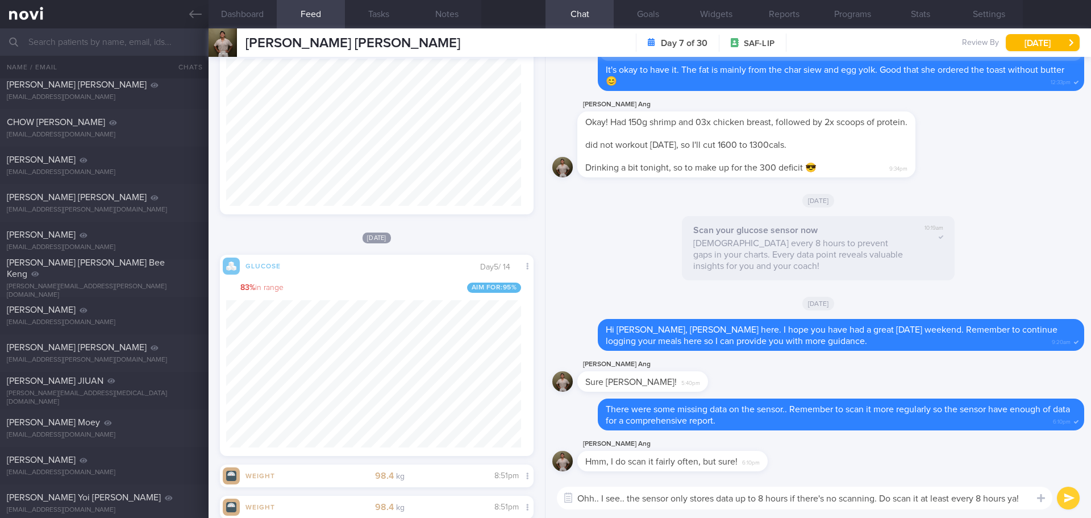
click at [950, 497] on textarea "Ohh.. I see.. the sensor only stores data up to 8 hours if there's no scanning.…" at bounding box center [804, 497] width 495 height 23
drag, startPoint x: 755, startPoint y: 495, endPoint x: 626, endPoint y: 498, distance: 128.4
click at [626, 498] on textarea "Ohh.. I see.. the sensor only stores data up to 8 hours if there's no scanning.…" at bounding box center [804, 497] width 495 height 23
paste textarea "The sensor keeps data for only 8 hours without scanning, so be sure to scan it …"
click at [1023, 497] on textarea "Ohh.. I see.. The sensor keeps data for only 8 hours without scanning, so be su…" at bounding box center [804, 497] width 495 height 23
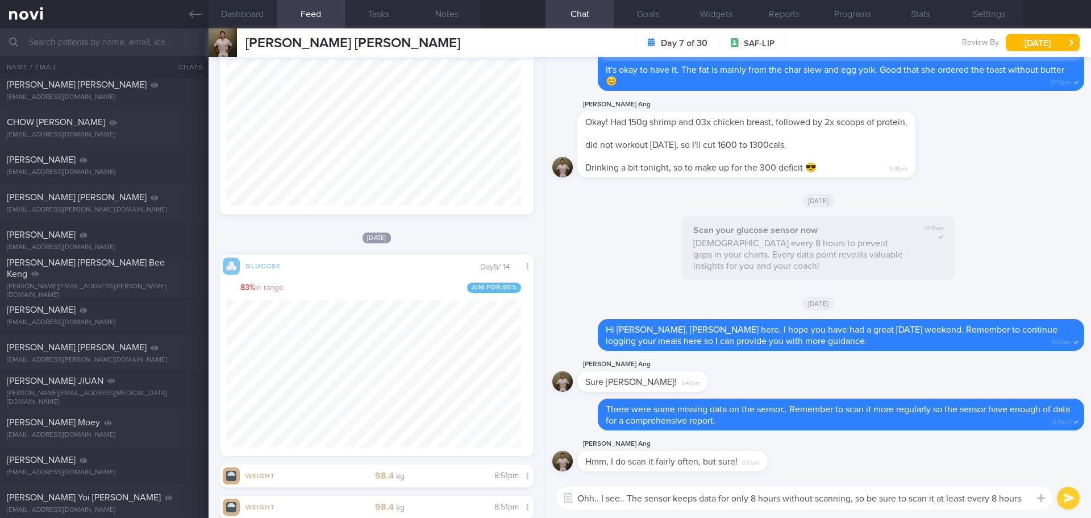
scroll to position [0, 0]
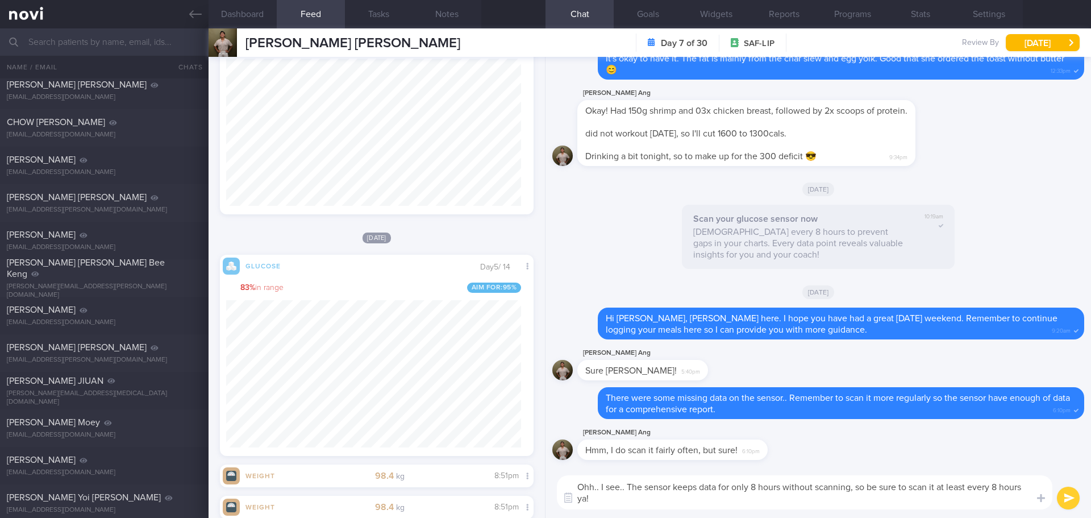
type textarea "Ohh.. I see.. The sensor keeps data for only 8 hours without scanning, so be su…"
click at [1063, 497] on button "submit" at bounding box center [1068, 497] width 23 height 23
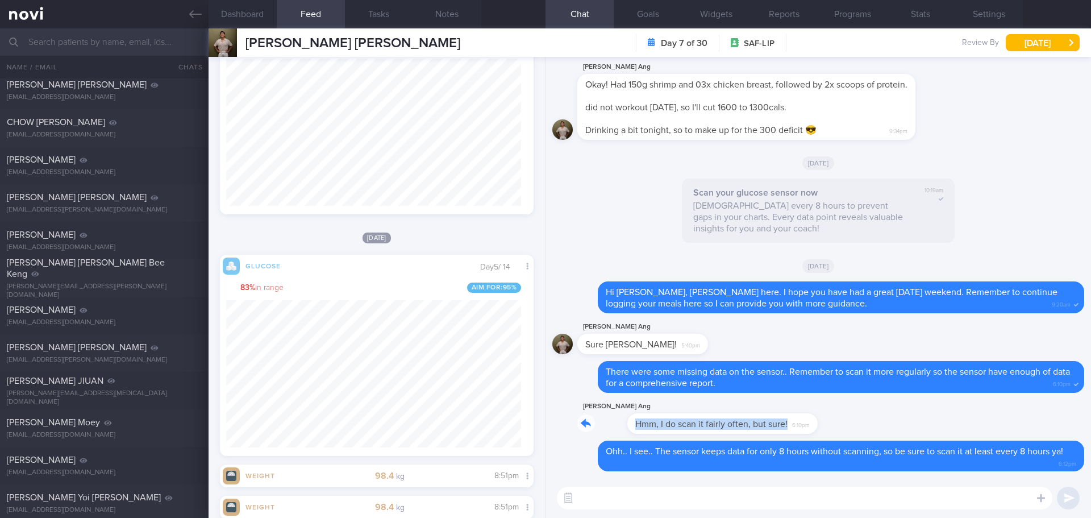
drag, startPoint x: 764, startPoint y: 428, endPoint x: 877, endPoint y: 429, distance: 113.1
click at [877, 429] on div "Timothy Singå'aro Ang Hmm, I do scan it fairly often, but sure! 6:10pm" at bounding box center [818, 419] width 532 height 41
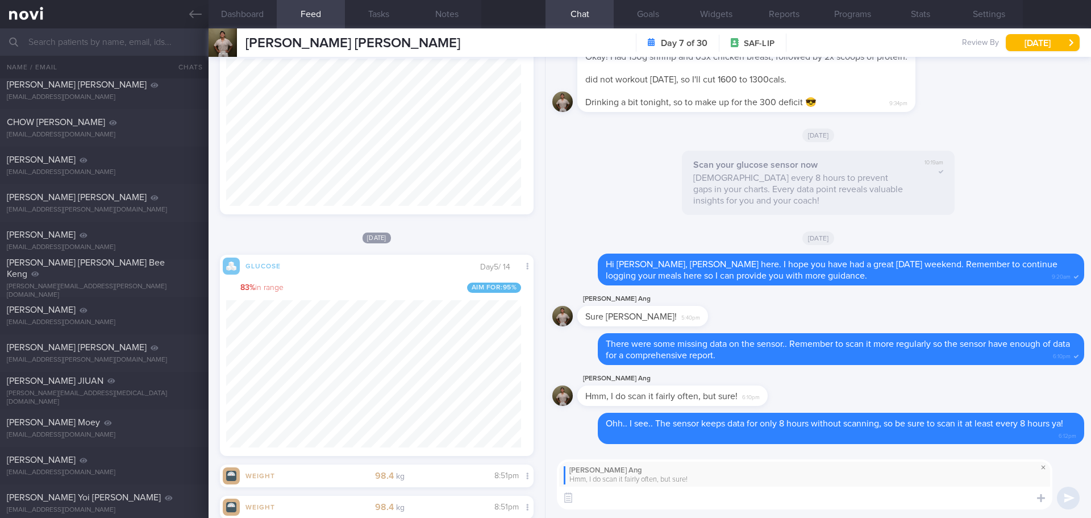
click at [1044, 465] on span at bounding box center [1043, 467] width 14 height 14
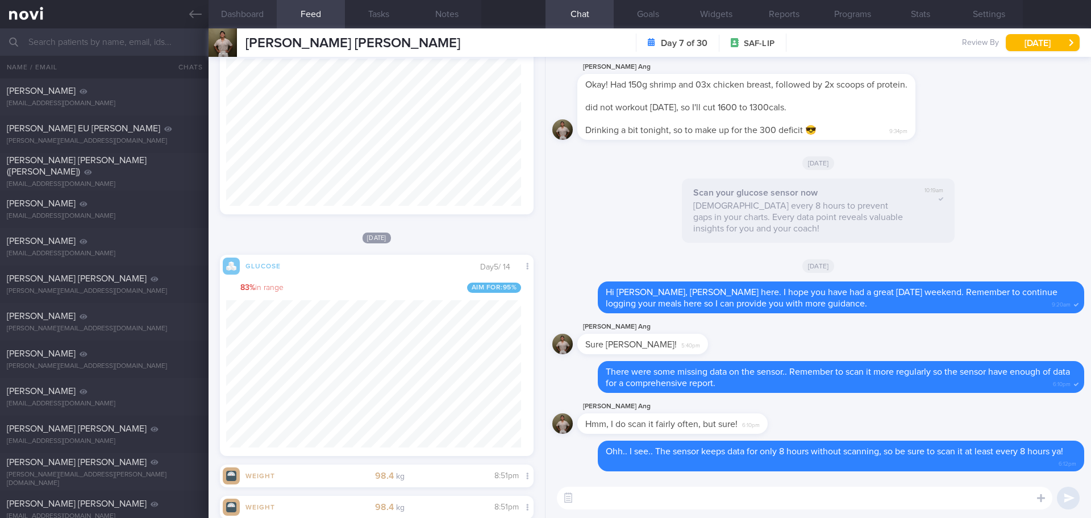
scroll to position [5830, 0]
